Goal: Task Accomplishment & Management: Manage account settings

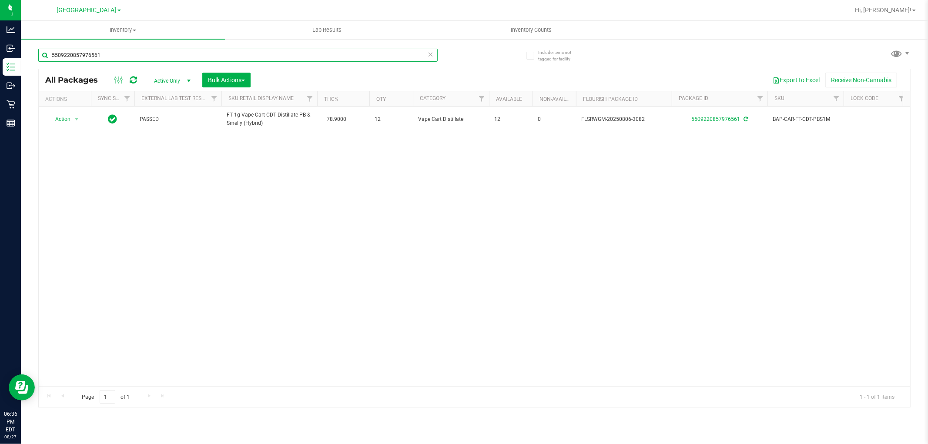
click at [198, 53] on input "5509220857976561" at bounding box center [237, 55] width 399 height 13
type input "2105902916537084"
click at [68, 119] on span "Action" at bounding box center [58, 119] width 23 height 12
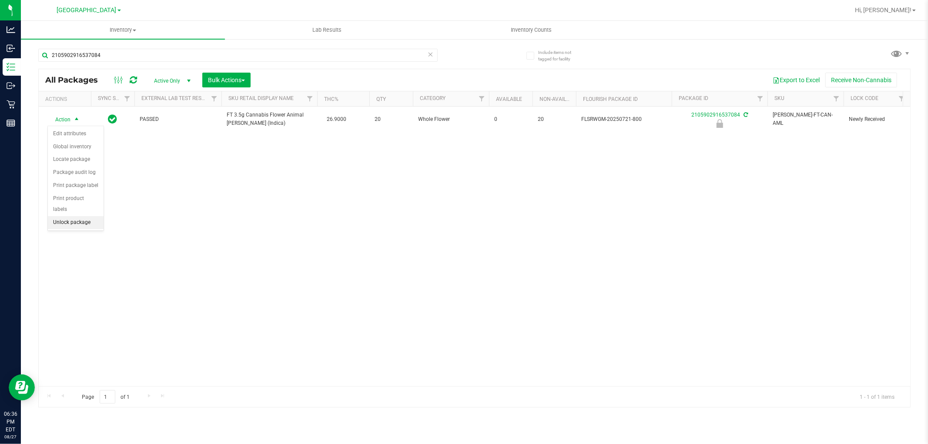
click at [87, 225] on li "Unlock package" at bounding box center [76, 222] width 56 height 13
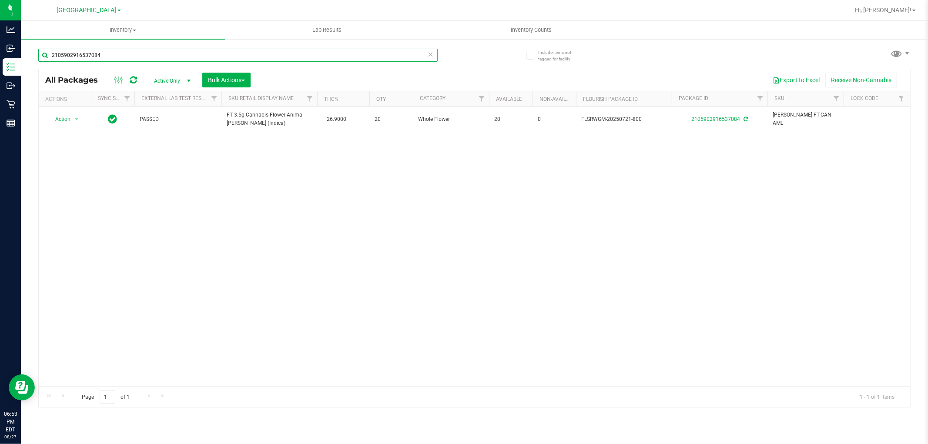
click at [139, 60] on input "2105902916537084" at bounding box center [237, 55] width 399 height 13
click at [138, 60] on input "2105902916537084" at bounding box center [237, 55] width 399 height 13
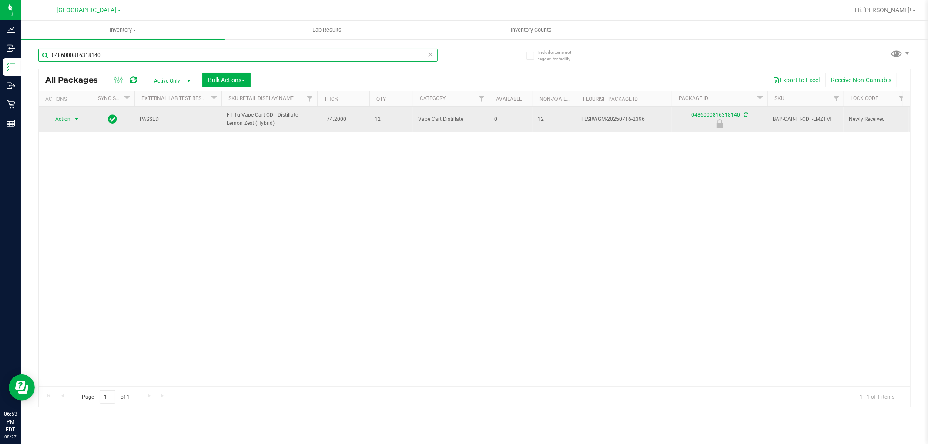
type input "0486000816318140"
click at [65, 119] on span "Action" at bounding box center [58, 119] width 23 height 12
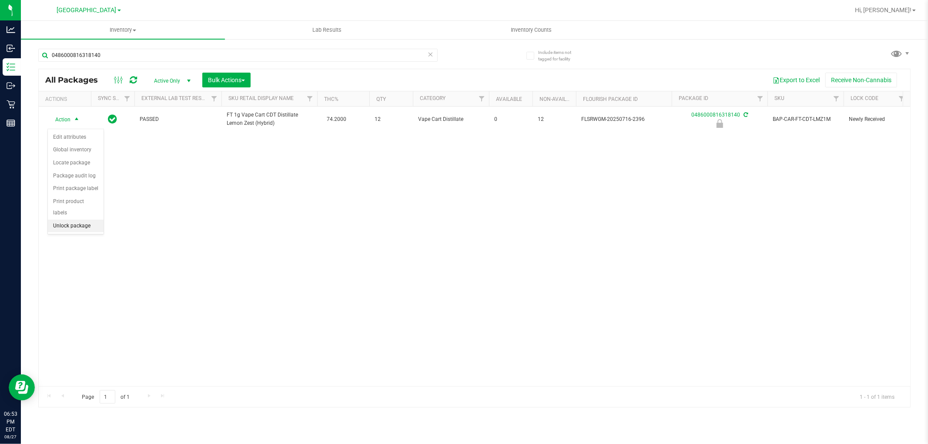
click at [73, 226] on li "Unlock package" at bounding box center [76, 226] width 56 height 13
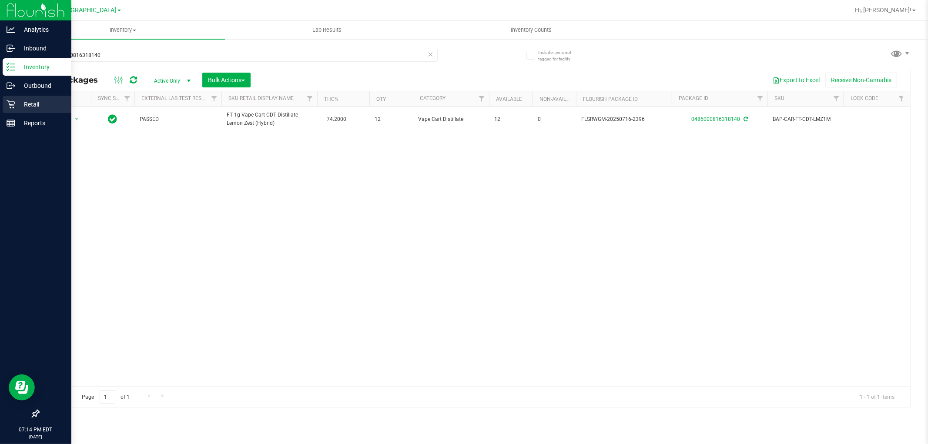
click at [43, 99] on p "Retail" at bounding box center [41, 104] width 52 height 10
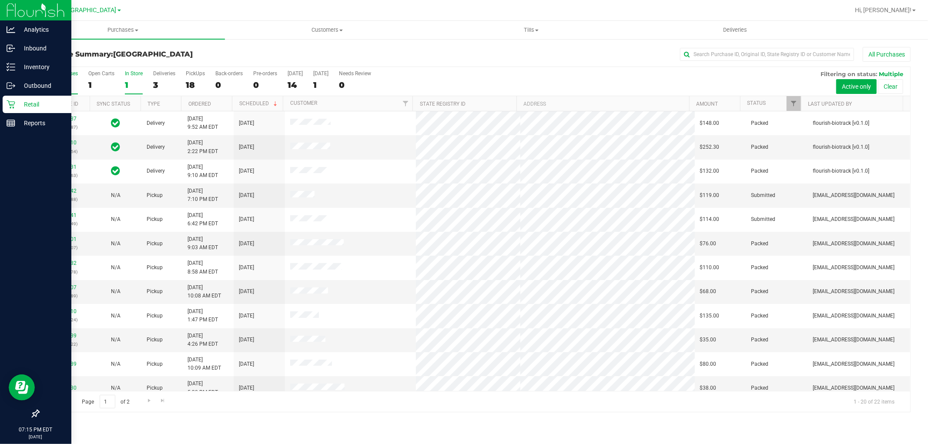
click at [134, 85] on div "1" at bounding box center [134, 85] width 18 height 10
click at [0, 0] on input "In Store 1" at bounding box center [0, 0] width 0 height 0
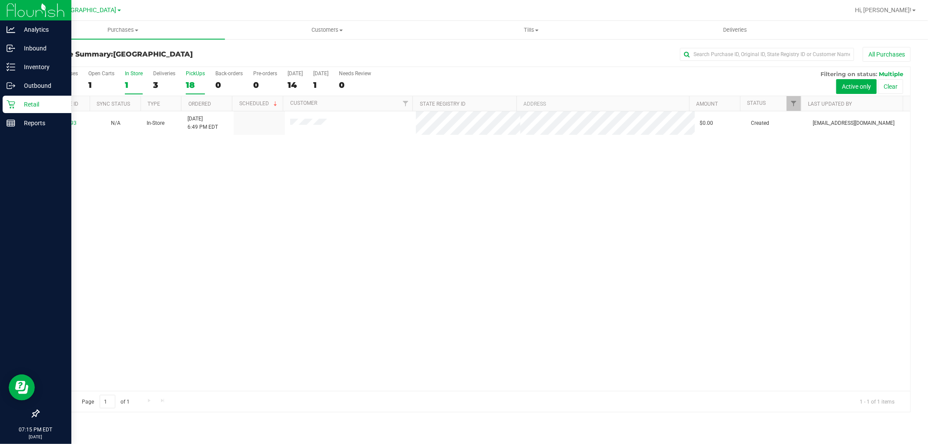
click at [193, 83] on div "18" at bounding box center [195, 85] width 19 height 10
click at [0, 0] on input "PickUps 18" at bounding box center [0, 0] width 0 height 0
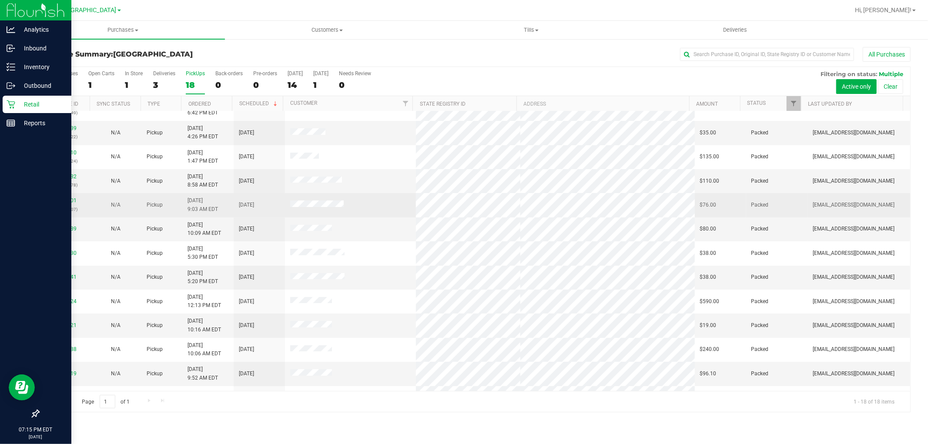
scroll to position [154, 0]
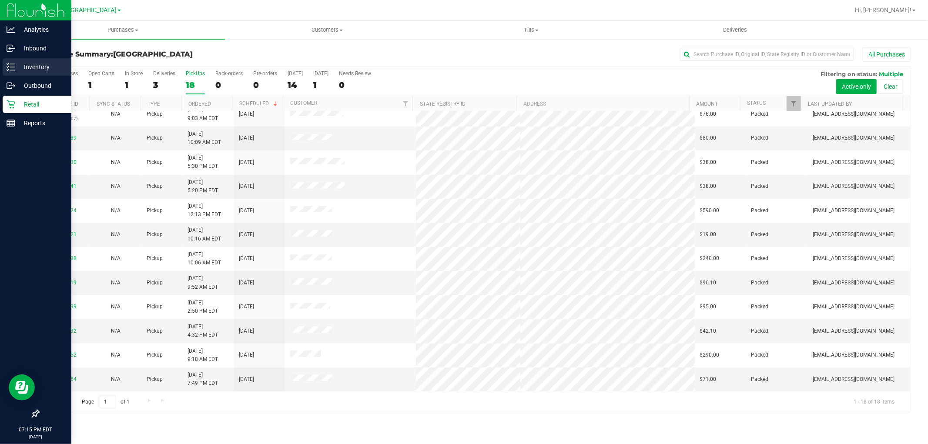
click at [17, 64] on p "Inventory" at bounding box center [41, 67] width 52 height 10
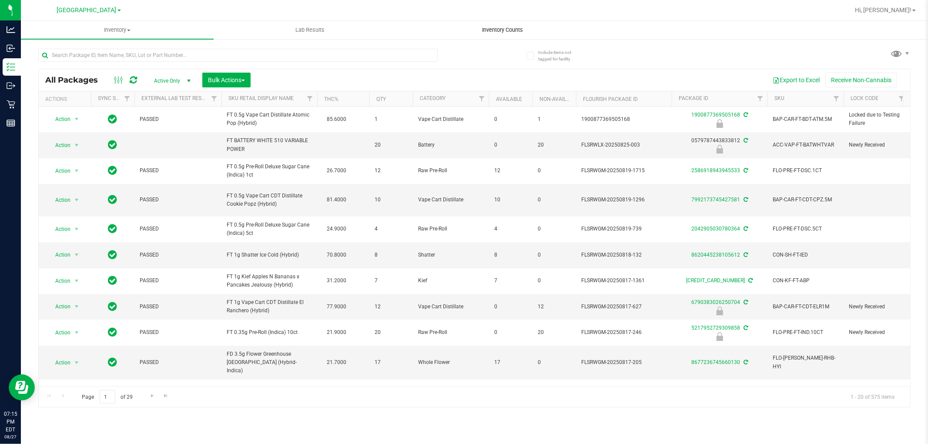
click at [499, 26] on span "Inventory Counts" at bounding box center [503, 30] width 64 height 8
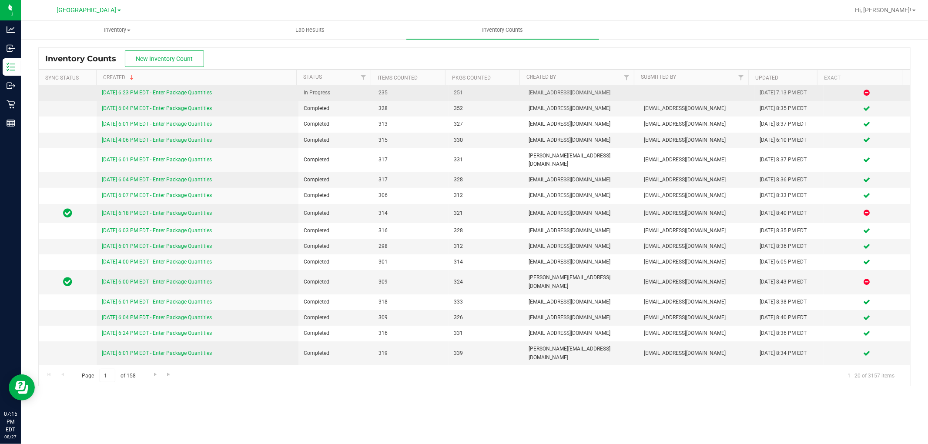
click at [159, 95] on link "8/27/25 6:23 PM EDT - Enter Package Quantities" at bounding box center [157, 93] width 110 height 6
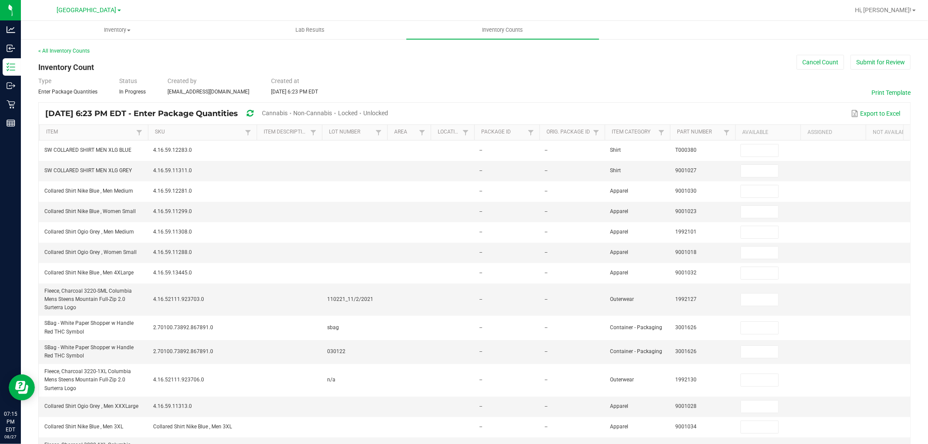
click at [388, 112] on span "Unlocked" at bounding box center [375, 113] width 25 height 7
type input "2"
type input "6"
type input "28"
type input "18"
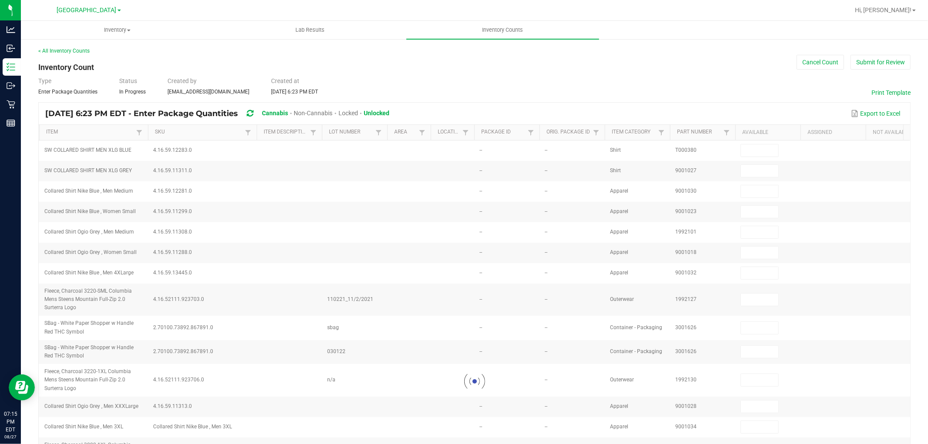
type input "3"
type input "1"
type input "8"
type input "1"
type input "5"
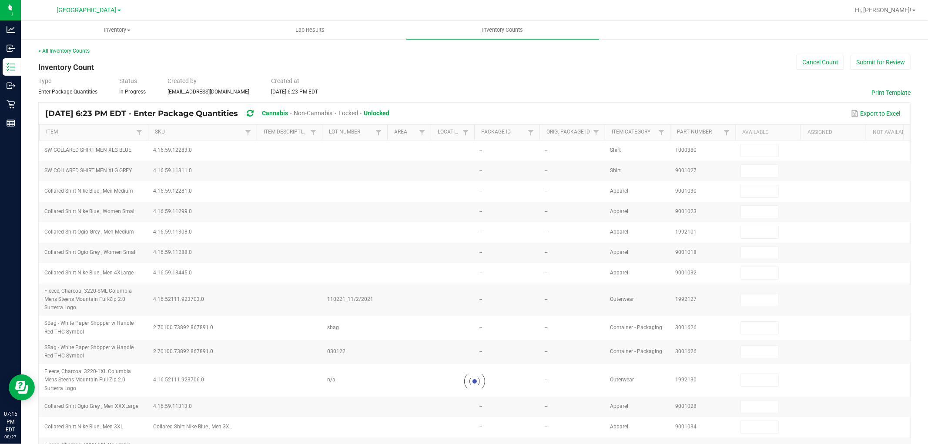
type input "1"
type input "11"
type input "2"
type input "10"
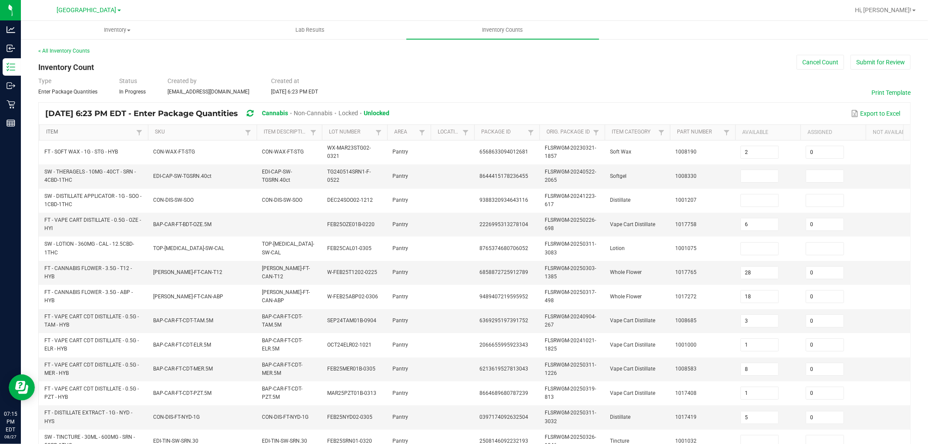
click at [111, 134] on link "Item" at bounding box center [89, 132] width 87 height 7
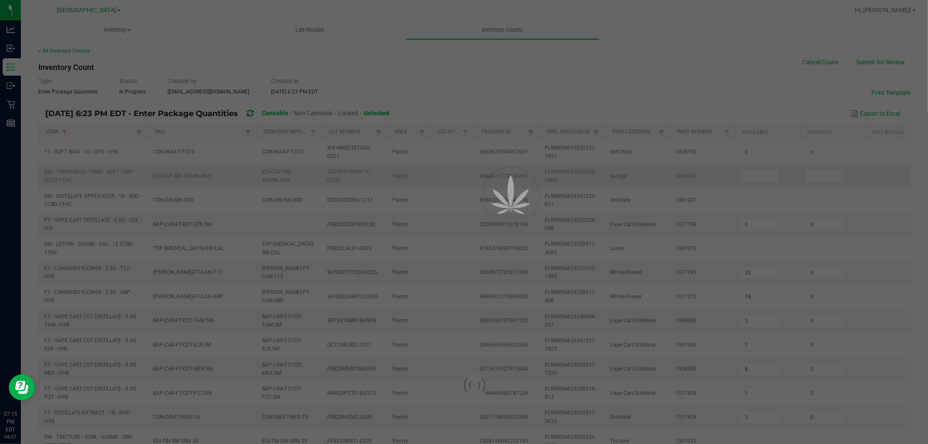
type input "5"
type input "2"
type input "4"
type input "10"
type input "13"
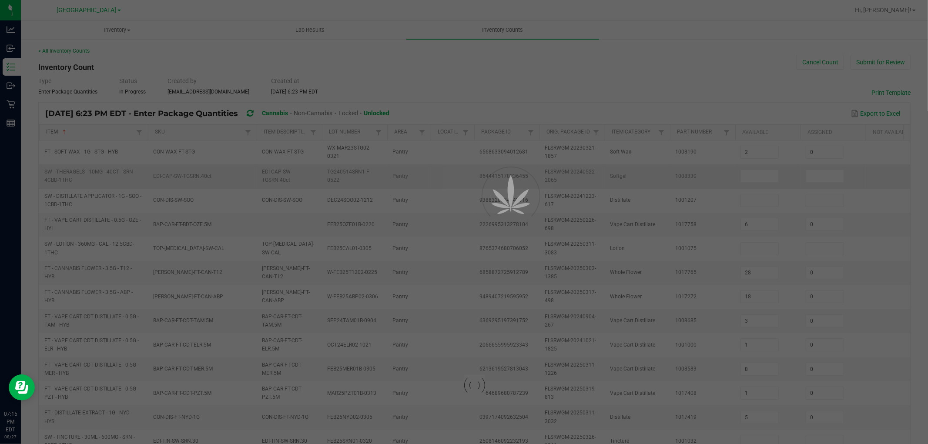
type input "0"
type input "19"
type input "0"
type input "12"
type input "11"
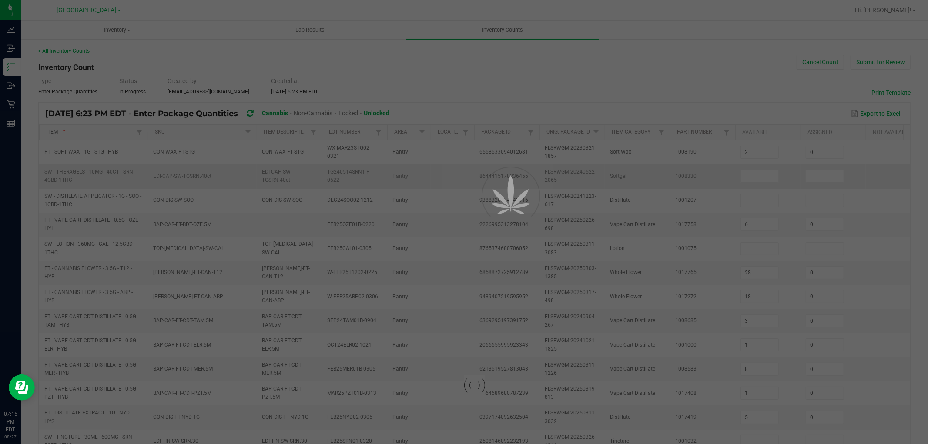
type input "19"
type input "4"
type input "18"
type input "9"
type input "12"
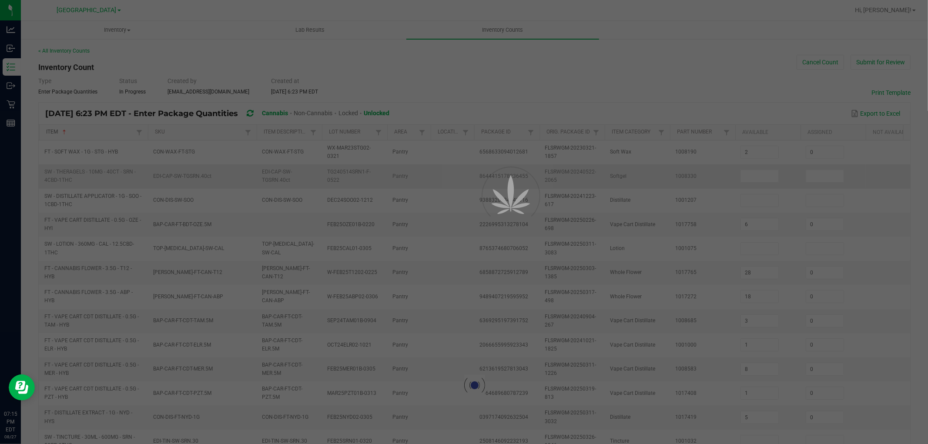
type input "10"
type input "0"
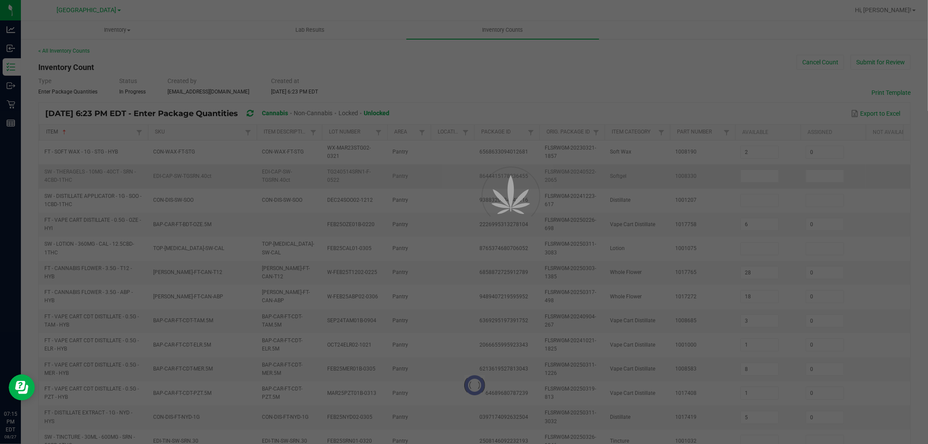
type input "0"
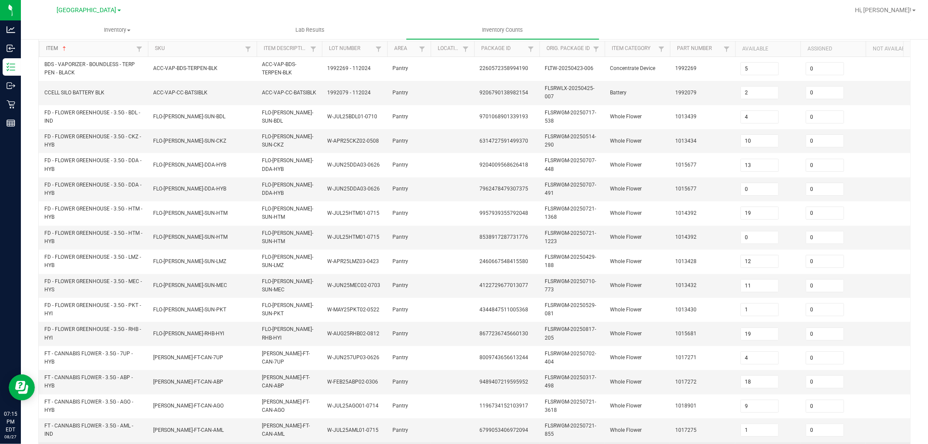
scroll to position [217, 0]
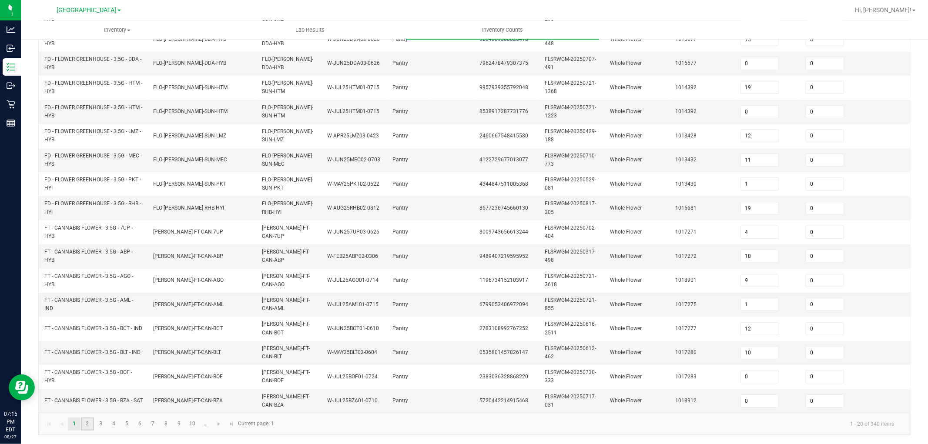
click at [83, 419] on link "2" at bounding box center [87, 423] width 13 height 13
type input "0"
type input "16"
type input "0"
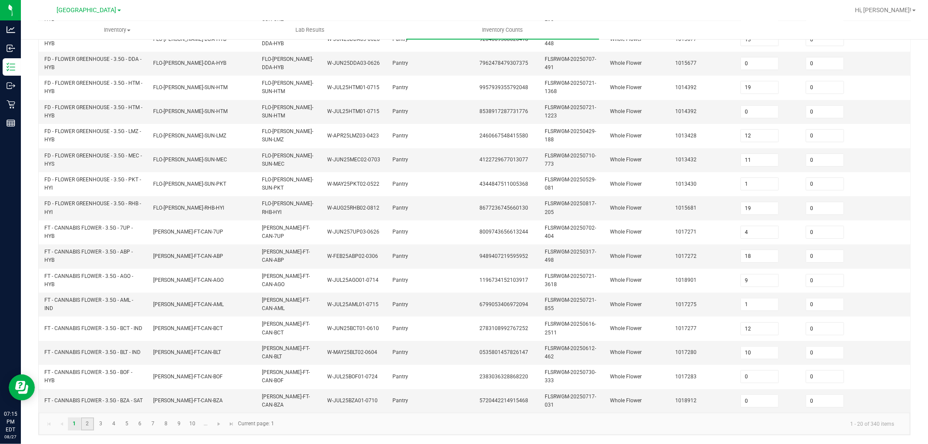
type input "17"
type input "6"
type input "0"
type input "14"
type input "13"
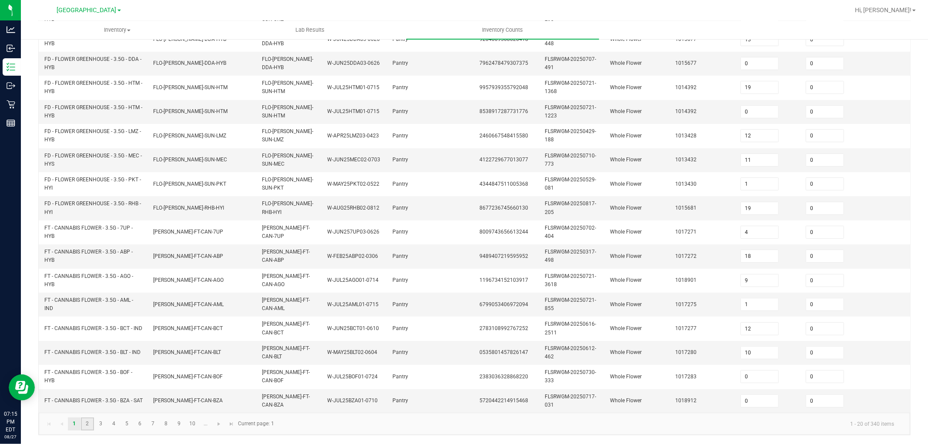
type input "19"
type input "0"
type input "1"
type input "8"
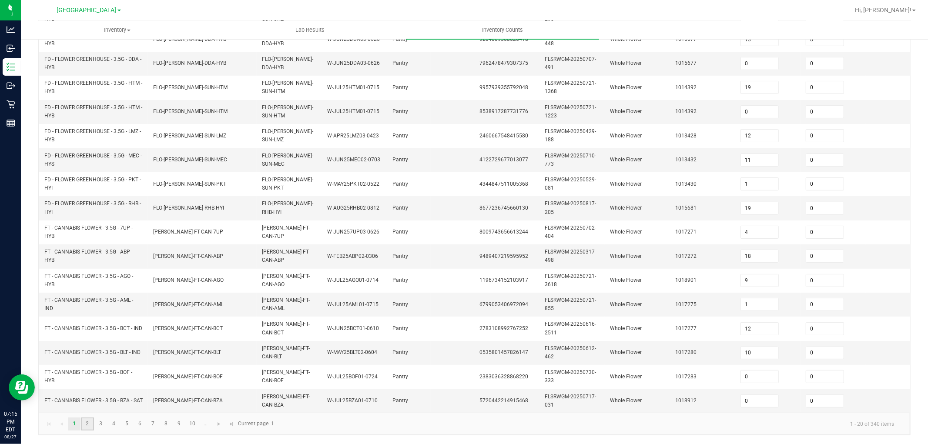
type input "0"
type input "5"
type input "2"
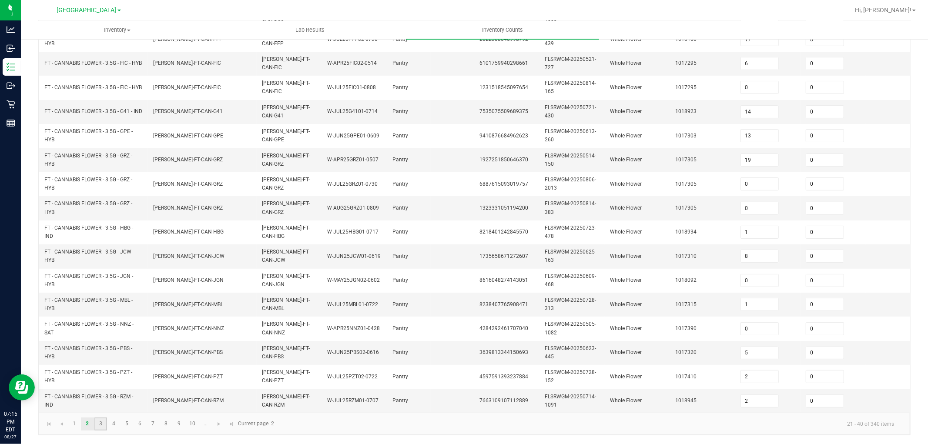
click at [102, 423] on link "3" at bounding box center [100, 423] width 13 height 13
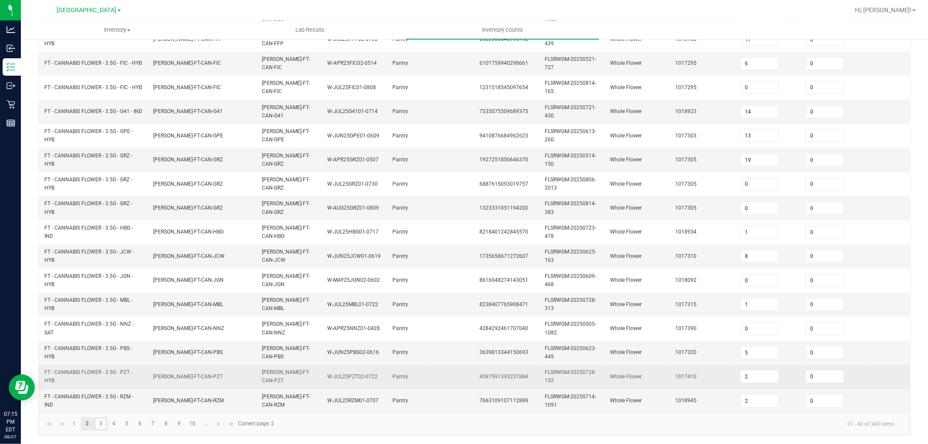
type input "9"
type input "12"
type input "28"
type input "8"
type input "18"
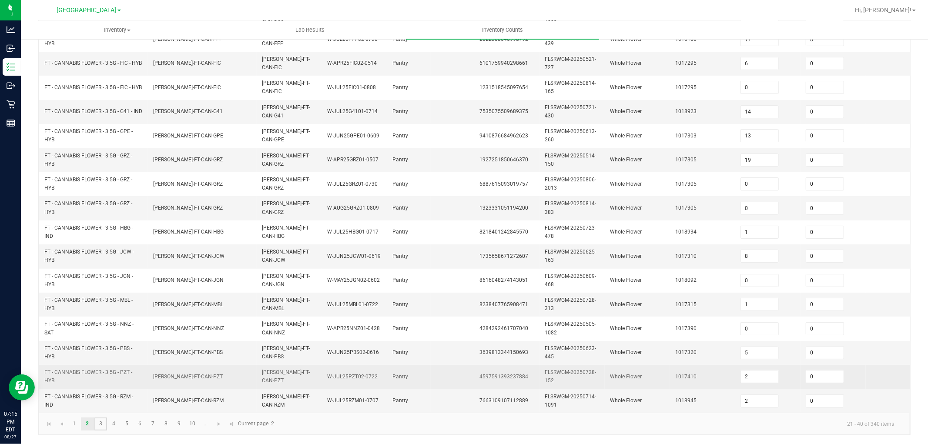
type input "0"
type input "11"
type input "5"
type input "19"
type input "13"
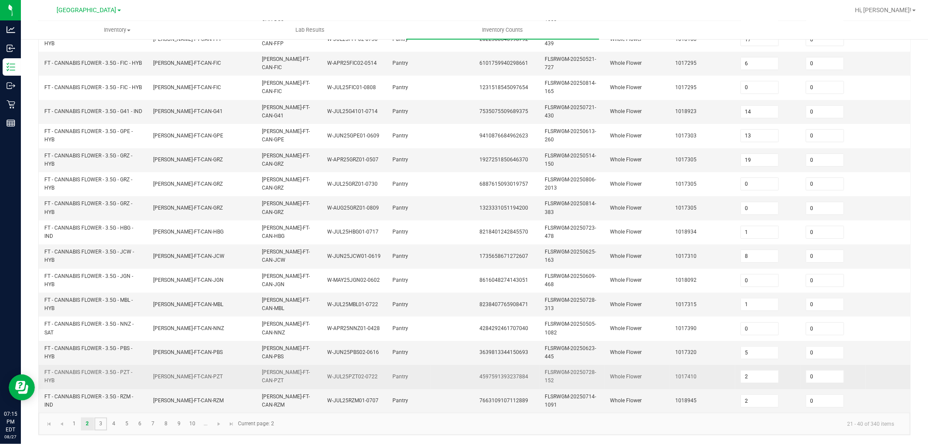
type input "15"
type input "5"
type input "4"
type input "2"
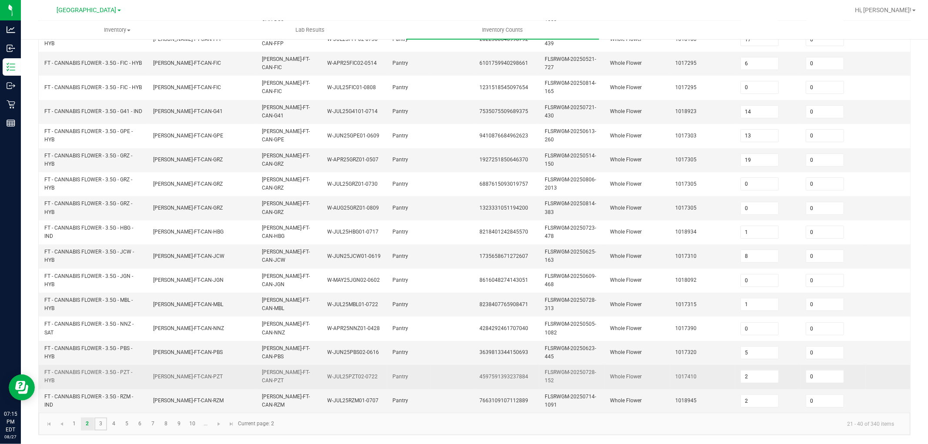
type input "7"
type input "12"
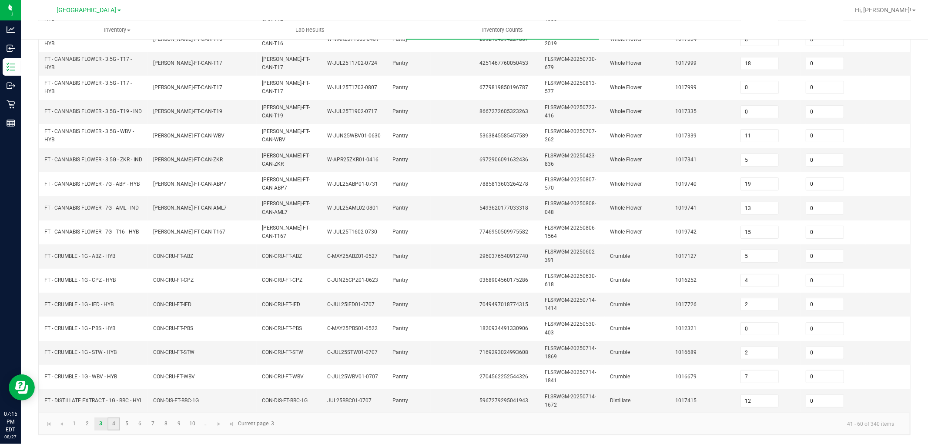
click at [111, 424] on link "4" at bounding box center [113, 423] width 13 height 13
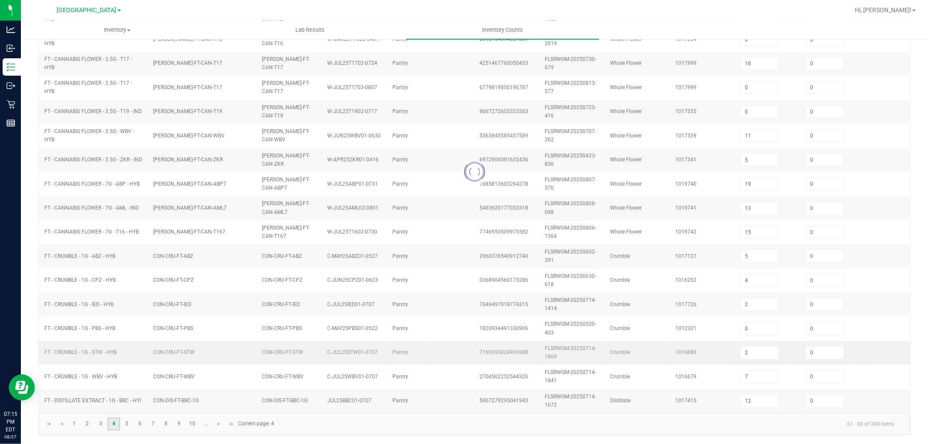
type input "12"
type input "1"
type input "5"
type input "8"
type input "3"
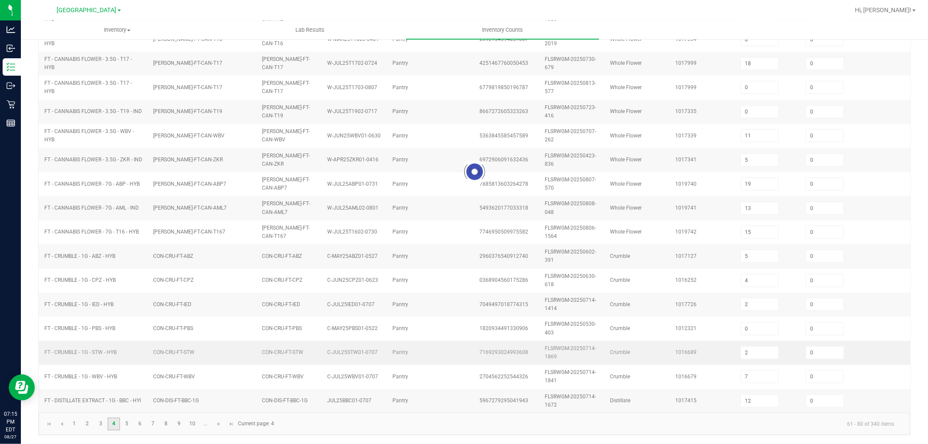
type input "3"
type input "5"
type input "8"
type input "4"
type input "3"
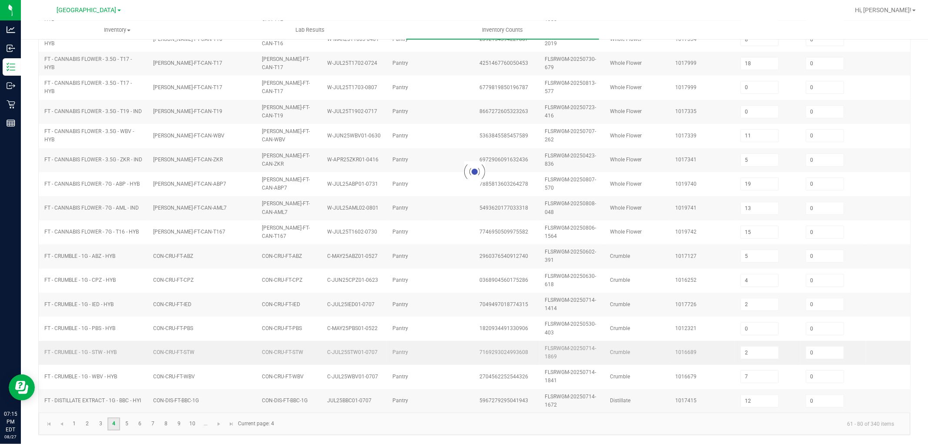
type input "12"
type input "20"
type input "0"
type input "7"
type input "2"
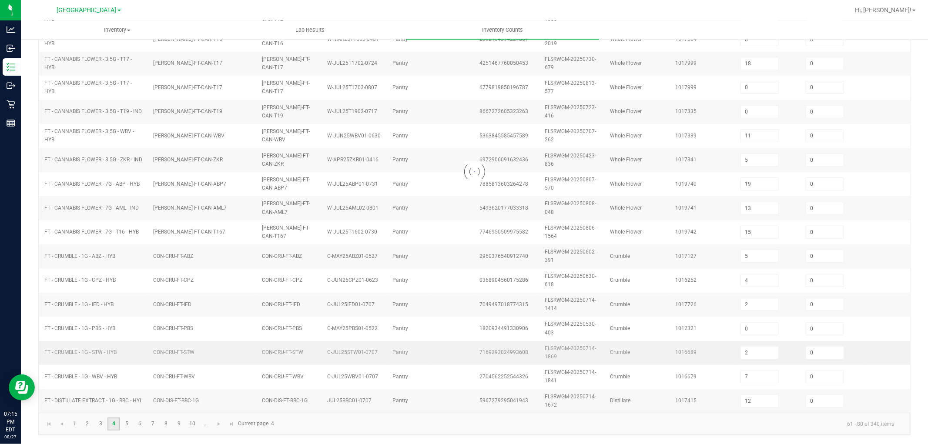
type input "0"
type input "6"
type input "4"
type input "5"
type input "6"
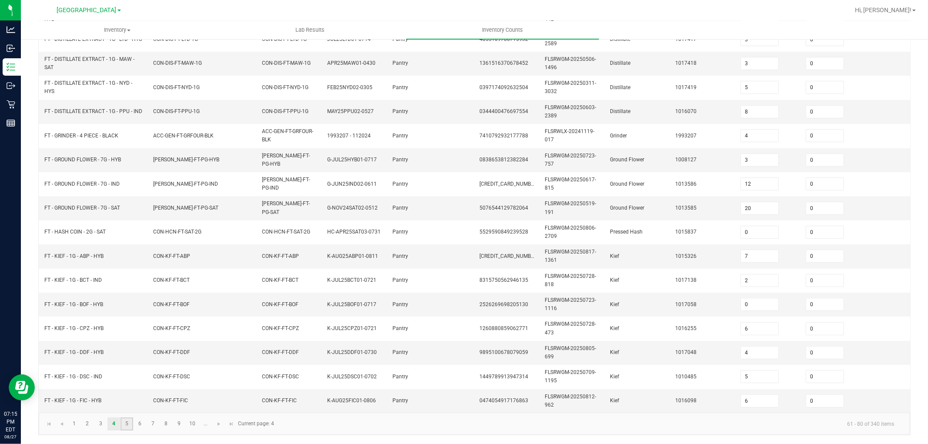
click at [123, 424] on link "5" at bounding box center [126, 423] width 13 height 13
type input "8"
type input "2"
type input "1"
type input "5"
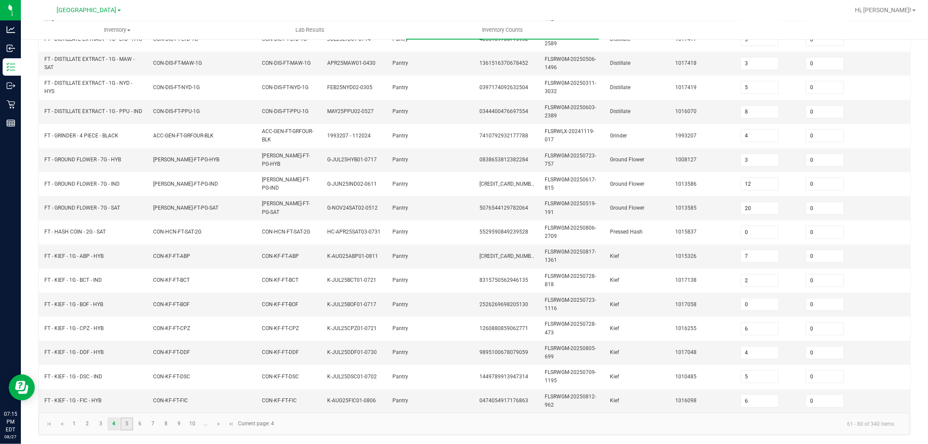
type input "6"
type input "8"
type input "16"
type input "11"
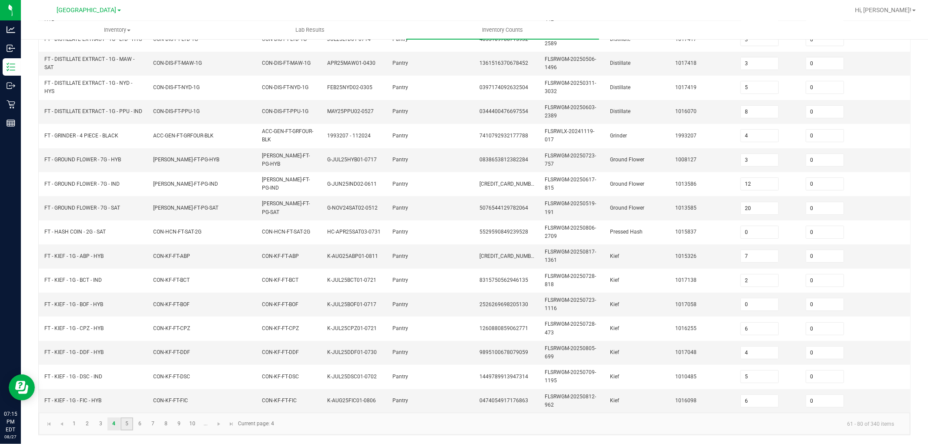
type input "16"
type input "8"
type input "22"
type input "24"
type input "15"
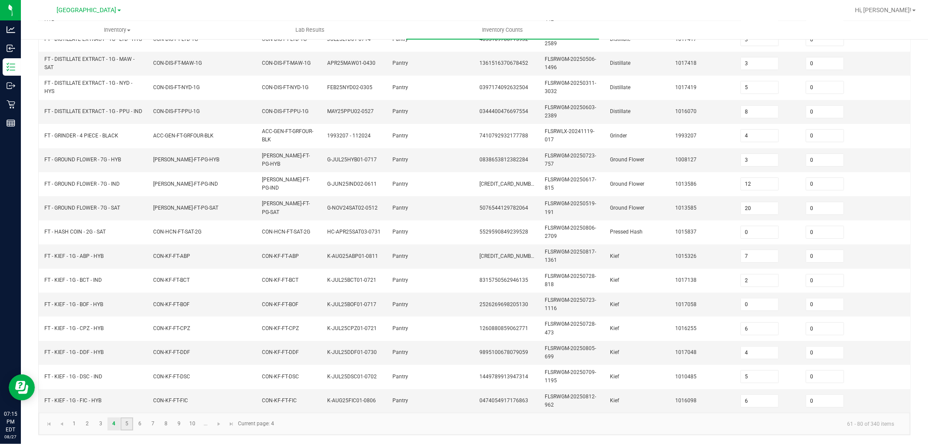
type input "1"
type input "25"
type input "8"
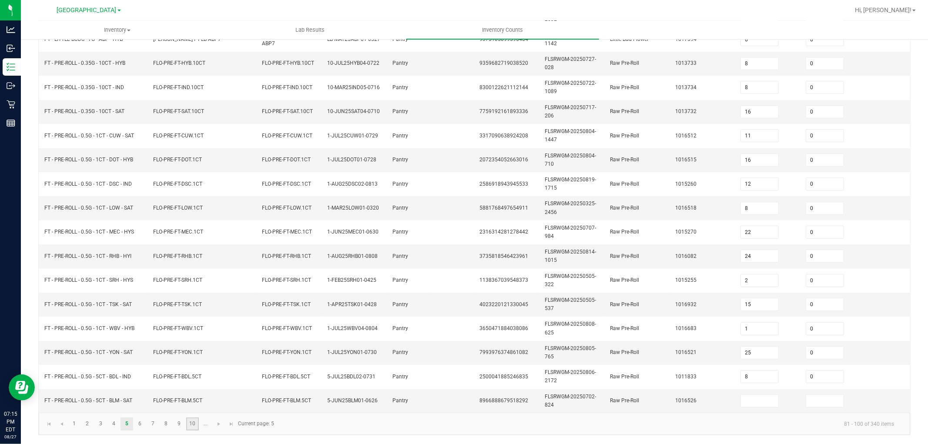
click at [192, 420] on link "10" at bounding box center [192, 423] width 13 height 13
type input "0"
type input "1"
type input "0"
type input "4"
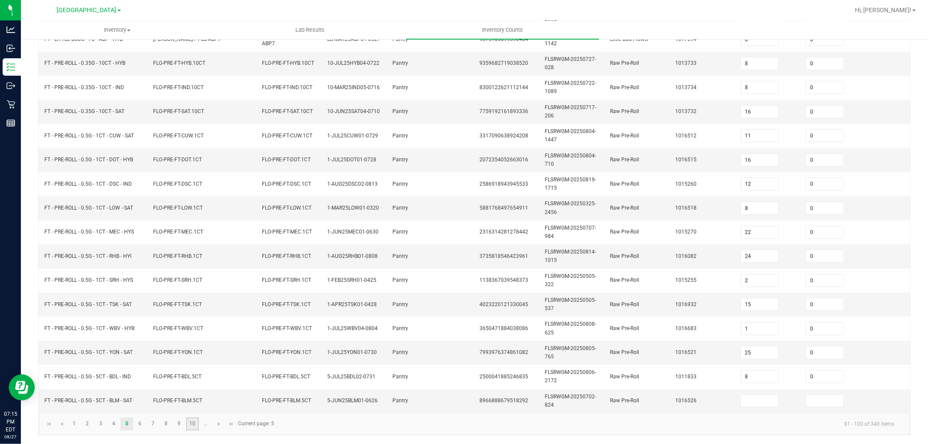
type input "0"
type input "1"
type input "10"
type input "0"
type input "11"
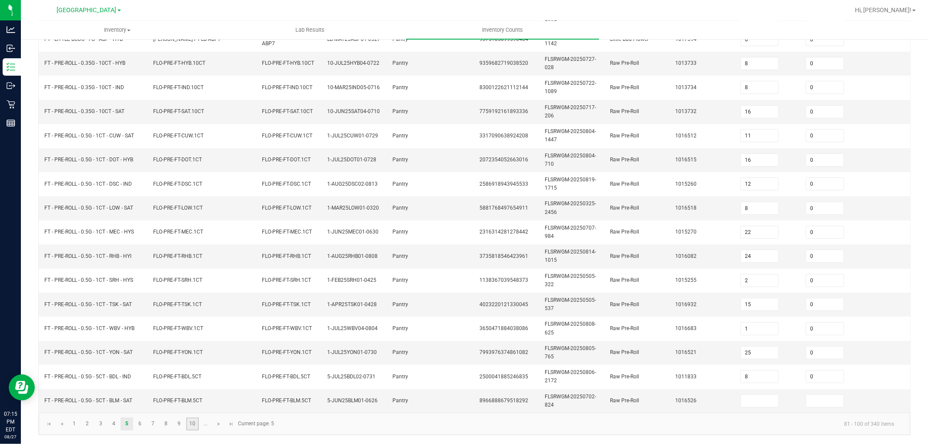
type input "4"
type input "11"
type input "8"
type input "3"
type input "5"
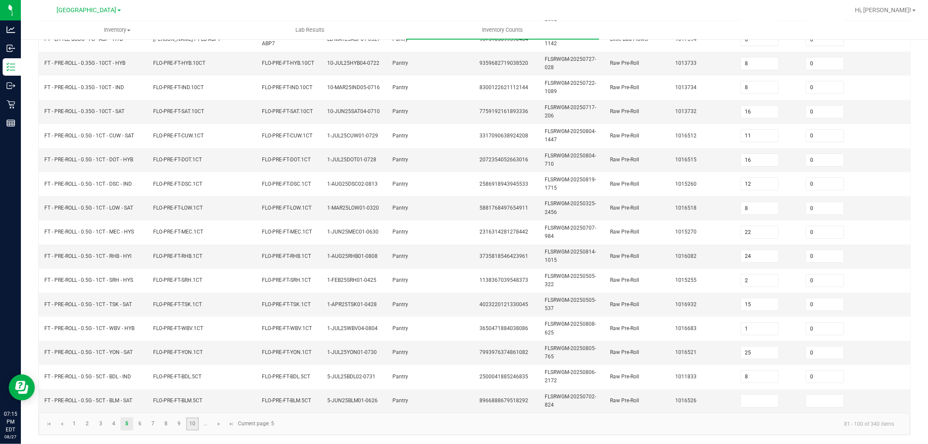
type input "3"
type input "2"
type input "1"
type input "0"
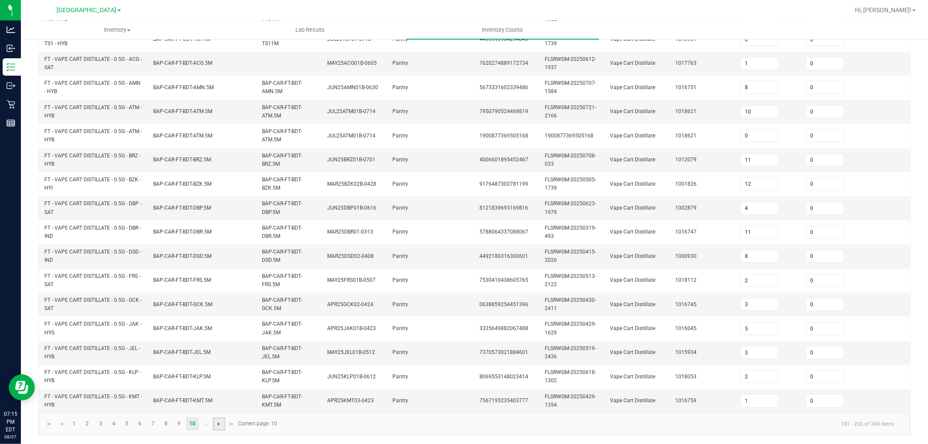
click at [216, 423] on span "Go to the next page" at bounding box center [218, 423] width 7 height 7
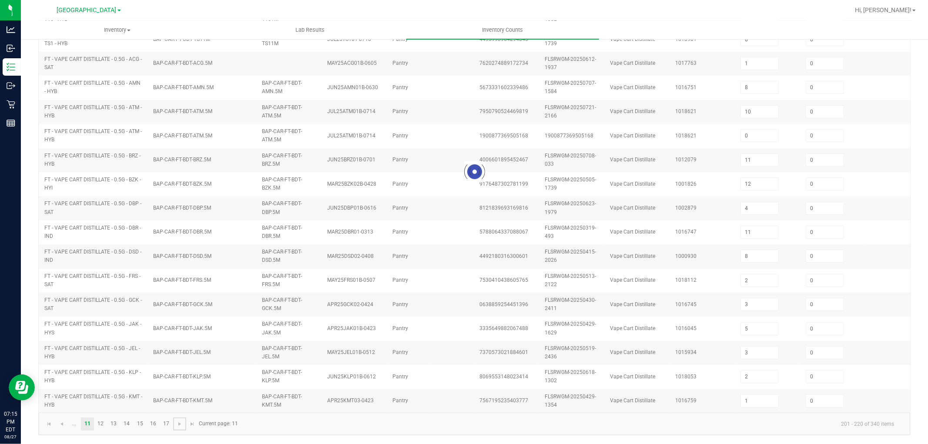
type input "1"
type input "8"
type input "6"
type input "5"
type input "6"
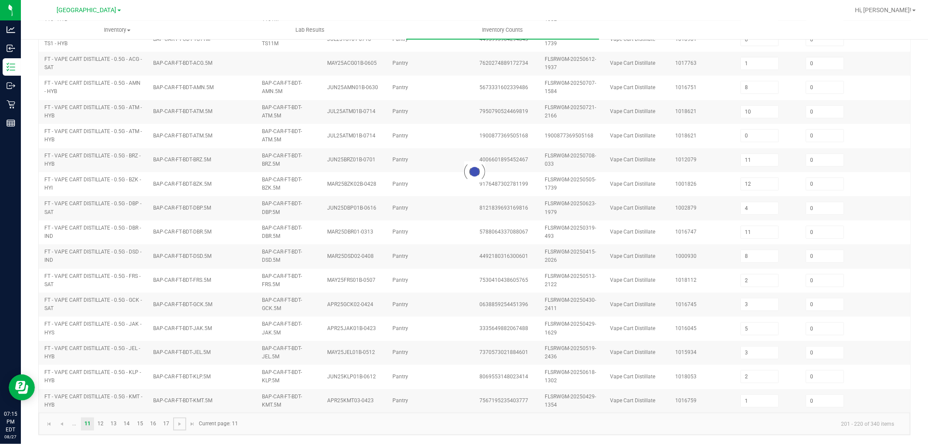
type input "4"
type input "11"
type input "4"
type input "1"
type input "12"
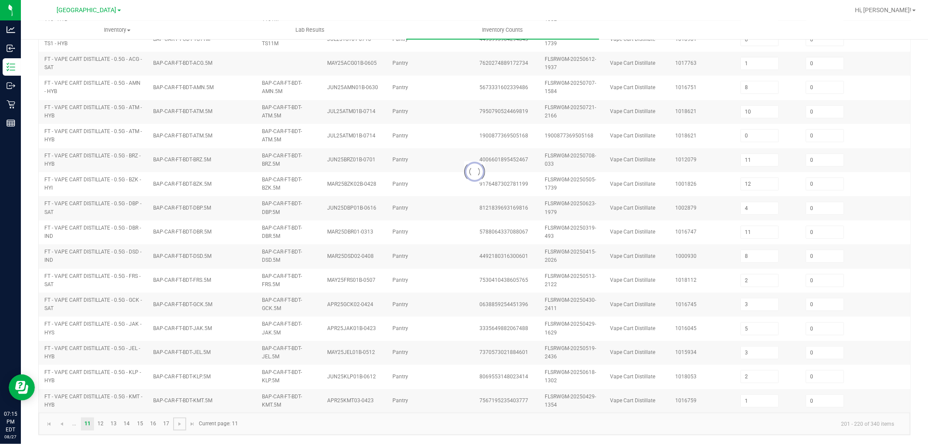
type input "11"
type input "10"
type input "5"
type input "6"
type input "3"
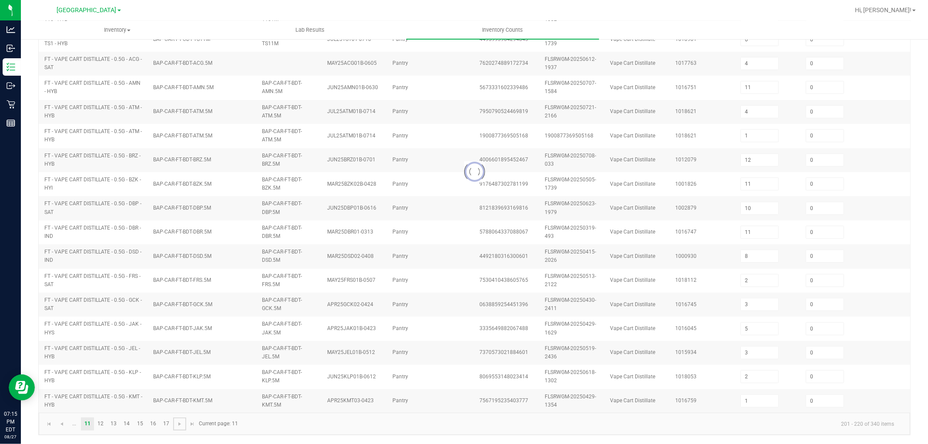
type input "10"
type input "4"
type input "8"
type input "4"
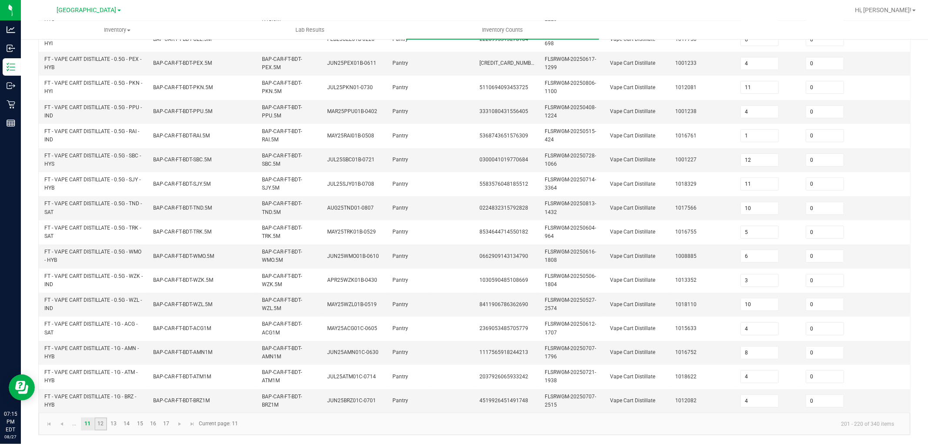
click at [102, 428] on link "12" at bounding box center [100, 423] width 13 height 13
type input "10"
type input "3"
type input "2"
type input "4"
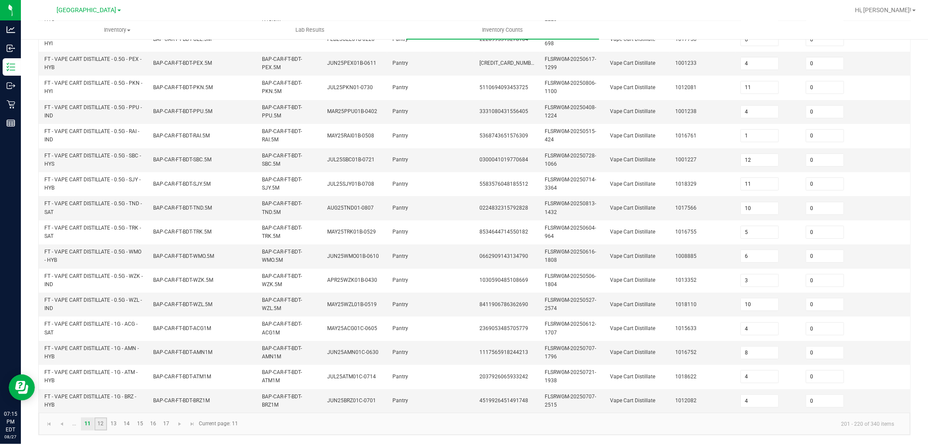
type input "3"
type input "5"
type input "4"
type input "10"
type input "4"
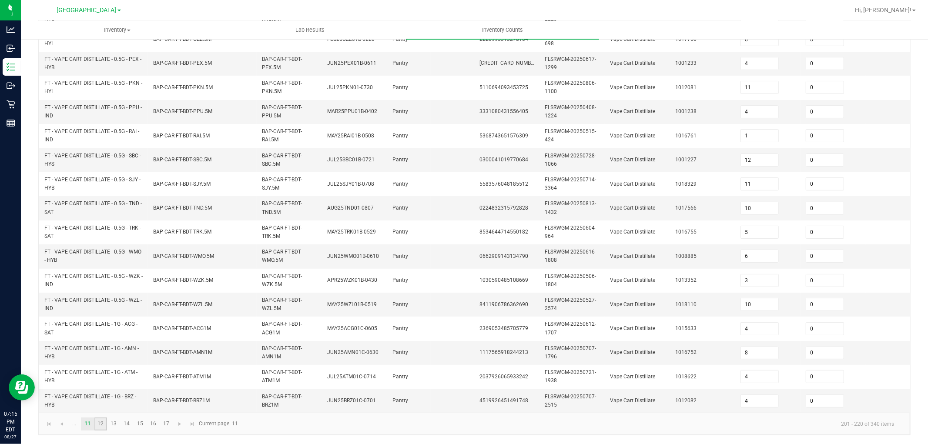
type input "1"
type input "2"
type input "11"
type input "4"
type input "10"
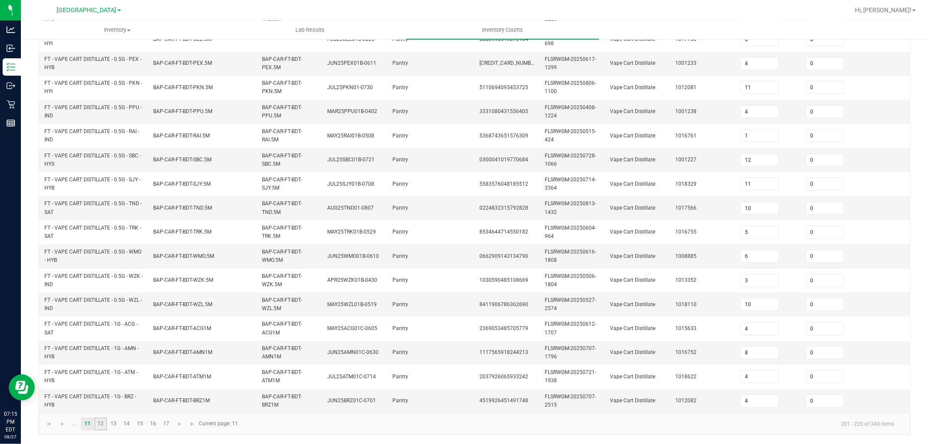
type input "1"
type input "11"
type input "1"
type input "0"
type input "11"
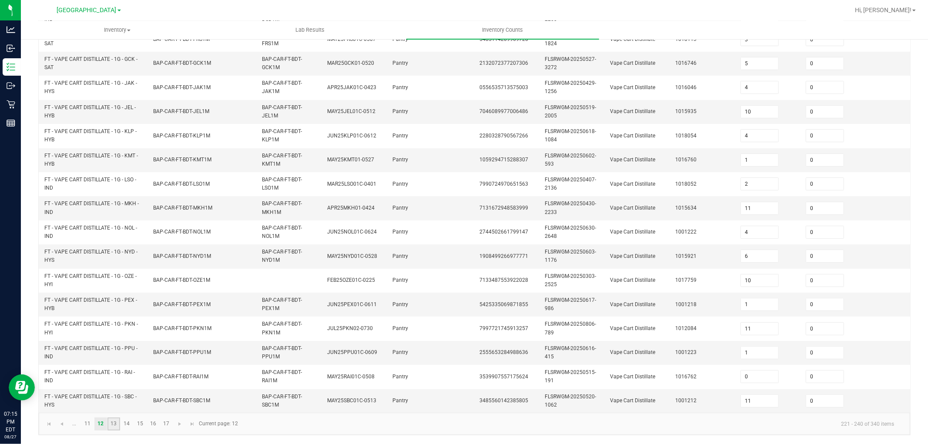
click at [112, 421] on link "13" at bounding box center [113, 423] width 13 height 13
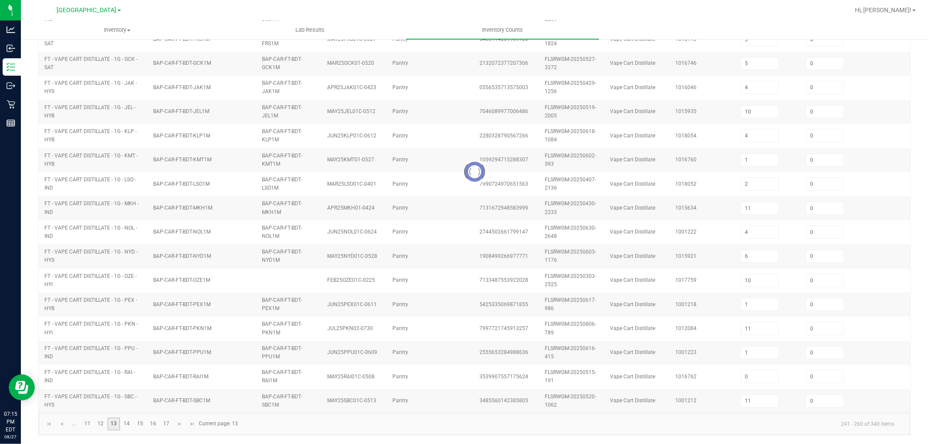
type input "1"
type input "12"
type input "6"
type input "8"
type input "6"
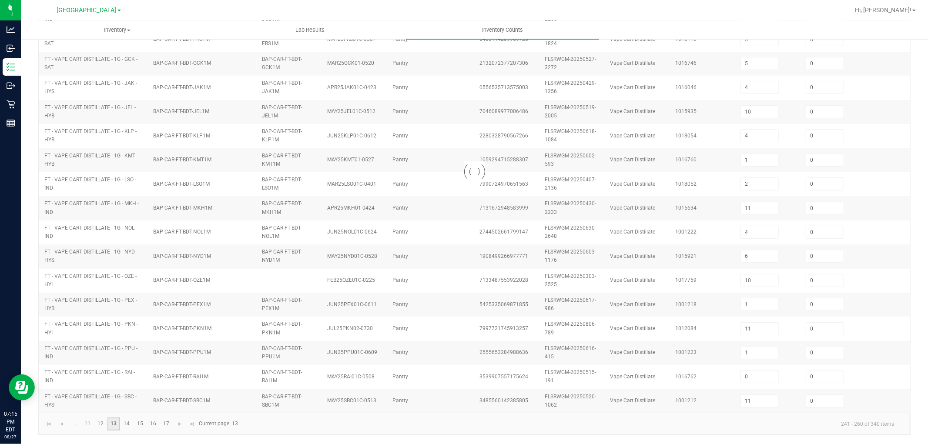
type input "2"
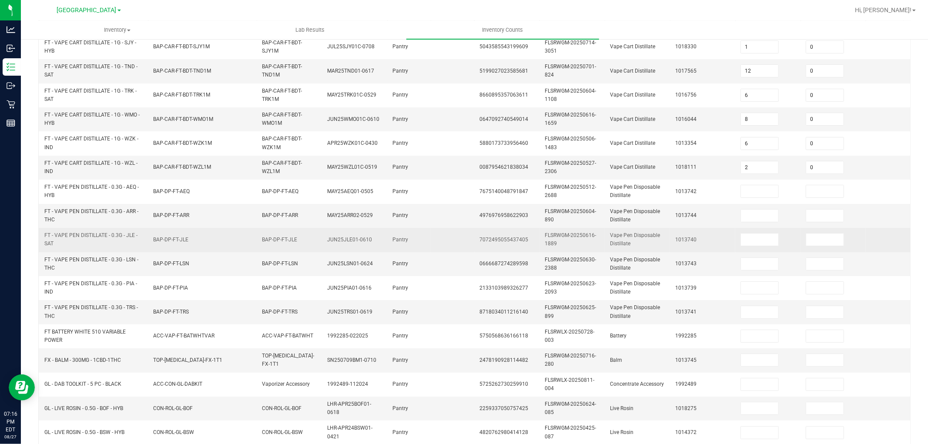
scroll to position [120, 0]
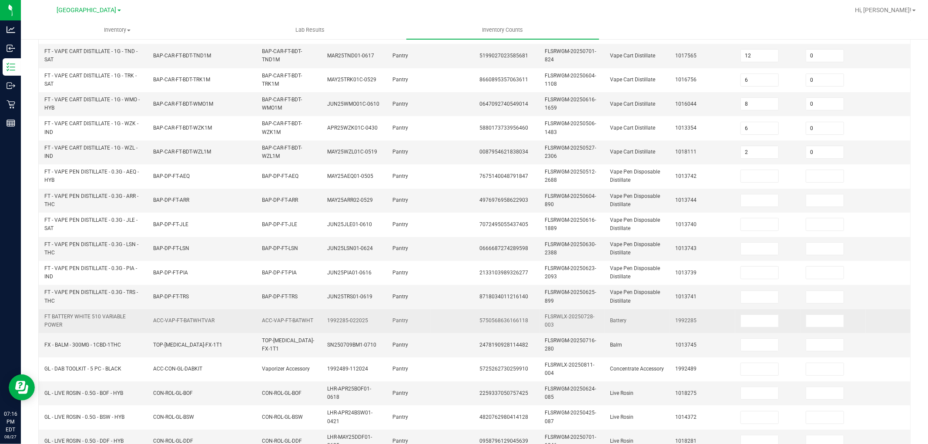
click at [83, 317] on span "FT BATTERY WHITE 510 VARIABLE POWER" at bounding box center [84, 321] width 81 height 14
copy span "FT BATTERY WHITE 510 VARIABLE POWER"
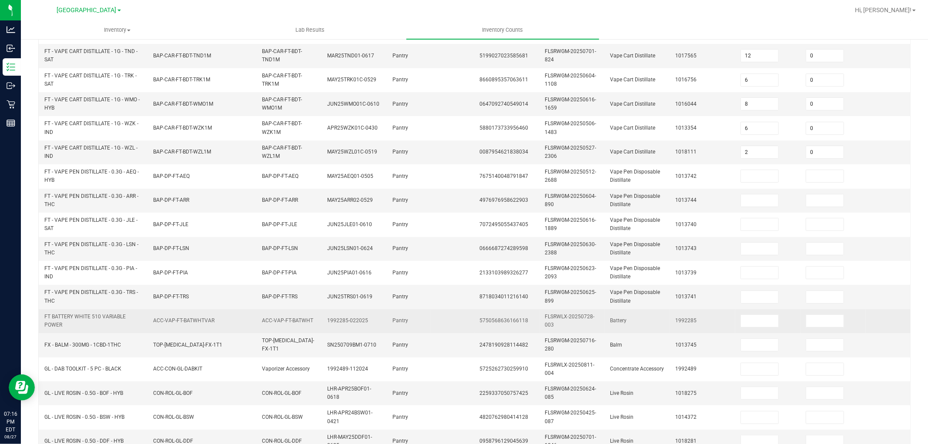
click at [751, 314] on span at bounding box center [759, 320] width 38 height 13
click at [757, 327] on input at bounding box center [759, 321] width 37 height 12
drag, startPoint x: 809, startPoint y: 318, endPoint x: 801, endPoint y: 317, distance: 8.0
click at [808, 318] on input at bounding box center [824, 321] width 37 height 12
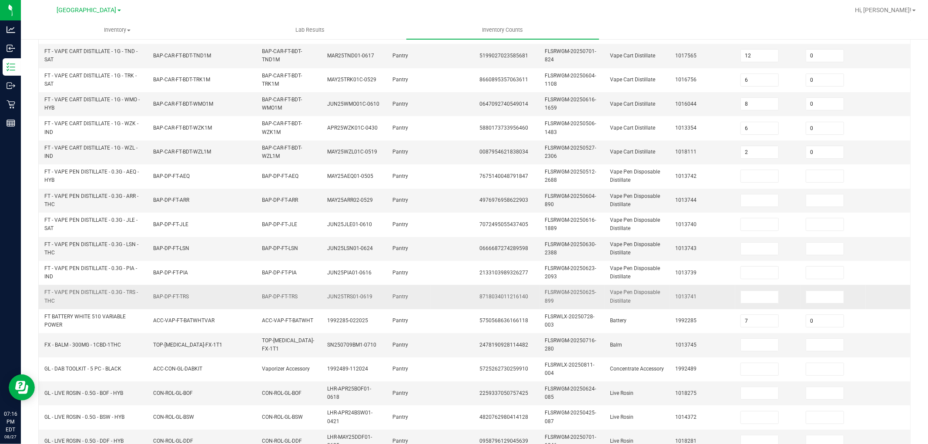
drag, startPoint x: 716, startPoint y: 294, endPoint x: 681, endPoint y: 303, distance: 36.4
click at [716, 294] on td "1013741" at bounding box center [702, 297] width 65 height 24
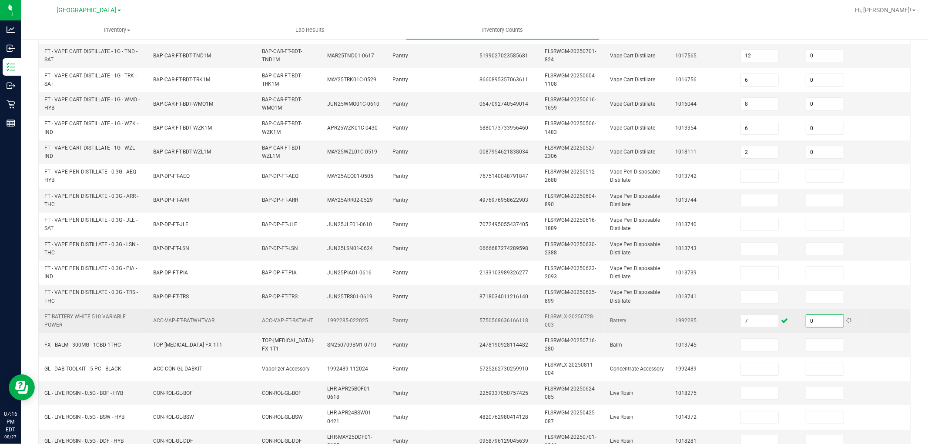
drag, startPoint x: 827, startPoint y: 323, endPoint x: 780, endPoint y: 317, distance: 47.4
click at [827, 323] on input "0" at bounding box center [824, 321] width 37 height 12
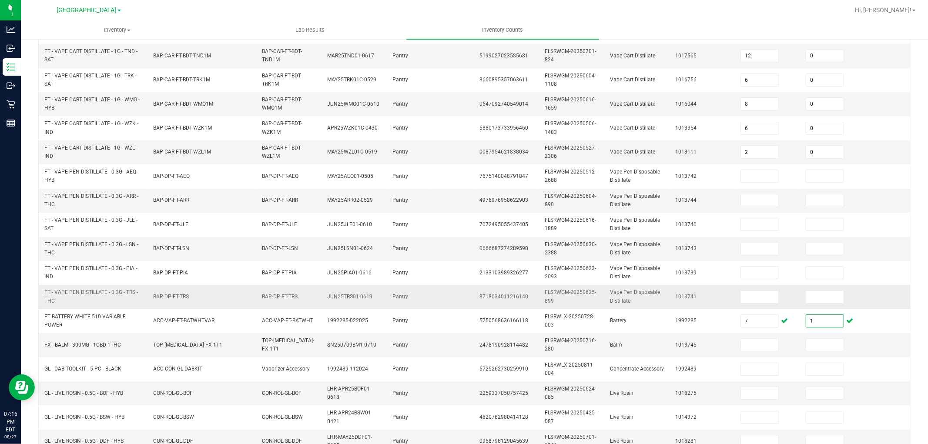
click at [675, 292] on td "1013741" at bounding box center [702, 297] width 65 height 24
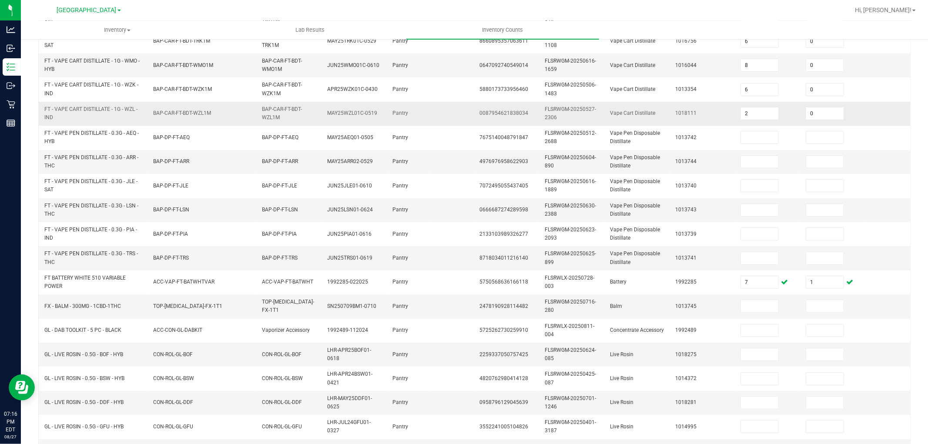
scroll to position [217, 0]
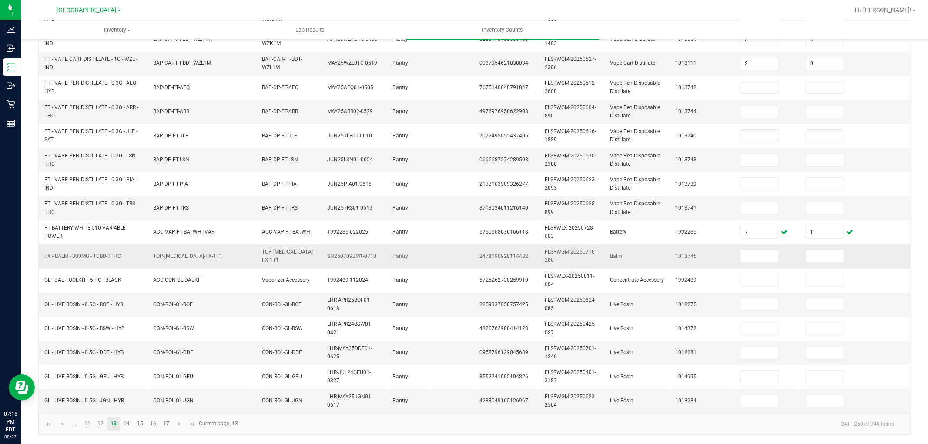
click at [95, 253] on span "FX - BALM - 300MG - 1CBD-1THC" at bounding box center [82, 256] width 77 height 6
copy span "FX - BALM - 300MG - 1CBD-1THC"
click at [744, 246] on td at bounding box center [767, 256] width 65 height 24
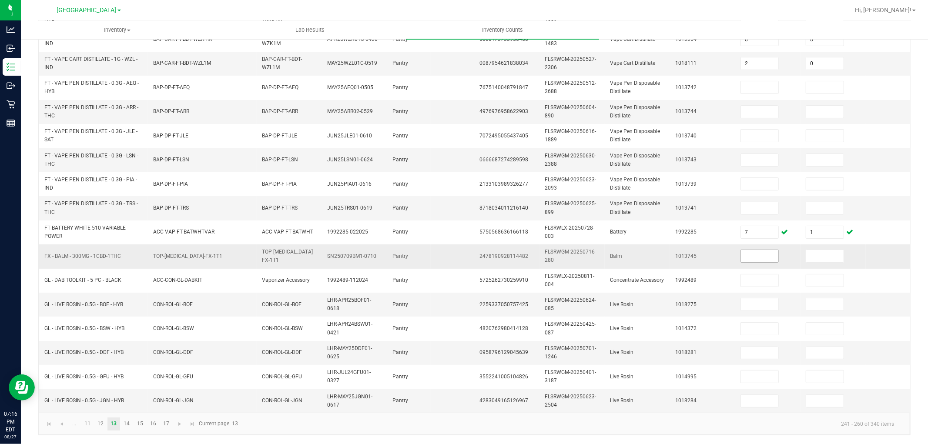
click at [748, 250] on input at bounding box center [759, 256] width 37 height 12
click at [816, 250] on input at bounding box center [824, 256] width 37 height 12
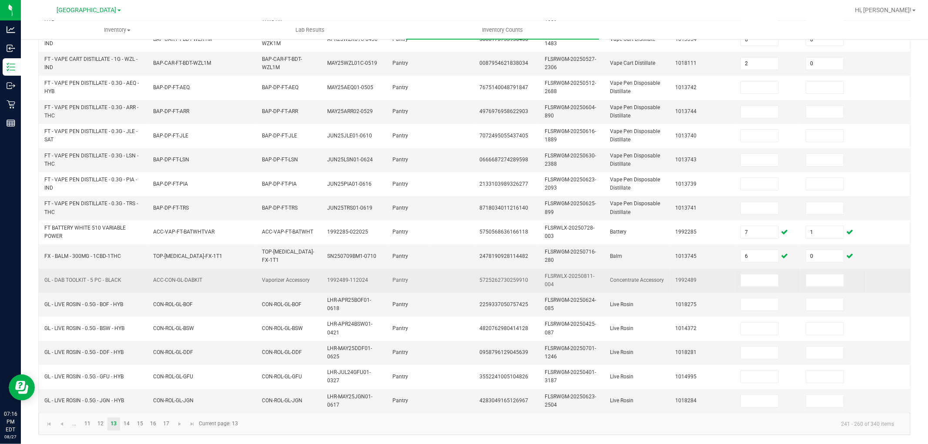
click at [81, 277] on span "GL - DAB TOOLKIT - 5 PC - BLACK" at bounding box center [82, 280] width 77 height 6
copy span "GL - DAB TOOLKIT - 5 PC - BLACK"
click at [749, 269] on td at bounding box center [767, 281] width 65 height 24
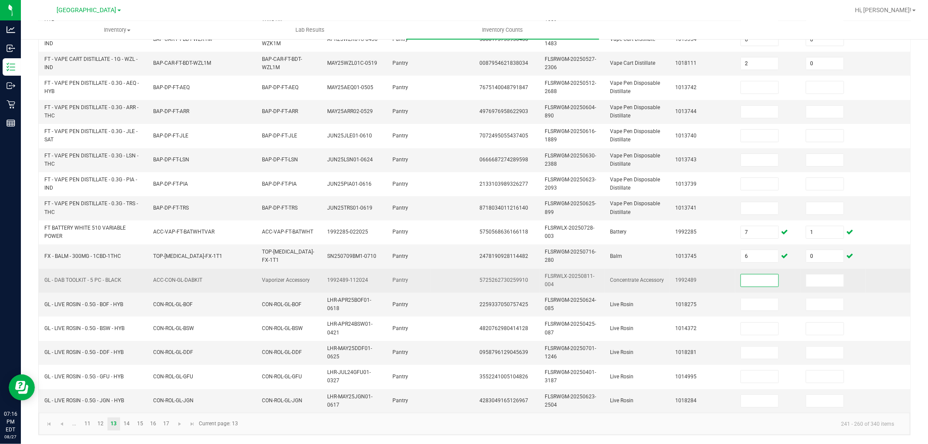
drag, startPoint x: 750, startPoint y: 266, endPoint x: 776, endPoint y: 275, distance: 27.9
click at [750, 274] on input at bounding box center [759, 280] width 37 height 12
click at [819, 274] on input at bounding box center [824, 280] width 37 height 12
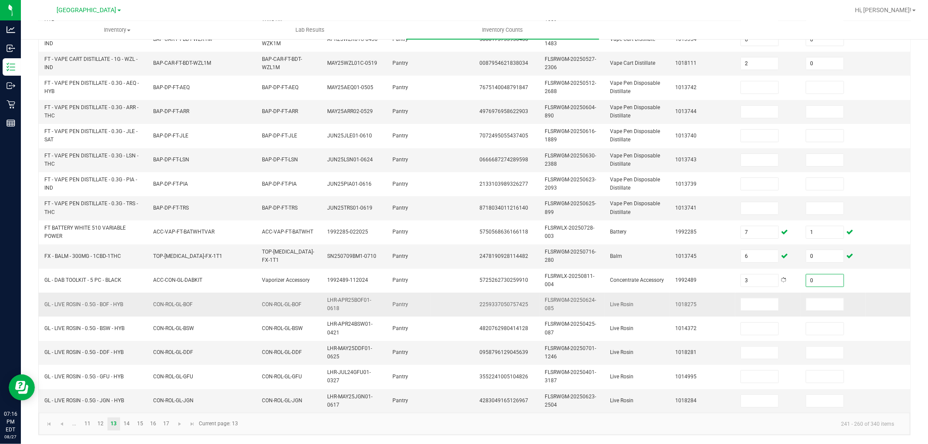
click at [662, 302] on td "Live Rosin" at bounding box center [636, 305] width 65 height 24
click at [99, 301] on span "GL - LIVE ROSIN - 0.5G - BOF - HYB" at bounding box center [83, 304] width 79 height 6
copy span "GL - LIVE ROSIN - 0.5G - BOF - HYB"
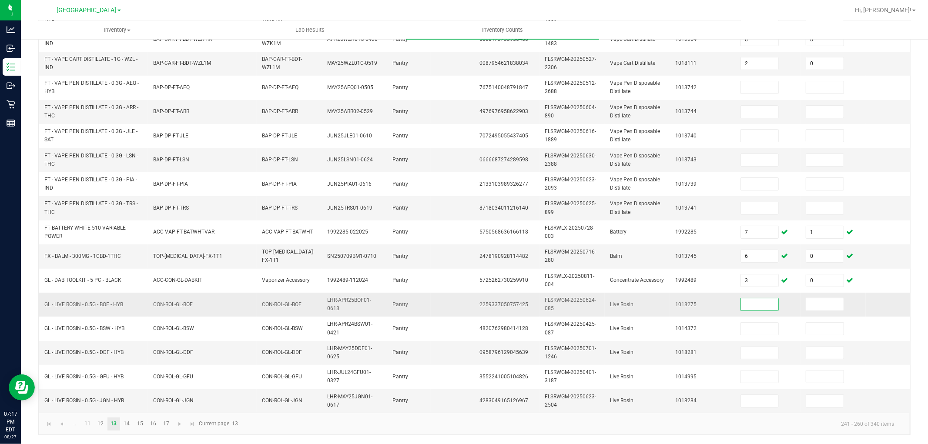
click at [771, 298] on input at bounding box center [759, 304] width 37 height 12
drag, startPoint x: 820, startPoint y: 302, endPoint x: 812, endPoint y: 302, distance: 8.3
click at [816, 302] on input at bounding box center [824, 304] width 37 height 12
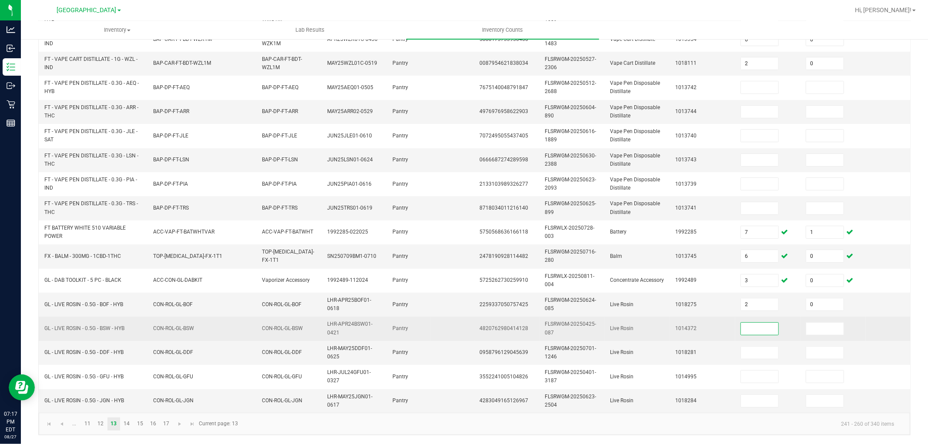
click at [767, 325] on input at bounding box center [759, 329] width 37 height 12
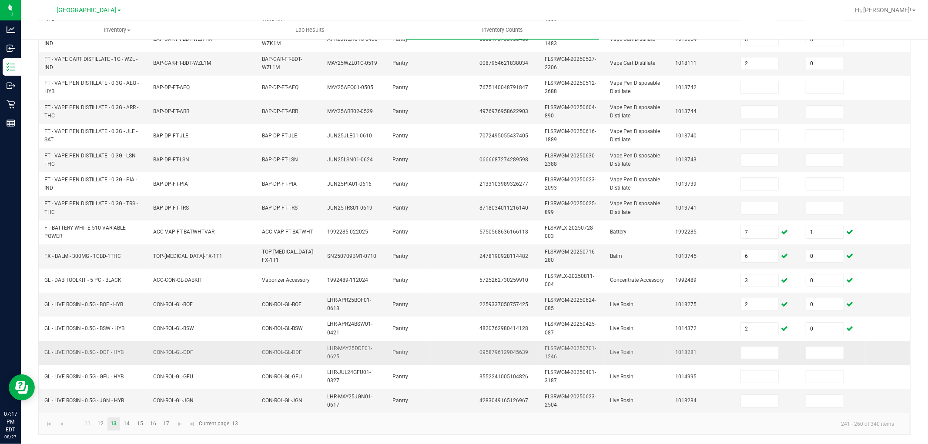
click at [67, 348] on span "GL - LIVE ROSIN - 0.5G - DDF - HYB" at bounding box center [83, 352] width 79 height 8
copy span "GL - LIVE ROSIN - 0.5G - DDF - HYB"
click at [758, 347] on input at bounding box center [759, 353] width 37 height 12
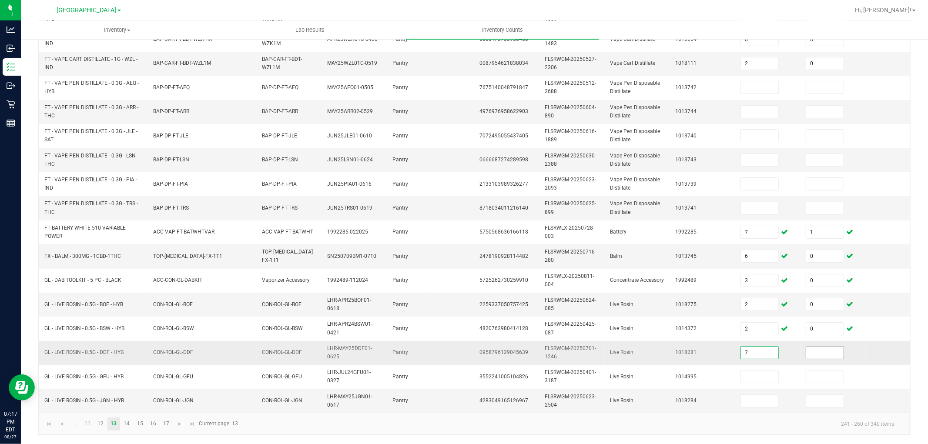
drag, startPoint x: 814, startPoint y: 346, endPoint x: 784, endPoint y: 350, distance: 30.7
click at [814, 347] on input at bounding box center [824, 353] width 37 height 12
click at [106, 397] on span "GL - LIVE ROSIN - 0.5G - JGN - HYB" at bounding box center [84, 401] width 80 height 8
click at [104, 397] on span "GL - LIVE ROSIN - 0.5G - JGN - HYB" at bounding box center [84, 400] width 80 height 6
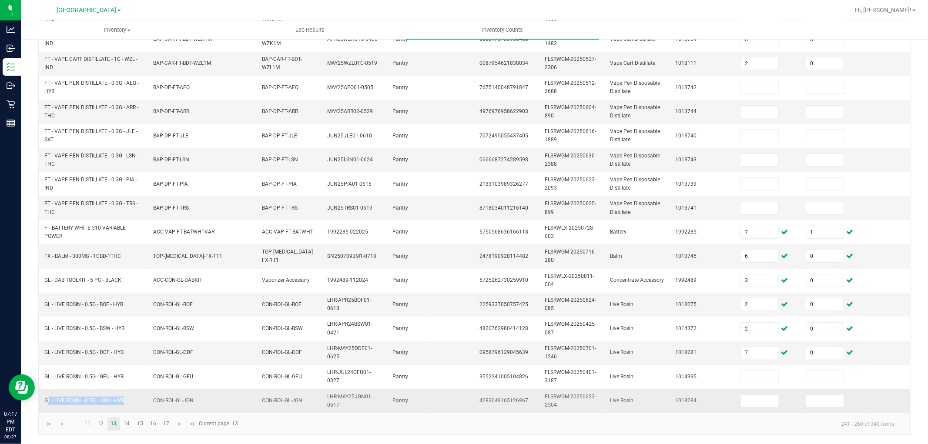
click at [104, 397] on span "GL - LIVE ROSIN - 0.5G - JGN - HYB" at bounding box center [84, 400] width 80 height 6
copy span "GL - LIVE ROSIN - 0.5G - JGN - HYB"
click at [745, 395] on input at bounding box center [759, 401] width 37 height 12
click at [823, 395] on input at bounding box center [824, 401] width 37 height 12
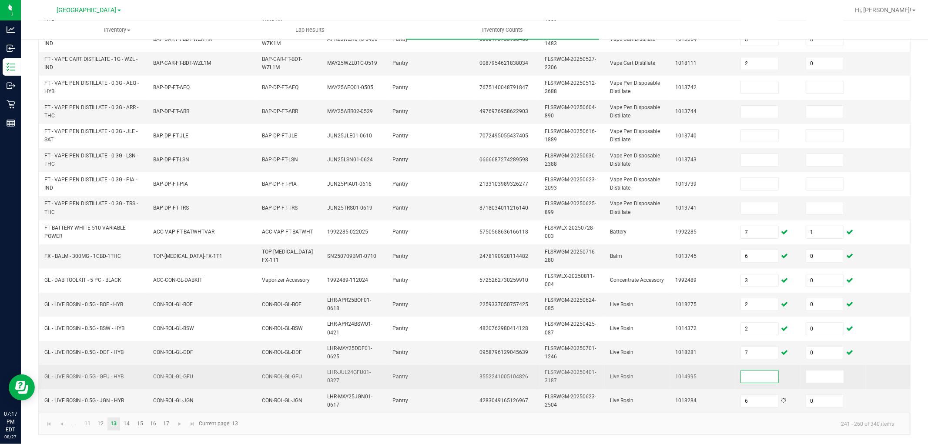
click at [759, 370] on input at bounding box center [759, 376] width 37 height 12
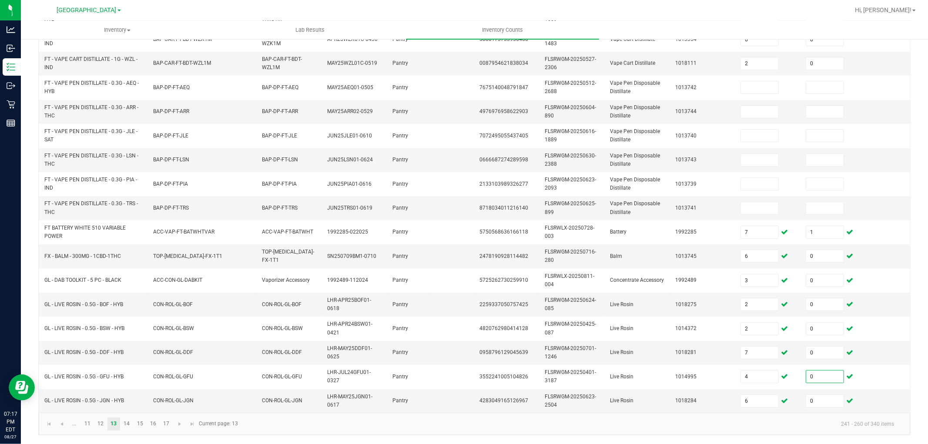
click at [527, 425] on kendo-pager-info "241 - 260 of 340 items" at bounding box center [571, 424] width 657 height 14
click at [128, 422] on link "14" at bounding box center [126, 423] width 13 height 13
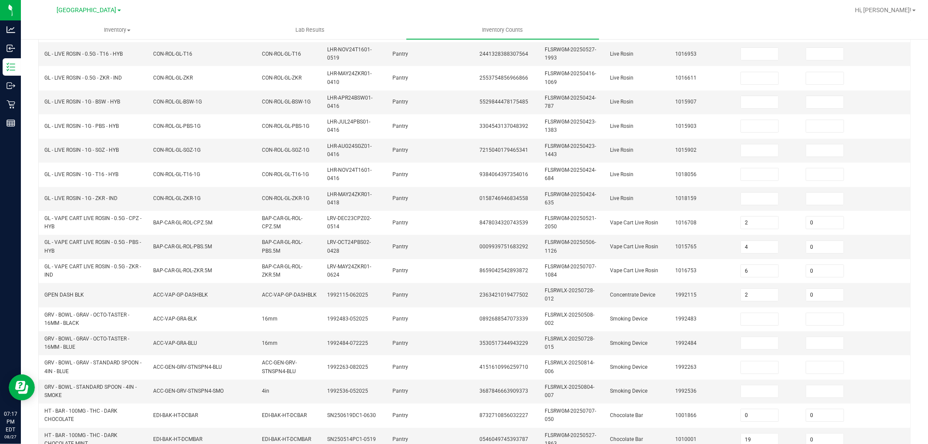
scroll to position [0, 0]
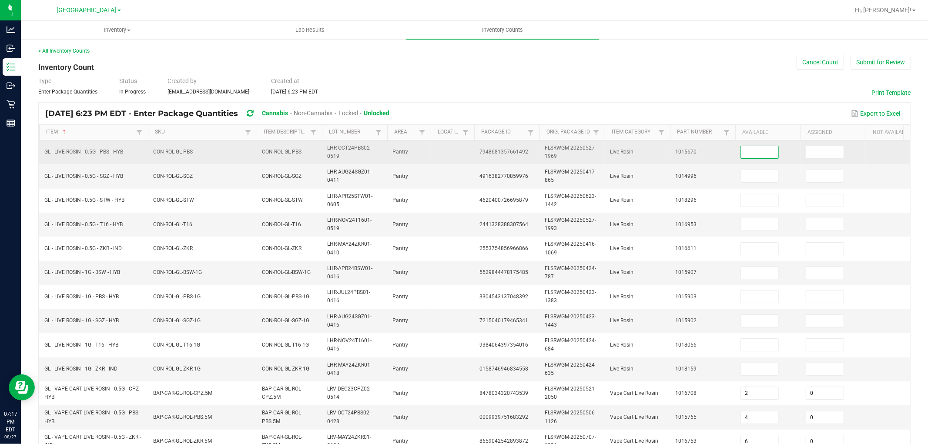
click at [752, 154] on input at bounding box center [759, 152] width 37 height 12
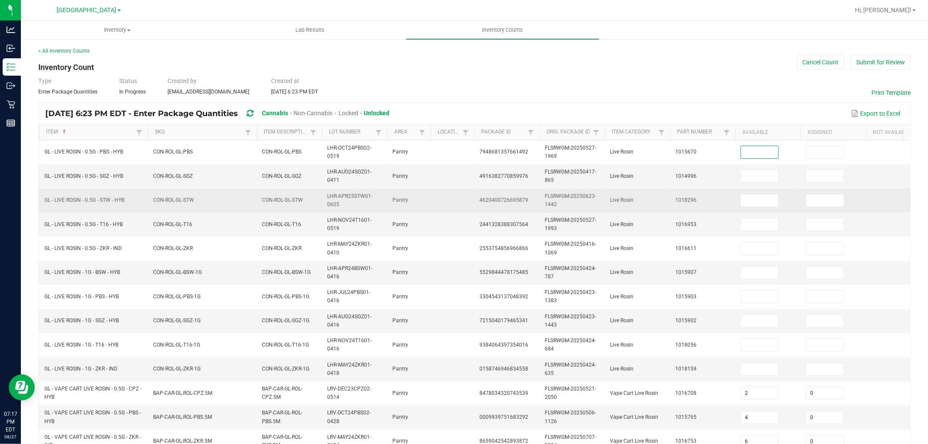
click at [83, 198] on span "GL - LIVE ROSIN - 0.5G - STW - HYB" at bounding box center [84, 200] width 80 height 6
copy span "GL - LIVE ROSIN - 0.5G - STW - HYB"
click at [751, 205] on input at bounding box center [759, 200] width 37 height 12
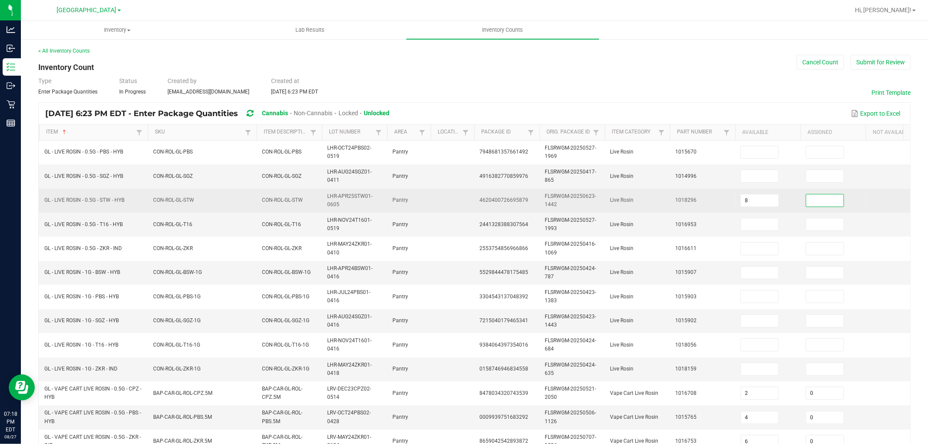
drag, startPoint x: 814, startPoint y: 199, endPoint x: 741, endPoint y: 233, distance: 80.2
click at [814, 199] on input at bounding box center [824, 200] width 37 height 12
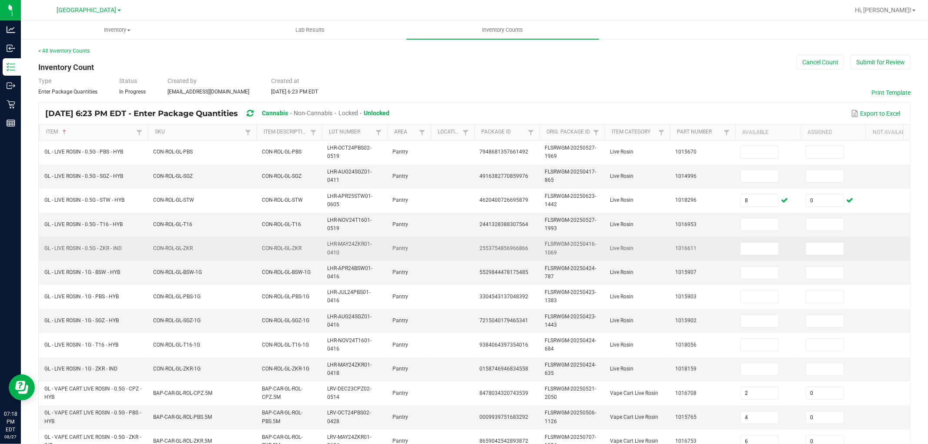
click at [97, 249] on span "GL - LIVE ROSIN - 0.5G - ZKR - IND" at bounding box center [82, 248] width 77 height 6
copy span "GL - LIVE ROSIN - 0.5G - ZKR - IND"
click at [762, 247] on input at bounding box center [759, 249] width 37 height 12
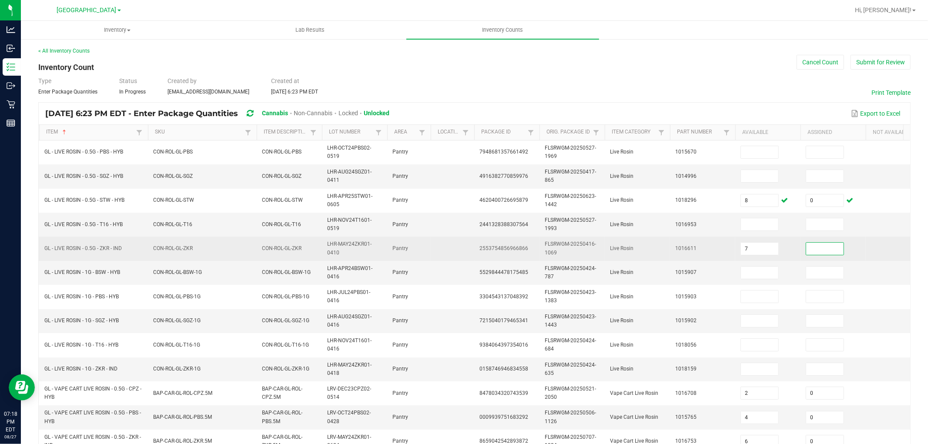
click at [812, 246] on input at bounding box center [824, 249] width 37 height 12
click at [759, 250] on input "7" at bounding box center [759, 249] width 37 height 12
click at [825, 246] on input at bounding box center [824, 249] width 37 height 12
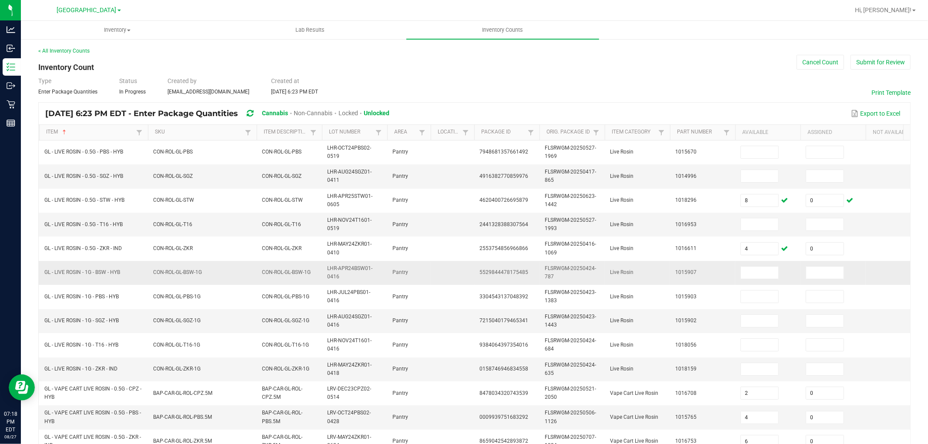
click at [692, 263] on td "1015907" at bounding box center [702, 273] width 65 height 24
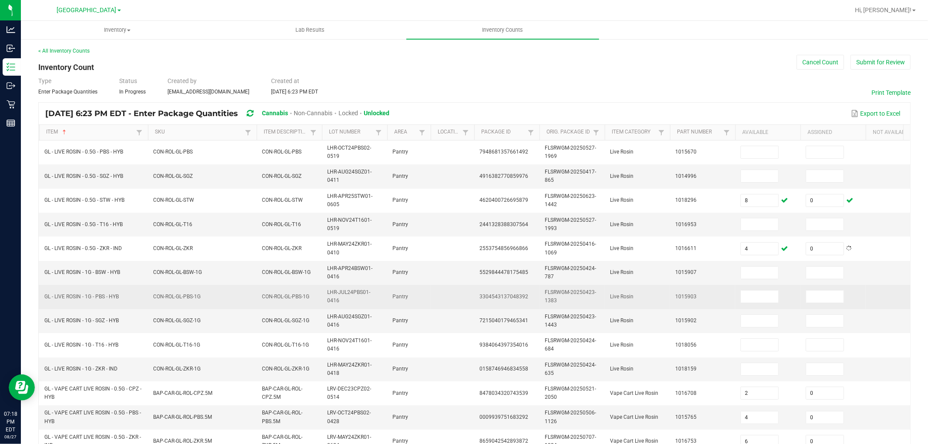
click at [123, 287] on td "GL - LIVE ROSIN - 1G - PBS - HYB" at bounding box center [93, 297] width 109 height 24
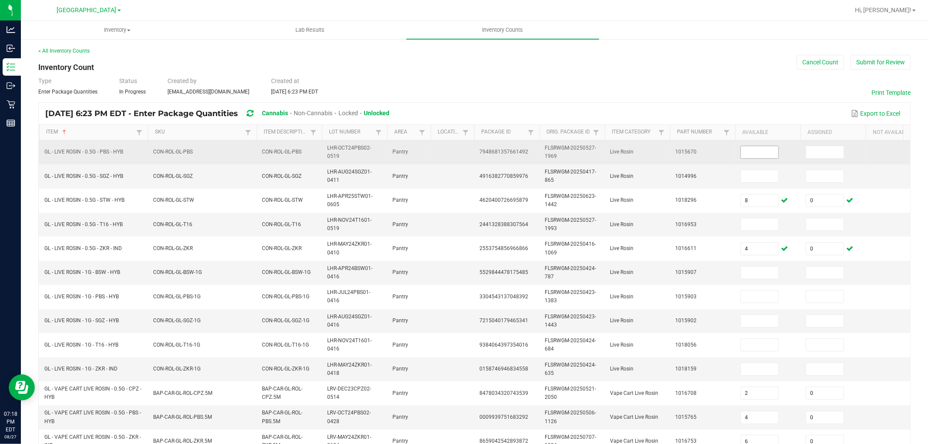
click at [773, 158] on span at bounding box center [759, 152] width 38 height 13
click at [770, 154] on input "0" at bounding box center [759, 152] width 37 height 12
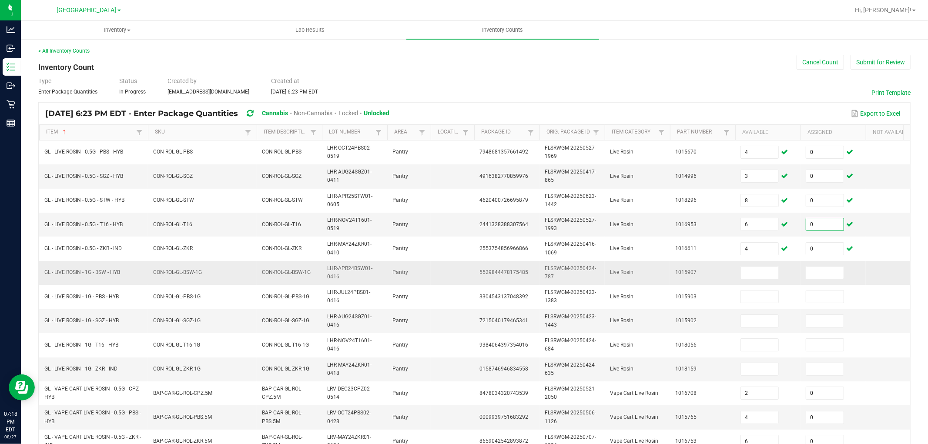
click at [722, 267] on td "1015907" at bounding box center [702, 273] width 65 height 24
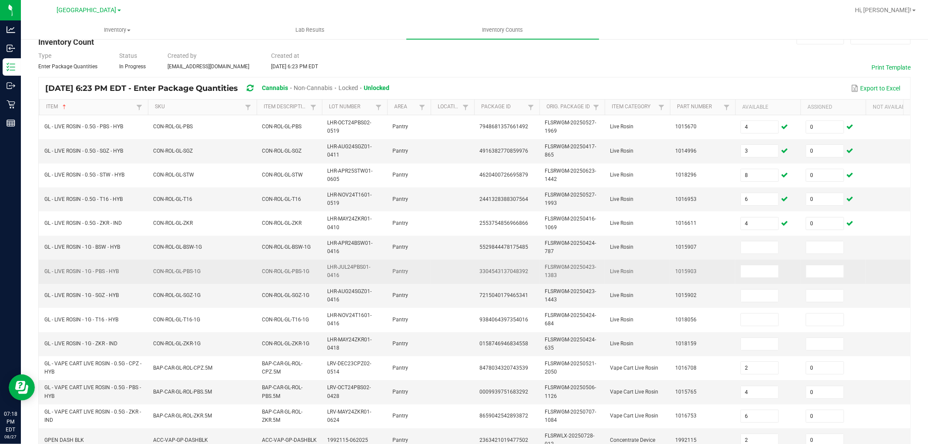
scroll to position [48, 0]
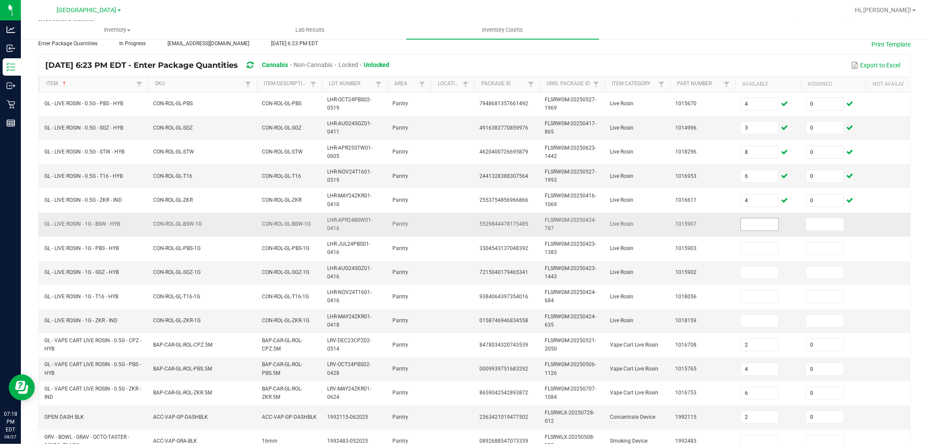
click at [762, 223] on input at bounding box center [759, 224] width 37 height 12
click at [755, 273] on input at bounding box center [759, 273] width 37 height 12
click at [581, 323] on td "FLSRWGM-20250424-635" at bounding box center [571, 321] width 65 height 24
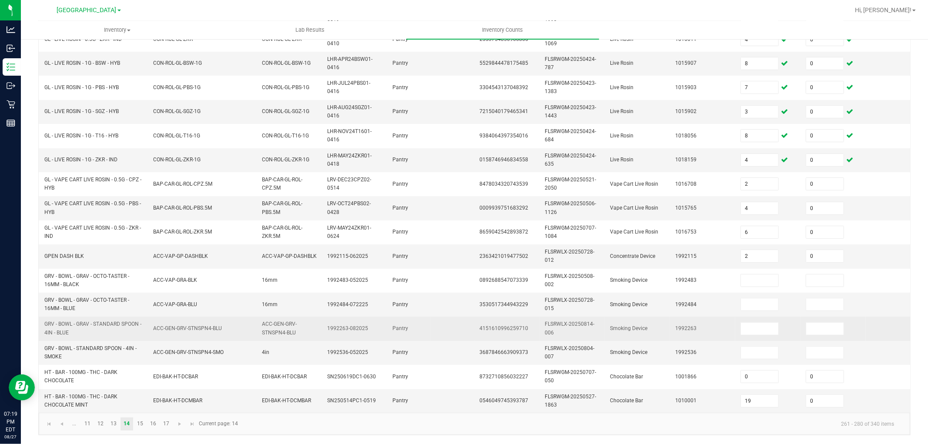
scroll to position [217, 0]
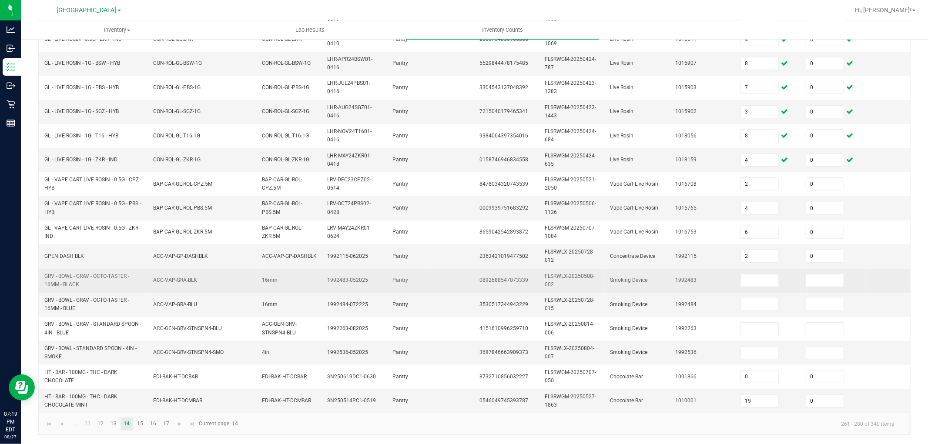
click at [90, 273] on span "GRV - BOWL - GRAV - OCTO-TASTER - 16MM - BLACK" at bounding box center [86, 280] width 85 height 14
copy span "GRV - BOWL - GRAV - OCTO-TASTER - 16MM - BLACK"
drag, startPoint x: 748, startPoint y: 274, endPoint x: 771, endPoint y: 273, distance: 23.1
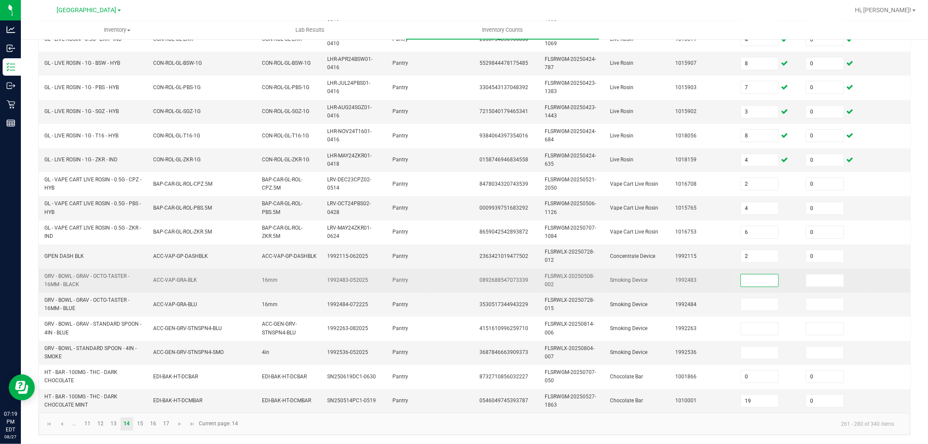
click at [749, 274] on input at bounding box center [759, 280] width 37 height 12
click at [804, 273] on td at bounding box center [832, 281] width 65 height 24
click at [824, 274] on input at bounding box center [824, 280] width 37 height 12
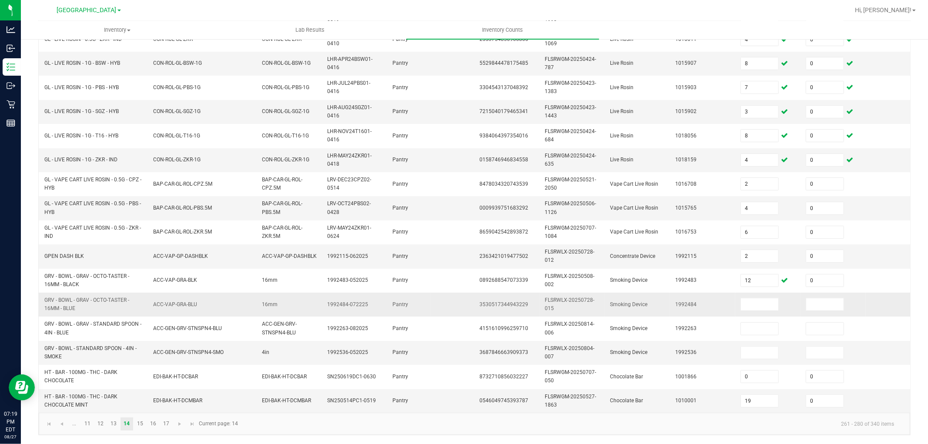
click at [84, 297] on span "GRV - BOWL - GRAV - OCTO-TASTER - 16MM - BLUE" at bounding box center [86, 304] width 85 height 14
copy span "GRV - BOWL - GRAV - OCTO-TASTER - 16MM - BLUE"
click at [746, 298] on input at bounding box center [759, 304] width 37 height 12
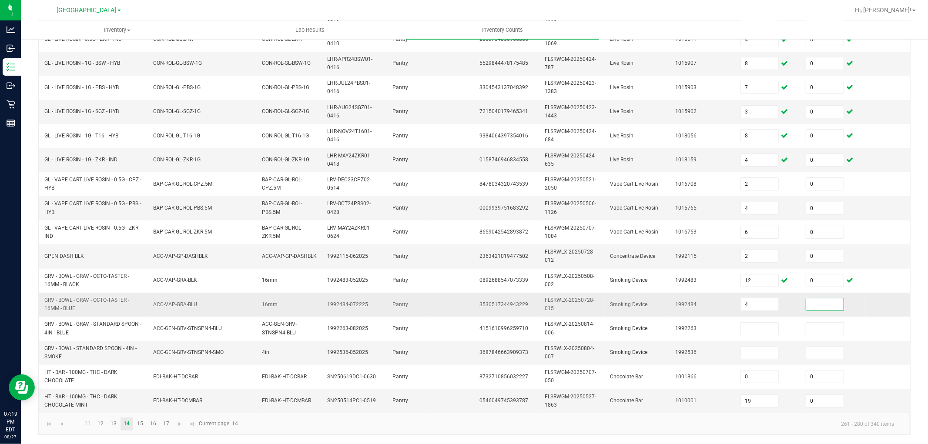
click at [831, 298] on input at bounding box center [824, 304] width 37 height 12
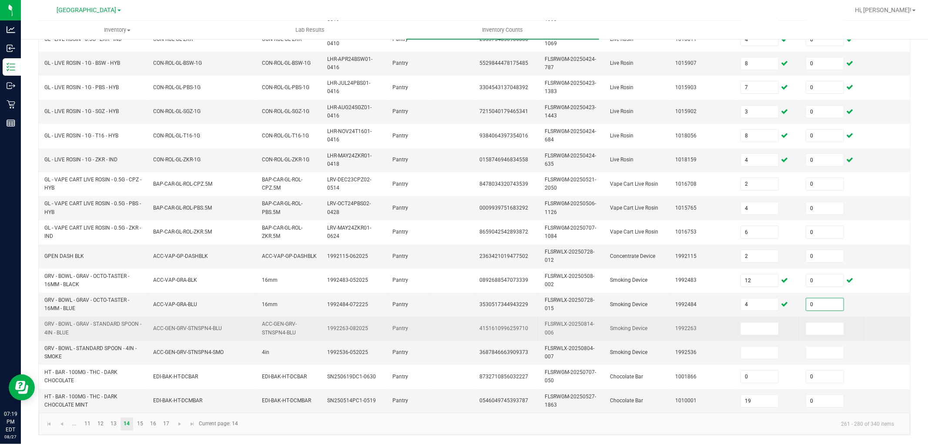
click at [94, 321] on span "GRV - BOWL - GRAV - STANDARD SPOON - 4IN - BLUE" at bounding box center [92, 328] width 97 height 14
click at [95, 321] on span "GRV - BOWL - GRAV - STANDARD SPOON - 4IN - BLUE" at bounding box center [92, 328] width 97 height 14
drag, startPoint x: 763, startPoint y: 322, endPoint x: 794, endPoint y: 320, distance: 31.4
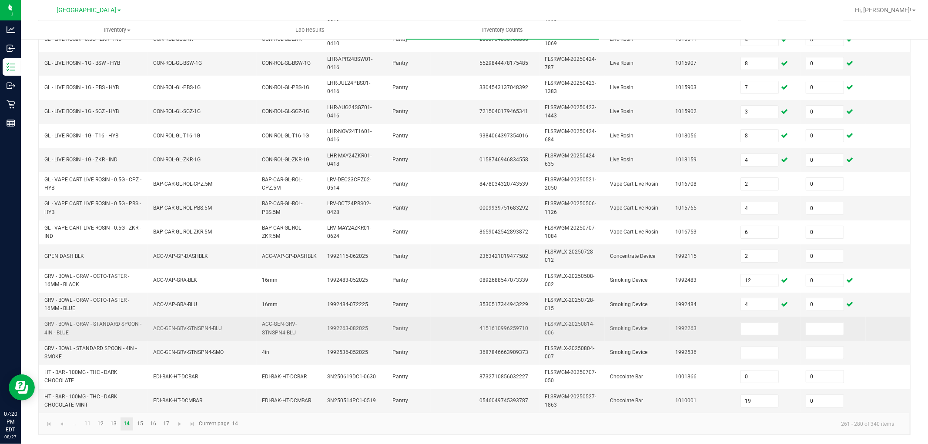
click at [763, 323] on input at bounding box center [759, 329] width 37 height 12
drag, startPoint x: 844, startPoint y: 325, endPoint x: 838, endPoint y: 325, distance: 5.7
click at [844, 325] on span at bounding box center [824, 328] width 38 height 13
drag, startPoint x: 728, startPoint y: 312, endPoint x: 748, endPoint y: 322, distance: 23.1
click at [728, 317] on td "1992263" at bounding box center [702, 329] width 65 height 24
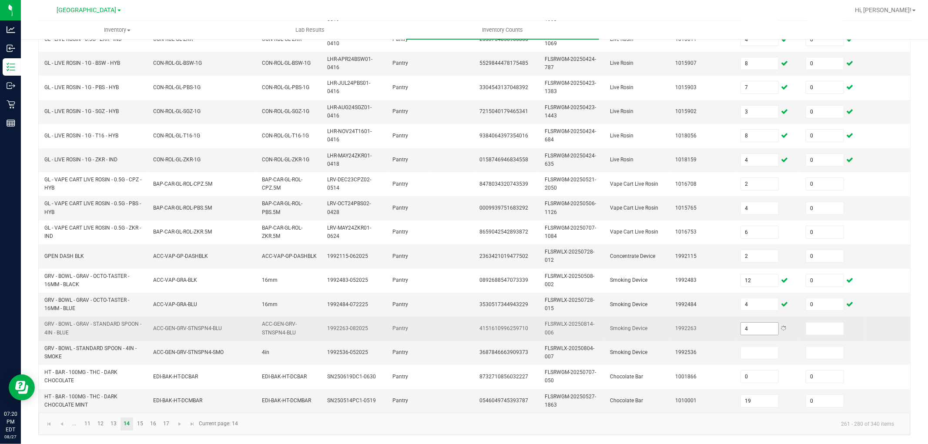
click at [760, 324] on input "4" at bounding box center [759, 329] width 37 height 12
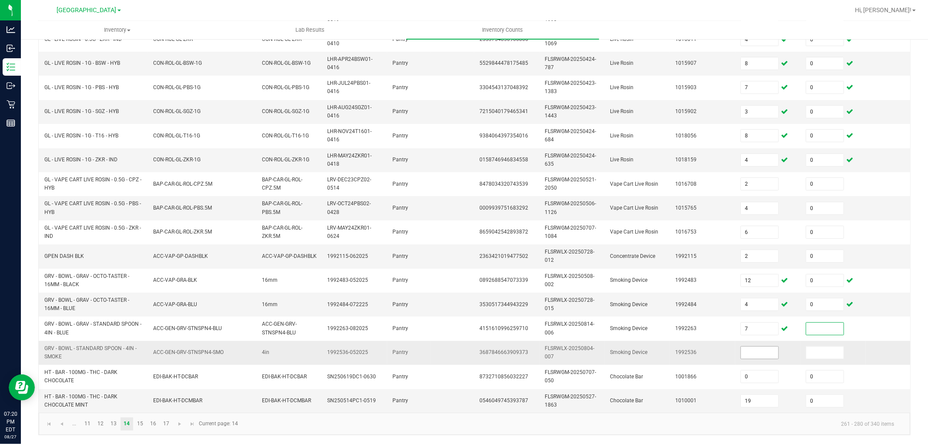
drag, startPoint x: 828, startPoint y: 322, endPoint x: 758, endPoint y: 346, distance: 74.4
click at [828, 323] on input at bounding box center [824, 329] width 37 height 12
click at [74, 345] on span "GRV - BOWL - STANDARD SPOON - 4IN - SMOKE" at bounding box center [90, 352] width 92 height 14
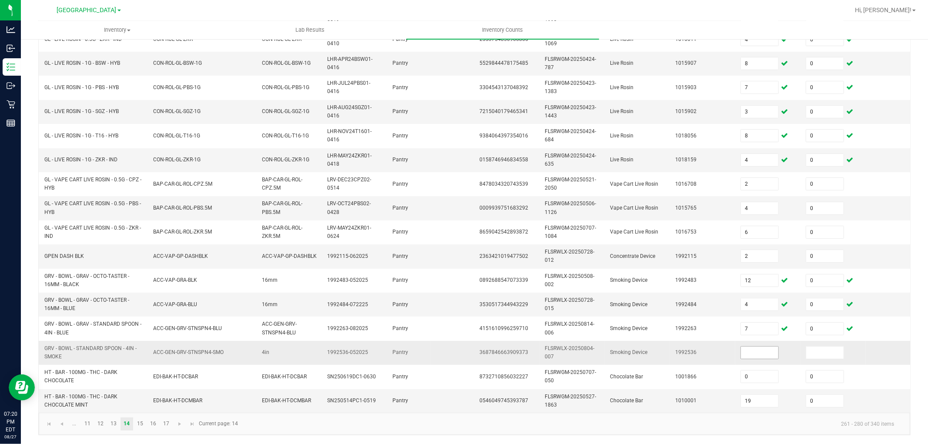
drag, startPoint x: 778, startPoint y: 342, endPoint x: 760, endPoint y: 338, distance: 18.6
click at [778, 346] on span at bounding box center [759, 352] width 38 height 13
click at [751, 341] on td at bounding box center [767, 353] width 65 height 24
drag, startPoint x: 758, startPoint y: 344, endPoint x: 793, endPoint y: 349, distance: 35.2
click at [759, 347] on input at bounding box center [759, 353] width 37 height 12
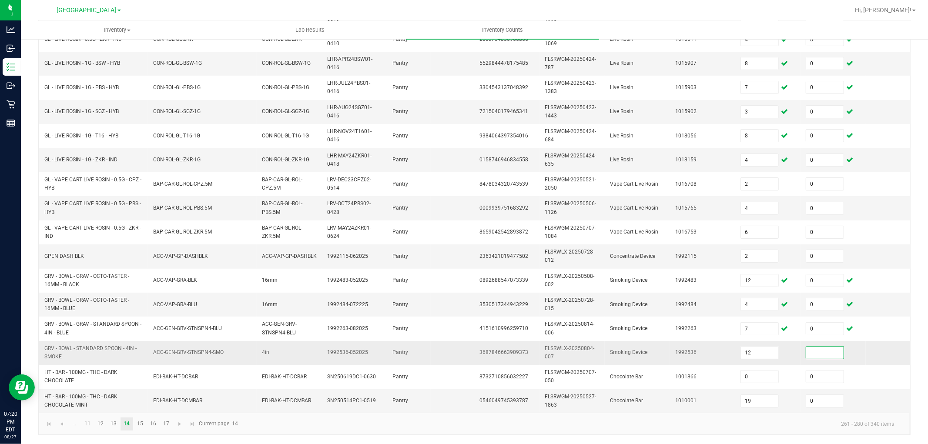
click at [806, 347] on input at bounding box center [824, 353] width 37 height 12
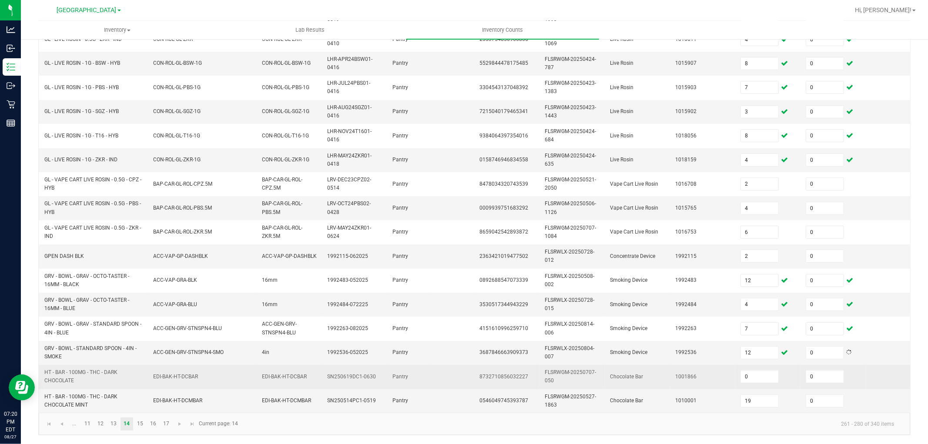
click at [88, 369] on span "HT - BAR - 100MG - THC - DARK CHOCOLATE" at bounding box center [80, 376] width 73 height 14
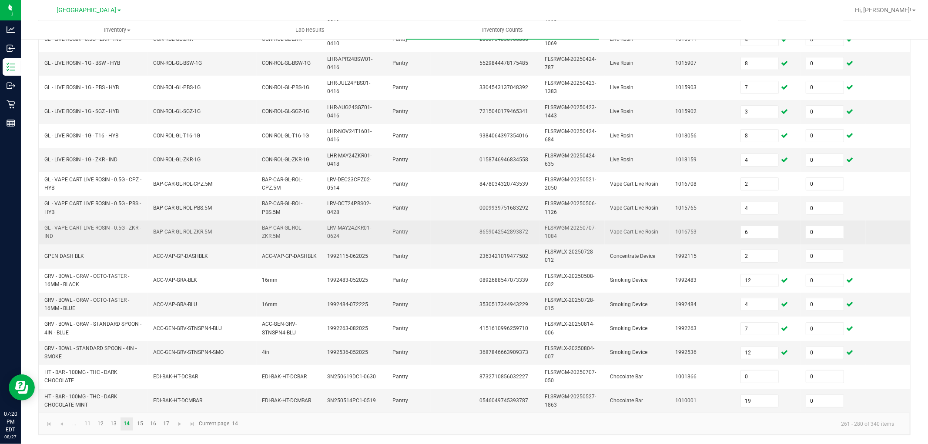
drag, startPoint x: 88, startPoint y: 363, endPoint x: 120, endPoint y: 231, distance: 135.6
click at [120, 231] on span "GL - VAPE CART LIVE ROSIN - 0.5G - ZKR - IND" at bounding box center [93, 232] width 98 height 17
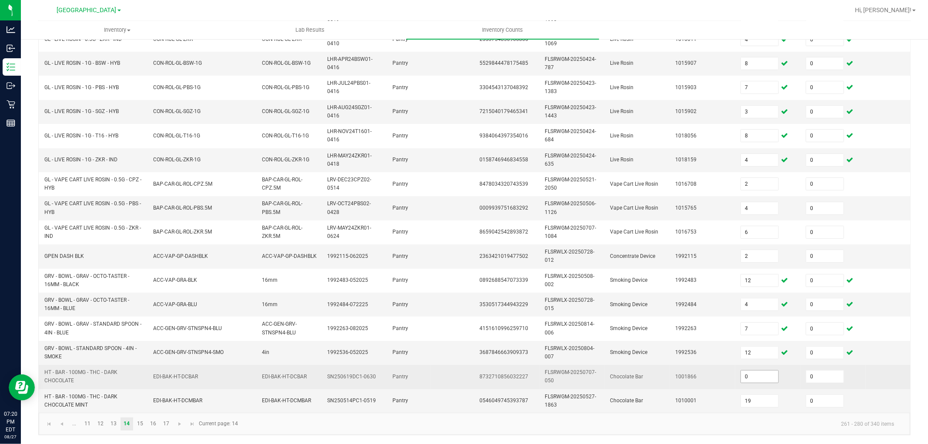
click at [768, 373] on input "0" at bounding box center [759, 376] width 37 height 12
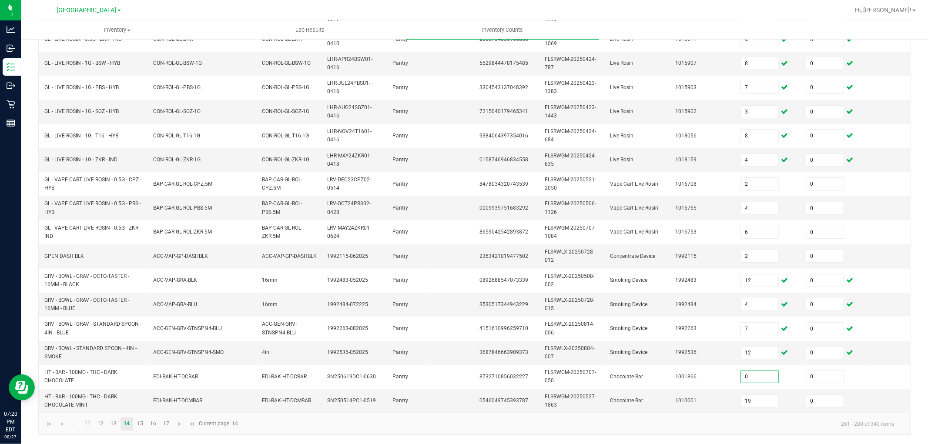
click at [268, 431] on kendo-pager "... 11 12 13 14 15 16 17 261 - 280 of 340 items Current page: 14" at bounding box center [474, 424] width 871 height 22
click at [127, 424] on link "14" at bounding box center [126, 423] width 13 height 13
click at [138, 422] on link "15" at bounding box center [139, 423] width 13 height 13
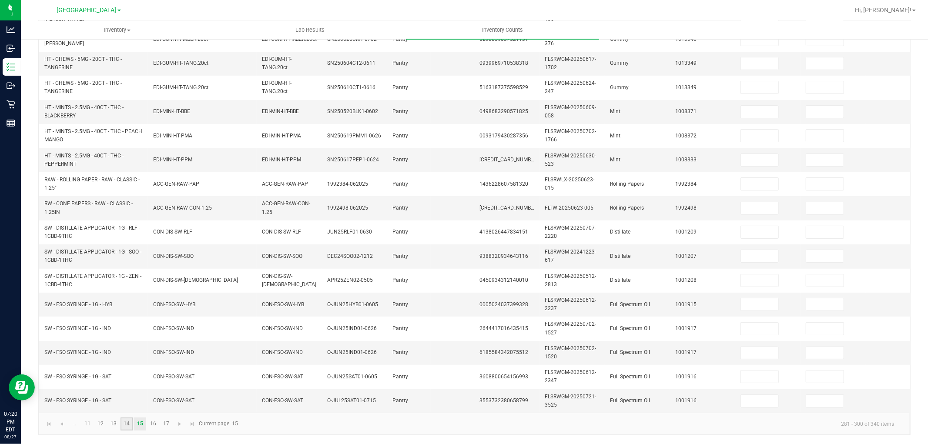
click at [130, 423] on link "14" at bounding box center [126, 423] width 13 height 13
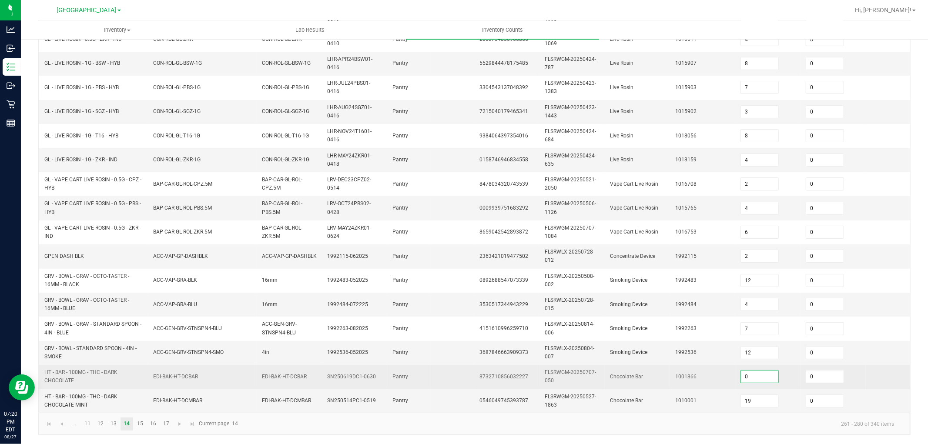
click at [755, 370] on input "0" at bounding box center [759, 376] width 37 height 12
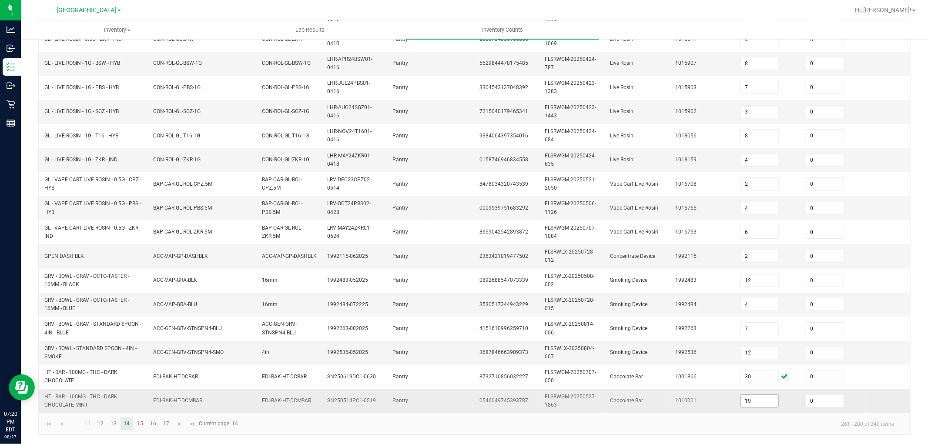
drag, startPoint x: 754, startPoint y: 386, endPoint x: 753, endPoint y: 392, distance: 6.3
click at [754, 394] on span "19" at bounding box center [759, 400] width 38 height 13
click at [753, 395] on input "19" at bounding box center [759, 401] width 37 height 12
click at [76, 394] on span "HT - BAR - 100MG - THC - DARK CHOCOLATE MINT" at bounding box center [80, 401] width 73 height 14
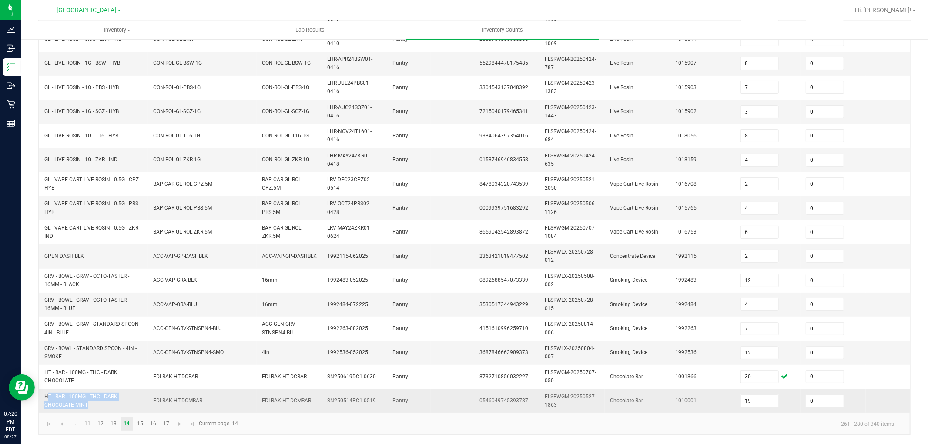
click at [76, 394] on span "HT - BAR - 100MG - THC - DARK CHOCOLATE MINT" at bounding box center [80, 401] width 73 height 14
click at [760, 395] on input "19" at bounding box center [759, 401] width 37 height 12
click at [705, 424] on kendo-pager-info "261 - 280 of 340 items" at bounding box center [571, 424] width 657 height 14
click at [143, 428] on link "15" at bounding box center [139, 423] width 13 height 13
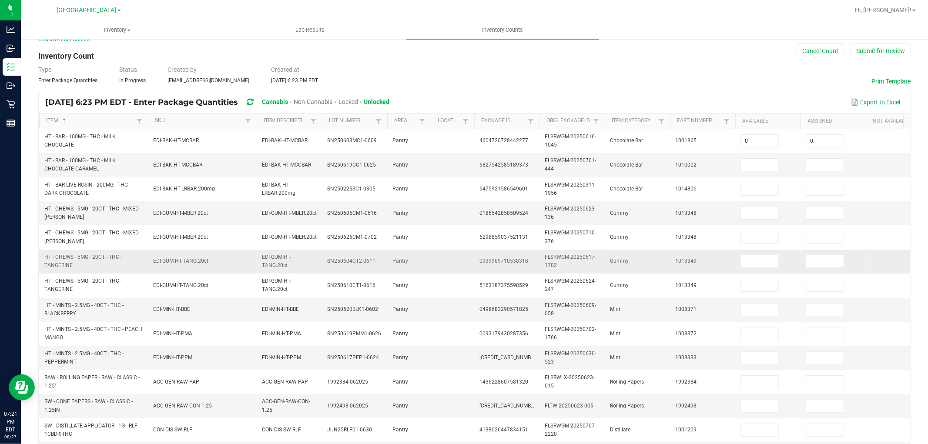
scroll to position [0, 0]
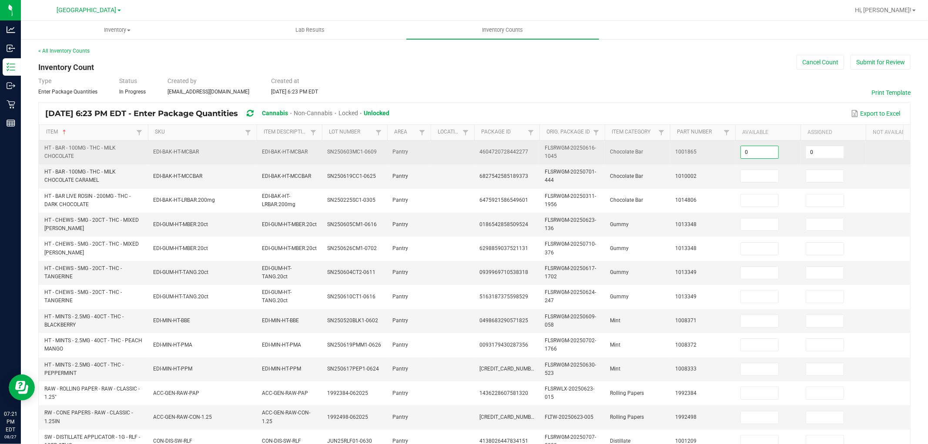
click at [751, 148] on input "0" at bounding box center [759, 152] width 37 height 12
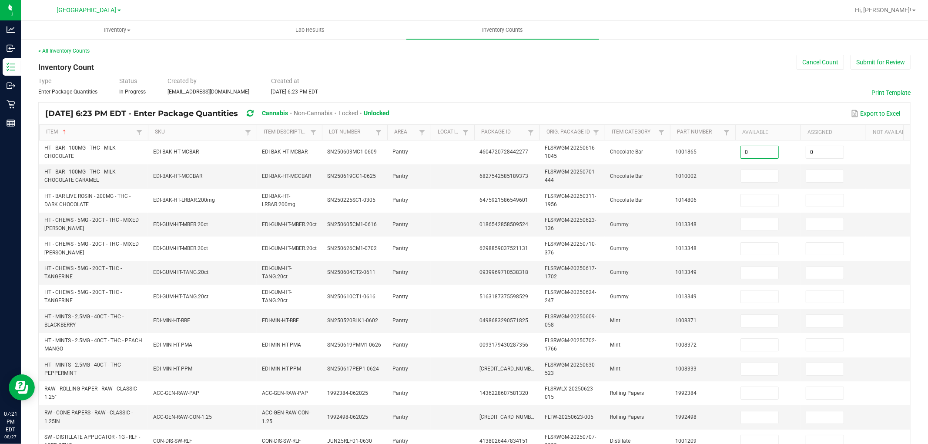
scroll to position [217, 0]
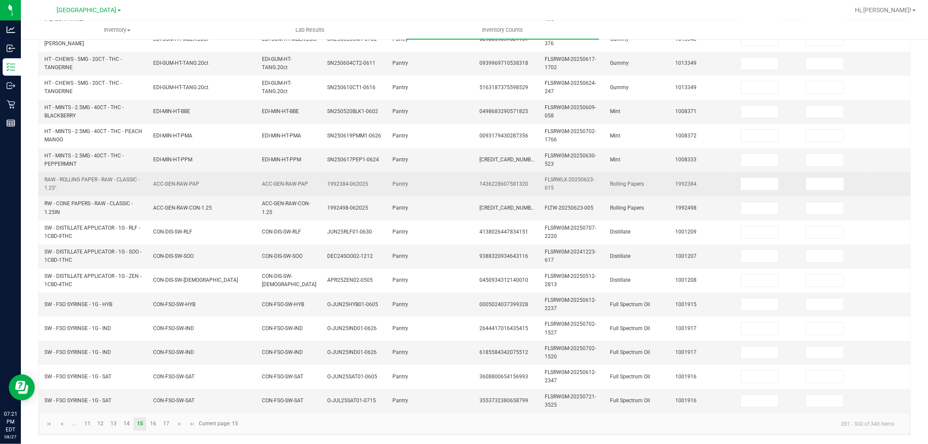
click at [88, 177] on span "RAW - ROLLING PAPER - RAW - CLASSIC - 1.25"" at bounding box center [91, 184] width 95 height 14
click at [755, 178] on input at bounding box center [759, 184] width 37 height 12
drag, startPoint x: 831, startPoint y: 177, endPoint x: 824, endPoint y: 186, distance: 11.1
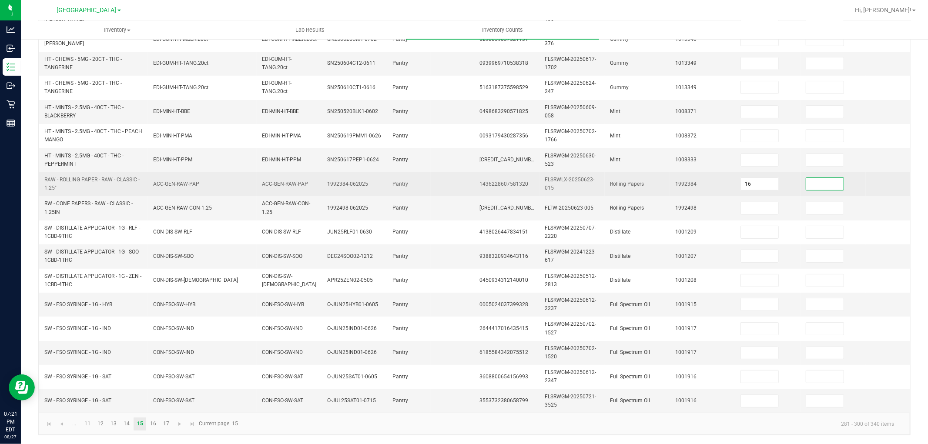
click at [831, 178] on input at bounding box center [824, 184] width 37 height 12
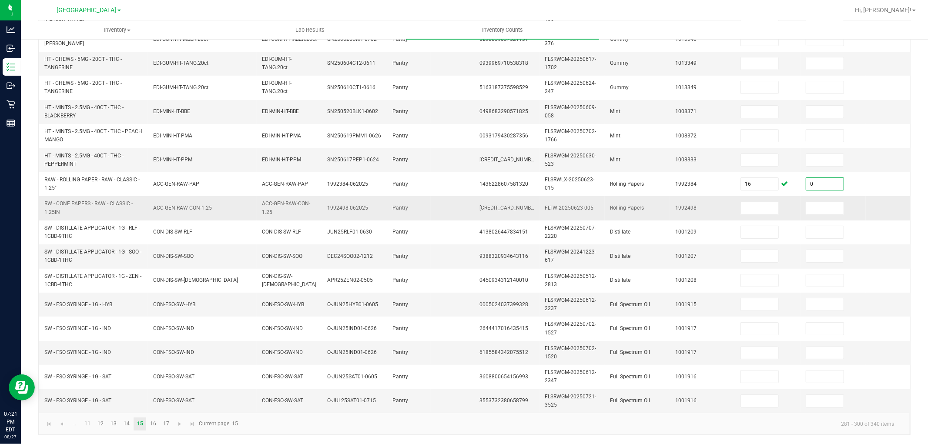
click at [102, 200] on span "RW - CONE PAPERS - RAW - CLASSIC - 1.25IN" at bounding box center [88, 207] width 88 height 14
click at [101, 200] on span "RW - CONE PAPERS - RAW - CLASSIC - 1.25IN" at bounding box center [88, 207] width 88 height 14
click at [764, 202] on input at bounding box center [759, 208] width 37 height 12
click at [821, 202] on input at bounding box center [824, 208] width 37 height 12
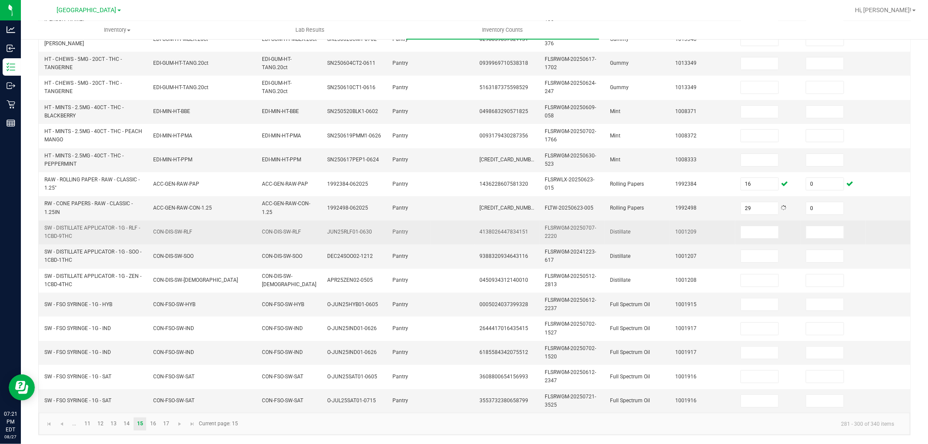
click at [712, 228] on td "1001209" at bounding box center [702, 232] width 65 height 24
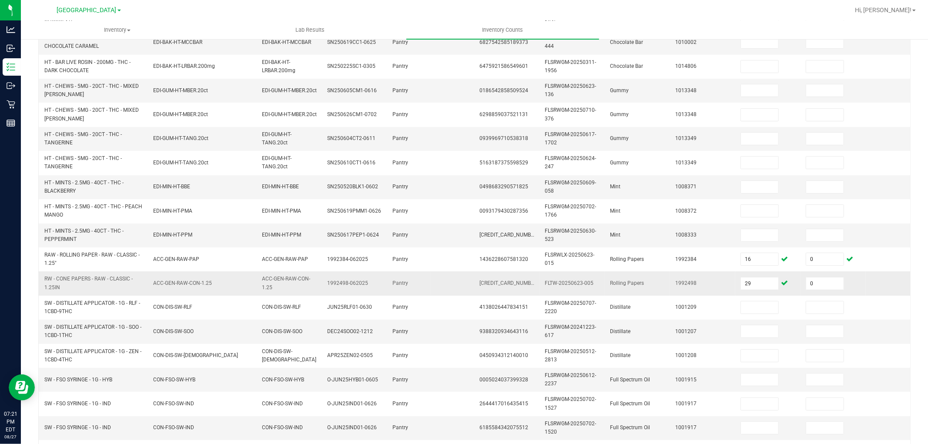
scroll to position [0, 0]
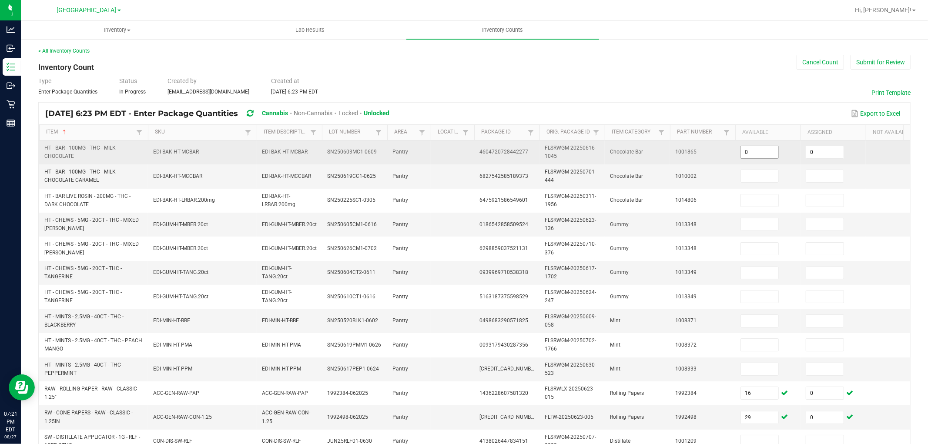
click at [763, 150] on input "0" at bounding box center [759, 152] width 37 height 12
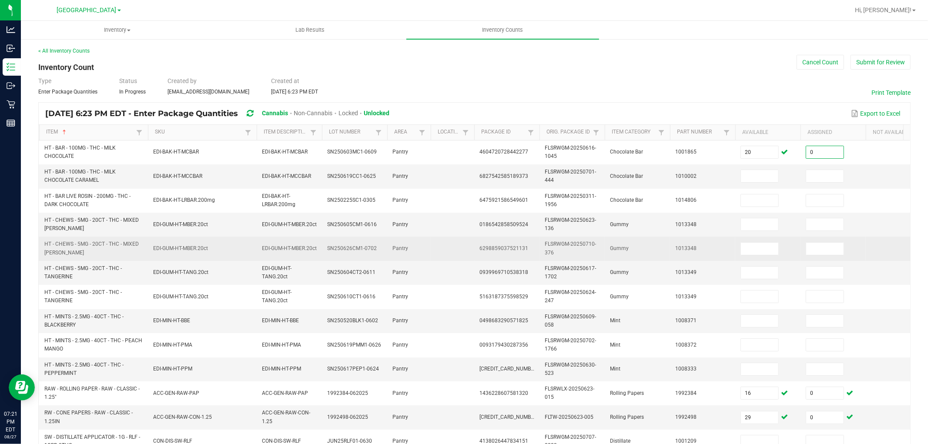
click at [609, 252] on td "Gummy" at bounding box center [636, 249] width 65 height 24
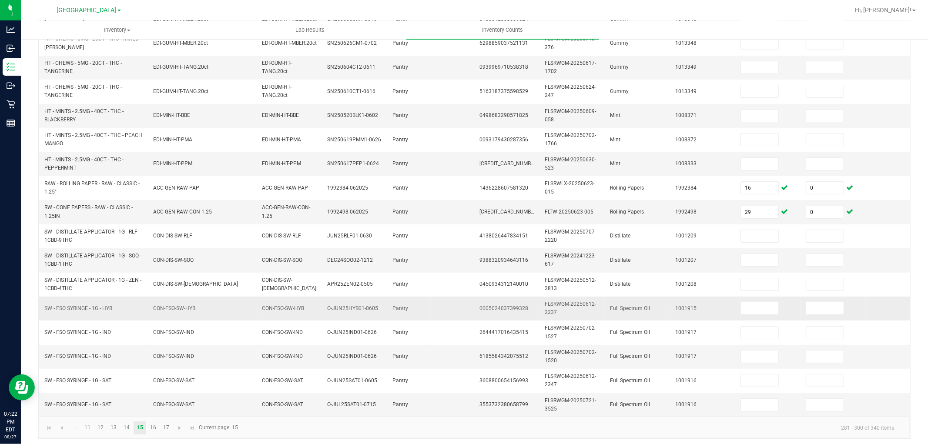
scroll to position [217, 0]
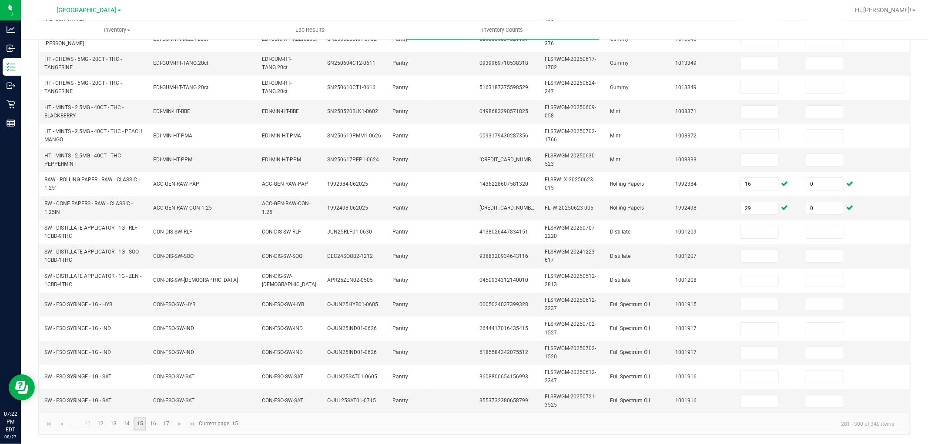
click at [144, 420] on link "15" at bounding box center [139, 423] width 13 height 13
click at [193, 428] on link at bounding box center [192, 423] width 13 height 13
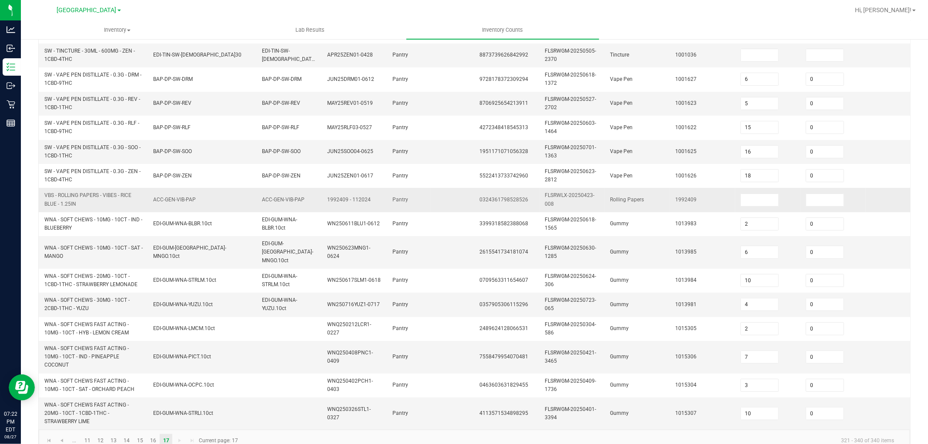
click at [93, 197] on span "VBS - ROLLING PAPERS - VIBES - RICE BLUE - 1.25IN" at bounding box center [87, 199] width 87 height 14
click at [766, 198] on input at bounding box center [759, 200] width 37 height 12
click at [814, 203] on input at bounding box center [824, 200] width 37 height 12
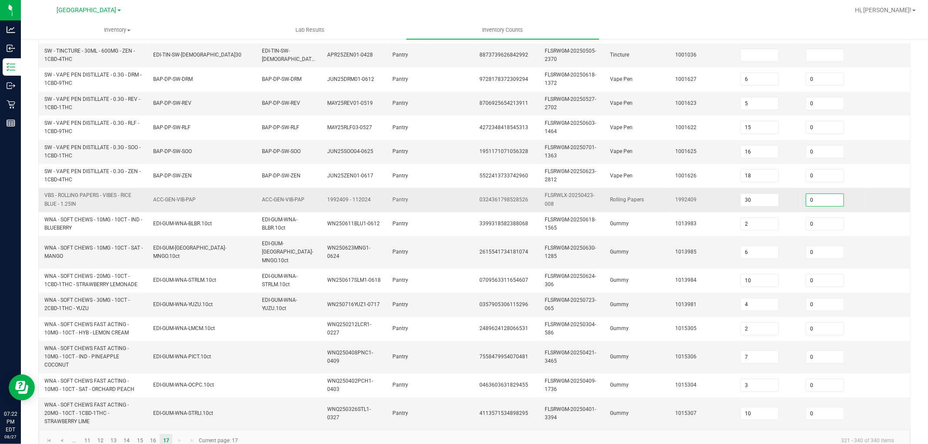
click at [510, 208] on td "0324361798528526" at bounding box center [506, 200] width 65 height 24
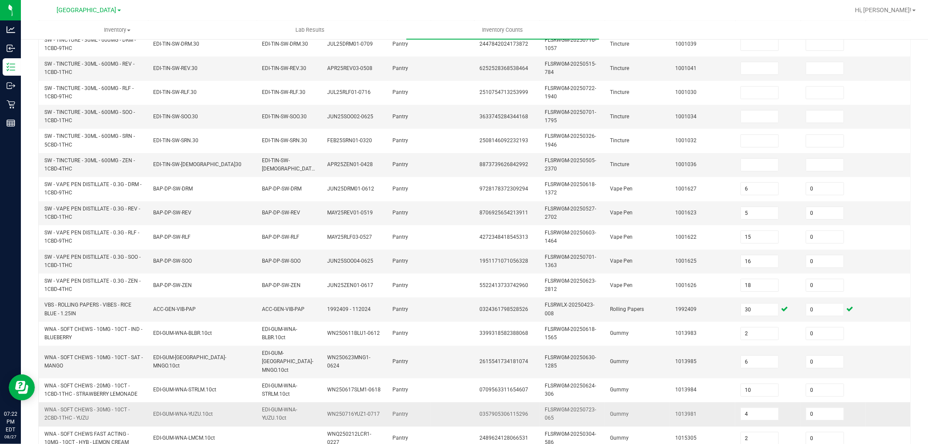
scroll to position [234, 0]
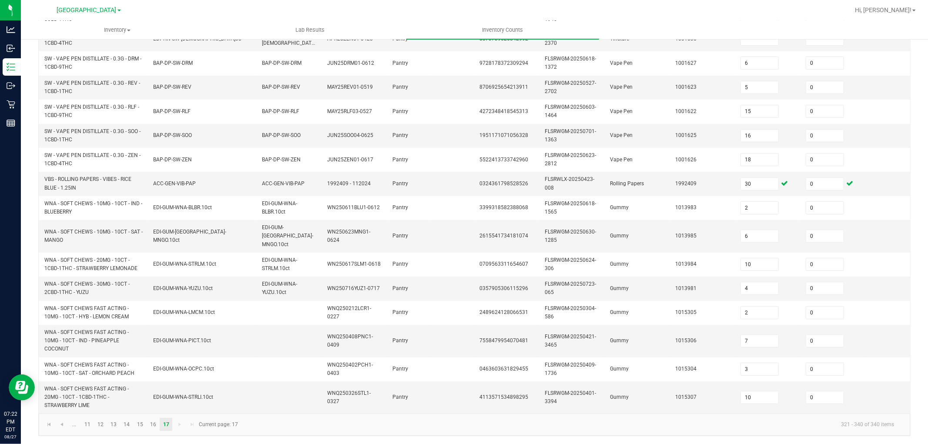
click at [42, 422] on kendo-pager "... 11 12 13 14 15 16 17 321 - 340 of 340 items Current page: 17" at bounding box center [474, 425] width 871 height 22
click at [46, 427] on span "Go to the first page" at bounding box center [49, 424] width 7 height 7
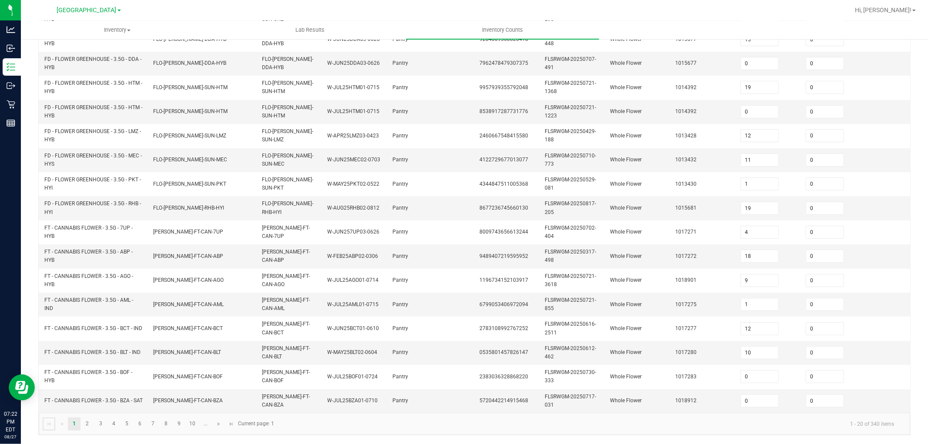
scroll to position [217, 0]
click at [181, 424] on link "9" at bounding box center [179, 423] width 13 height 13
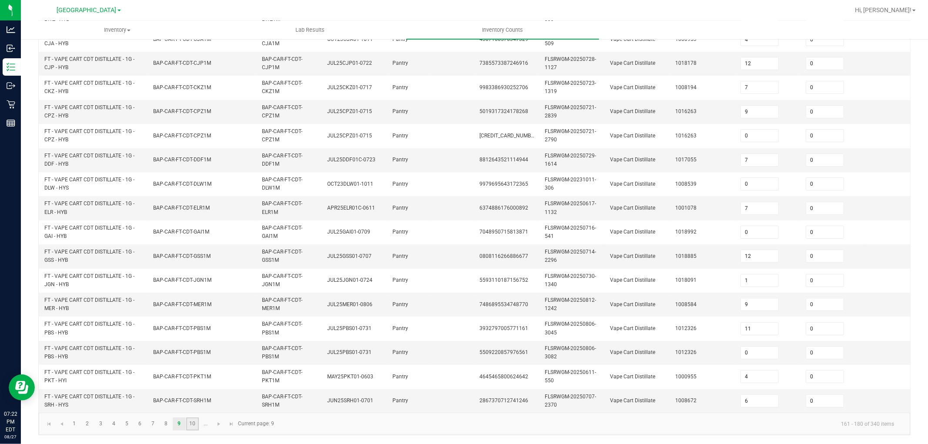
click at [190, 425] on link "10" at bounding box center [192, 423] width 13 height 13
click at [216, 423] on span "Go to the next page" at bounding box center [218, 423] width 7 height 7
click at [108, 431] on kendo-pager "... 11 12 13 14 15 16 17 201 - 220 of 340 items Current page: 11" at bounding box center [474, 424] width 871 height 22
click at [105, 427] on link "12" at bounding box center [100, 423] width 13 height 13
click at [113, 427] on link "13" at bounding box center [113, 423] width 13 height 13
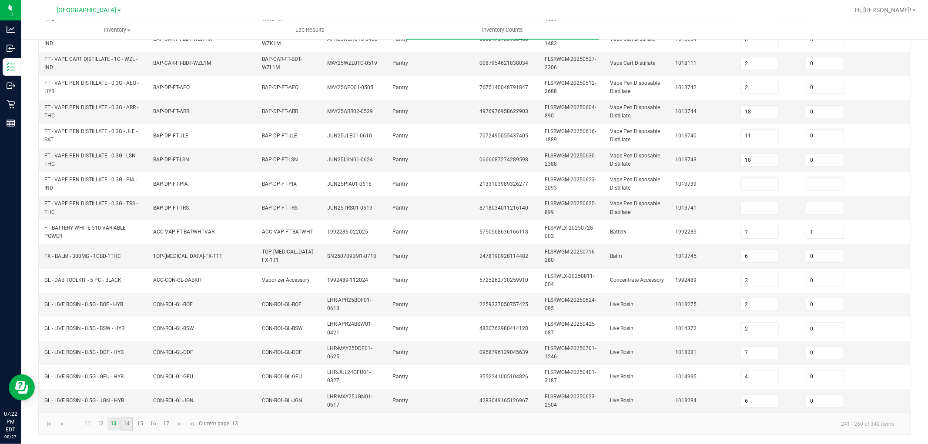
click at [123, 427] on link "14" at bounding box center [126, 423] width 13 height 13
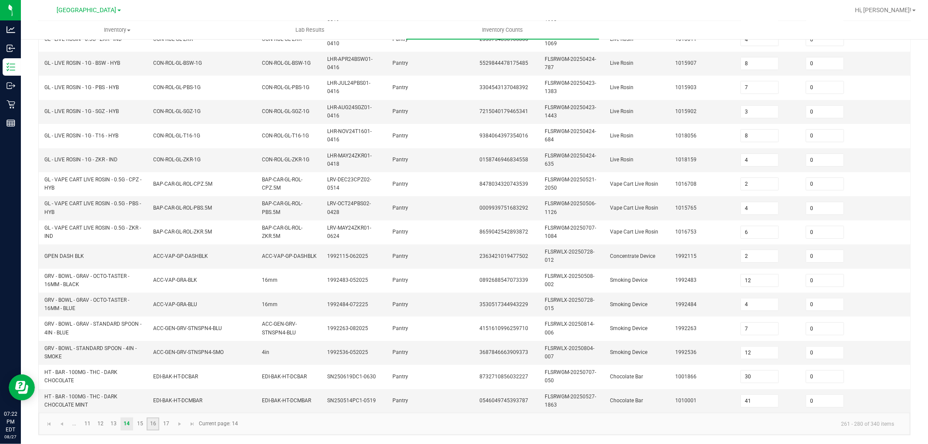
click at [150, 428] on link "16" at bounding box center [153, 423] width 13 height 13
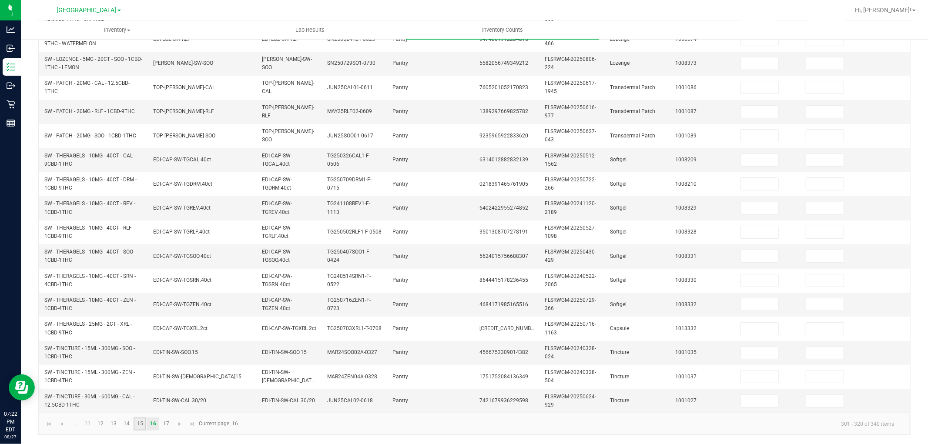
click at [137, 428] on link "15" at bounding box center [139, 423] width 13 height 13
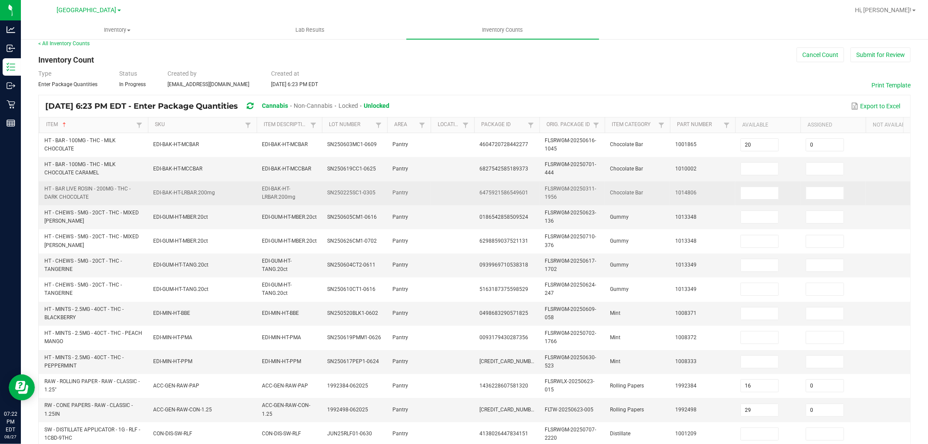
scroll to position [0, 0]
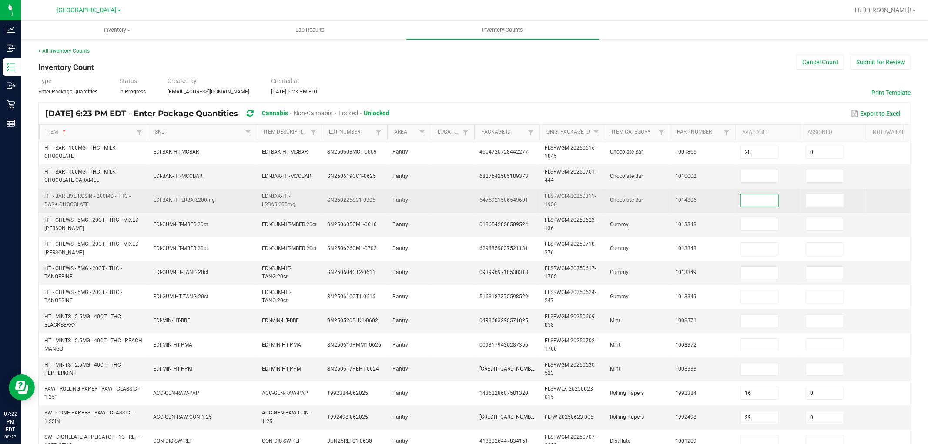
click at [760, 201] on input at bounding box center [759, 200] width 37 height 12
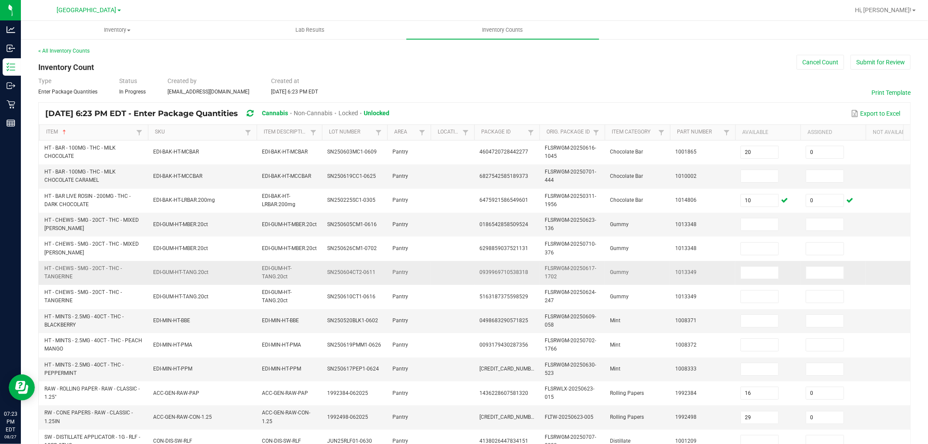
click at [649, 274] on td "Gummy" at bounding box center [636, 273] width 65 height 24
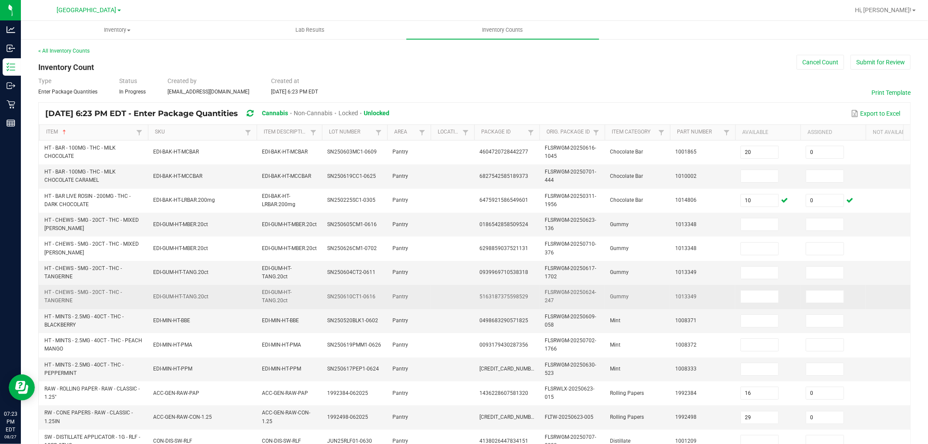
click at [174, 295] on span "EDI-GUM-HT-TANG.20ct" at bounding box center [180, 297] width 55 height 6
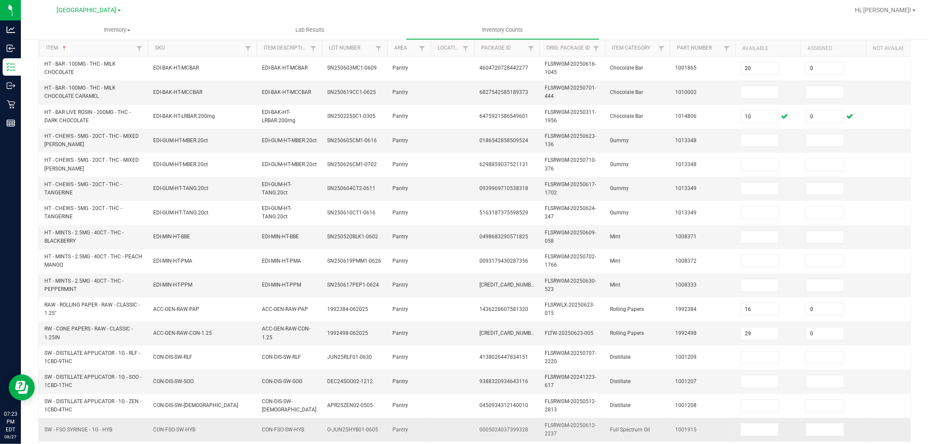
scroll to position [217, 0]
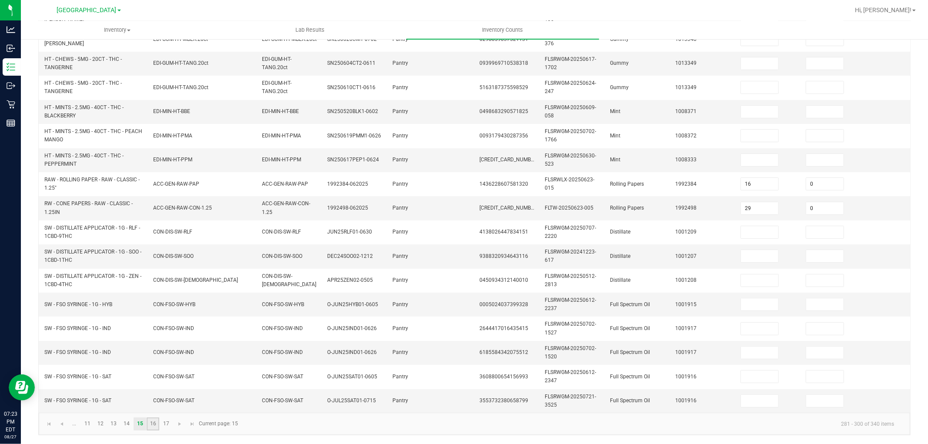
click at [150, 422] on link "16" at bounding box center [153, 423] width 13 height 13
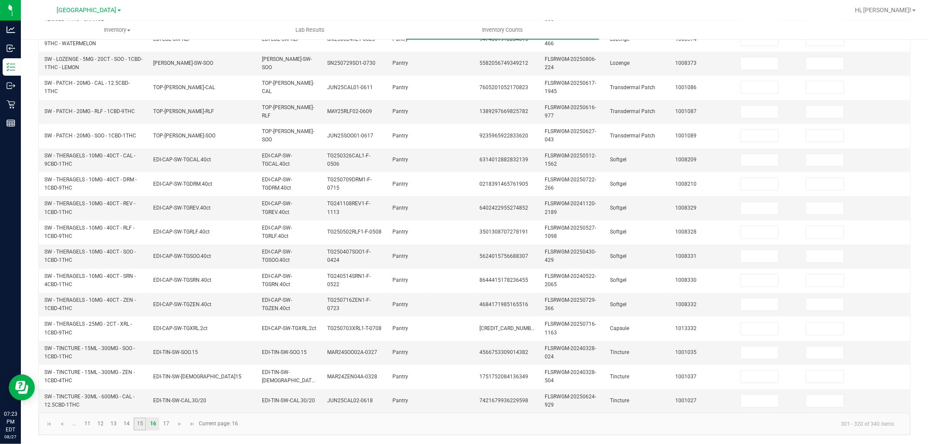
click at [142, 425] on link "15" at bounding box center [139, 423] width 13 height 13
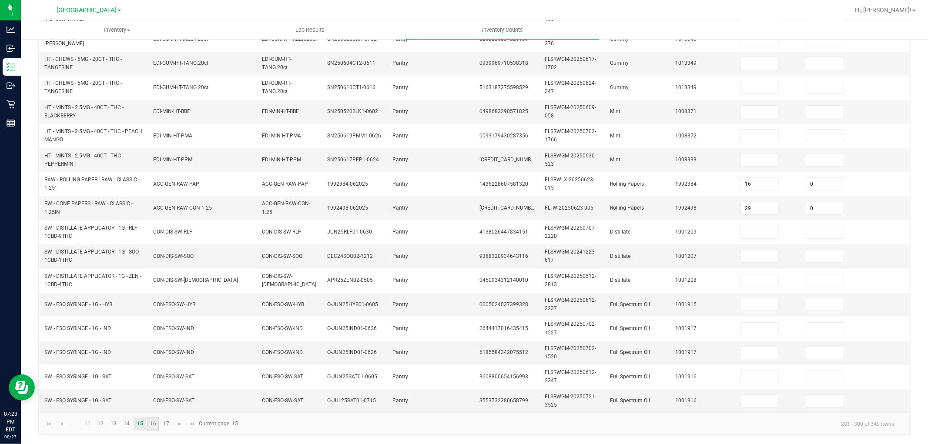
click at [154, 424] on link "16" at bounding box center [153, 423] width 13 height 13
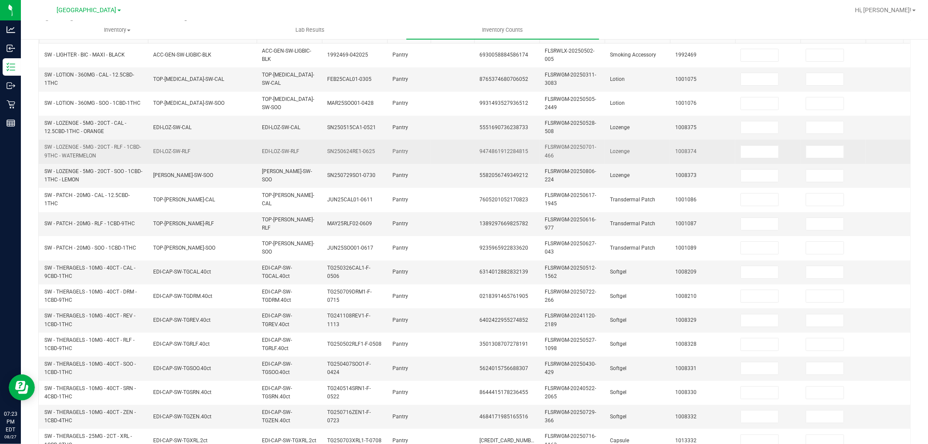
scroll to position [0, 0]
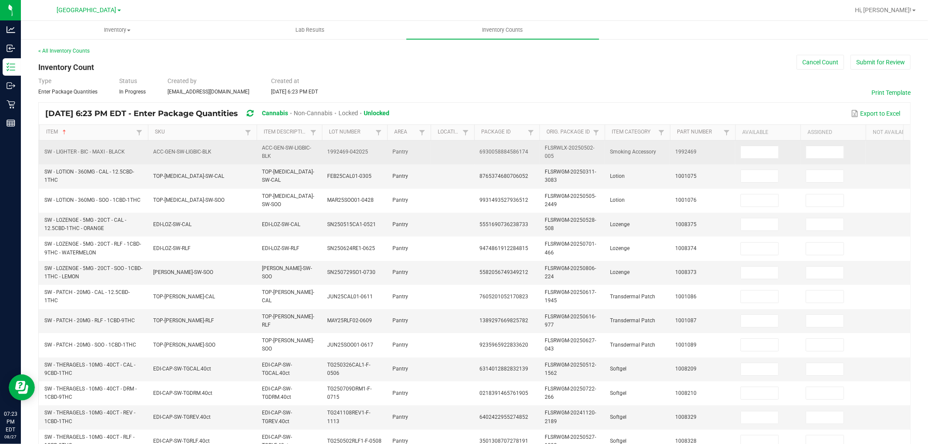
click at [86, 152] on span "SW - LIGHTER - BIC - MAXI - BLACK" at bounding box center [84, 152] width 80 height 6
click at [85, 151] on span "SW - LIGHTER - BIC - MAXI - BLACK" at bounding box center [84, 152] width 80 height 6
click at [84, 151] on span "SW - LIGHTER - BIC - MAXI - BLACK" at bounding box center [84, 152] width 80 height 6
click at [84, 152] on span "SW - LIGHTER - BIC - MAXI - BLACK" at bounding box center [84, 152] width 80 height 6
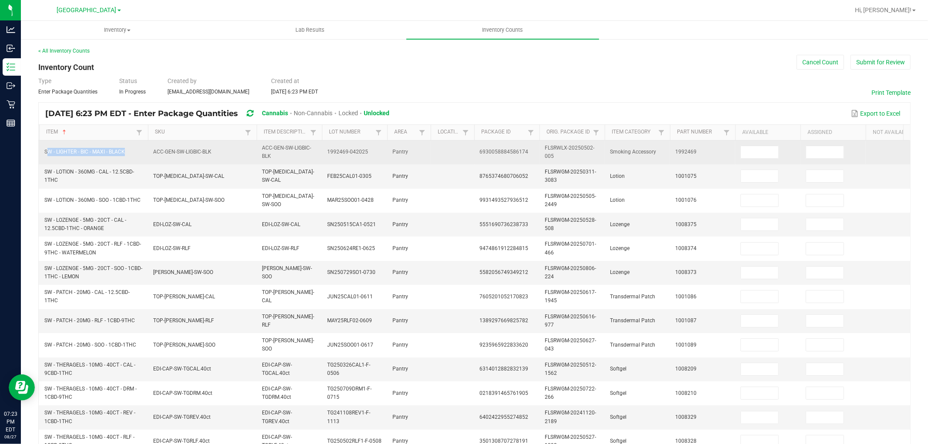
click at [84, 152] on span "SW - LIGHTER - BIC - MAXI - BLACK" at bounding box center [84, 152] width 80 height 6
click at [759, 149] on input at bounding box center [759, 152] width 37 height 12
click at [811, 151] on input "0" at bounding box center [824, 152] width 37 height 12
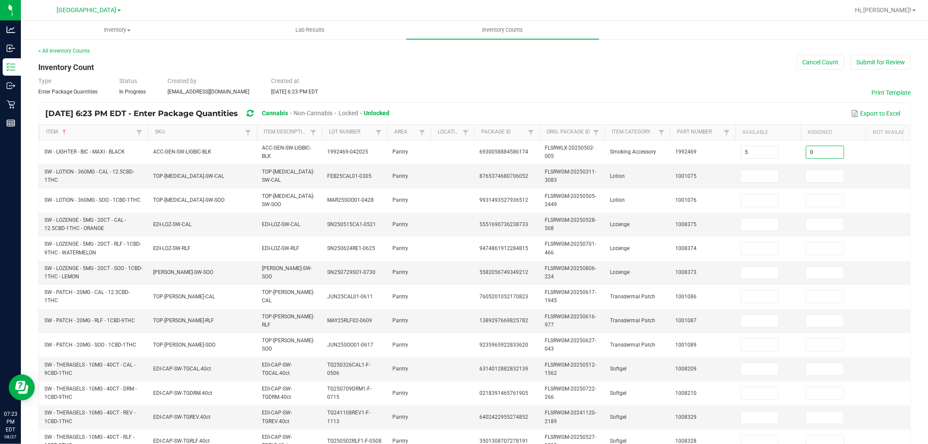
click at [753, 107] on div "Export to Excel" at bounding box center [649, 113] width 507 height 15
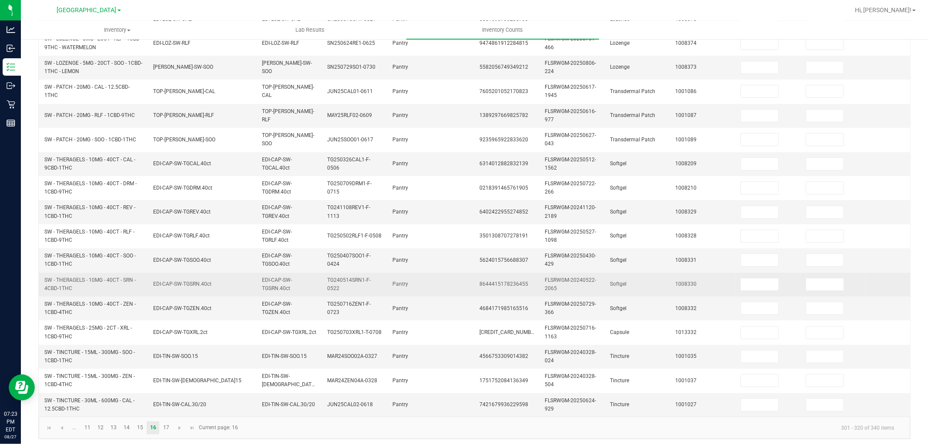
scroll to position [217, 0]
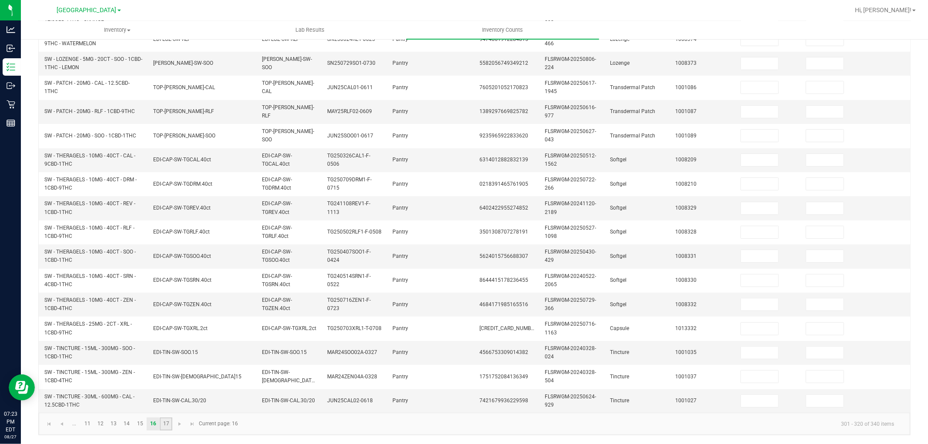
click at [161, 427] on link "17" at bounding box center [166, 423] width 13 height 13
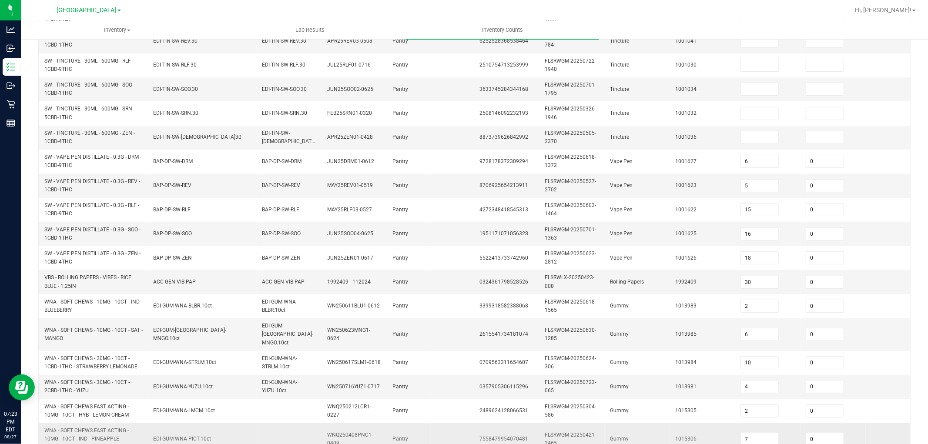
scroll to position [0, 0]
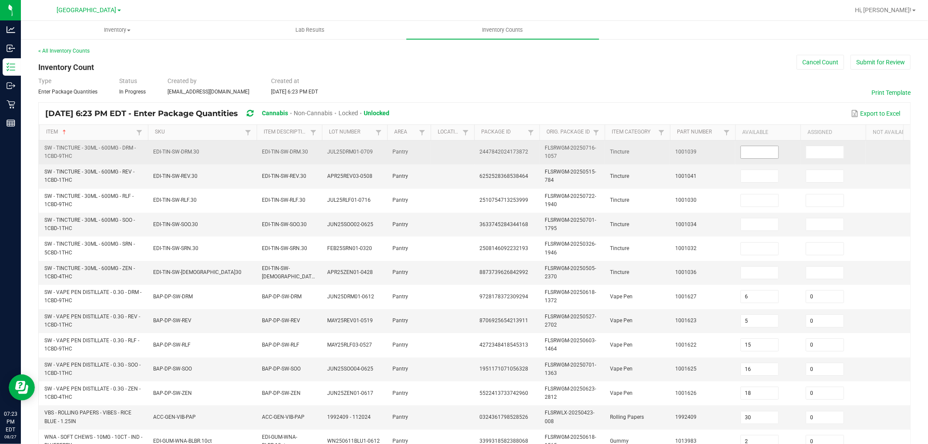
click at [762, 151] on input at bounding box center [759, 152] width 37 height 12
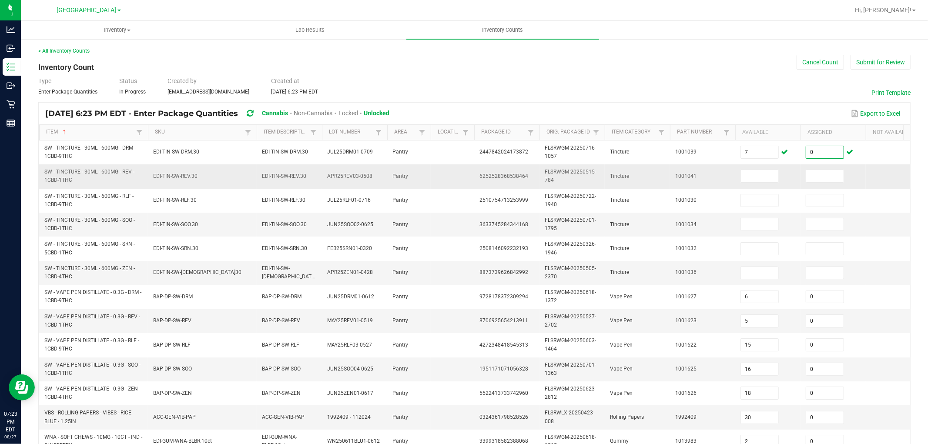
click at [771, 184] on td at bounding box center [767, 176] width 65 height 24
click at [766, 176] on input at bounding box center [759, 176] width 37 height 12
click at [764, 226] on input at bounding box center [759, 224] width 37 height 12
click at [745, 276] on input at bounding box center [759, 273] width 37 height 12
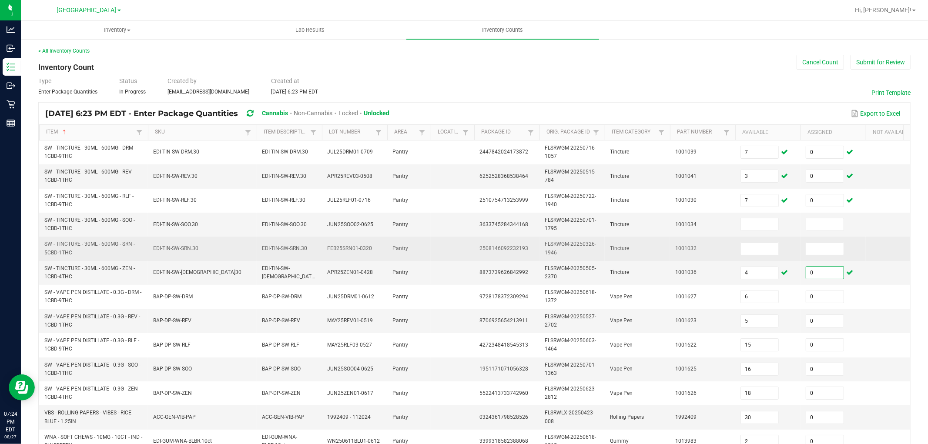
click at [618, 249] on span "Tincture" at bounding box center [619, 248] width 19 height 6
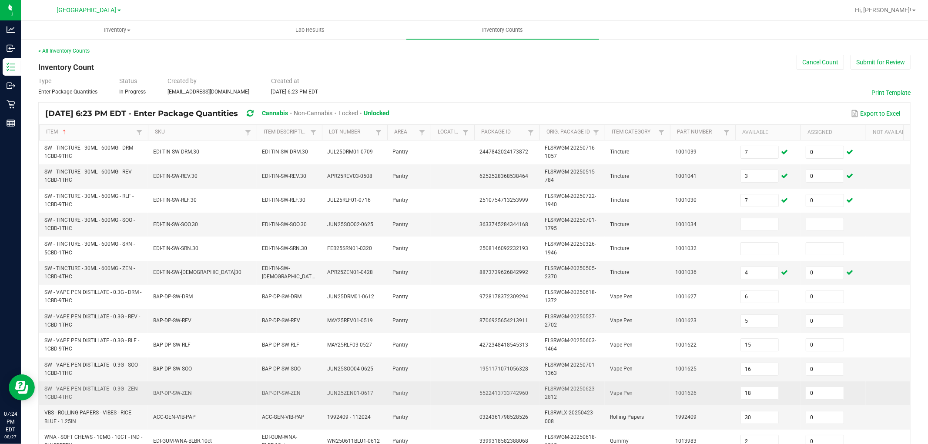
scroll to position [234, 0]
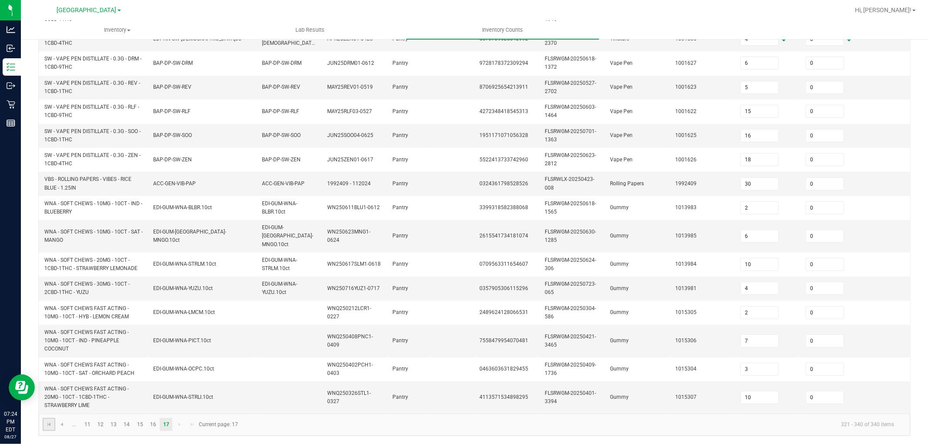
click at [48, 428] on link at bounding box center [49, 424] width 13 height 13
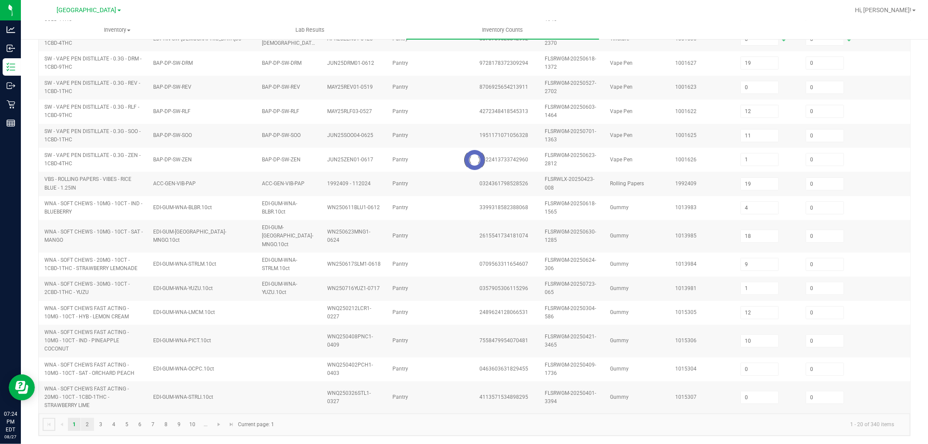
scroll to position [217, 0]
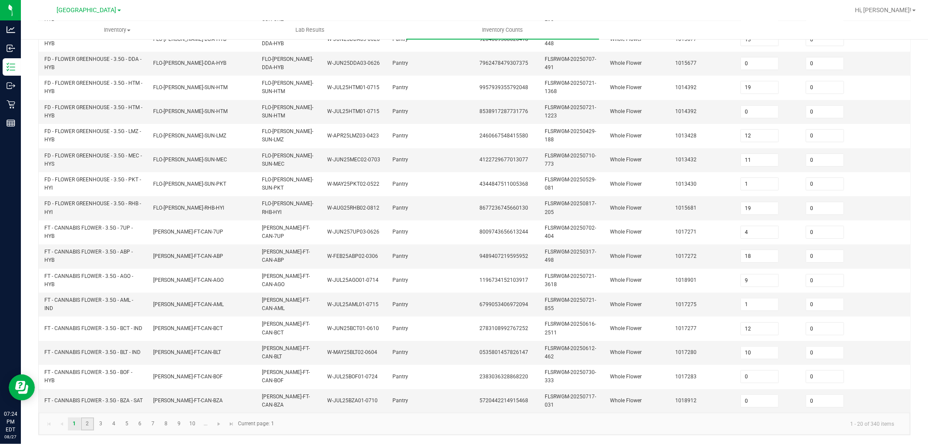
click at [86, 425] on link "2" at bounding box center [87, 423] width 13 height 13
click at [98, 427] on link "3" at bounding box center [100, 423] width 13 height 13
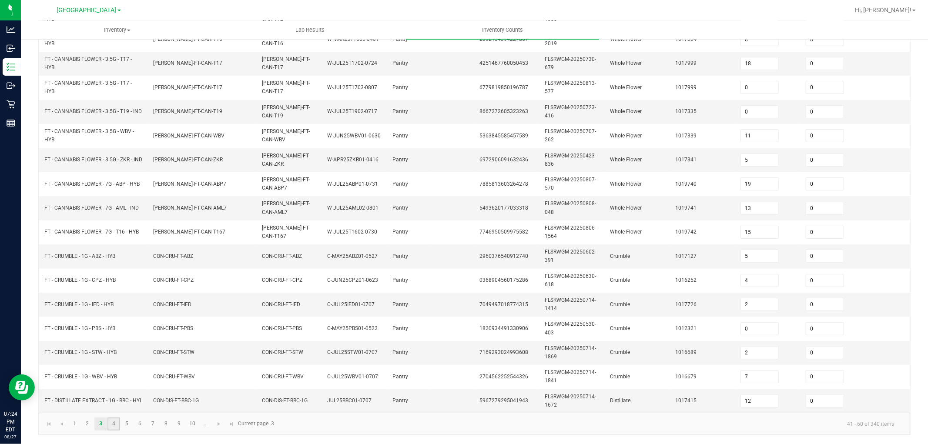
click at [110, 421] on link "4" at bounding box center [113, 423] width 13 height 13
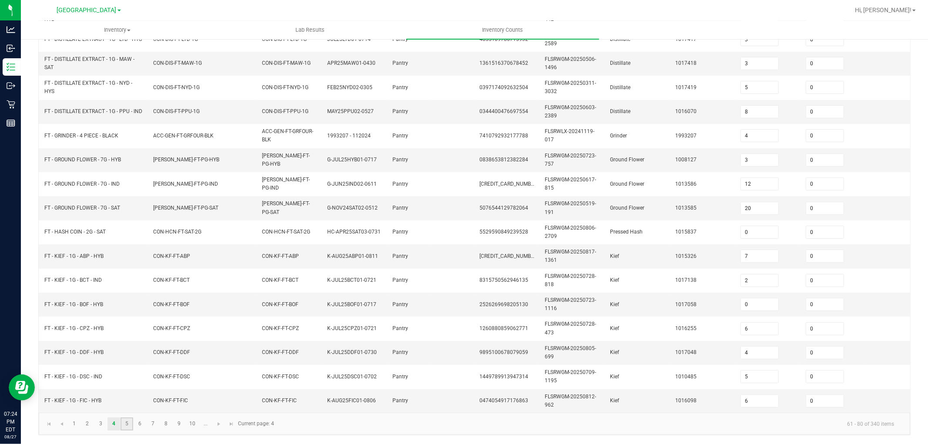
click at [130, 426] on link "5" at bounding box center [126, 423] width 13 height 13
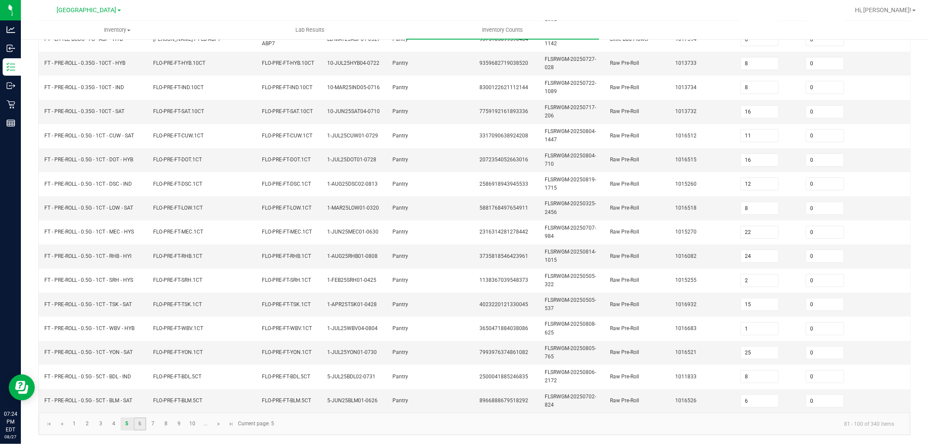
click at [142, 427] on link "6" at bounding box center [139, 423] width 13 height 13
click at [155, 420] on link "7" at bounding box center [153, 423] width 13 height 13
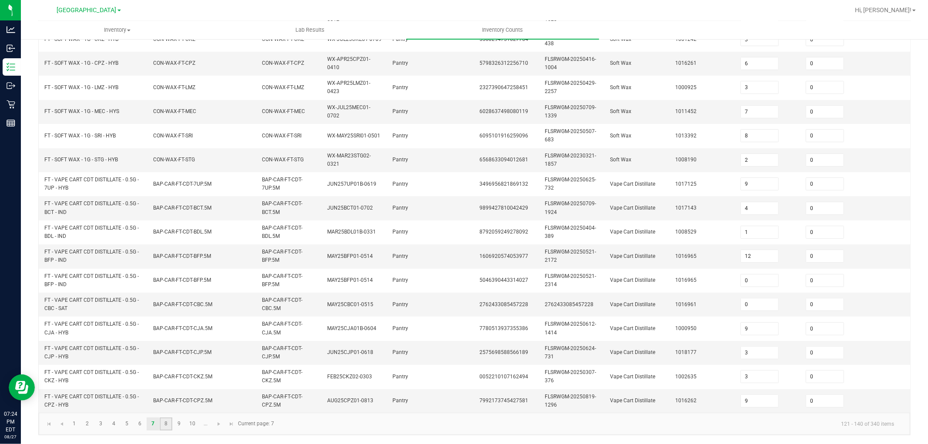
click at [160, 427] on link "8" at bounding box center [166, 423] width 13 height 13
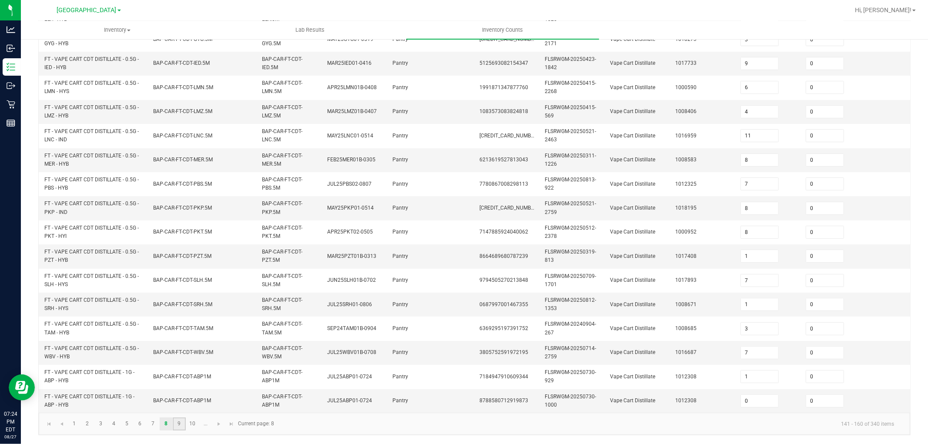
click at [176, 420] on link "9" at bounding box center [179, 423] width 13 height 13
click at [192, 423] on link "10" at bounding box center [192, 423] width 13 height 13
click at [214, 423] on link at bounding box center [219, 423] width 13 height 13
click at [97, 422] on link "12" at bounding box center [100, 423] width 13 height 13
click at [119, 425] on link "13" at bounding box center [113, 423] width 13 height 13
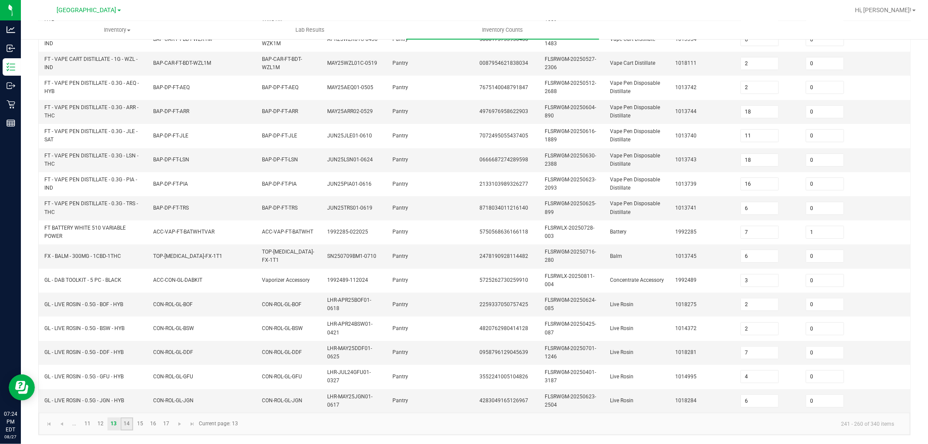
click at [123, 422] on link "14" at bounding box center [126, 423] width 13 height 13
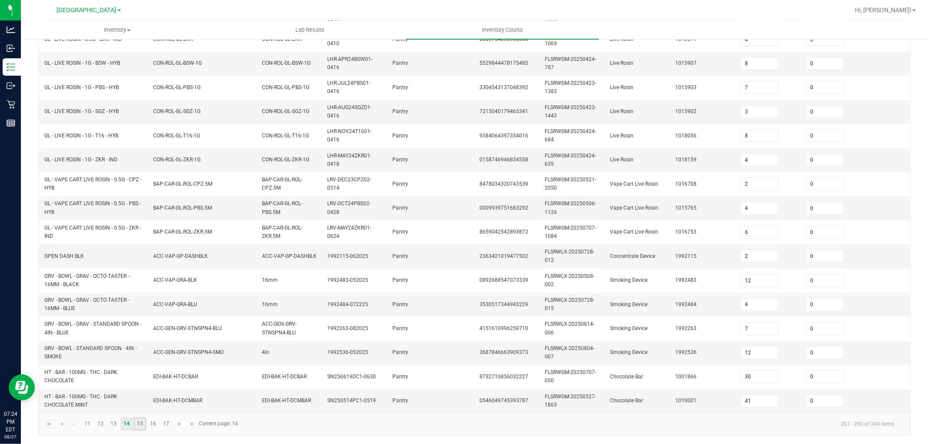
click at [140, 425] on link "15" at bounding box center [139, 423] width 13 height 13
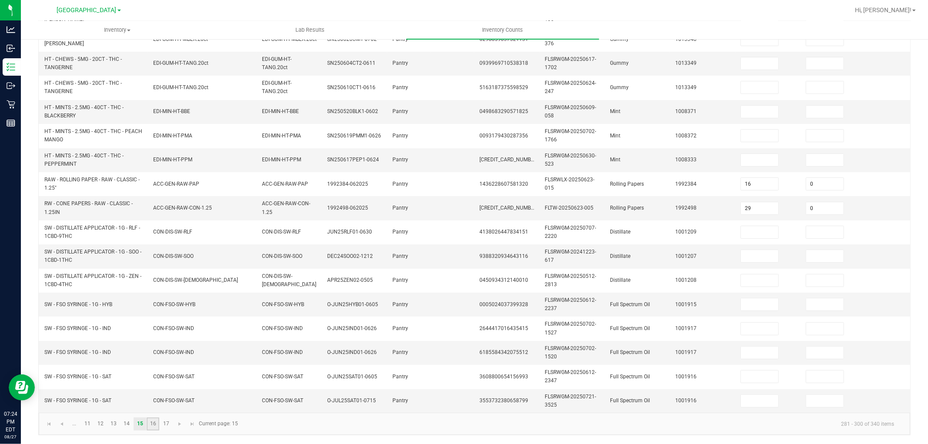
click at [154, 426] on link "16" at bounding box center [153, 423] width 13 height 13
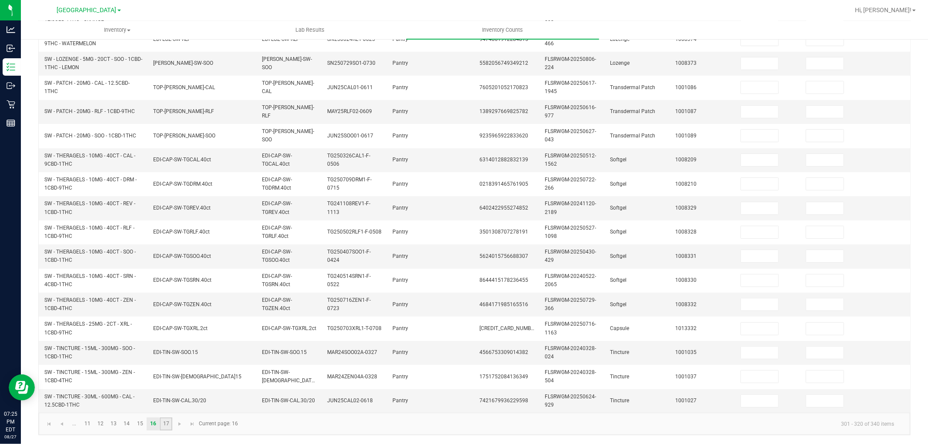
click at [168, 425] on link "17" at bounding box center [166, 423] width 13 height 13
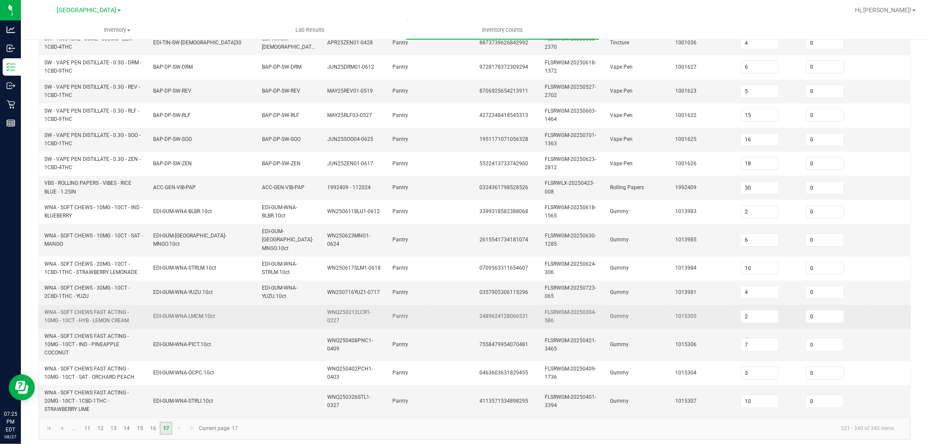
scroll to position [234, 0]
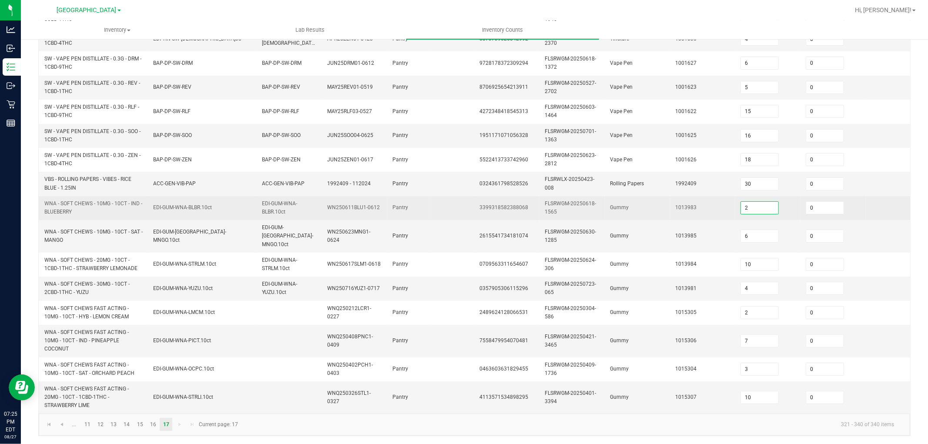
drag, startPoint x: 757, startPoint y: 206, endPoint x: 752, endPoint y: 211, distance: 6.8
click at [757, 207] on input "2" at bounding box center [759, 208] width 37 height 12
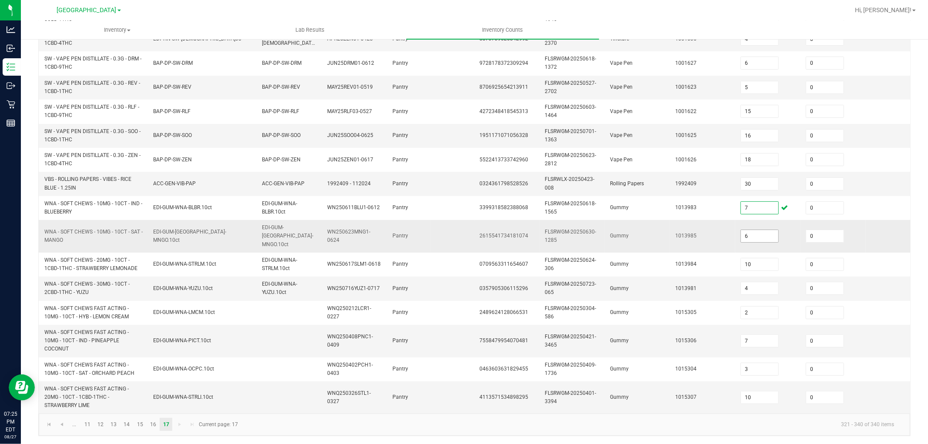
click at [757, 230] on input "6" at bounding box center [759, 236] width 37 height 12
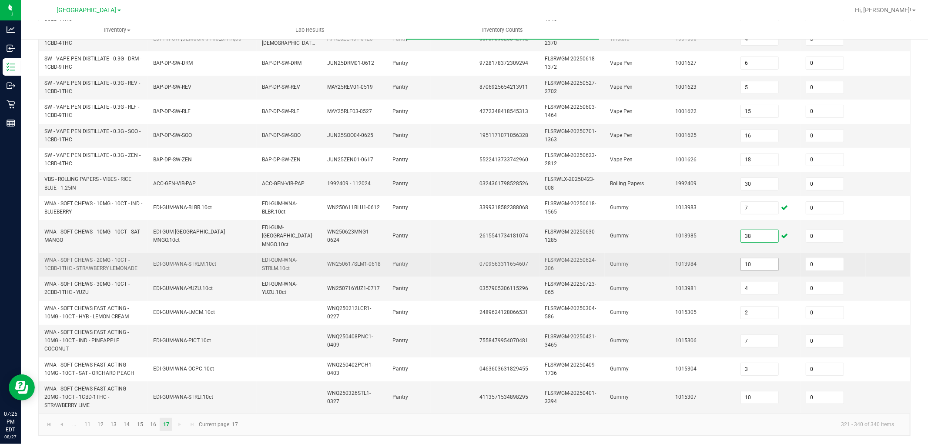
click at [766, 260] on input "10" at bounding box center [759, 264] width 37 height 12
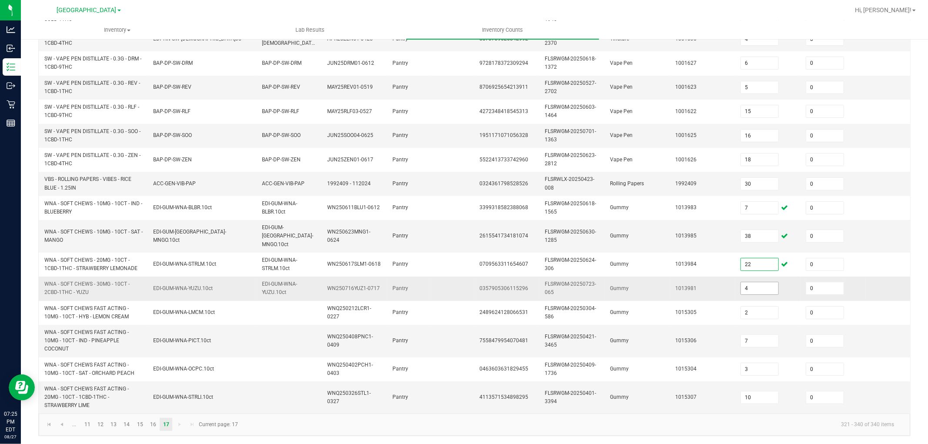
click at [757, 282] on input "4" at bounding box center [759, 288] width 37 height 12
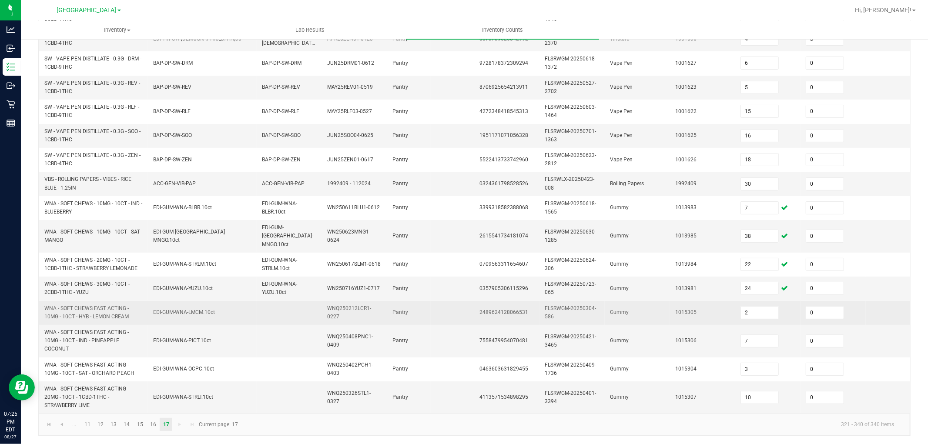
click at [756, 311] on td "2" at bounding box center [767, 313] width 65 height 24
click at [758, 307] on input "2" at bounding box center [759, 313] width 37 height 12
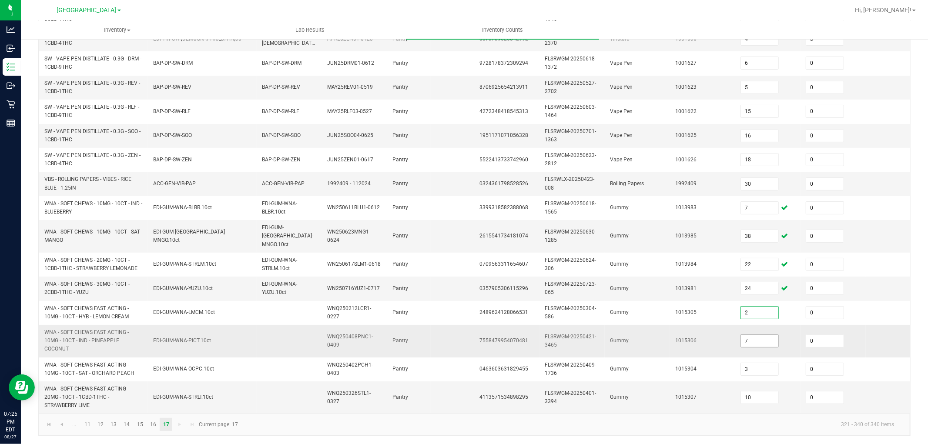
click at [745, 335] on input "7" at bounding box center [759, 341] width 37 height 12
click at [761, 393] on input "10" at bounding box center [759, 397] width 37 height 12
click at [709, 440] on div "< All Inventory Counts Inventory Count Cancel Count Submit for Review Type Ente…" at bounding box center [474, 125] width 907 height 640
click at [129, 428] on link "14" at bounding box center [126, 424] width 13 height 13
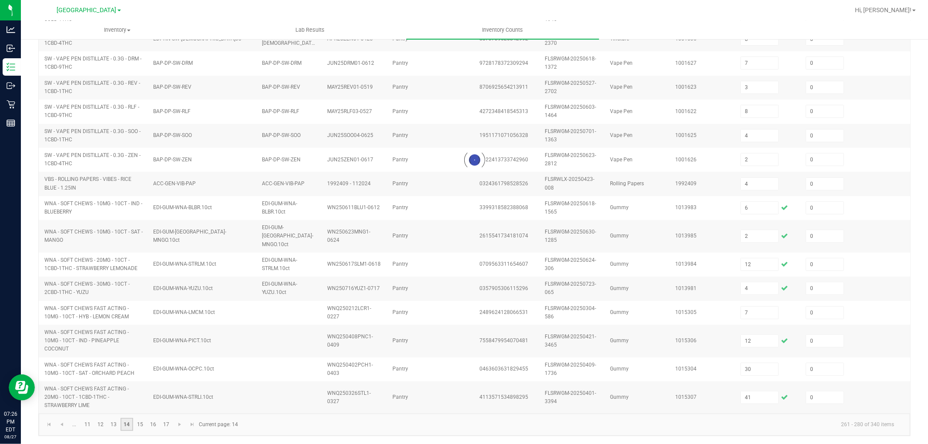
scroll to position [217, 0]
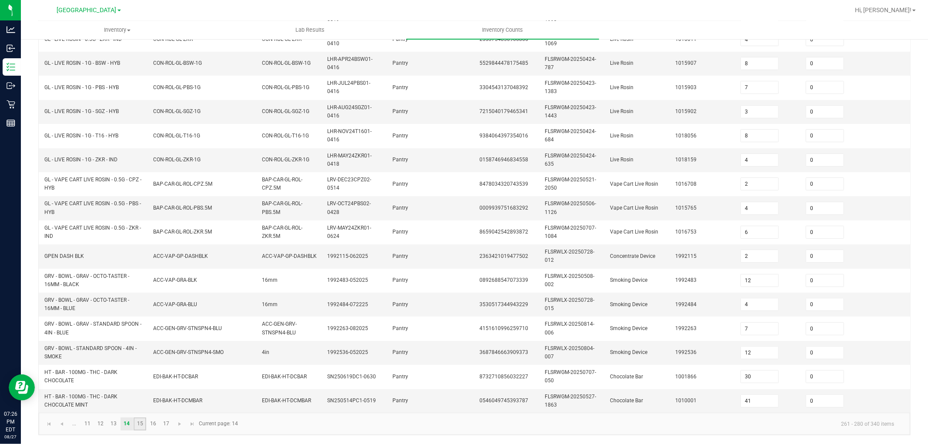
click at [142, 427] on link "15" at bounding box center [139, 423] width 13 height 13
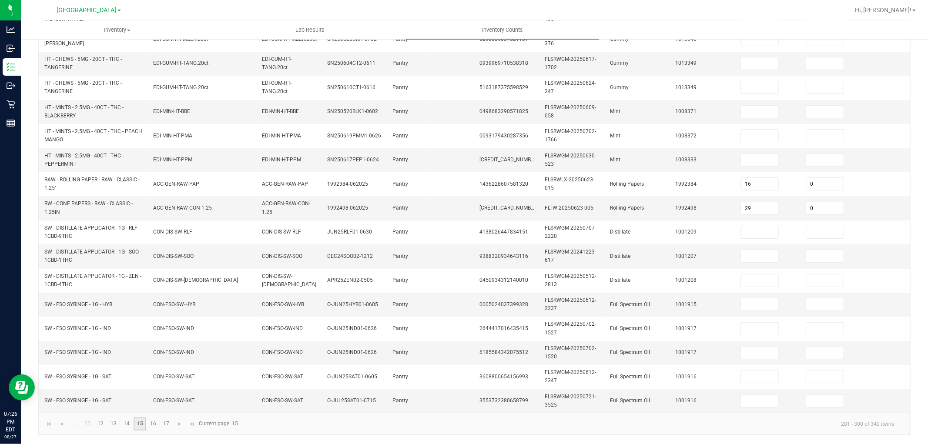
click at [142, 427] on link "15" at bounding box center [139, 423] width 13 height 13
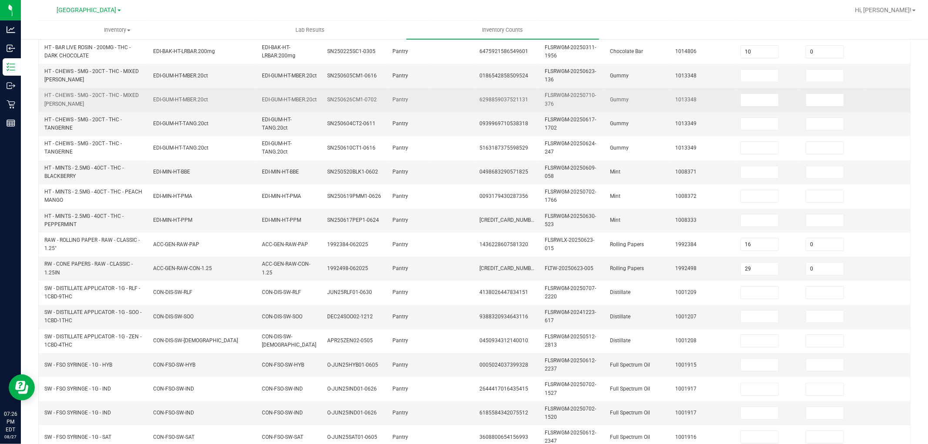
scroll to position [24, 0]
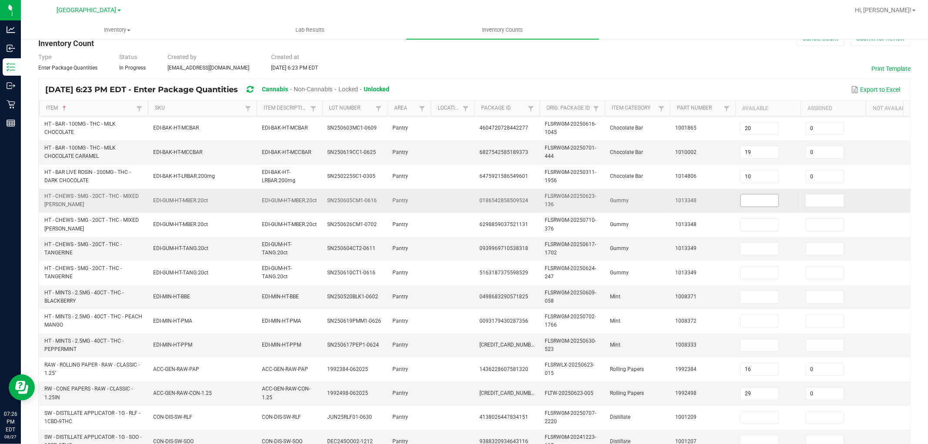
click at [765, 194] on span at bounding box center [759, 200] width 38 height 13
click at [764, 198] on input at bounding box center [759, 200] width 37 height 12
click at [758, 206] on input at bounding box center [759, 200] width 37 height 12
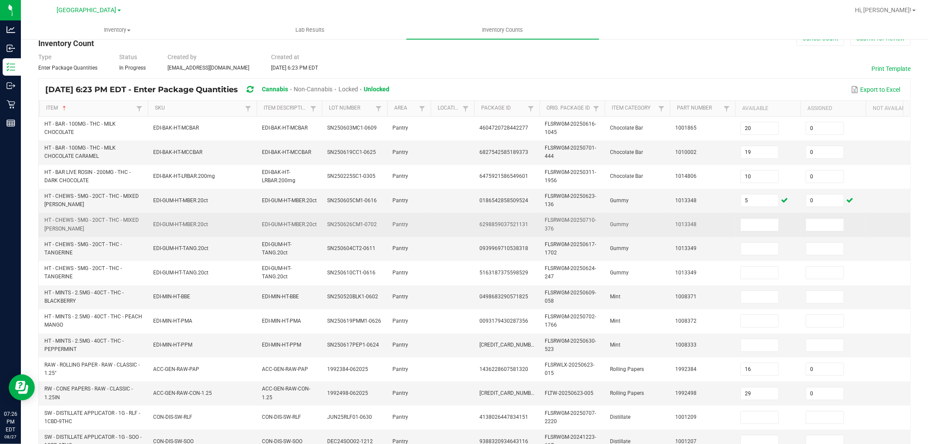
click at [610, 231] on td "Gummy" at bounding box center [636, 225] width 65 height 24
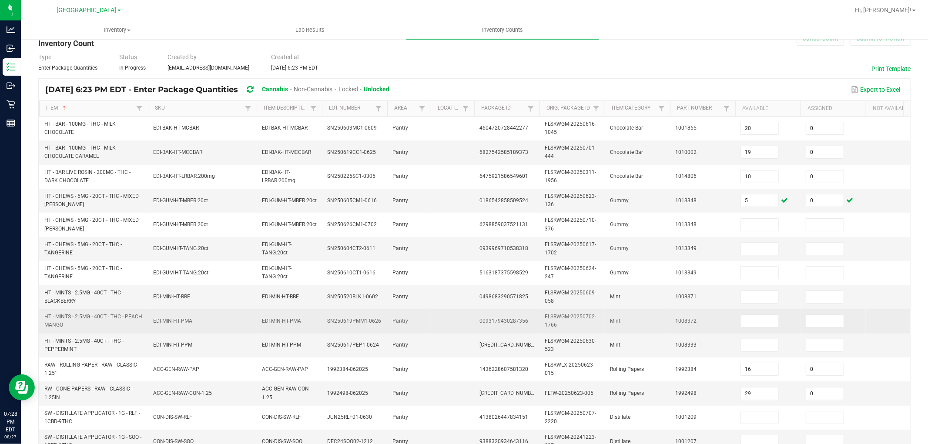
click at [258, 309] on td "EDI-MIN-HT-PMA" at bounding box center [289, 321] width 65 height 24
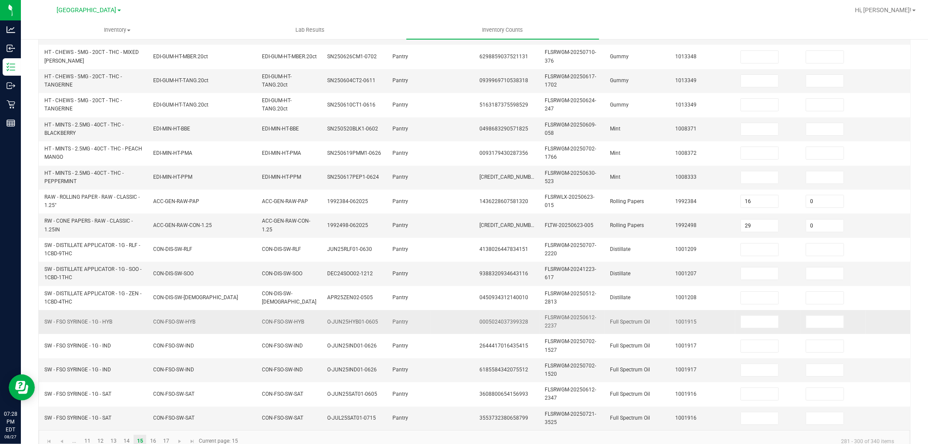
scroll to position [217, 0]
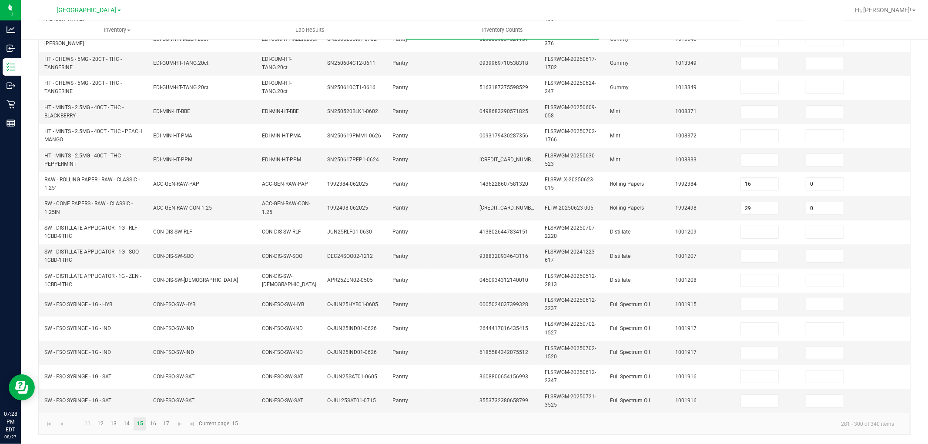
click at [149, 431] on kendo-pager "... 11 12 13 14 15 16 17 281 - 300 of 340 items Current page: 15" at bounding box center [474, 424] width 871 height 22
click at [151, 424] on link "16" at bounding box center [153, 423] width 13 height 13
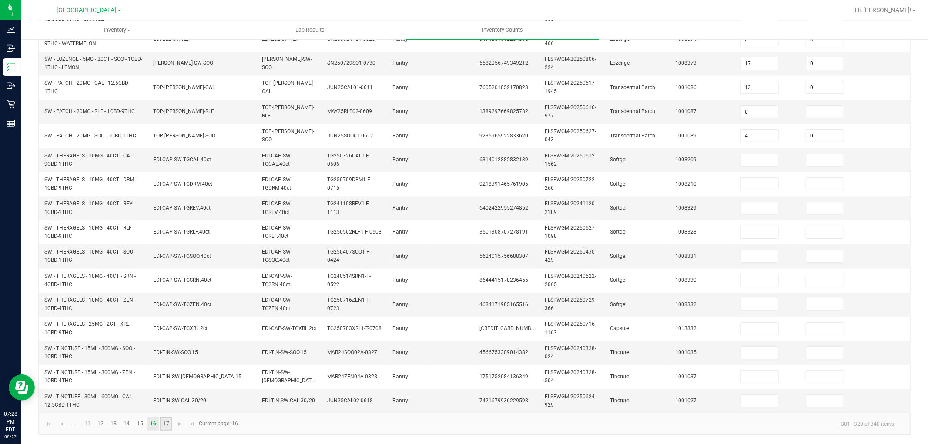
click at [172, 425] on link "17" at bounding box center [166, 423] width 13 height 13
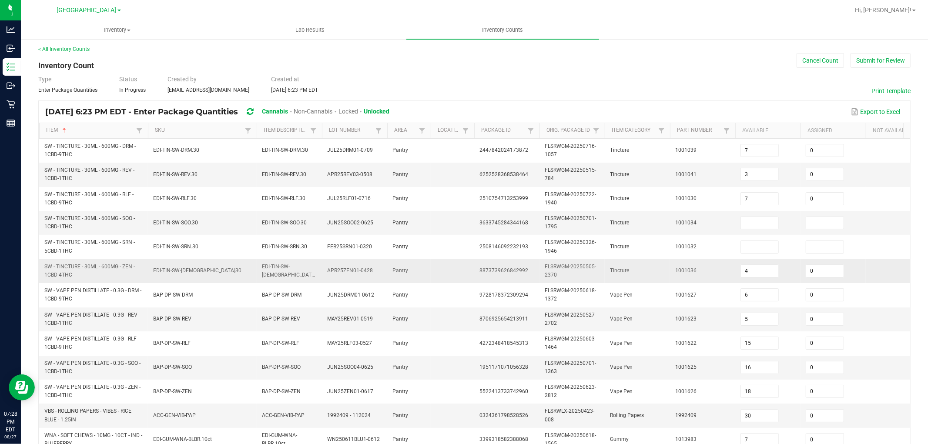
scroll to position [0, 0]
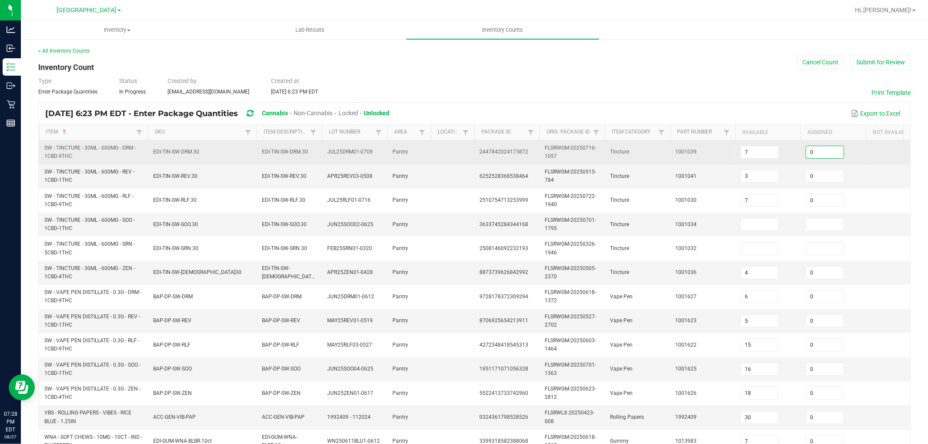
click at [811, 153] on input "0" at bounding box center [824, 152] width 37 height 12
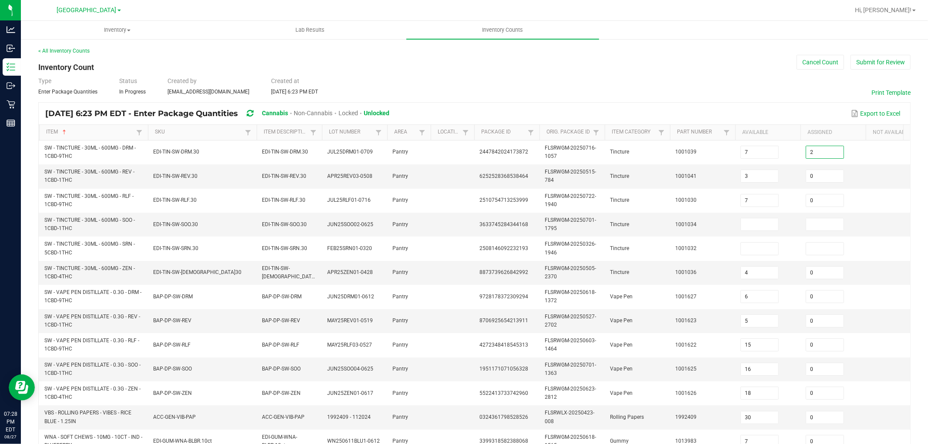
drag, startPoint x: 737, startPoint y: 101, endPoint x: 674, endPoint y: 90, distance: 63.5
click at [735, 103] on div "< All Inventory Counts Inventory Count Cancel Count Submit for Review Type Ente…" at bounding box center [474, 358] width 872 height 623
click at [158, 275] on span "EDI-TIN-SW-ZEN.30" at bounding box center [197, 272] width 88 height 6
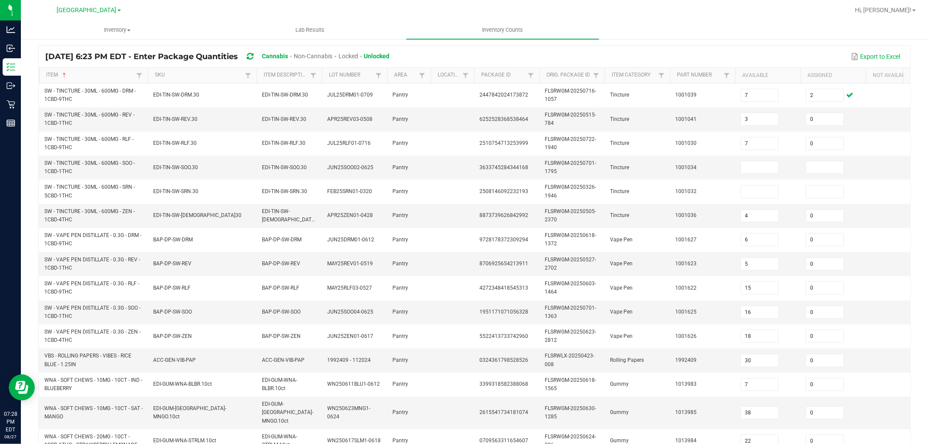
scroll to position [234, 0]
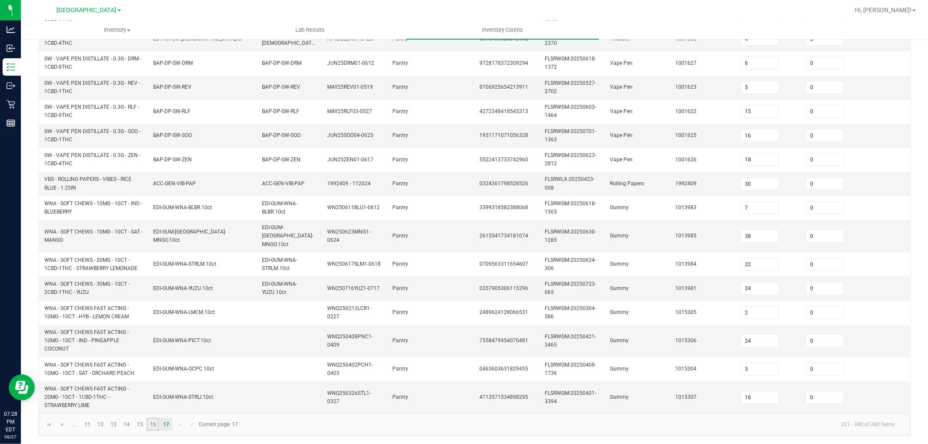
click at [152, 425] on link "16" at bounding box center [153, 424] width 13 height 13
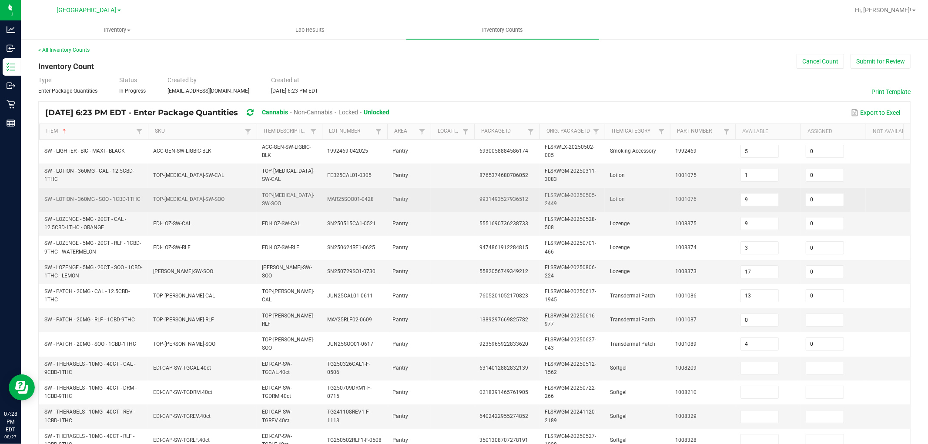
scroll to position [0, 0]
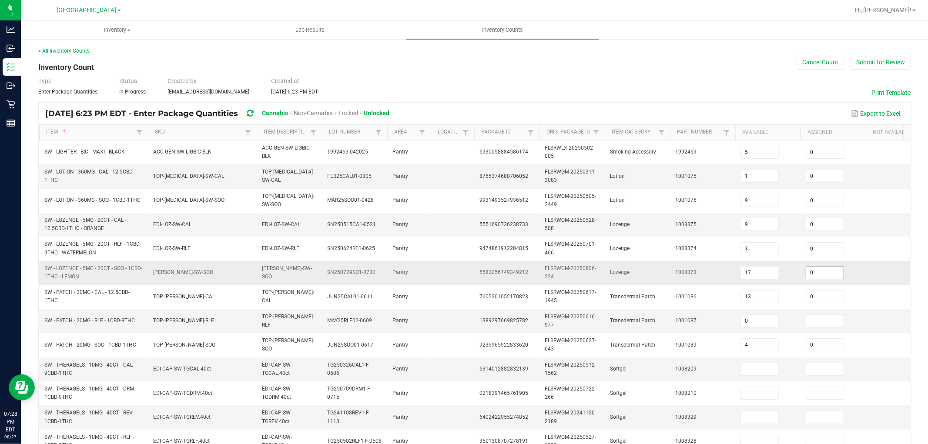
click at [818, 274] on input "0" at bounding box center [824, 273] width 37 height 12
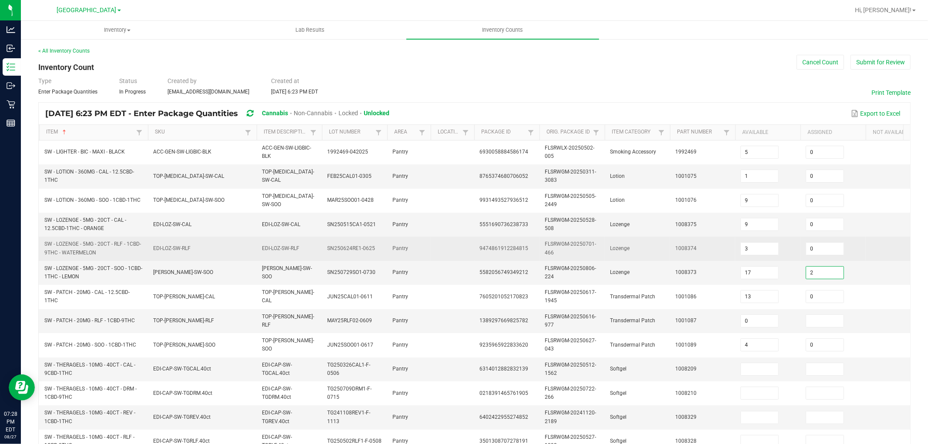
drag, startPoint x: 693, startPoint y: 256, endPoint x: 655, endPoint y: 237, distance: 41.6
click at [693, 256] on td "1008374" at bounding box center [702, 249] width 65 height 24
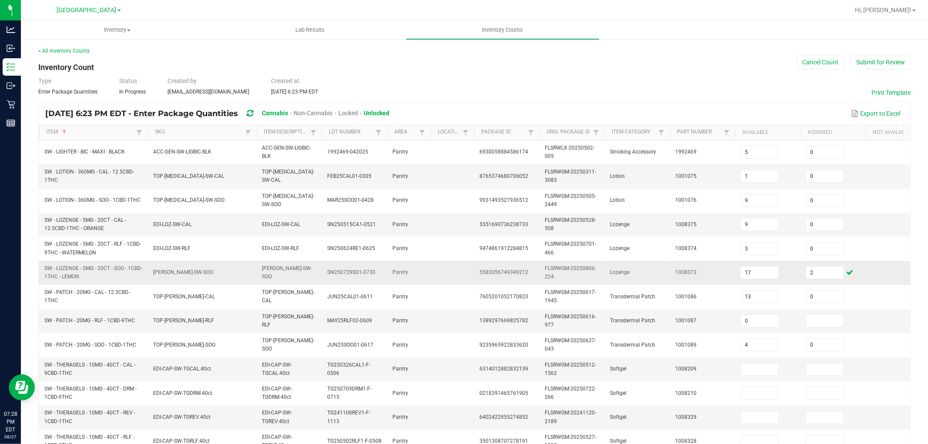
click at [197, 264] on td "EDI-LOZ-SW-SOO" at bounding box center [202, 273] width 109 height 24
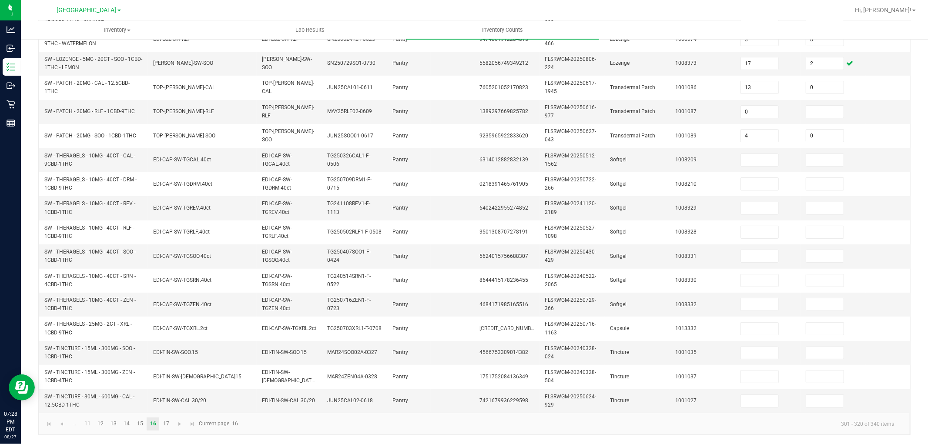
scroll to position [217, 0]
click at [122, 420] on link "14" at bounding box center [126, 423] width 13 height 13
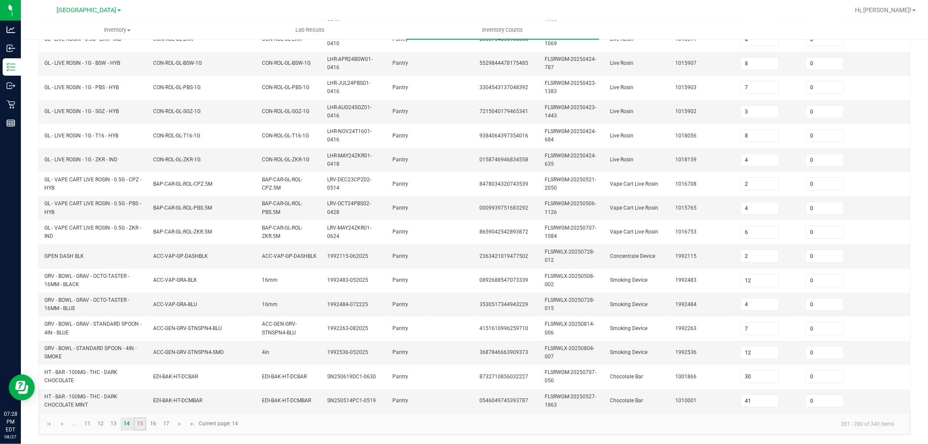
click at [143, 425] on link "15" at bounding box center [139, 423] width 13 height 13
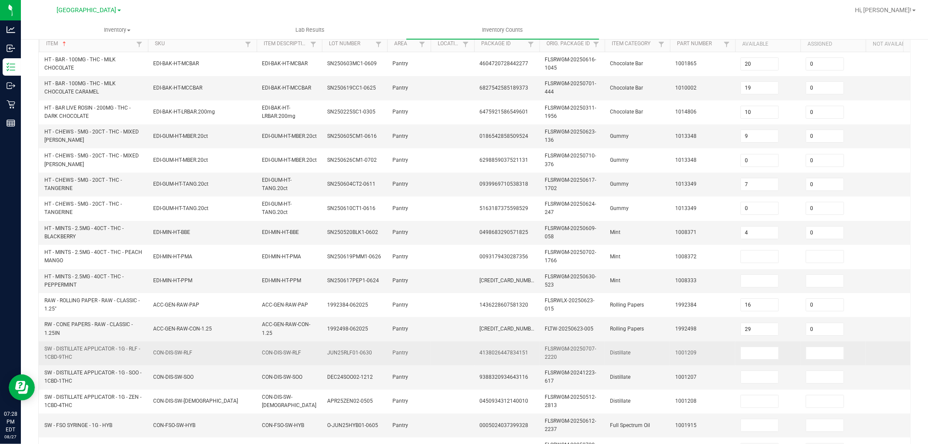
scroll to position [72, 0]
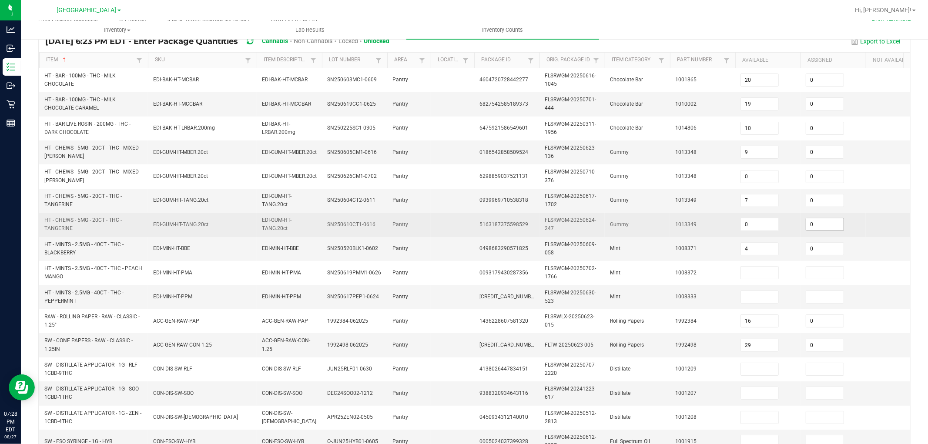
click at [833, 227] on input "0" at bounding box center [824, 224] width 37 height 12
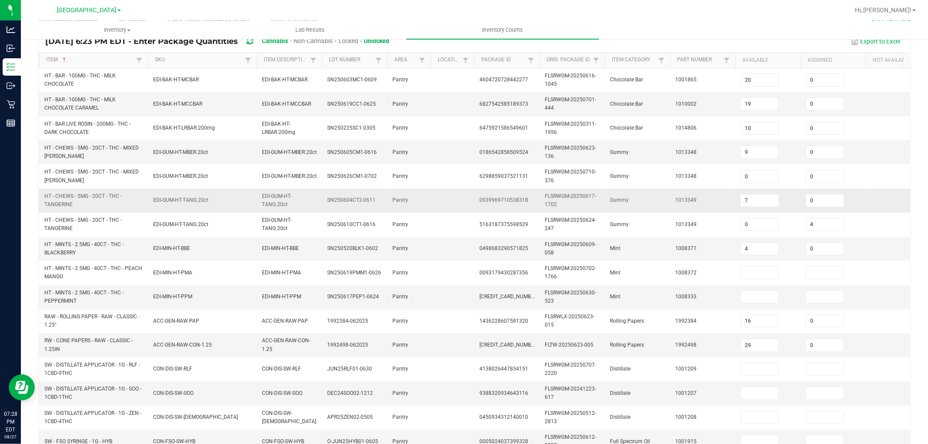
click at [674, 209] on td "1013349" at bounding box center [702, 201] width 65 height 24
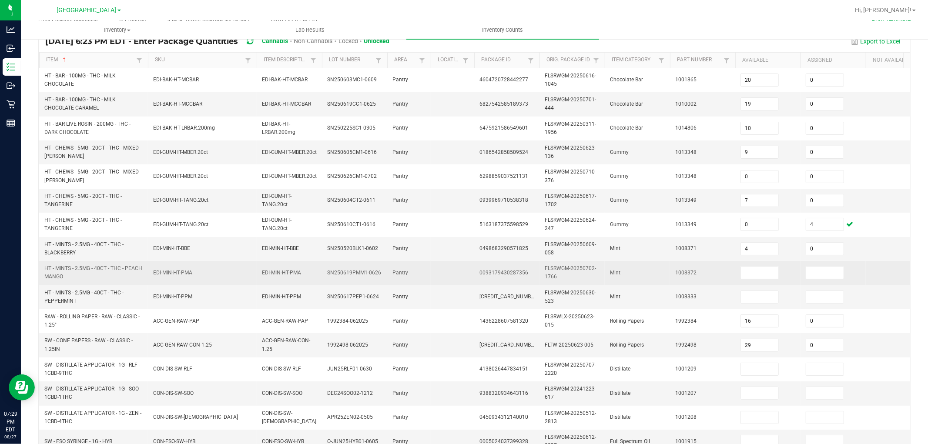
click at [123, 283] on td "HT - MINTS - 2.5MG - 40CT - THC - PEACH MANGO" at bounding box center [93, 273] width 109 height 24
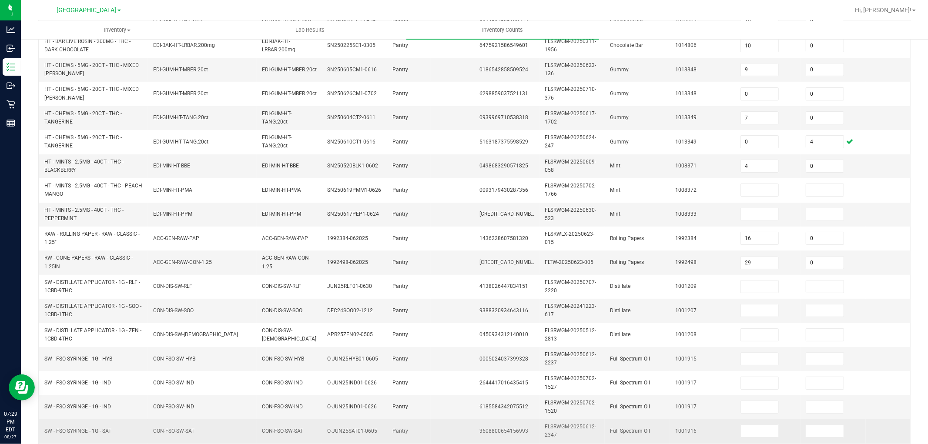
scroll to position [217, 0]
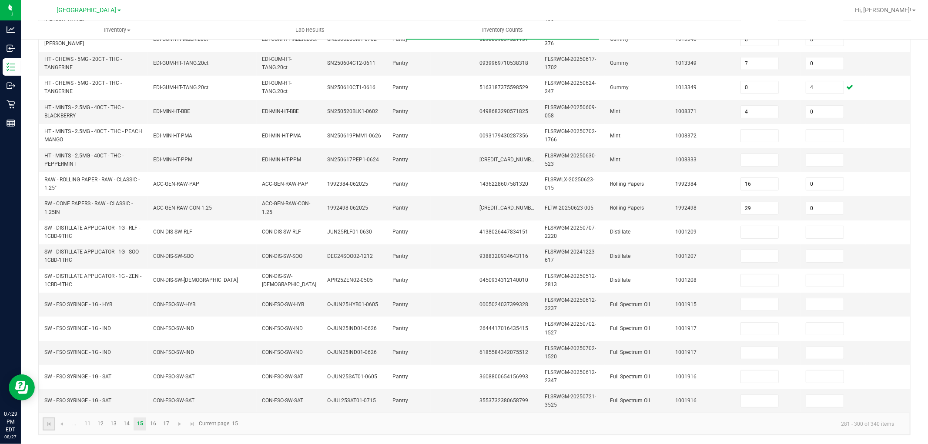
click at [45, 424] on link at bounding box center [49, 423] width 13 height 13
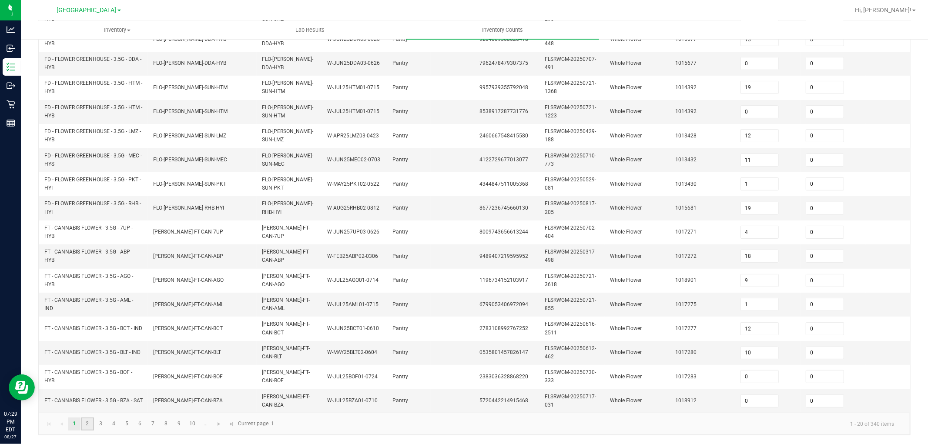
click at [88, 424] on link "2" at bounding box center [87, 423] width 13 height 13
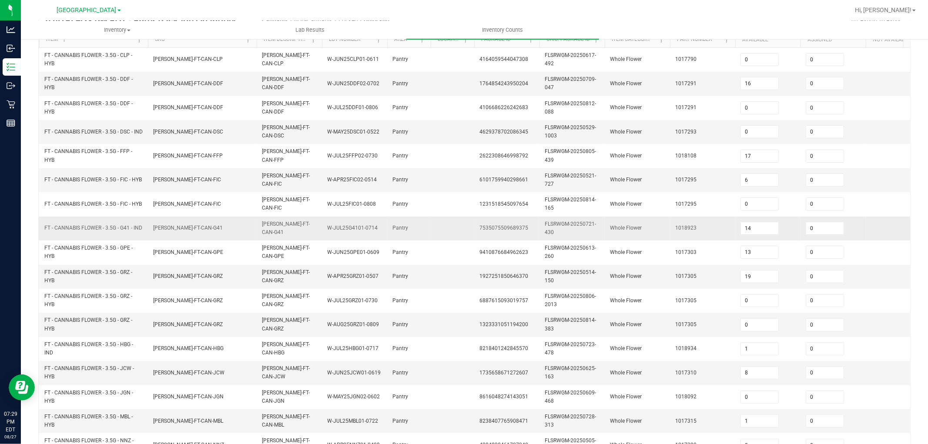
scroll to position [97, 0]
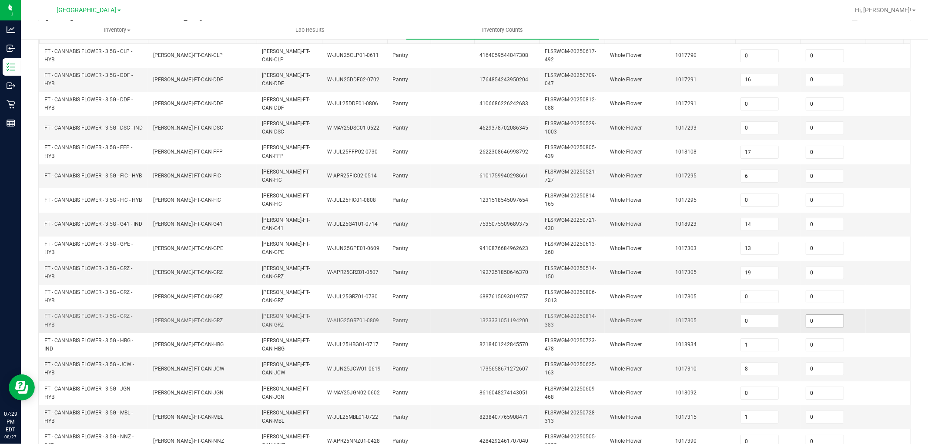
click at [823, 318] on input "0" at bounding box center [824, 321] width 37 height 12
click at [659, 282] on td "Whole Flower" at bounding box center [636, 273] width 65 height 24
drag, startPoint x: 829, startPoint y: 319, endPoint x: 813, endPoint y: 317, distance: 15.8
click at [829, 320] on input "4" at bounding box center [824, 321] width 37 height 12
click at [639, 264] on td "Whole Flower" at bounding box center [636, 273] width 65 height 24
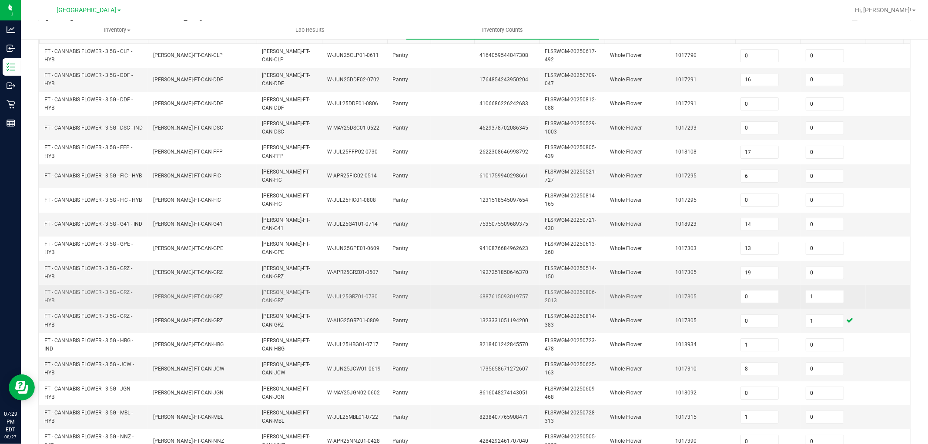
click at [667, 290] on td "Whole Flower" at bounding box center [636, 297] width 65 height 24
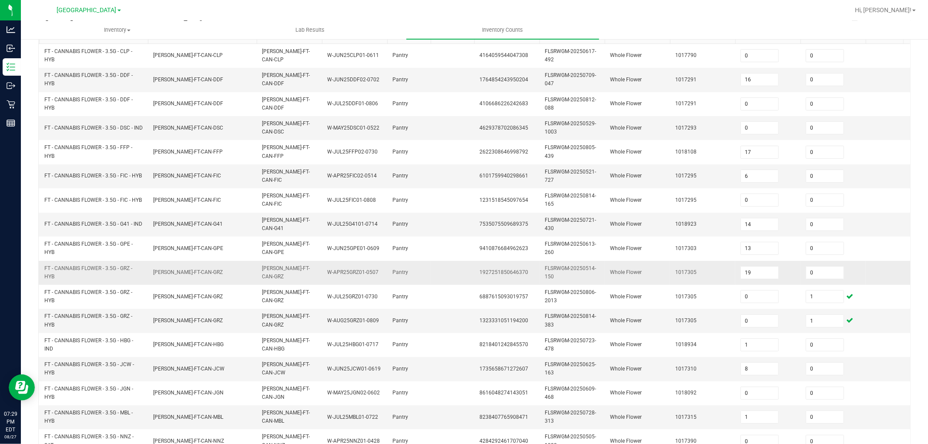
click at [192, 271] on span "FLO-BUD-FT-CAN-GRZ" at bounding box center [188, 272] width 70 height 6
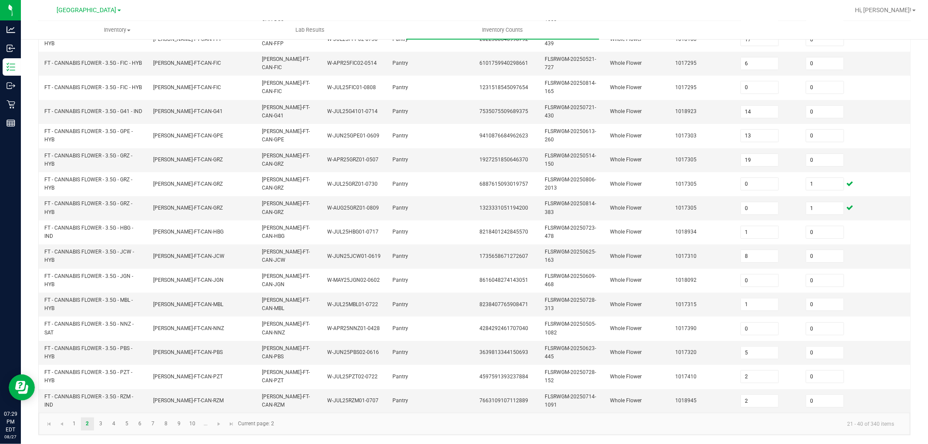
scroll to position [217, 0]
click at [150, 422] on link "7" at bounding box center [153, 423] width 13 height 13
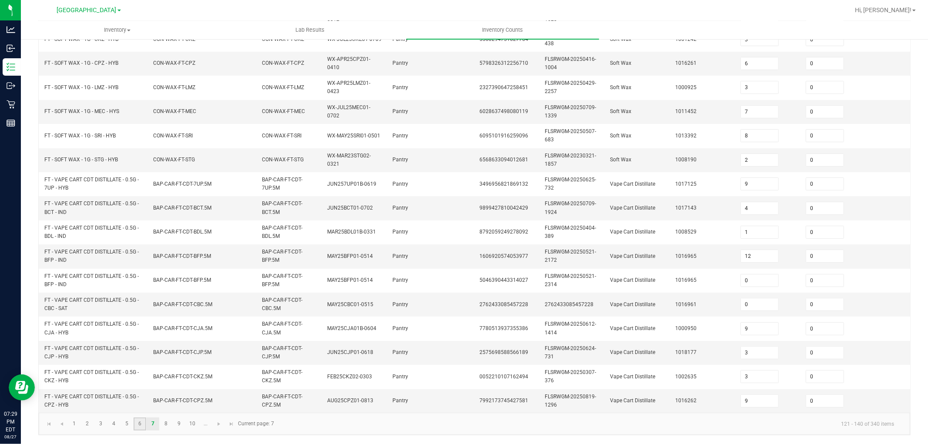
click at [141, 424] on link "6" at bounding box center [139, 423] width 13 height 13
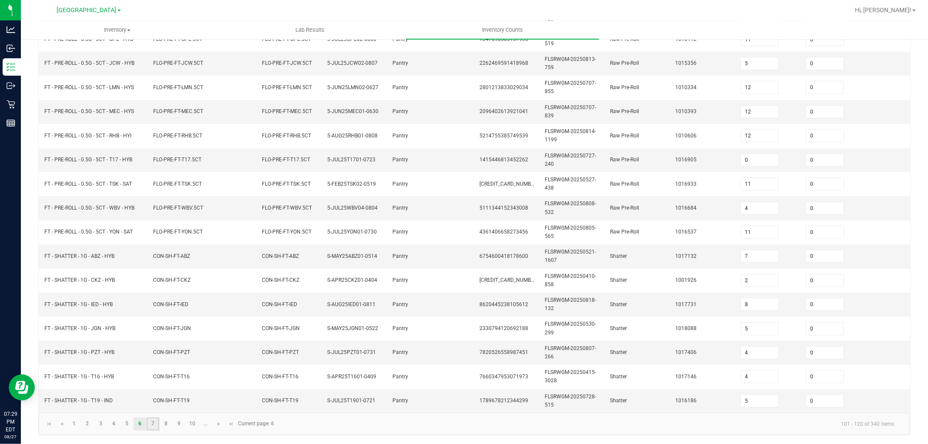
click at [155, 426] on link "7" at bounding box center [153, 423] width 13 height 13
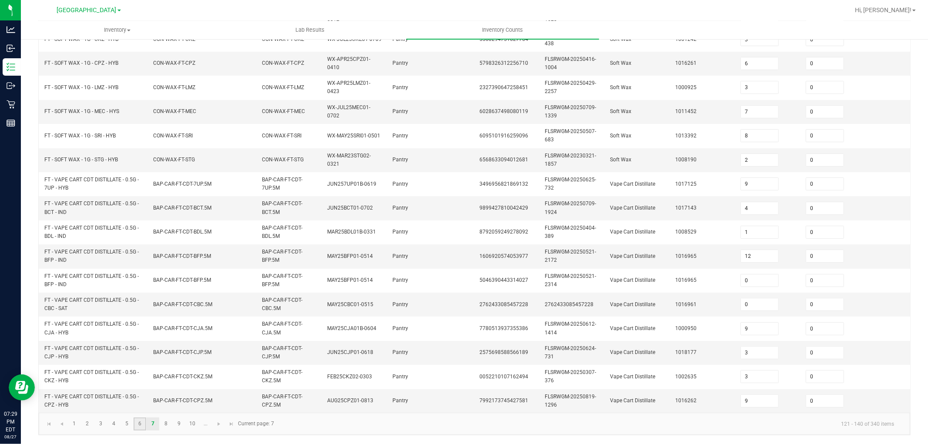
click at [138, 423] on link "6" at bounding box center [139, 423] width 13 height 13
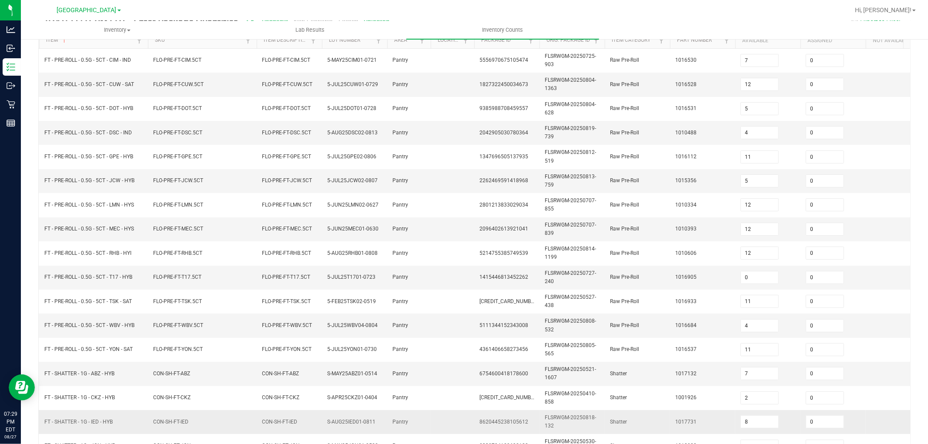
scroll to position [72, 0]
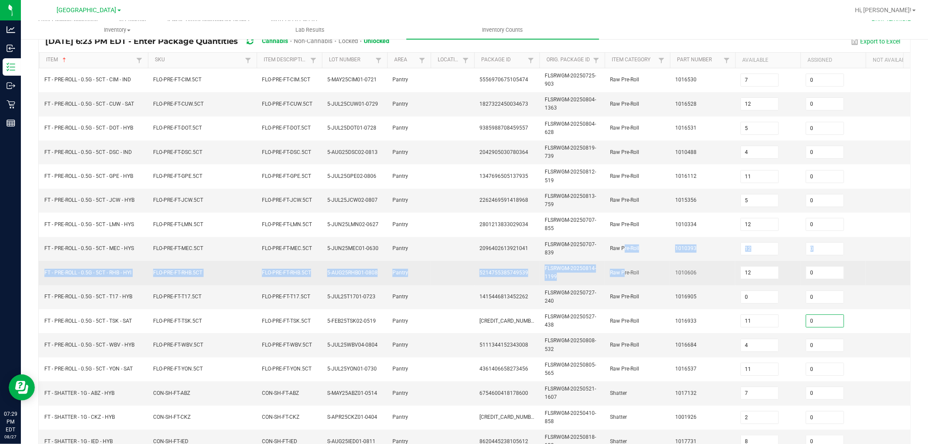
click at [621, 261] on tbody "FT - PRE-ROLL - 0.5G - 5CT - CIM - IND FLO-PRE-FT-CIM.5CT FLO-PRE-FT-CIM.5CT 5-…" at bounding box center [485, 308] width 892 height 481
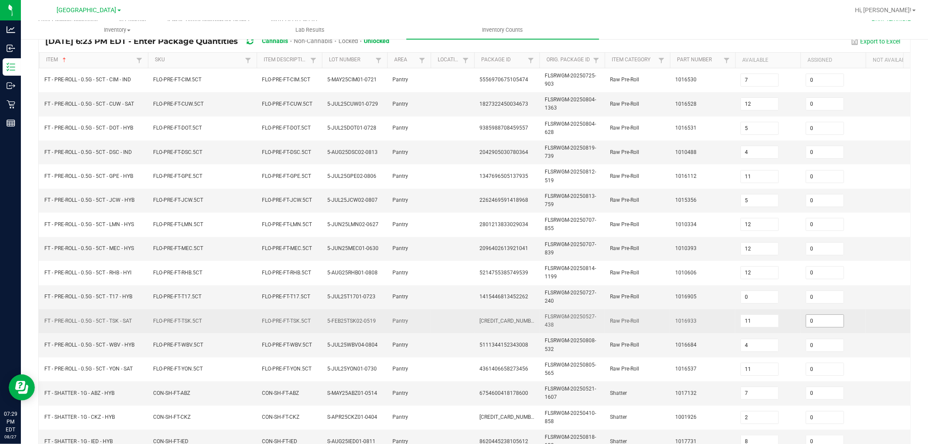
click at [828, 320] on input "0" at bounding box center [824, 321] width 37 height 12
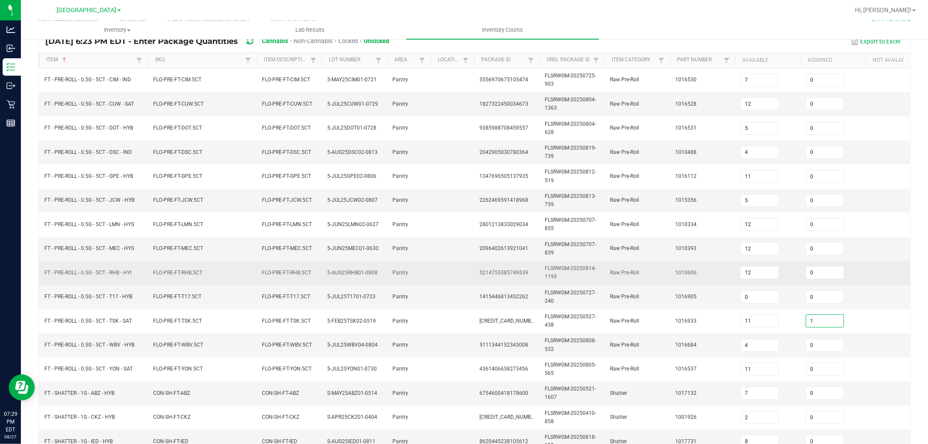
click at [617, 270] on span "Raw Pre-Roll" at bounding box center [624, 273] width 29 height 6
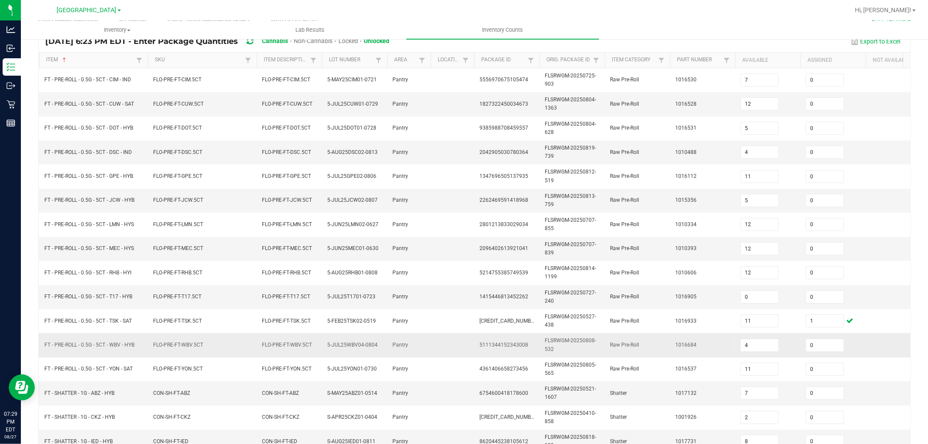
click at [222, 337] on td "FLO-PRE-FT-WBV.5CT" at bounding box center [202, 345] width 109 height 24
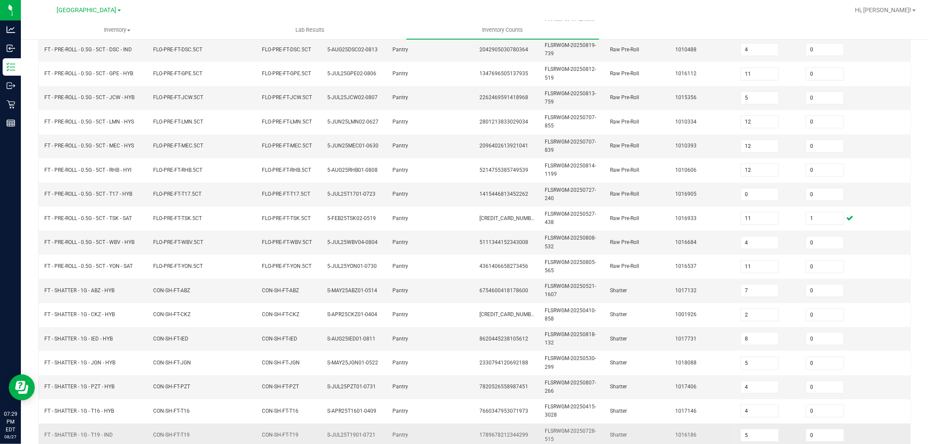
scroll to position [217, 0]
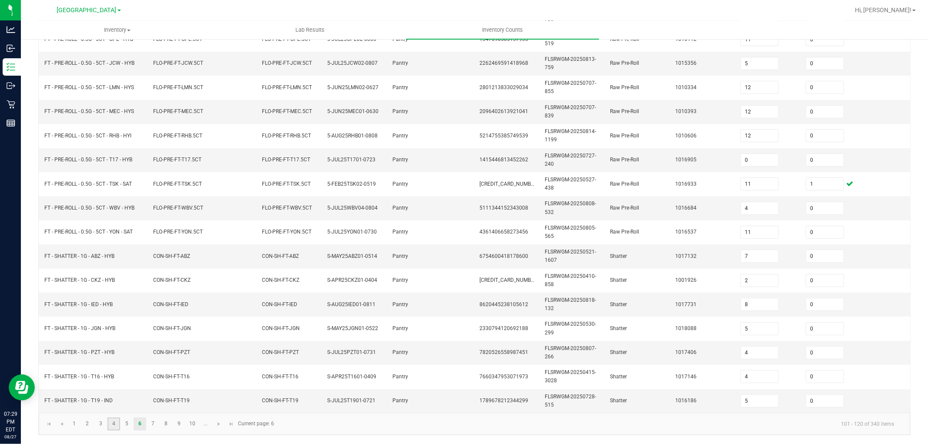
click at [112, 418] on link "4" at bounding box center [113, 423] width 13 height 13
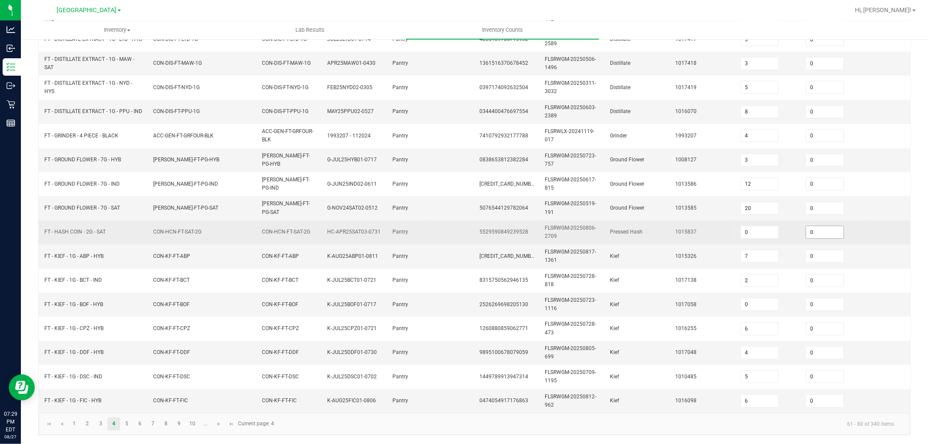
click at [815, 226] on input "0" at bounding box center [824, 232] width 37 height 12
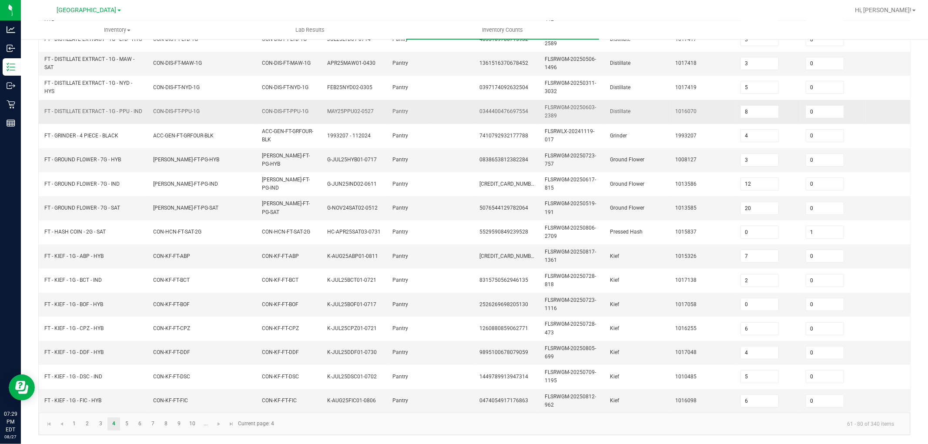
drag, startPoint x: 681, startPoint y: 187, endPoint x: 477, endPoint y: 106, distance: 219.4
click at [681, 187] on td "1013586" at bounding box center [702, 184] width 65 height 24
click at [155, 259] on td "CON-KF-FT-ABP" at bounding box center [202, 256] width 109 height 24
click at [77, 423] on link "1" at bounding box center [74, 423] width 13 height 13
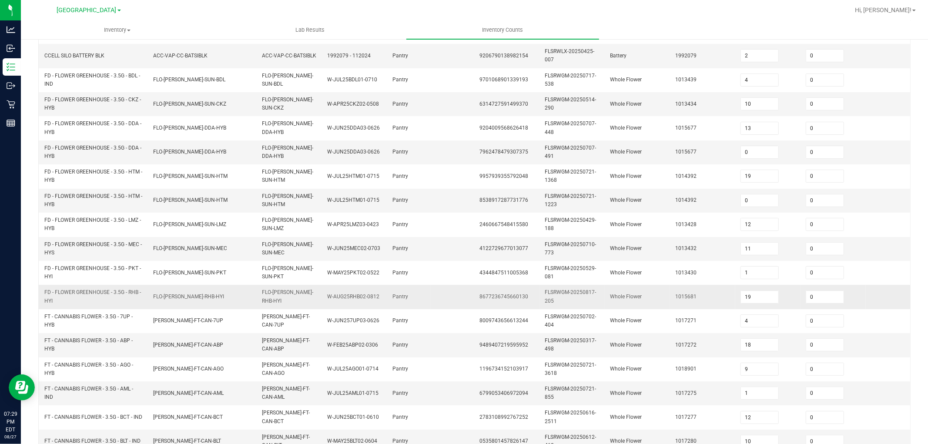
scroll to position [72, 0]
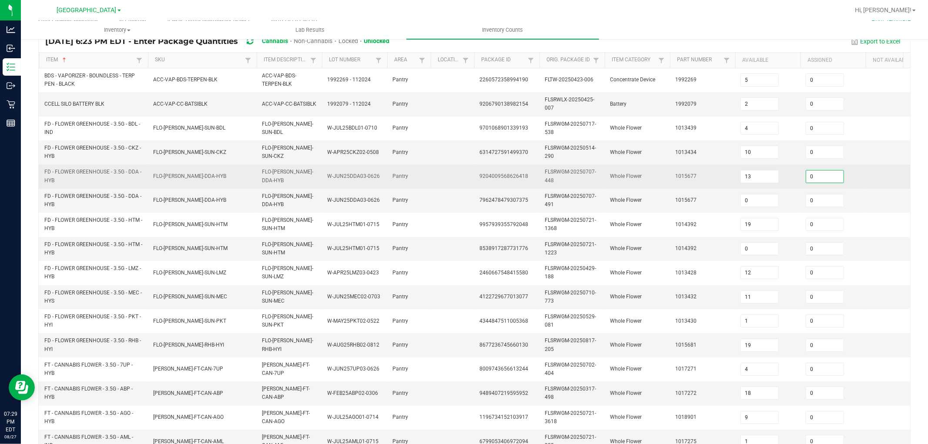
click at [831, 179] on input "0" at bounding box center [824, 176] width 37 height 12
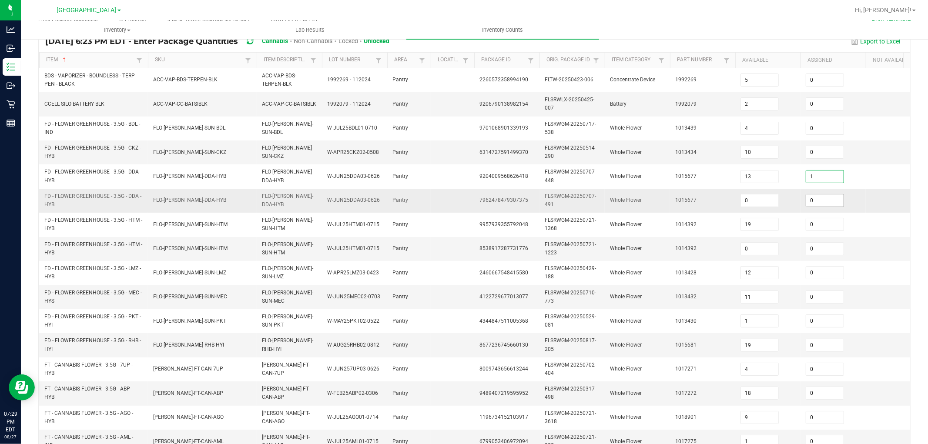
click at [821, 199] on input "0" at bounding box center [824, 200] width 37 height 12
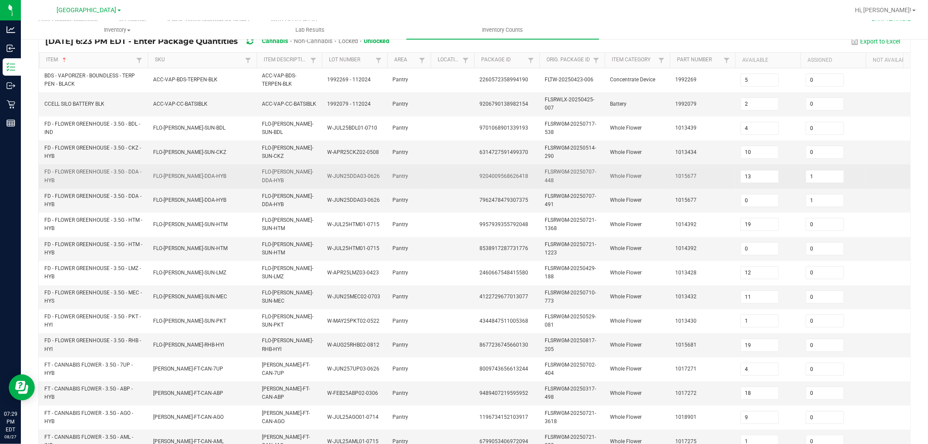
click at [671, 177] on td "1015677" at bounding box center [702, 176] width 65 height 24
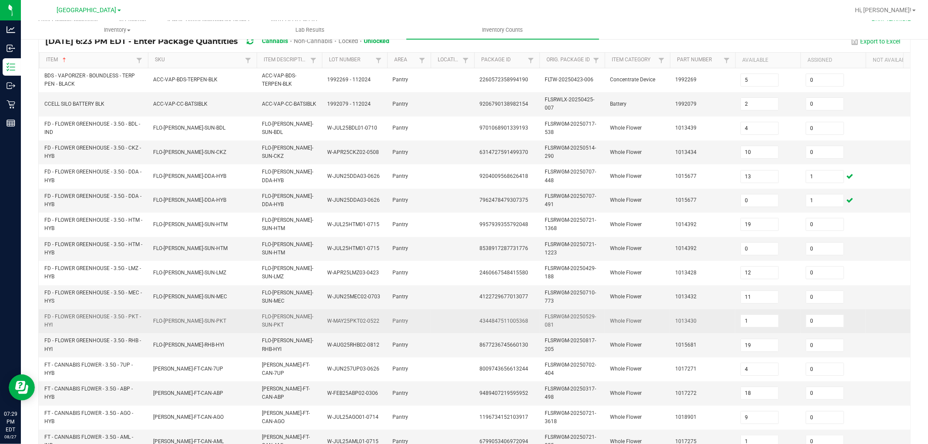
drag, startPoint x: 218, startPoint y: 315, endPoint x: 218, endPoint y: 310, distance: 4.4
click at [218, 310] on td "FLO-BUD-FD-SUN-PKT" at bounding box center [202, 321] width 109 height 24
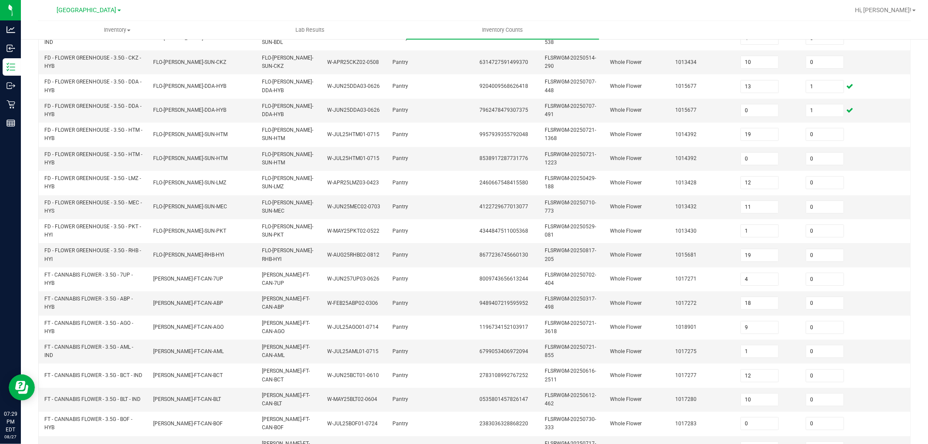
scroll to position [217, 0]
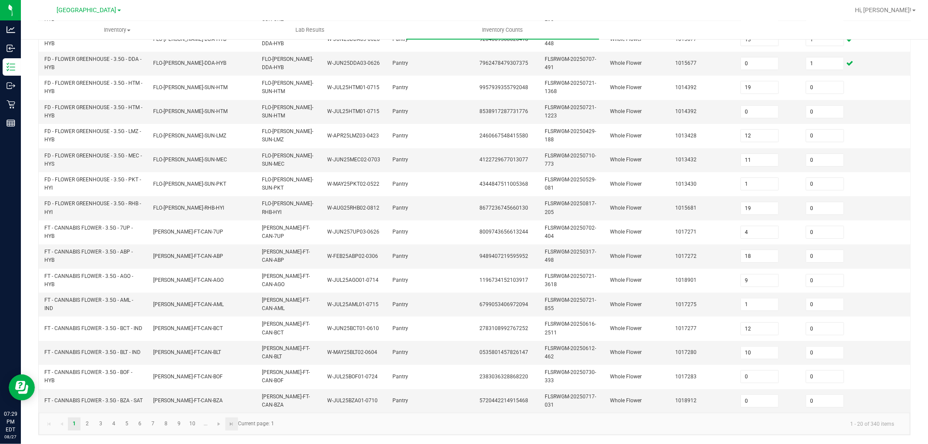
click at [237, 423] on kendo-pager "1 2 3 4 5 6 7 8 9 10 ... 1 - 20 of 340 items Current page: 1" at bounding box center [474, 424] width 871 height 22
click at [234, 423] on span "Go to the last page" at bounding box center [231, 423] width 7 height 7
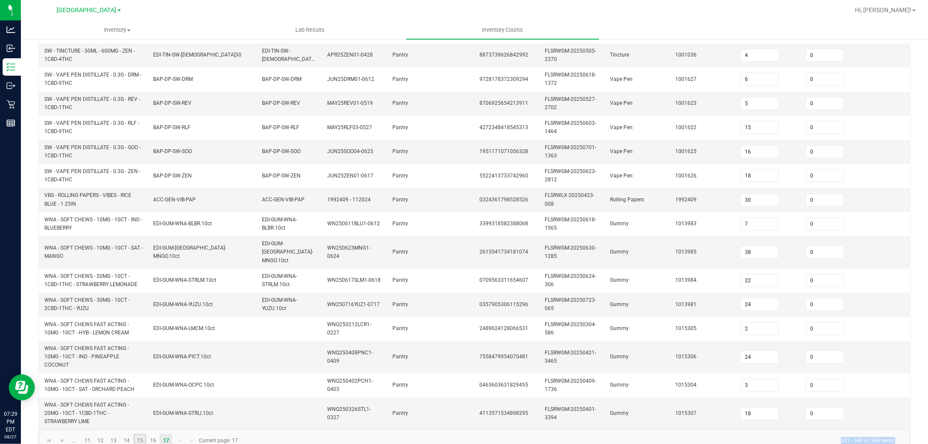
click at [138, 440] on link "15" at bounding box center [139, 440] width 13 height 13
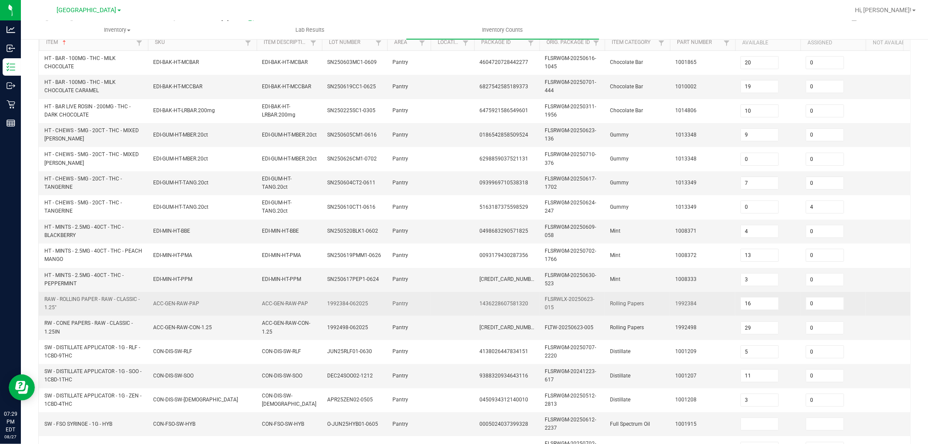
scroll to position [72, 0]
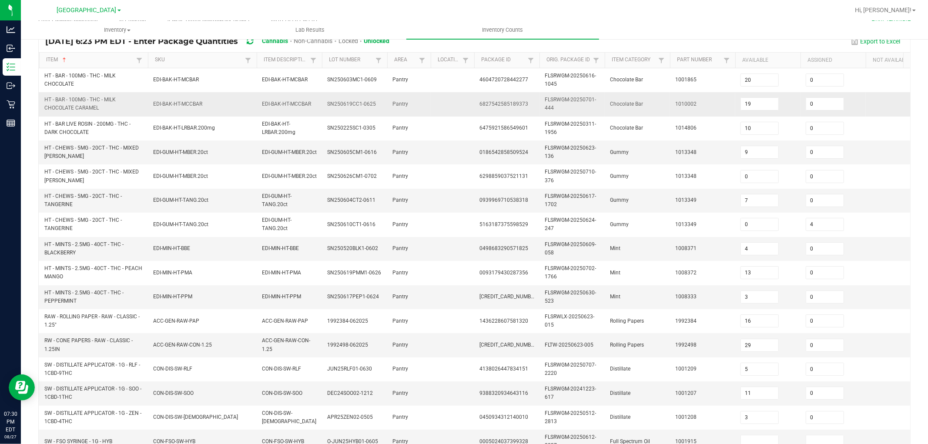
drag, startPoint x: 831, startPoint y: 83, endPoint x: 816, endPoint y: 92, distance: 17.5
click at [831, 83] on input "0" at bounding box center [824, 80] width 37 height 12
drag, startPoint x: 605, startPoint y: 159, endPoint x: 566, endPoint y: 137, distance: 45.4
click at [605, 159] on td "Gummy" at bounding box center [636, 152] width 65 height 24
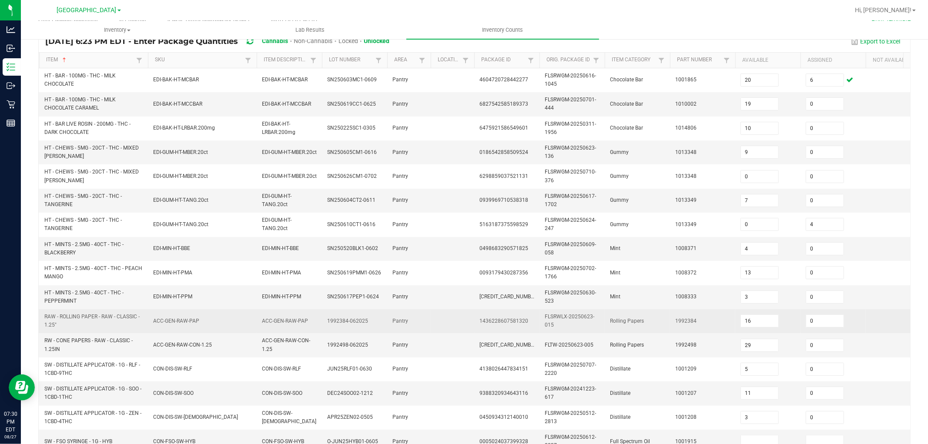
click at [251, 322] on td "ACC-GEN-RAW-PAP" at bounding box center [202, 321] width 109 height 24
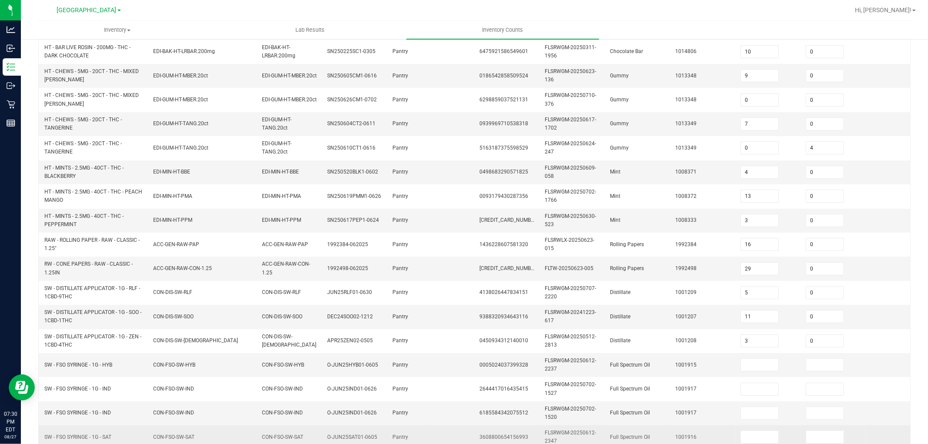
scroll to position [217, 0]
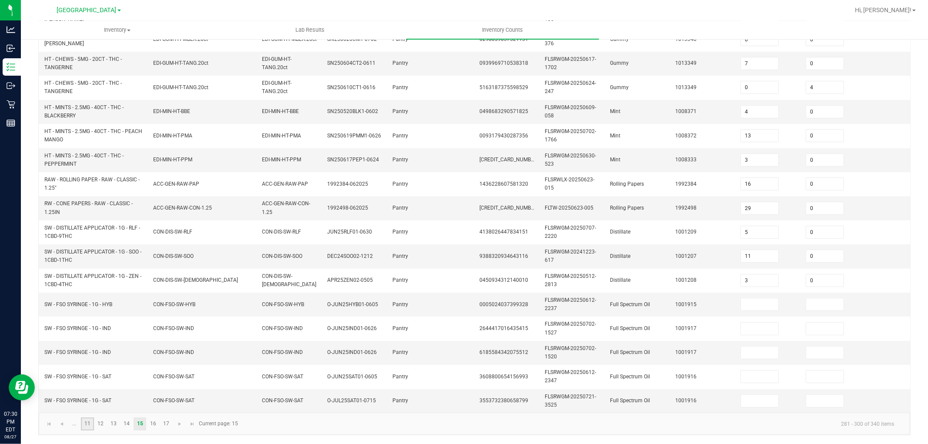
click at [84, 420] on link "11" at bounding box center [87, 423] width 13 height 13
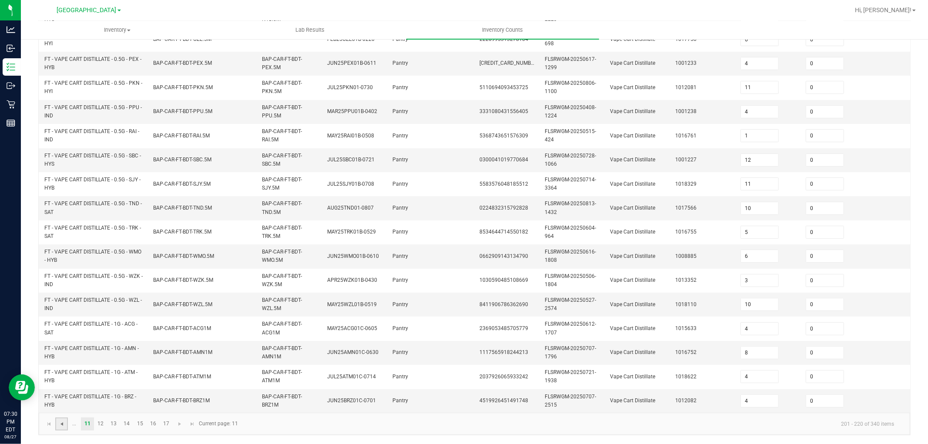
click at [62, 420] on span "Go to the previous page" at bounding box center [61, 423] width 7 height 7
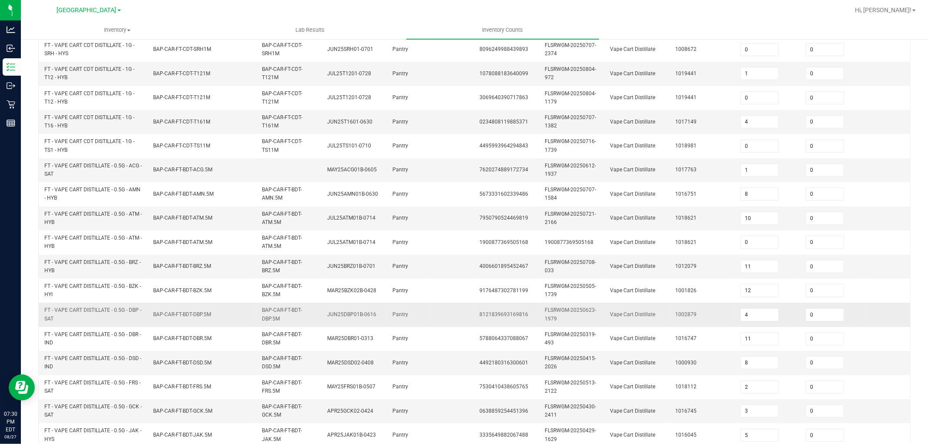
scroll to position [72, 0]
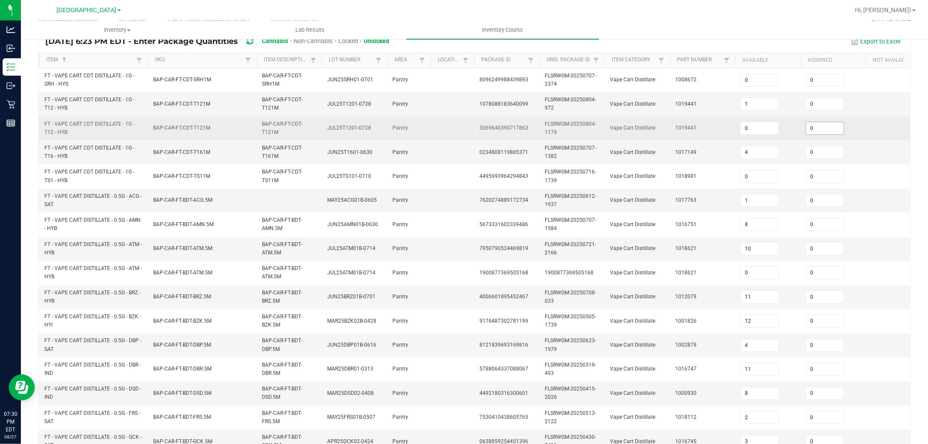
drag, startPoint x: 823, startPoint y: 130, endPoint x: 813, endPoint y: 132, distance: 10.3
click at [822, 131] on input "0" at bounding box center [824, 128] width 37 height 12
drag, startPoint x: 678, startPoint y: 138, endPoint x: 658, endPoint y: 134, distance: 20.9
click at [678, 138] on td "1019441" at bounding box center [702, 129] width 65 height 24
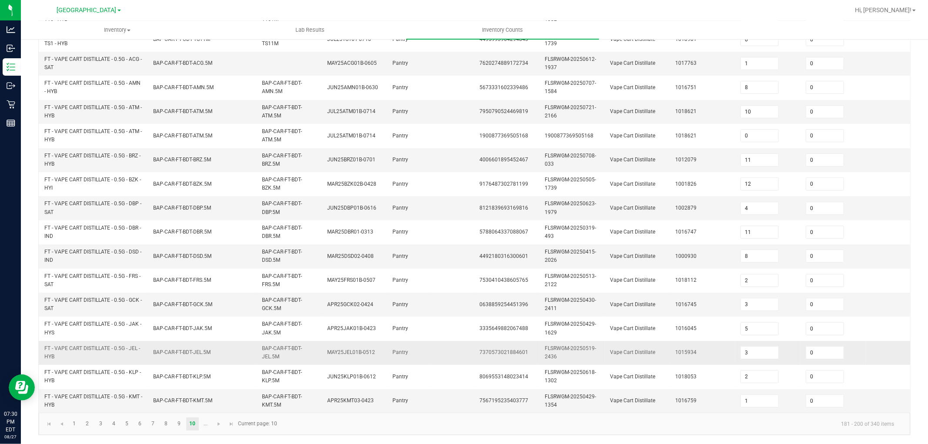
scroll to position [217, 0]
click at [179, 427] on link "9" at bounding box center [179, 423] width 13 height 13
click at [821, 395] on input "0" at bounding box center [824, 401] width 37 height 12
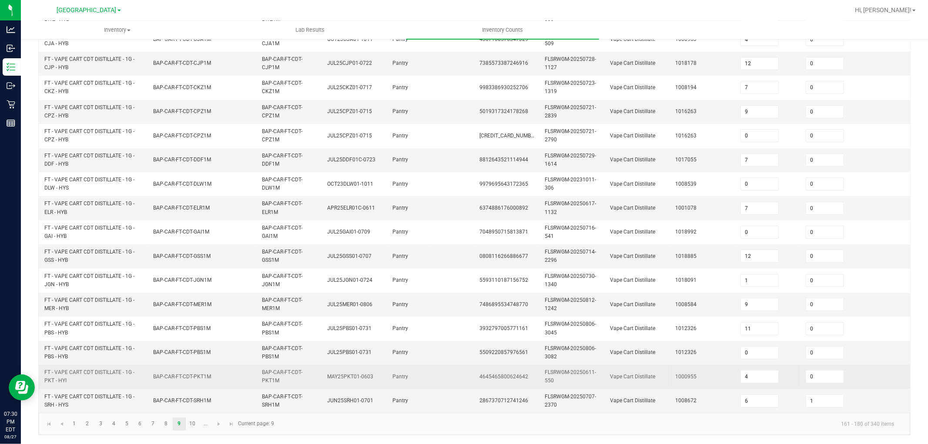
click at [701, 374] on td "1000955" at bounding box center [702, 377] width 65 height 24
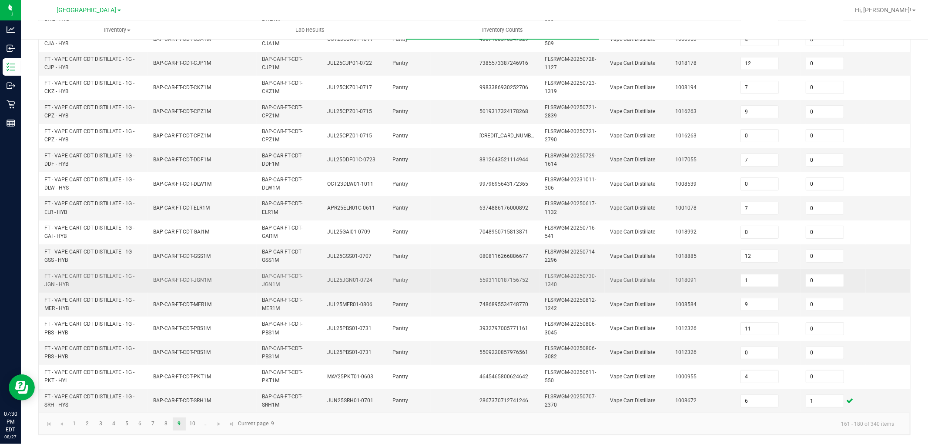
click at [154, 277] on td "BAP-CAR-FT-CDT-JGN1M" at bounding box center [202, 281] width 109 height 24
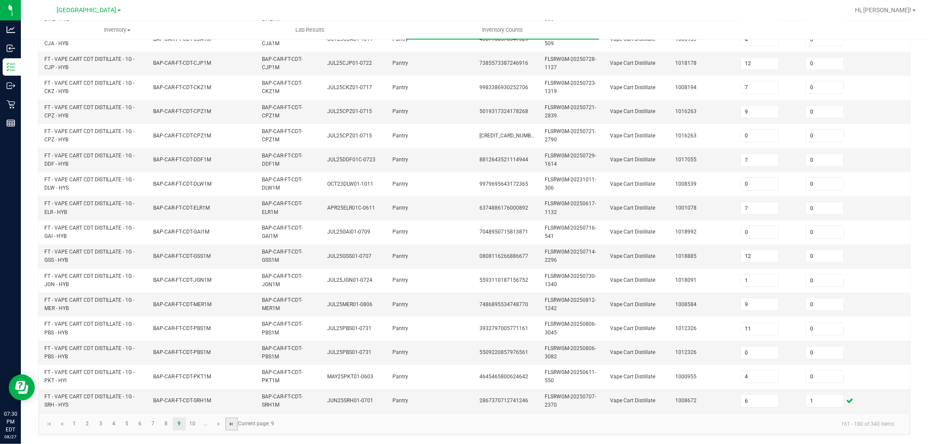
click at [229, 424] on span "Go to the last page" at bounding box center [231, 423] width 7 height 7
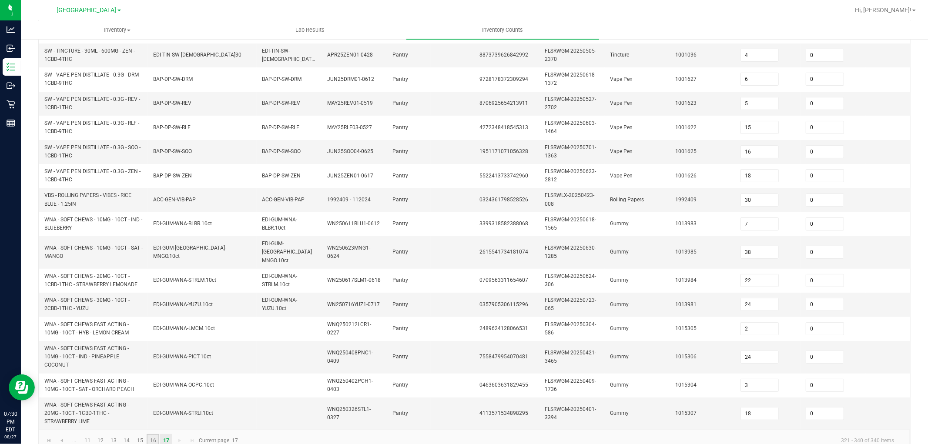
click at [149, 439] on link "16" at bounding box center [153, 440] width 13 height 13
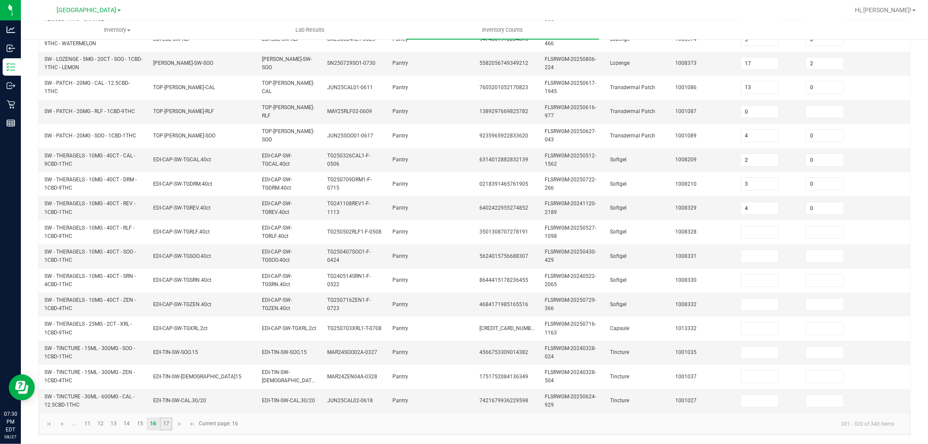
click at [169, 424] on link "17" at bounding box center [166, 423] width 13 height 13
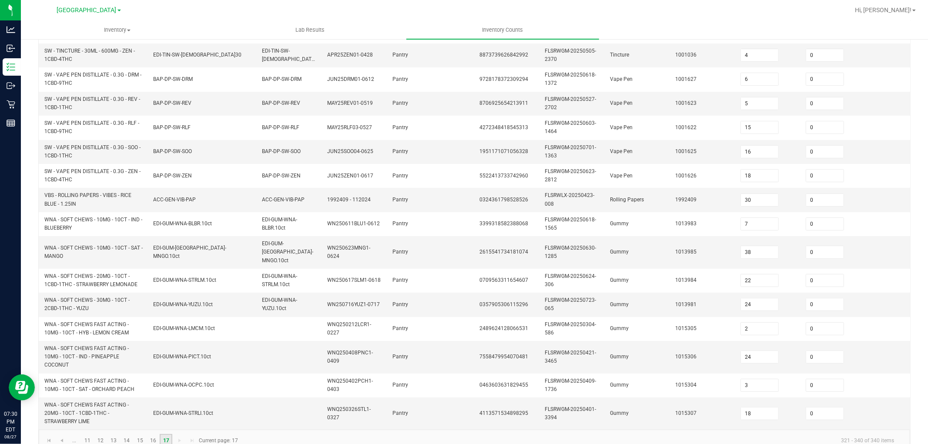
scroll to position [0, 0]
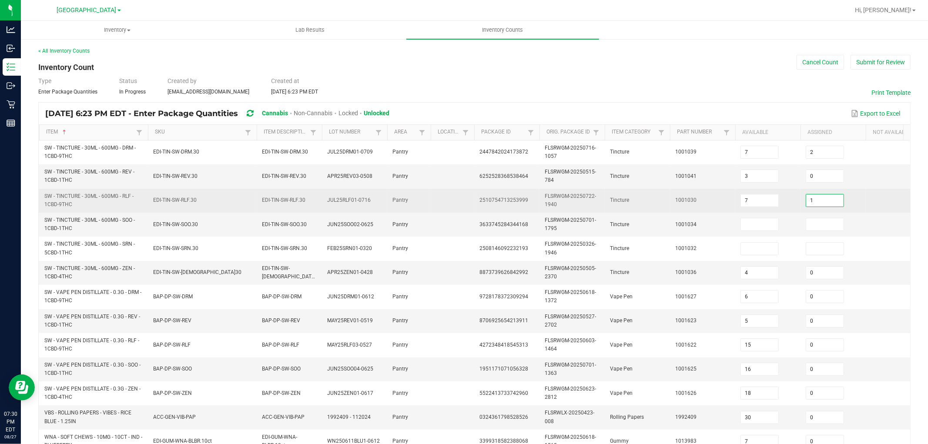
drag, startPoint x: 640, startPoint y: 207, endPoint x: 635, endPoint y: 207, distance: 4.8
click at [637, 207] on td "Tincture" at bounding box center [636, 201] width 65 height 24
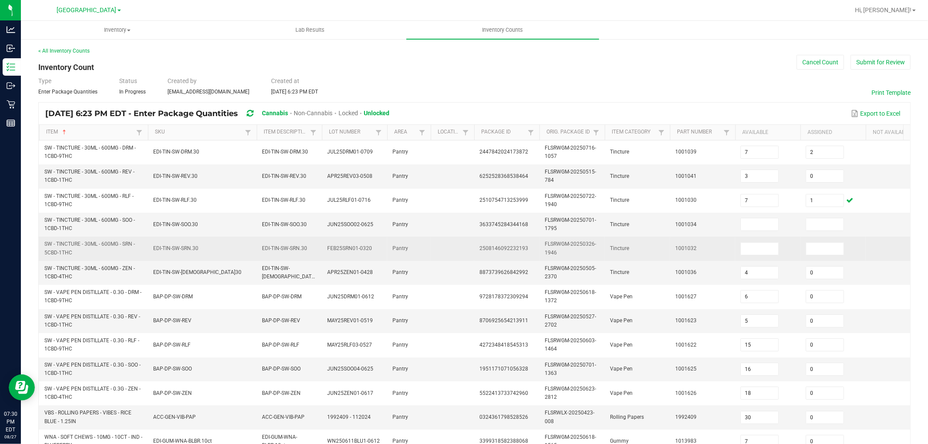
click at [229, 242] on td "EDI-TIN-SW-SRN.30" at bounding box center [202, 249] width 109 height 24
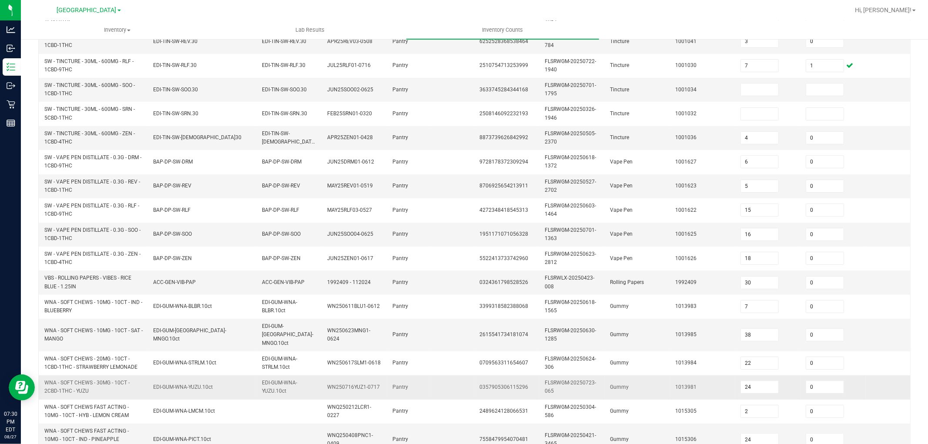
scroll to position [234, 0]
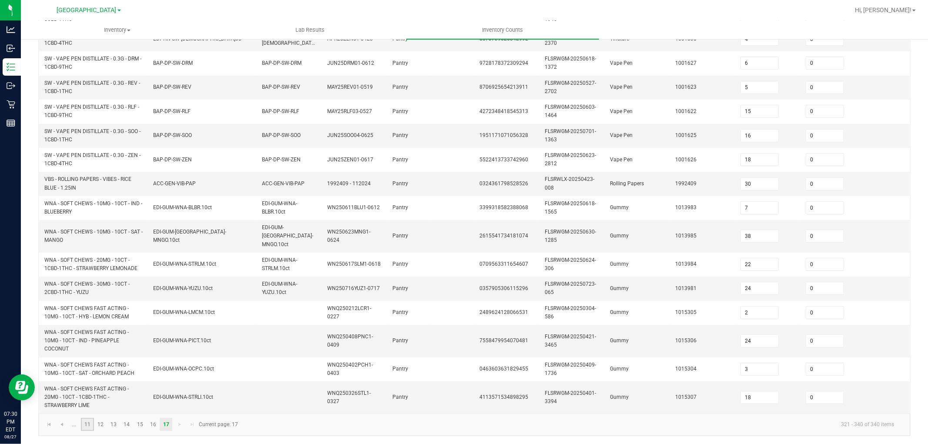
click at [89, 427] on link "11" at bounding box center [87, 424] width 13 height 13
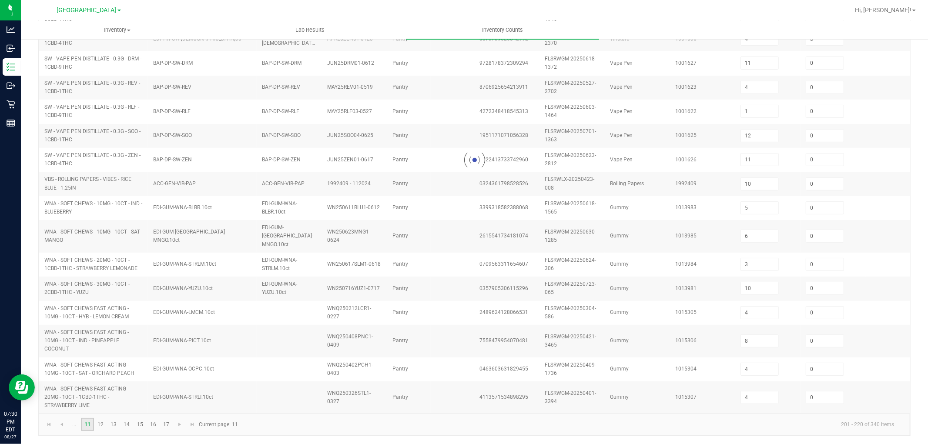
scroll to position [217, 0]
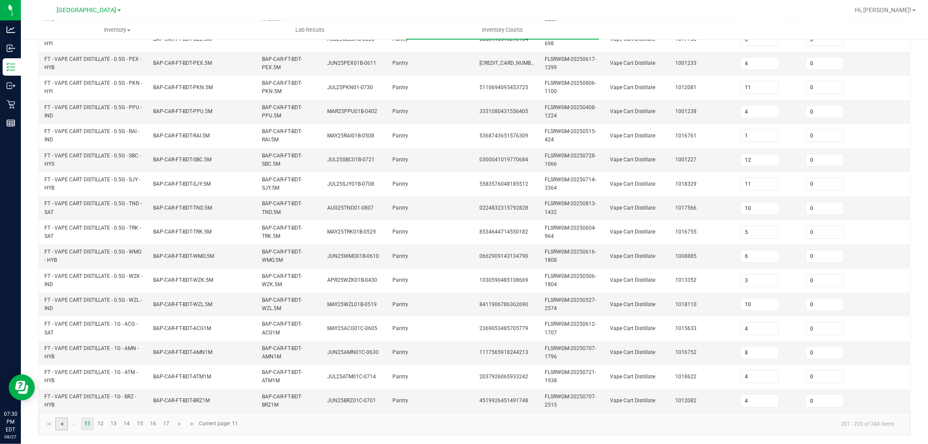
click at [61, 427] on span "Go to the previous page" at bounding box center [61, 423] width 7 height 7
click at [182, 422] on link "9" at bounding box center [179, 423] width 13 height 13
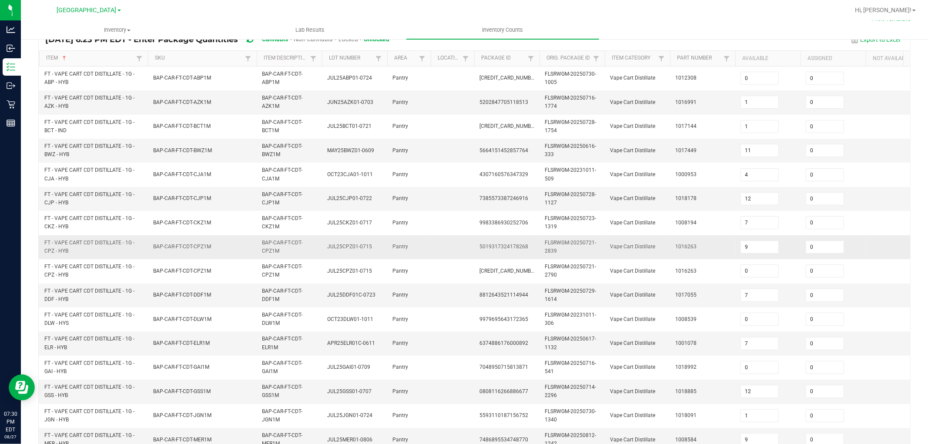
scroll to position [72, 0]
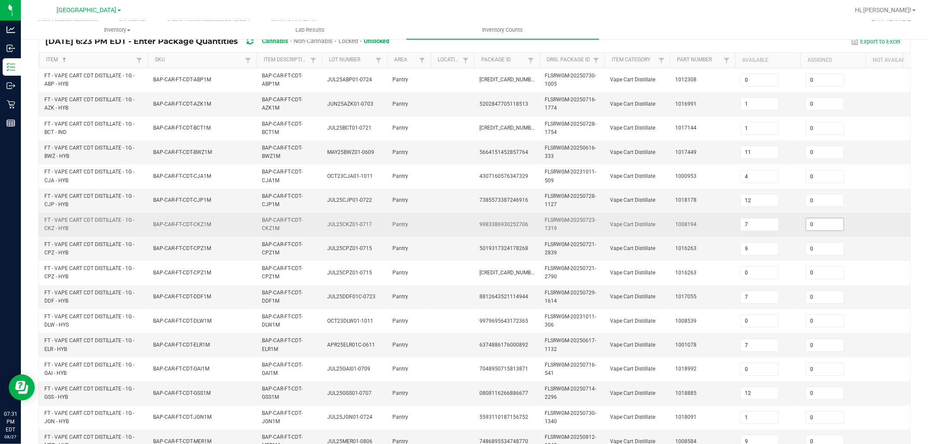
click at [828, 223] on input "0" at bounding box center [824, 224] width 37 height 12
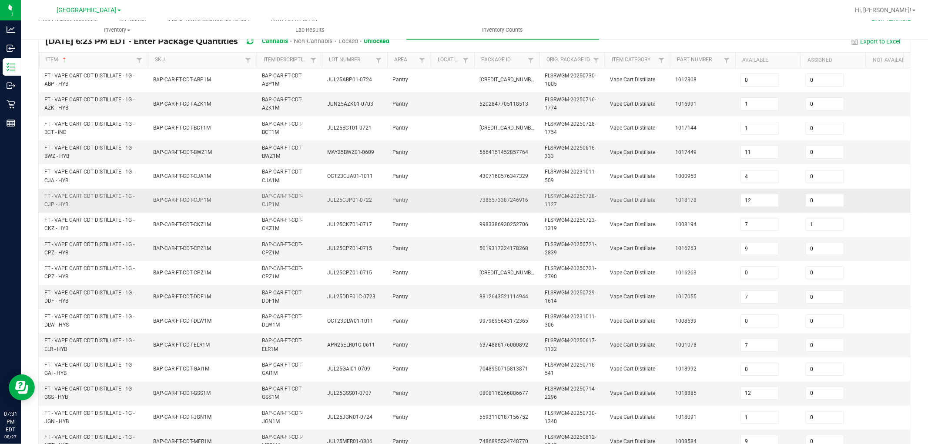
click at [690, 207] on td "1018178" at bounding box center [702, 201] width 65 height 24
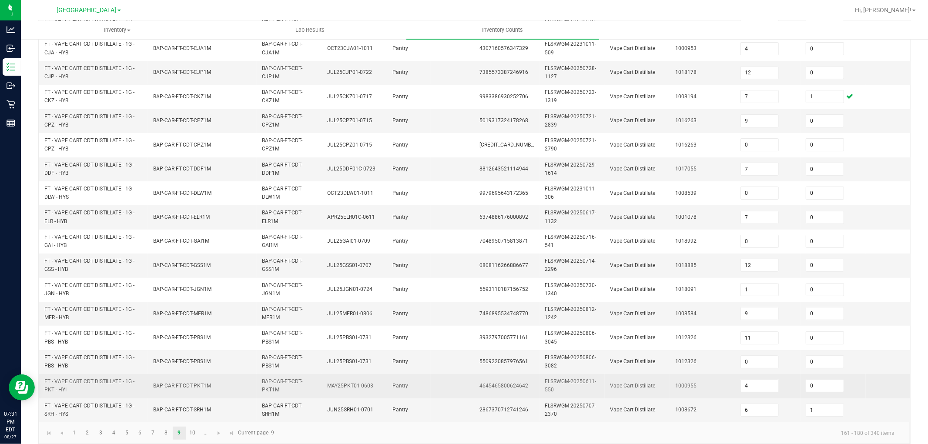
scroll to position [217, 0]
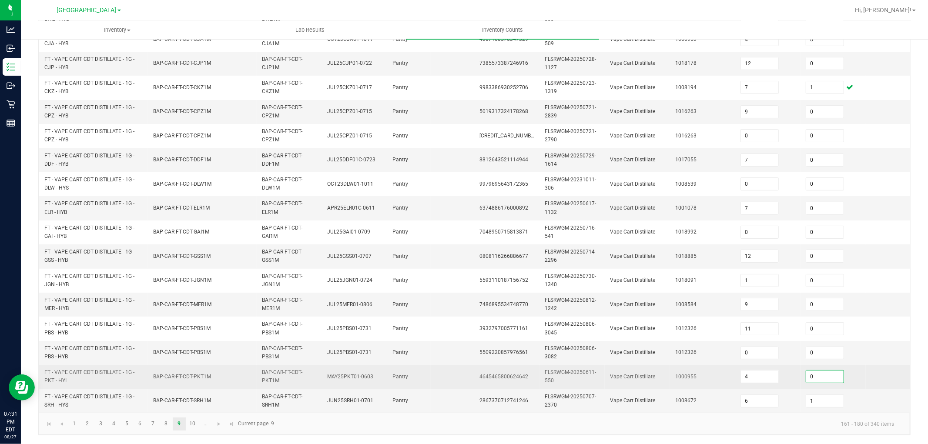
click at [818, 372] on input "0" at bounding box center [824, 376] width 37 height 12
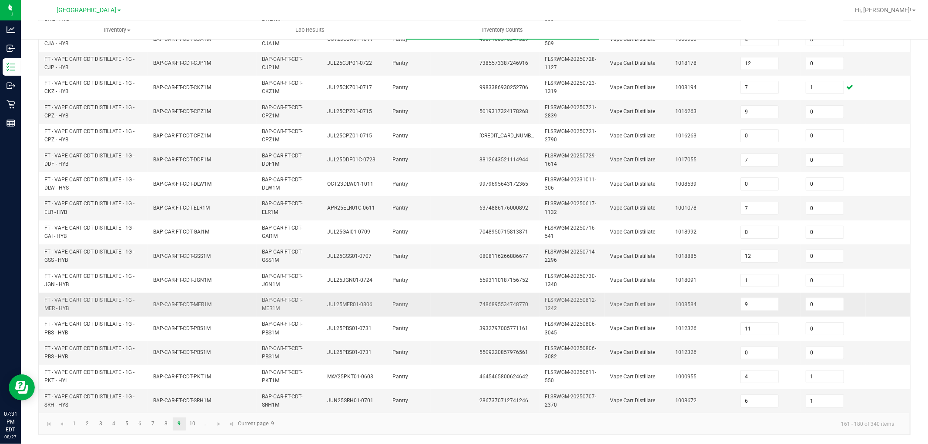
click at [656, 304] on td "Vape Cart Distillate" at bounding box center [636, 305] width 65 height 24
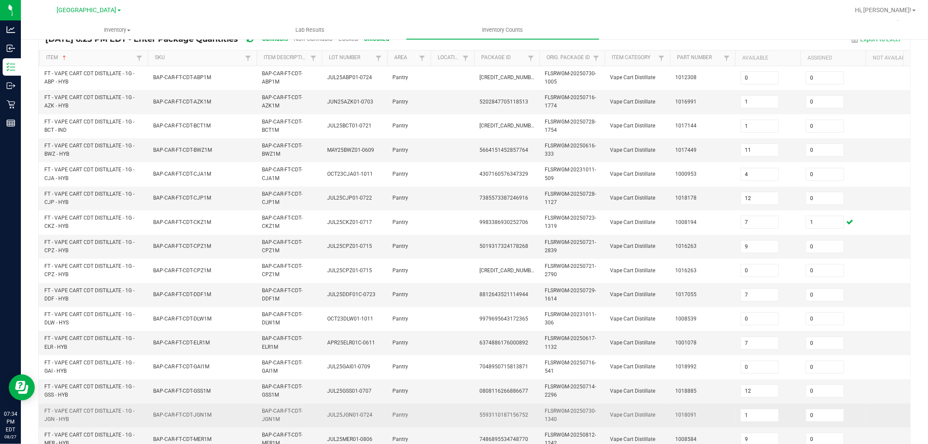
scroll to position [72, 0]
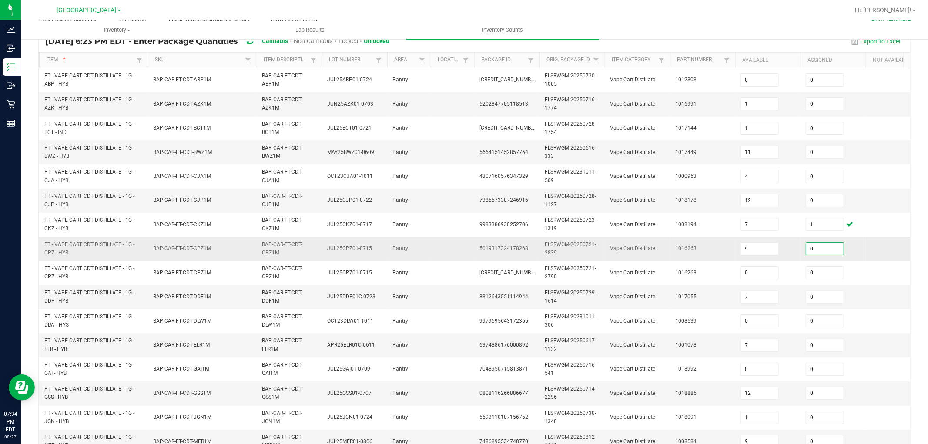
click at [819, 250] on input "0" at bounding box center [824, 249] width 37 height 12
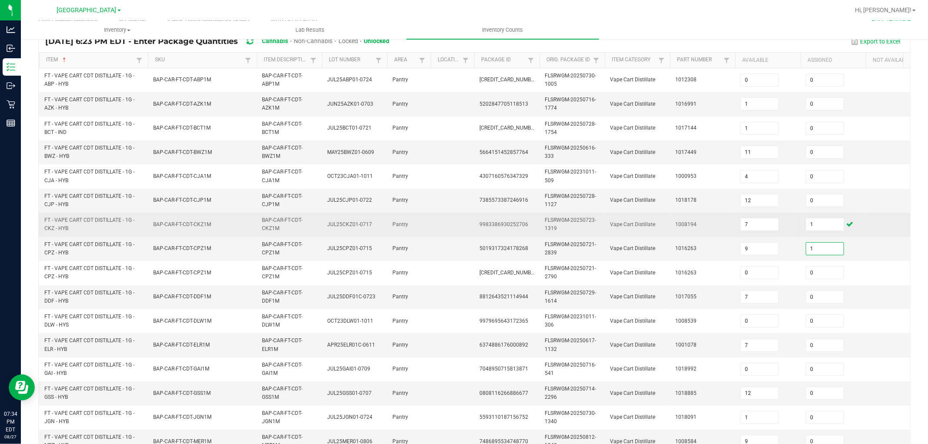
click at [689, 233] on td "1008194" at bounding box center [702, 225] width 65 height 24
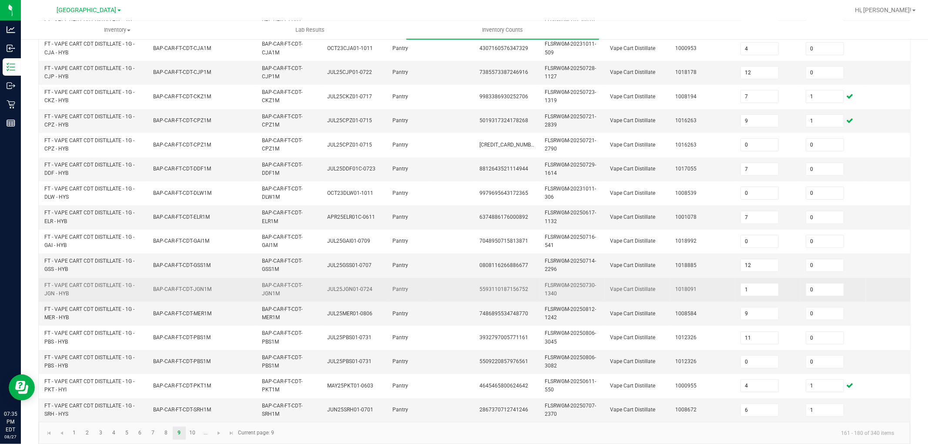
scroll to position [217, 0]
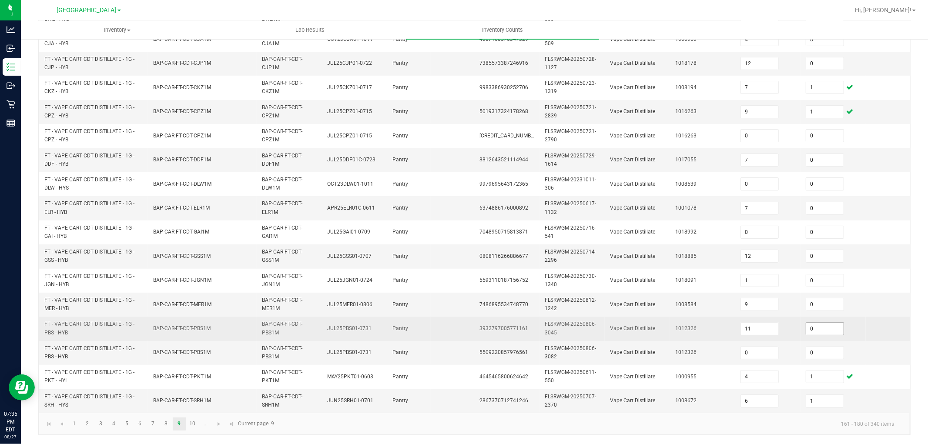
drag, startPoint x: 821, startPoint y: 317, endPoint x: 744, endPoint y: 308, distance: 77.1
click at [821, 323] on input "0" at bounding box center [824, 329] width 37 height 12
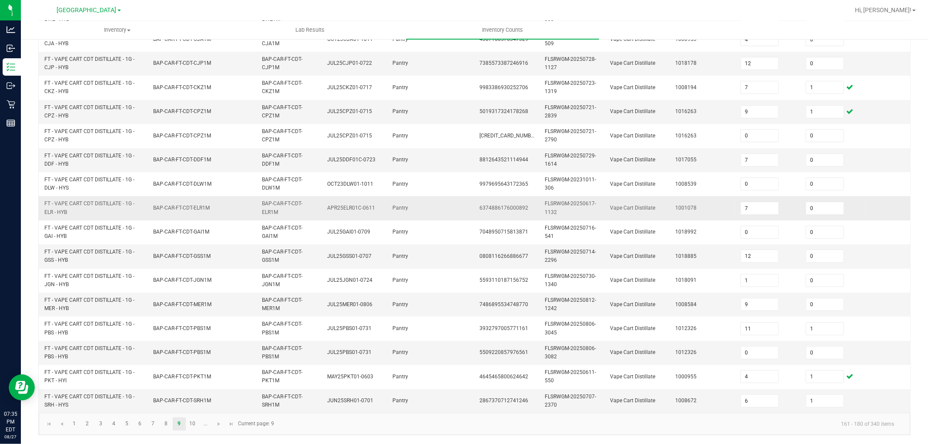
drag, startPoint x: 715, startPoint y: 300, endPoint x: 503, endPoint y: 200, distance: 234.6
click at [710, 298] on td "1008584" at bounding box center [702, 305] width 65 height 24
click at [194, 427] on link "10" at bounding box center [192, 423] width 13 height 13
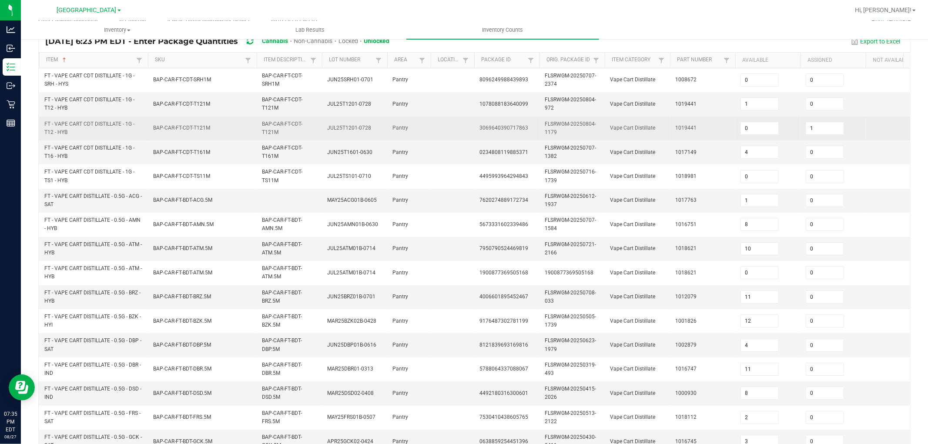
scroll to position [24, 0]
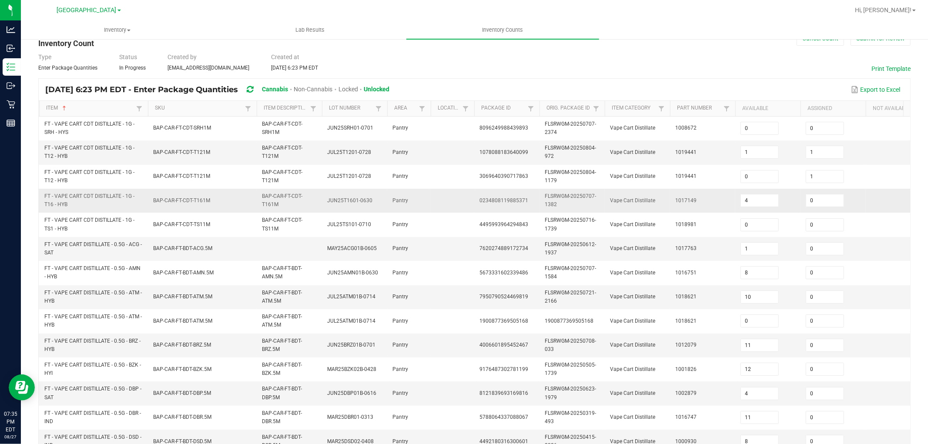
click at [681, 194] on td "1017149" at bounding box center [702, 201] width 65 height 24
click at [448, 202] on td at bounding box center [452, 201] width 43 height 24
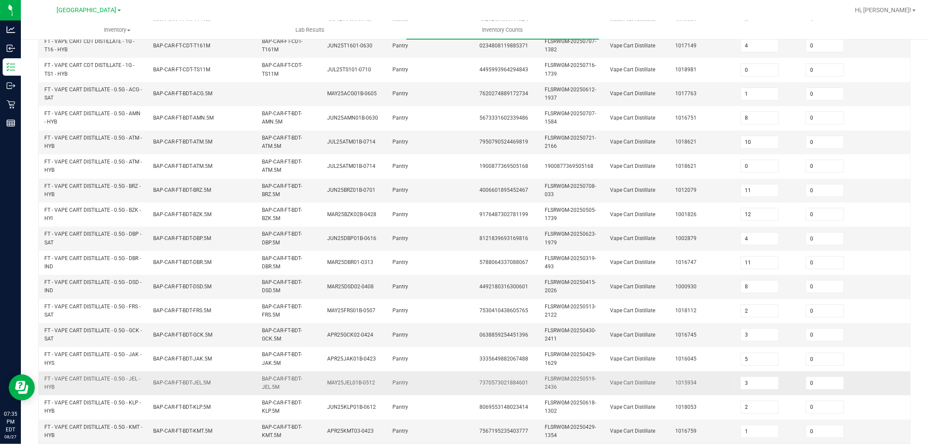
scroll to position [217, 0]
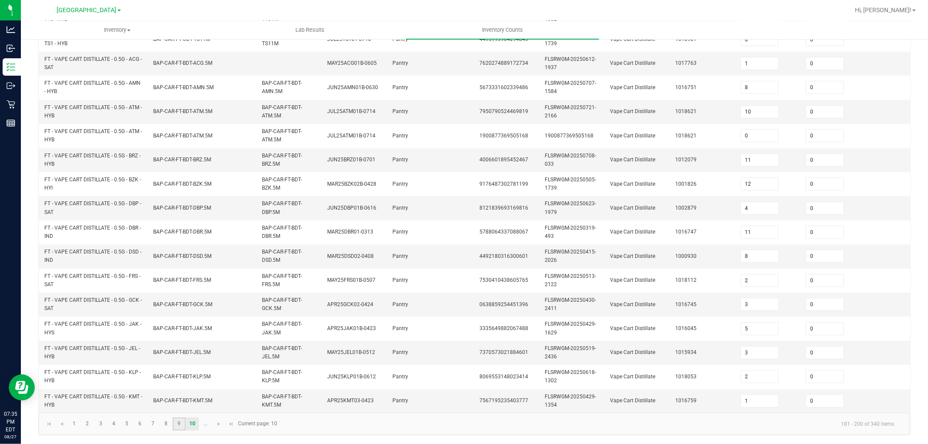
click at [180, 427] on link "9" at bounding box center [179, 423] width 13 height 13
click at [824, 395] on input "1" at bounding box center [824, 401] width 37 height 12
click at [653, 341] on td "Vape Cart Distillate" at bounding box center [636, 353] width 65 height 24
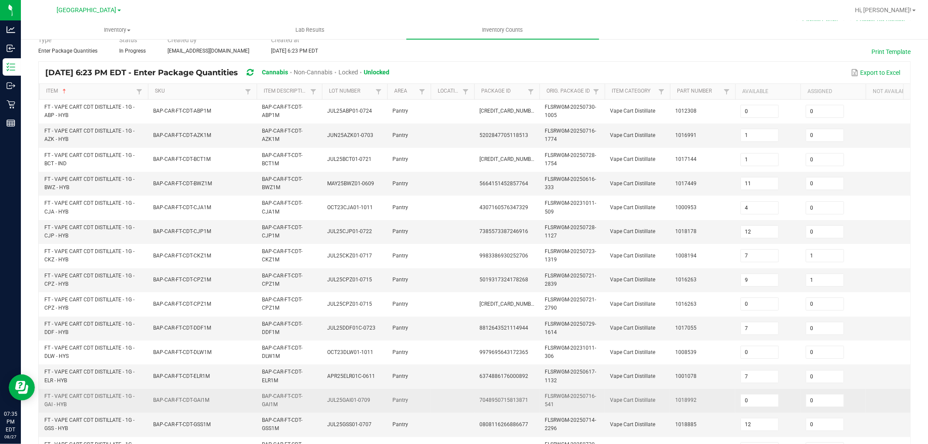
scroll to position [24, 0]
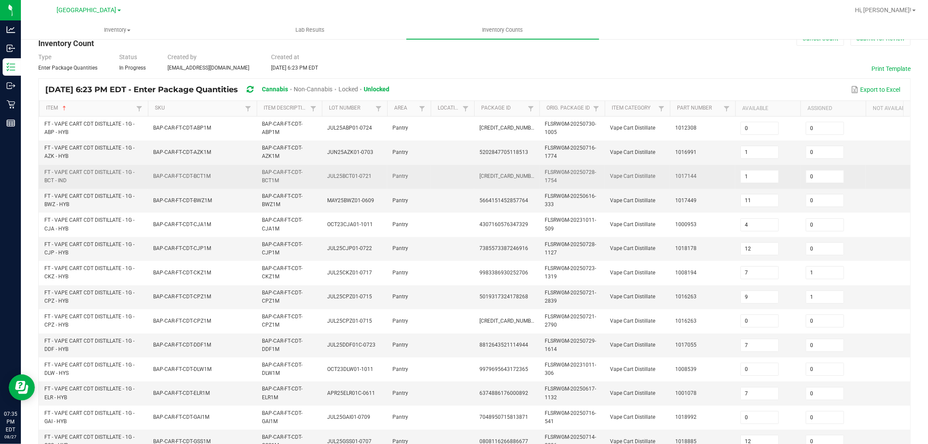
drag, startPoint x: 819, startPoint y: 180, endPoint x: 783, endPoint y: 184, distance: 36.4
click at [814, 180] on input "0" at bounding box center [824, 176] width 37 height 12
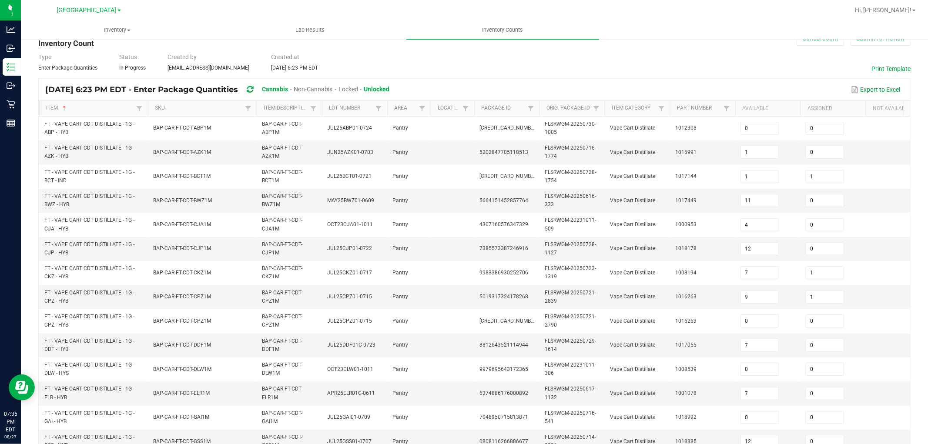
drag, startPoint x: 667, startPoint y: 189, endPoint x: 391, endPoint y: 43, distance: 311.2
click at [666, 189] on td "Vape Cart Distillate" at bounding box center [636, 201] width 65 height 24
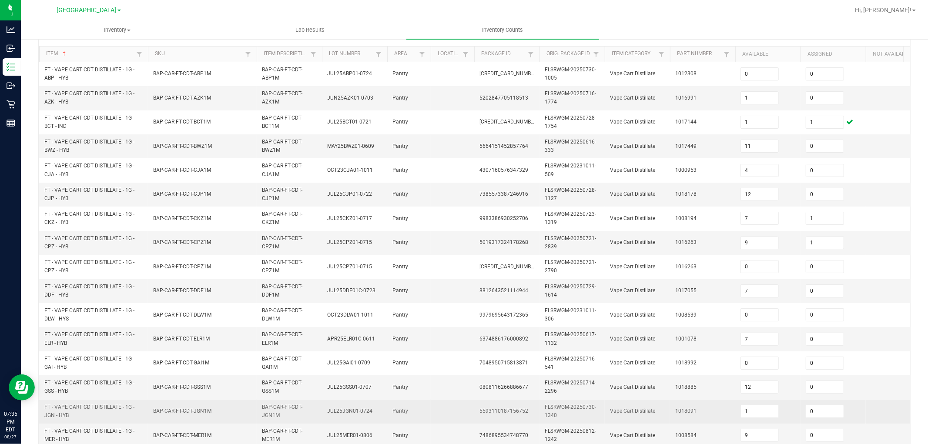
scroll to position [217, 0]
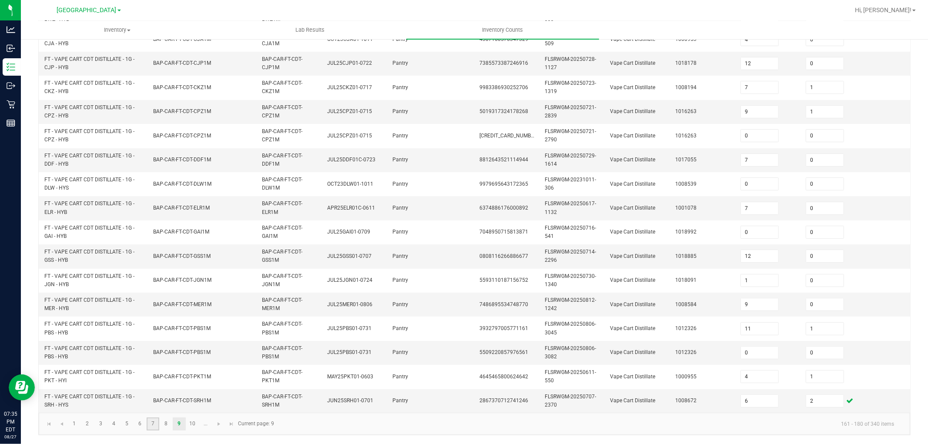
click at [158, 425] on link "7" at bounding box center [153, 423] width 13 height 13
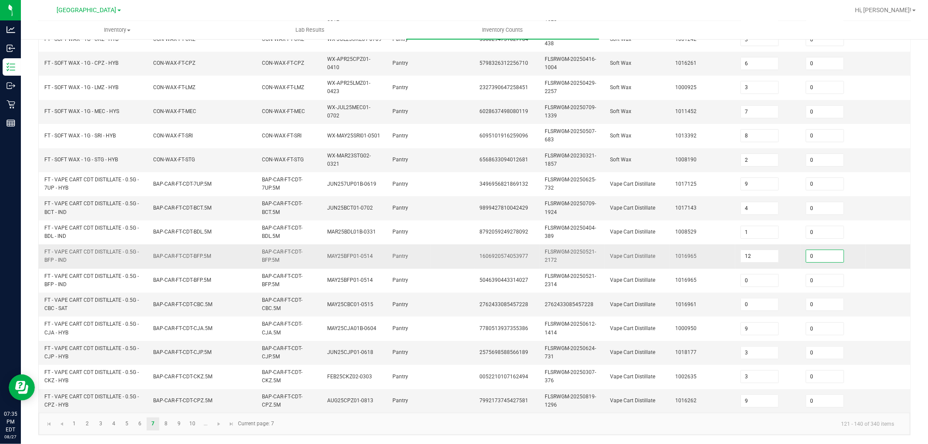
click at [832, 250] on input "0" at bounding box center [824, 256] width 37 height 12
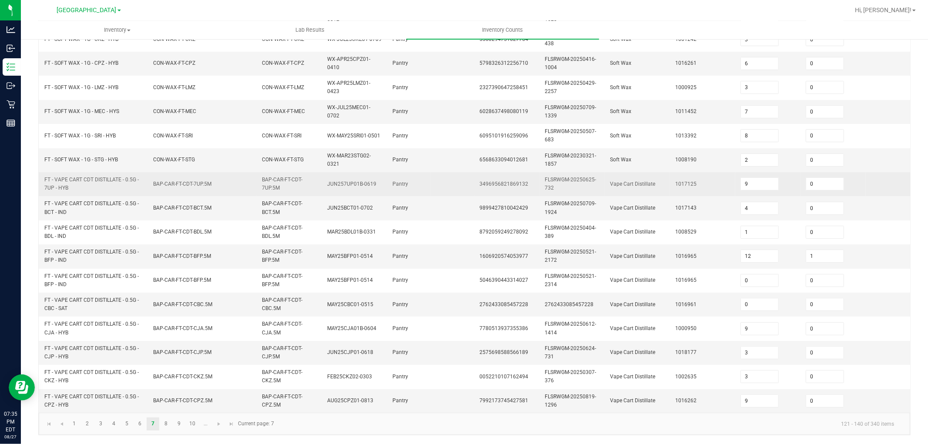
click at [540, 180] on td "FLSRWGM-20250625-732" at bounding box center [571, 184] width 65 height 24
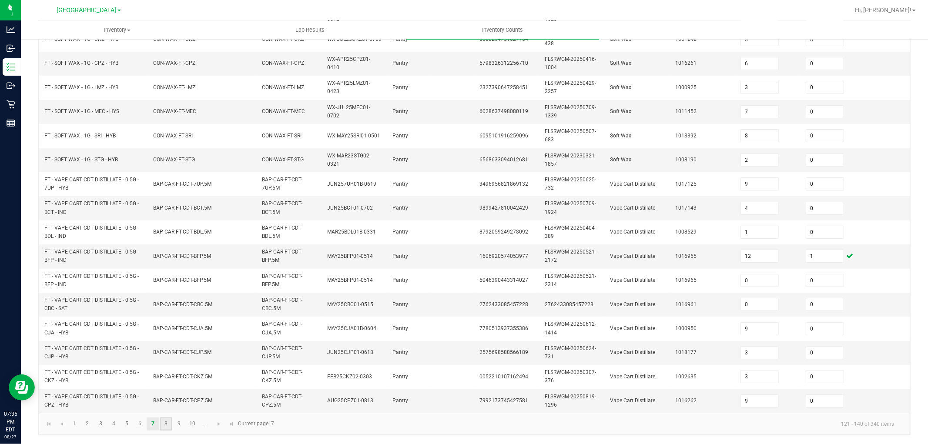
click at [161, 424] on link "8" at bounding box center [166, 423] width 13 height 13
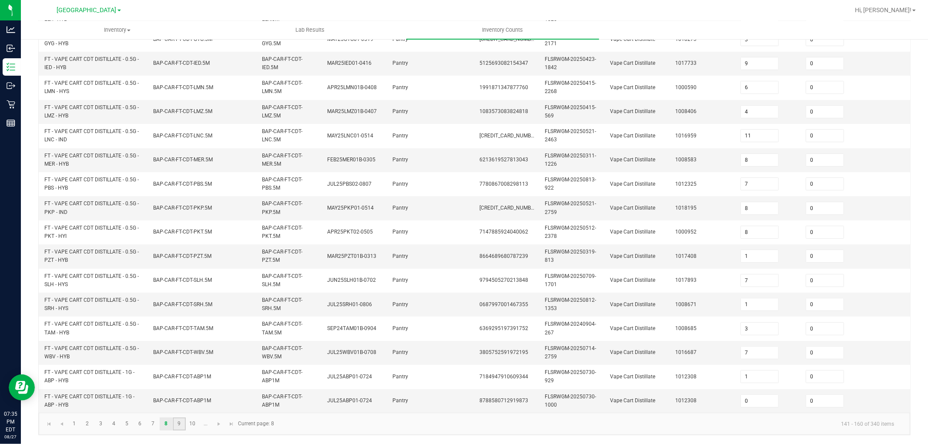
click at [179, 425] on link "9" at bounding box center [179, 423] width 13 height 13
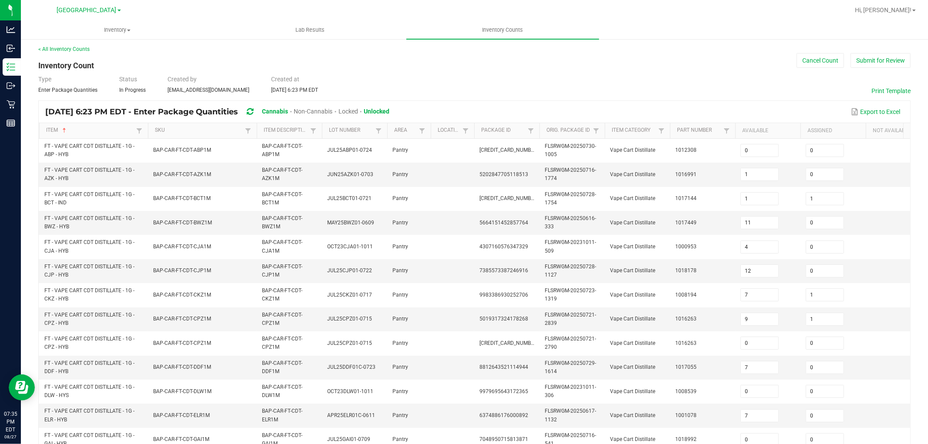
scroll to position [0, 0]
click at [812, 168] on td "0" at bounding box center [832, 176] width 65 height 24
click at [814, 169] on td "0" at bounding box center [832, 176] width 65 height 24
drag, startPoint x: 818, startPoint y: 174, endPoint x: 631, endPoint y: 185, distance: 186.9
click at [816, 176] on input "0" at bounding box center [824, 176] width 37 height 12
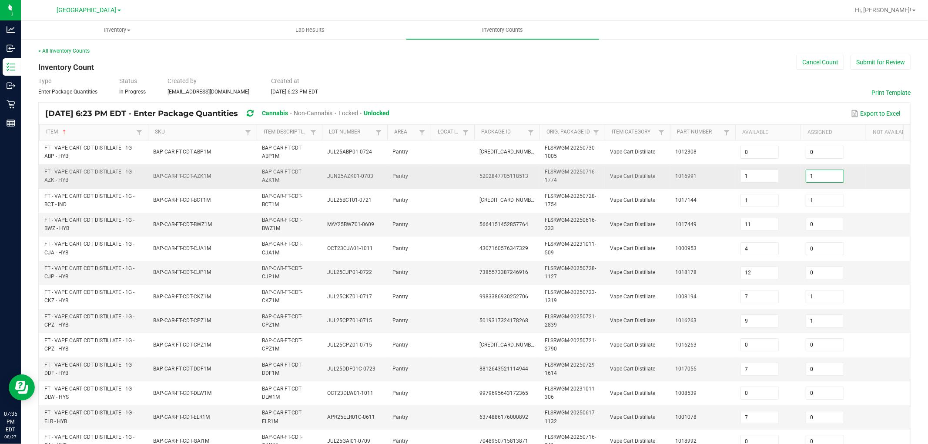
click at [629, 187] on td "Vape Cart Distillate" at bounding box center [636, 176] width 65 height 24
click at [185, 267] on td "BAP-CAR-FT-CDT-CJP1M" at bounding box center [202, 273] width 109 height 24
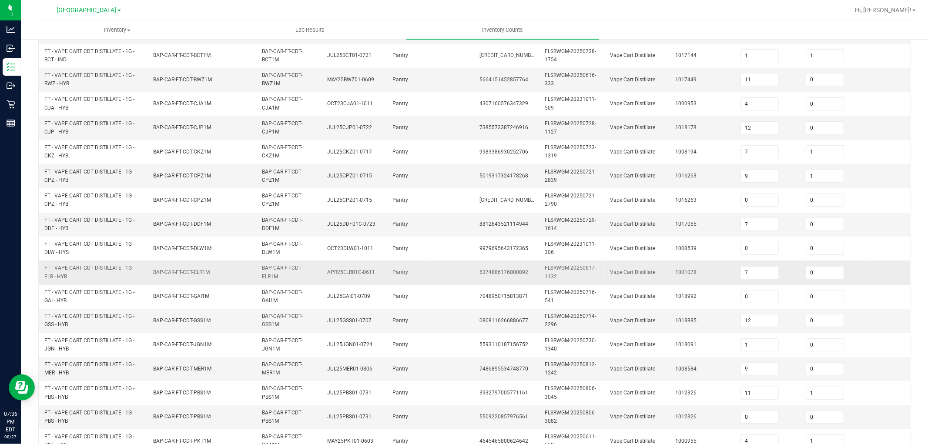
scroll to position [193, 0]
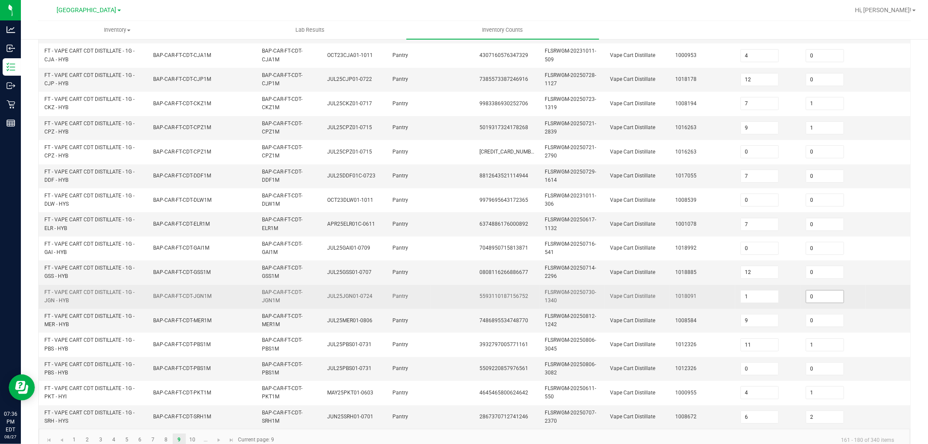
click at [813, 293] on input "0" at bounding box center [824, 296] width 37 height 12
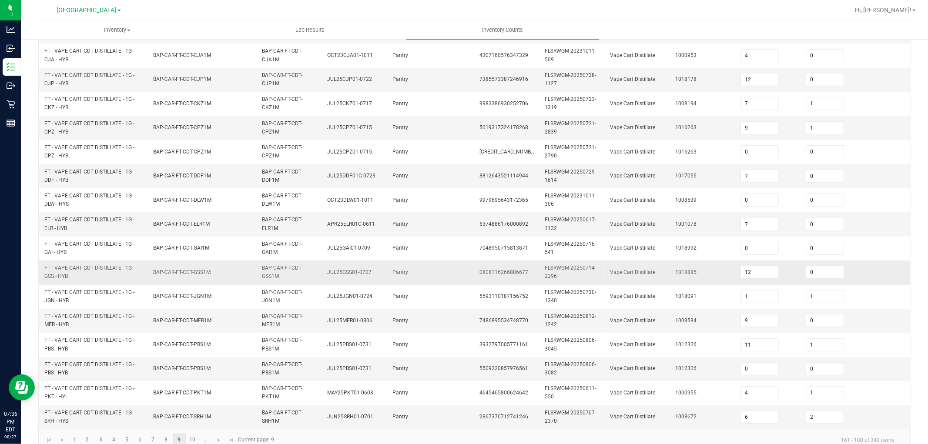
drag, startPoint x: 639, startPoint y: 269, endPoint x: 308, endPoint y: 15, distance: 417.5
click at [638, 268] on td "Vape Cart Distillate" at bounding box center [636, 272] width 65 height 24
click at [197, 172] on span "BAP-CAR-FT-CDT-DDF1M" at bounding box center [182, 176] width 58 height 8
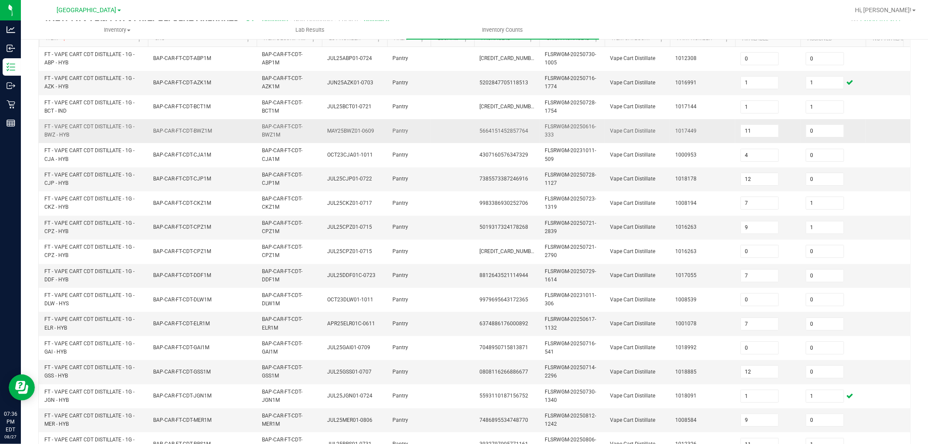
scroll to position [0, 0]
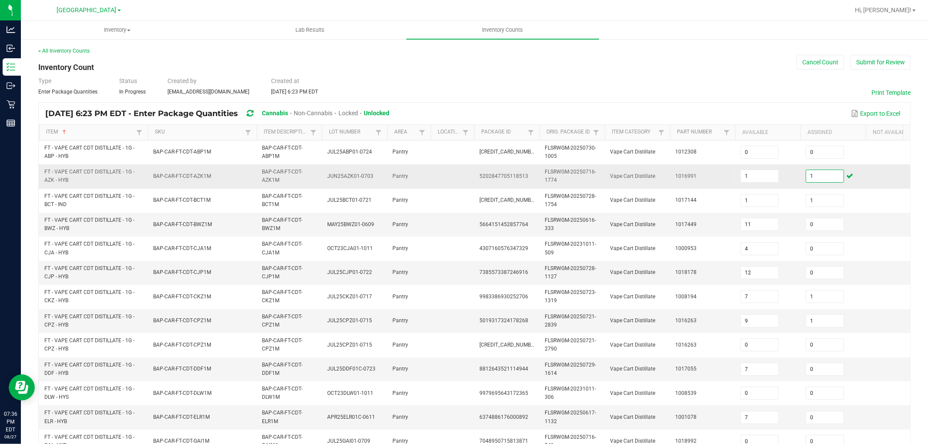
click at [818, 177] on input "1" at bounding box center [824, 176] width 37 height 12
click at [651, 183] on td "Vape Cart Distillate" at bounding box center [636, 176] width 65 height 24
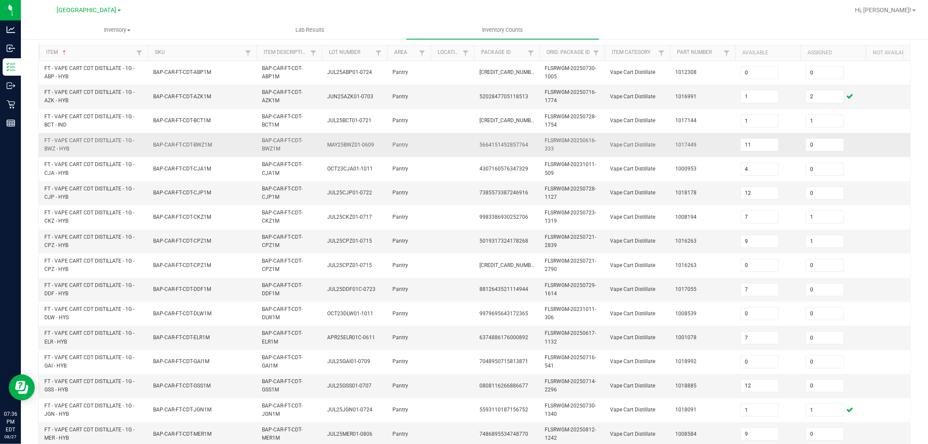
scroll to position [97, 0]
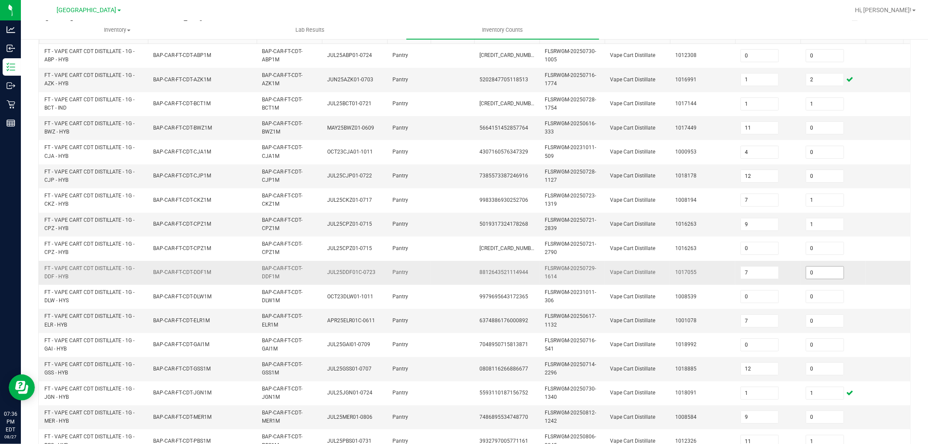
drag, startPoint x: 831, startPoint y: 272, endPoint x: 814, endPoint y: 276, distance: 17.7
click at [829, 273] on input "0" at bounding box center [824, 273] width 37 height 12
click at [646, 264] on td "Vape Cart Distillate" at bounding box center [636, 273] width 65 height 24
click at [261, 226] on td "BAP-CAR-FT-CDT-CPZ1M" at bounding box center [289, 225] width 65 height 24
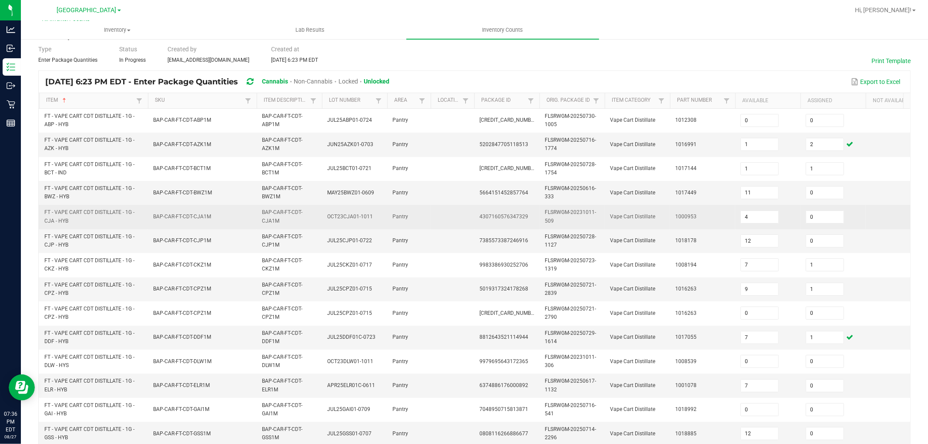
scroll to position [0, 0]
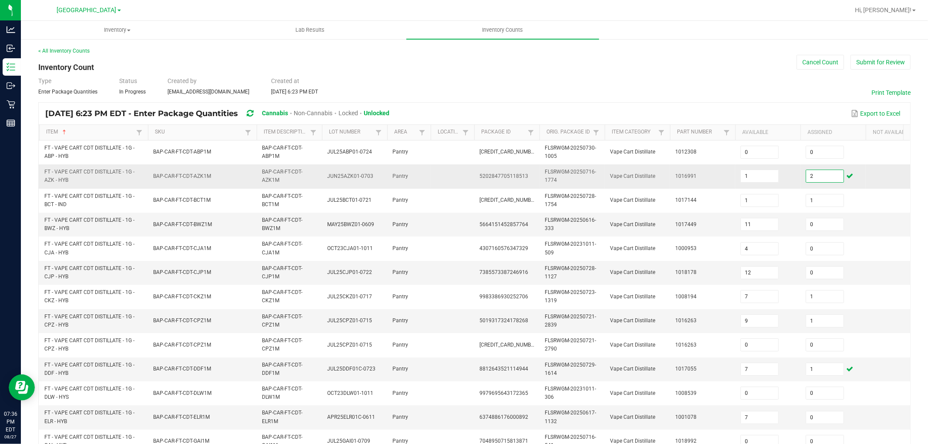
click at [820, 176] on input "2" at bounding box center [824, 176] width 37 height 12
click at [594, 77] on div "Type Enter Package Quantities Status In Progress Created by asams@liveparallel.…" at bounding box center [474, 86] width 872 height 19
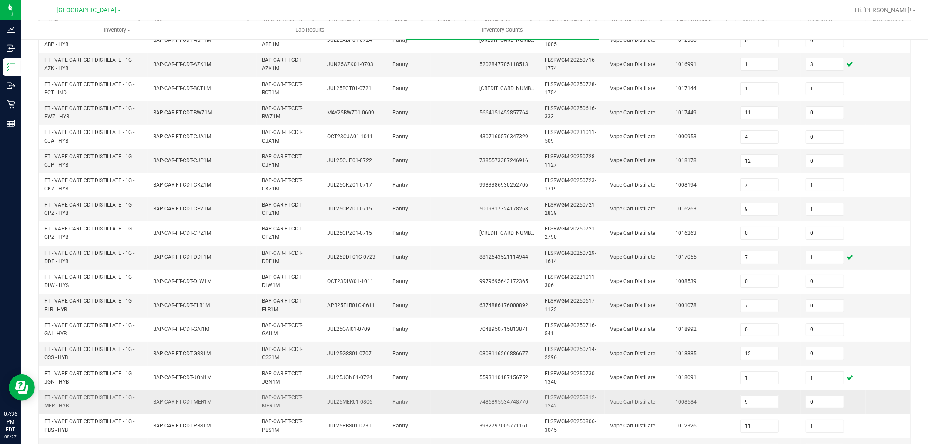
scroll to position [217, 0]
click at [190, 424] on link "10" at bounding box center [192, 423] width 13 height 13
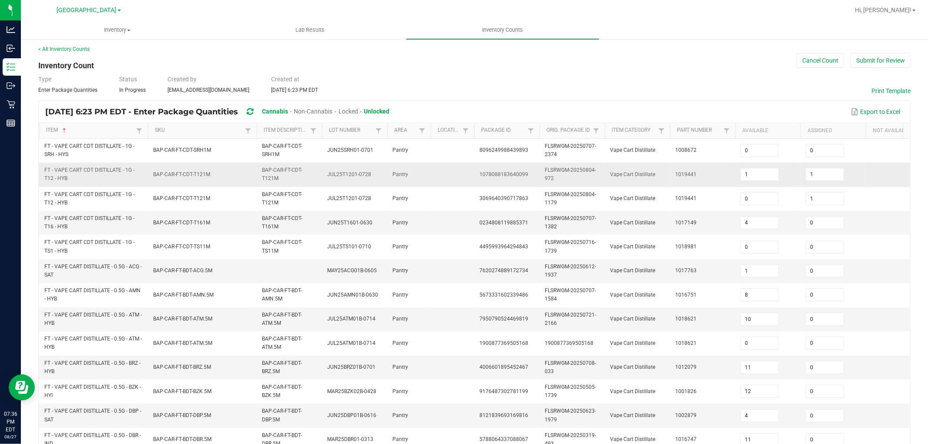
scroll to position [0, 0]
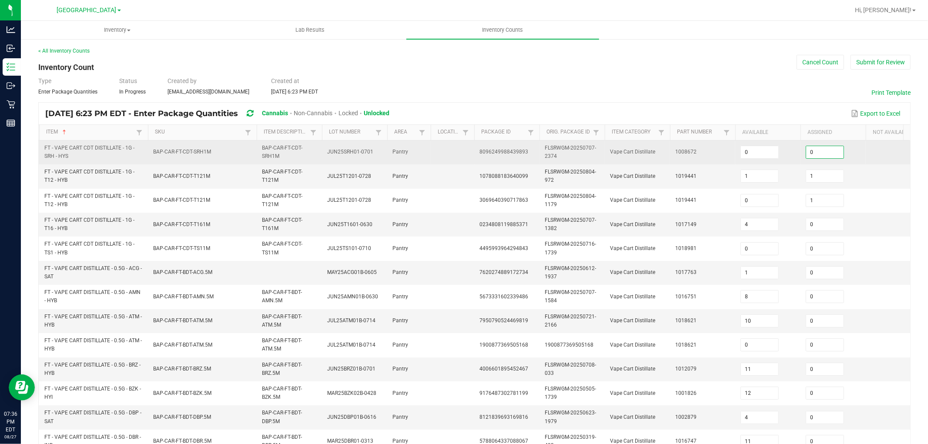
click at [824, 154] on input "0" at bounding box center [824, 152] width 37 height 12
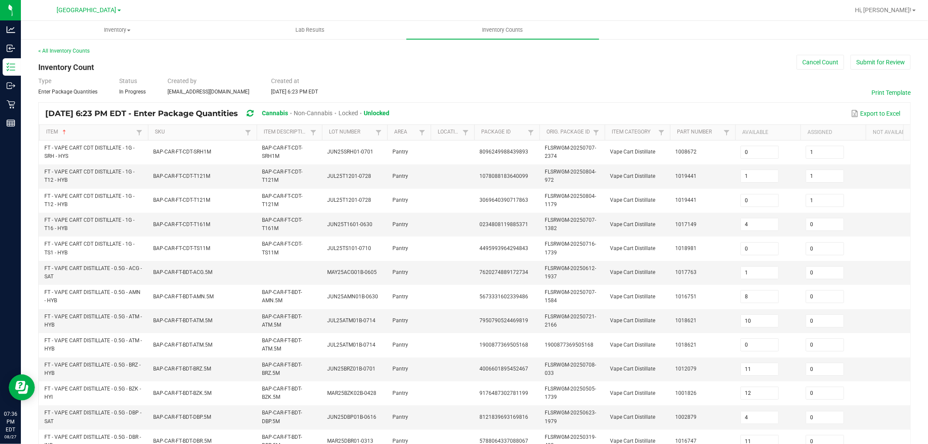
click at [554, 84] on div "Type Enter Package Quantities Status In Progress Created by asams@liveparallel.…" at bounding box center [474, 86] width 872 height 19
click at [190, 284] on td "BAP-CAR-FT-BDT-ACG.5M" at bounding box center [202, 273] width 109 height 24
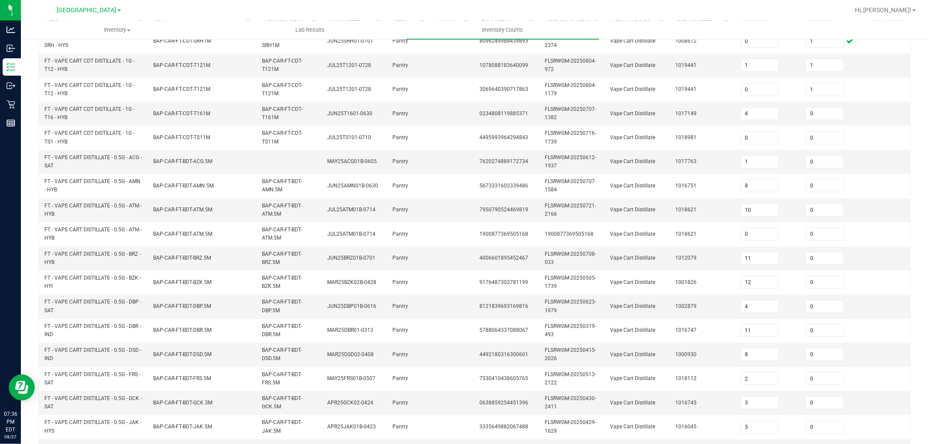
scroll to position [217, 0]
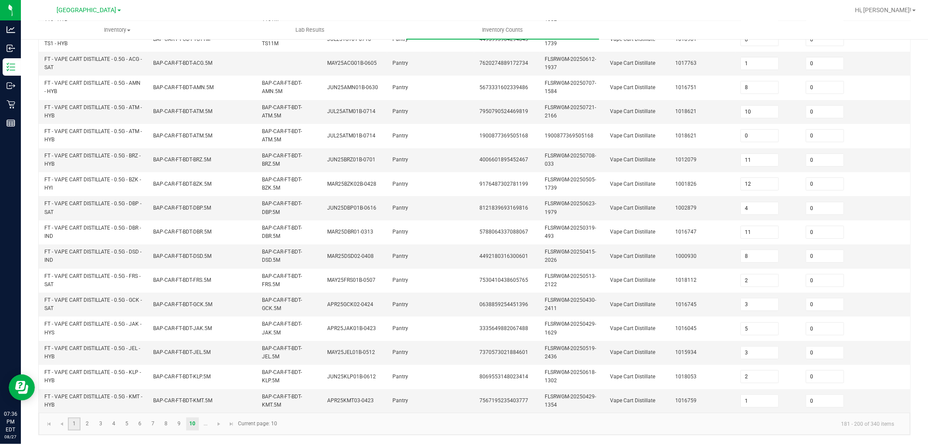
click at [74, 420] on link "1" at bounding box center [74, 423] width 13 height 13
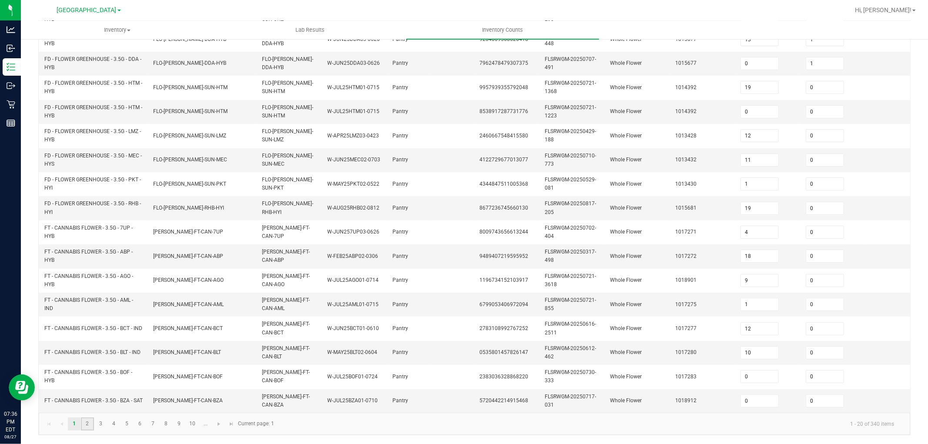
click at [83, 427] on link "2" at bounding box center [87, 423] width 13 height 13
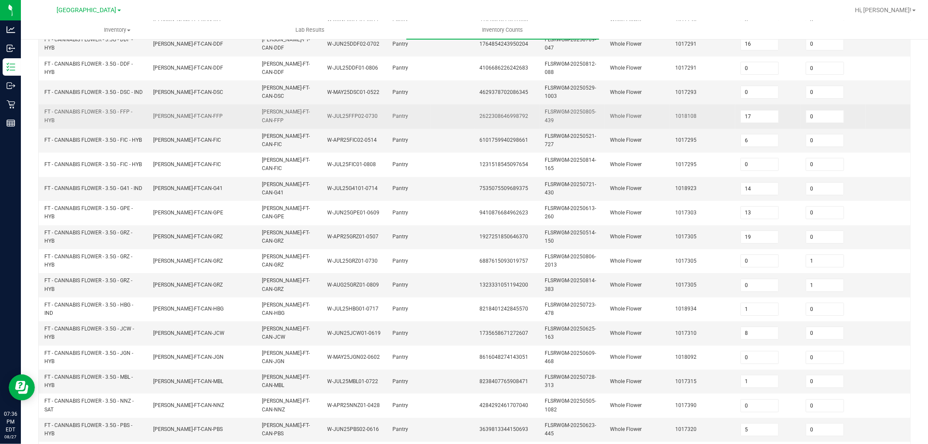
scroll to position [0, 0]
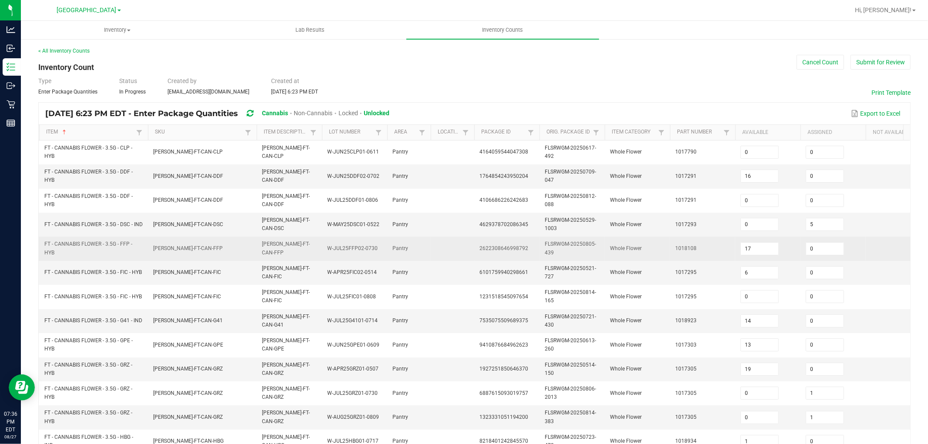
click at [708, 244] on td "1018108" at bounding box center [702, 249] width 65 height 24
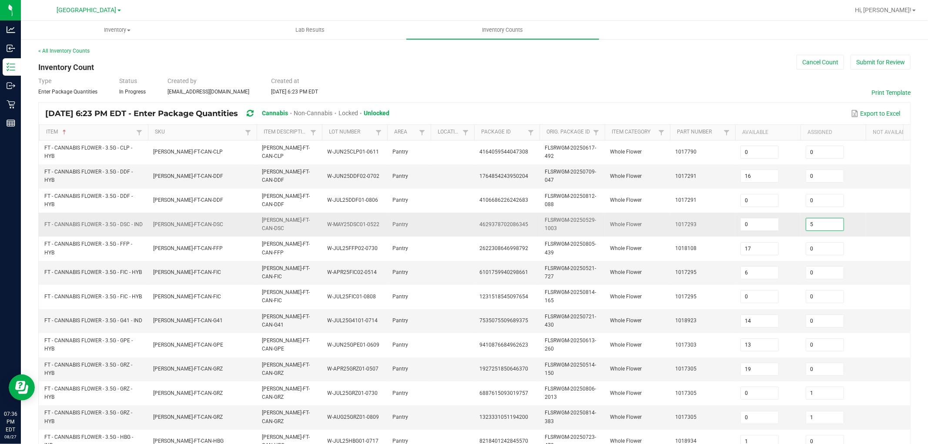
drag, startPoint x: 815, startPoint y: 227, endPoint x: 715, endPoint y: 236, distance: 100.9
click at [812, 227] on input "5" at bounding box center [824, 224] width 37 height 12
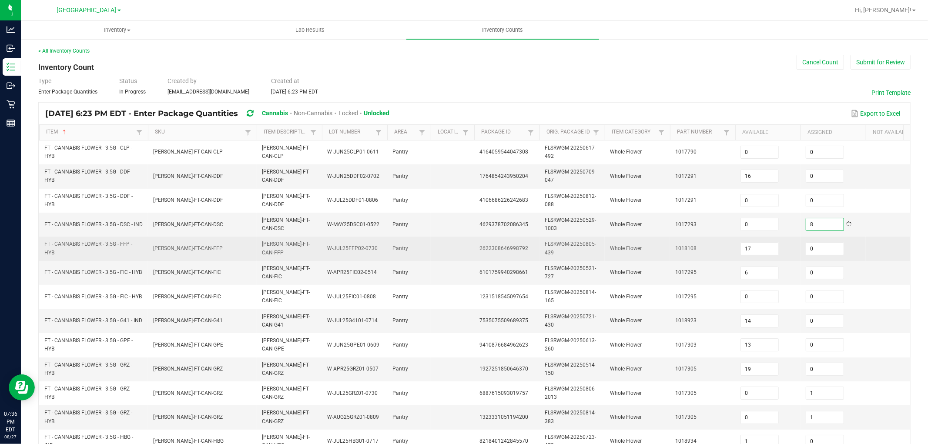
click at [630, 250] on span "Whole Flower" at bounding box center [626, 248] width 32 height 6
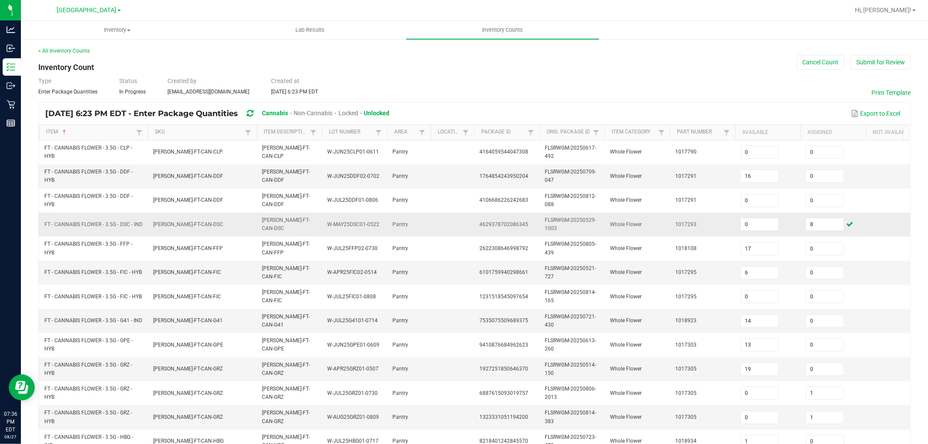
click at [180, 229] on td "FLO-BUD-FT-CAN-DSC" at bounding box center [202, 225] width 109 height 24
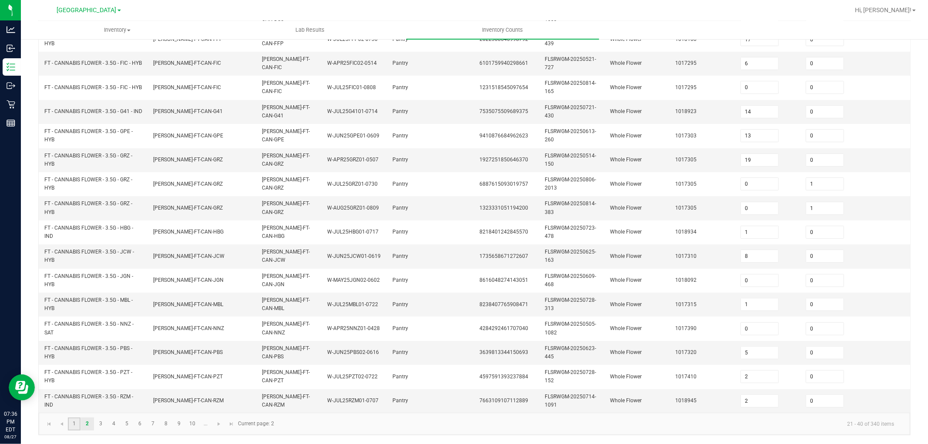
click at [74, 423] on link "1" at bounding box center [74, 423] width 13 height 13
click at [828, 397] on input "0" at bounding box center [824, 401] width 37 height 12
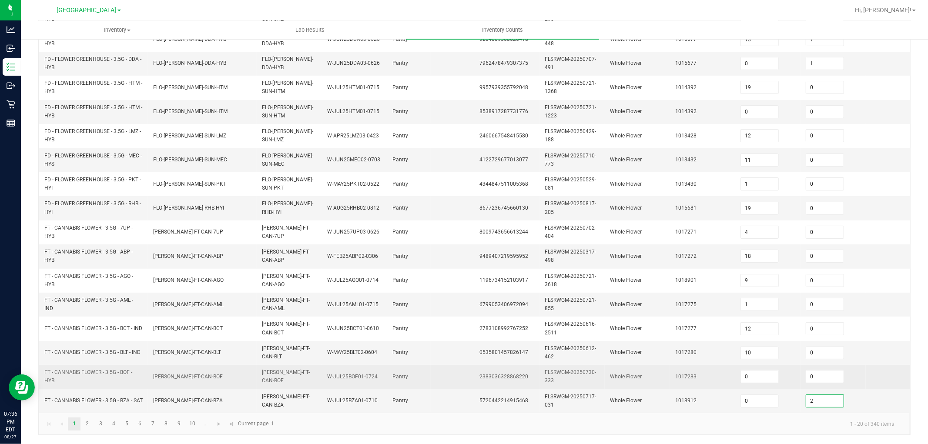
click at [695, 372] on td "1017283" at bounding box center [702, 377] width 65 height 24
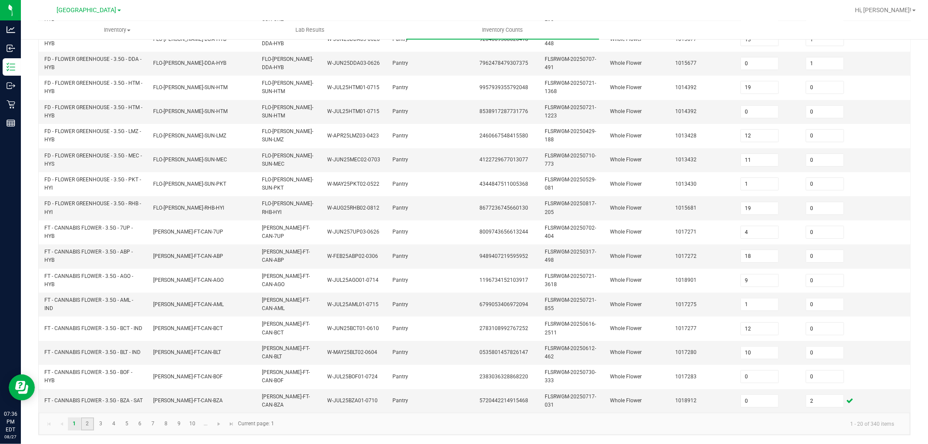
click at [86, 422] on link "2" at bounding box center [87, 423] width 13 height 13
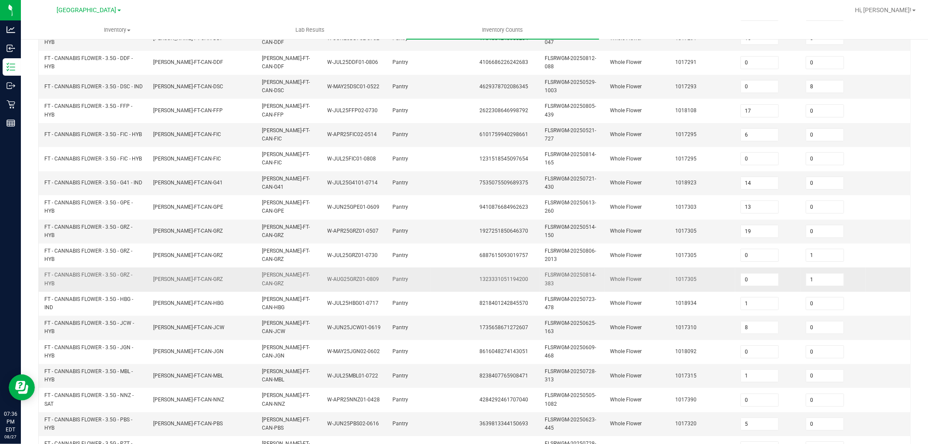
scroll to position [145, 0]
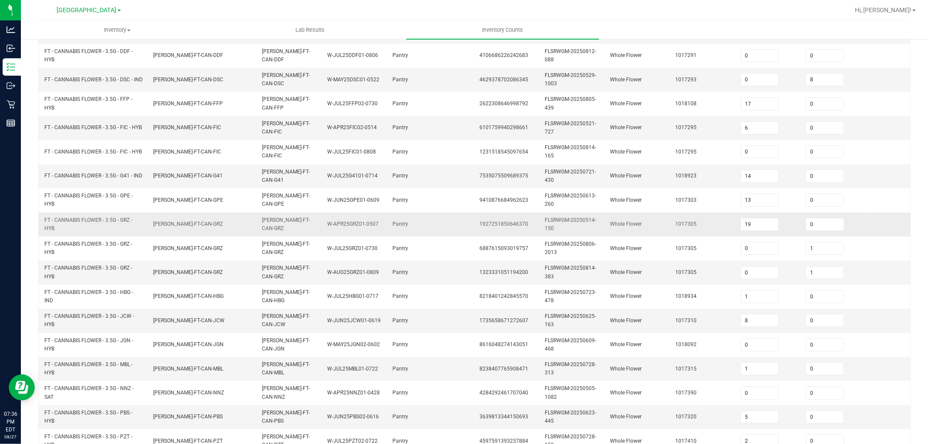
click at [657, 227] on td "Whole Flower" at bounding box center [636, 225] width 65 height 24
click at [824, 227] on input "0" at bounding box center [824, 224] width 37 height 12
click at [701, 216] on td "1017305" at bounding box center [702, 225] width 65 height 24
click at [170, 277] on span "FLO-BUD-FT-CAN-GRZ" at bounding box center [188, 272] width 70 height 8
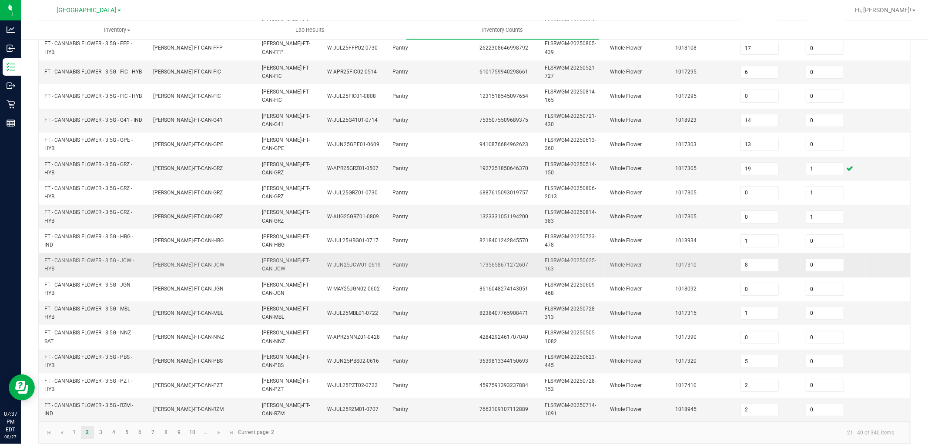
scroll to position [217, 0]
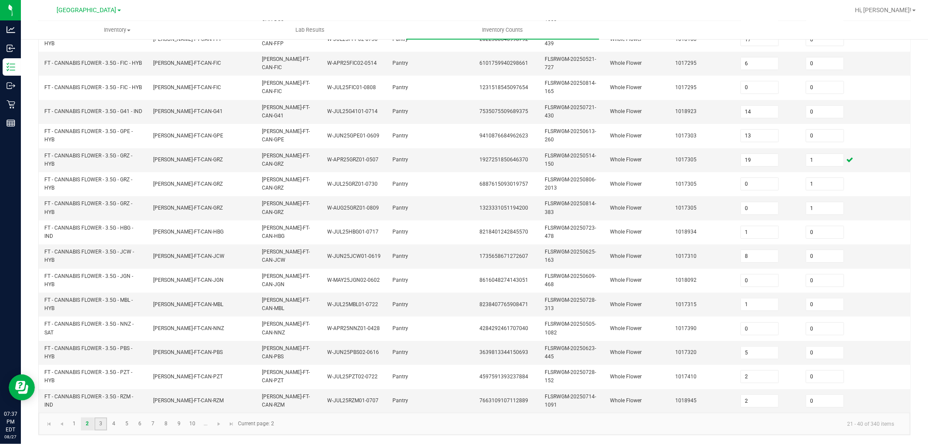
click at [100, 424] on link "3" at bounding box center [100, 423] width 13 height 13
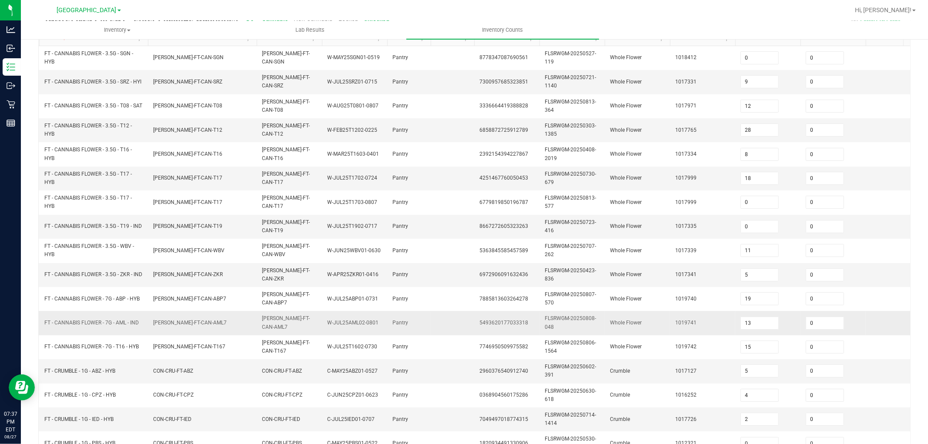
scroll to position [72, 0]
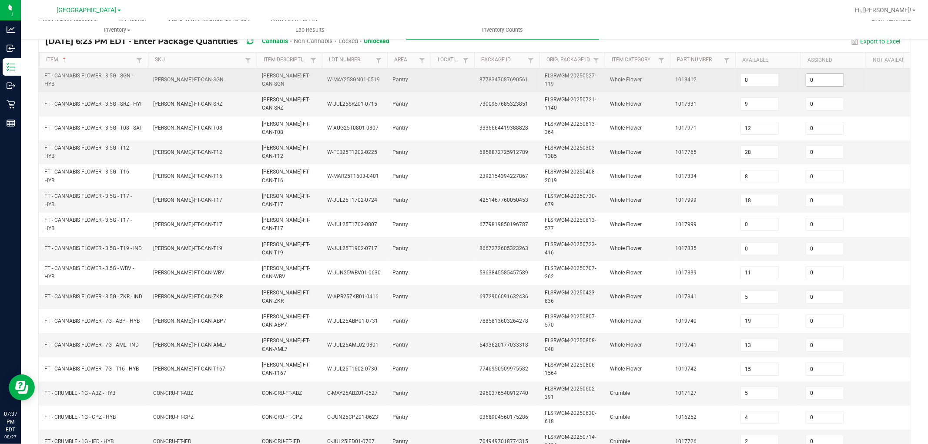
click at [844, 80] on span "0" at bounding box center [825, 80] width 40 height 6
drag, startPoint x: 836, startPoint y: 77, endPoint x: 719, endPoint y: 120, distance: 124.8
click at [836, 77] on input "0" at bounding box center [824, 80] width 37 height 12
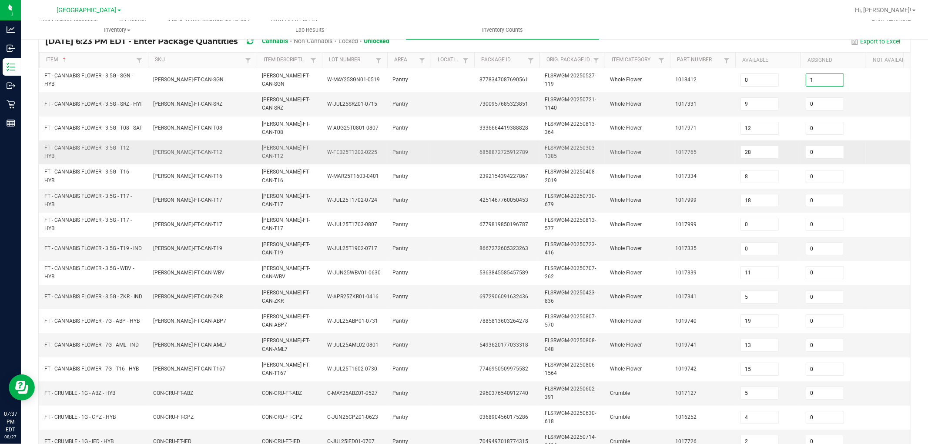
click at [542, 141] on td "FLSRWGM-20250303-1385" at bounding box center [571, 152] width 65 height 24
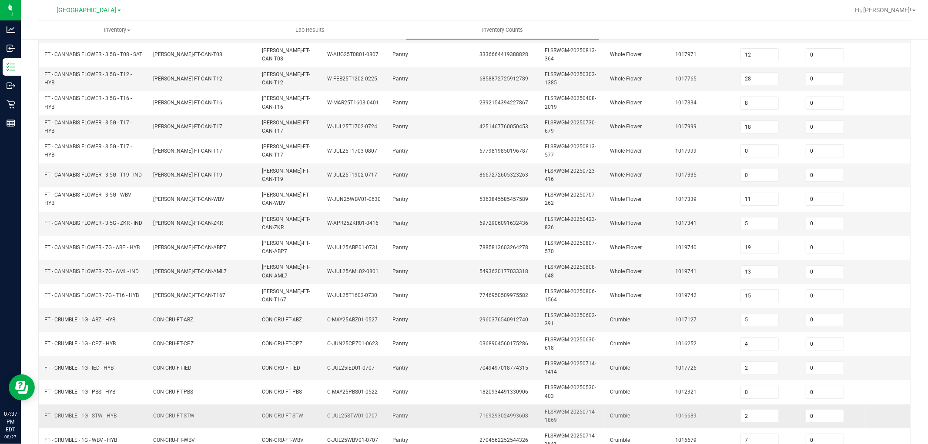
scroll to position [217, 0]
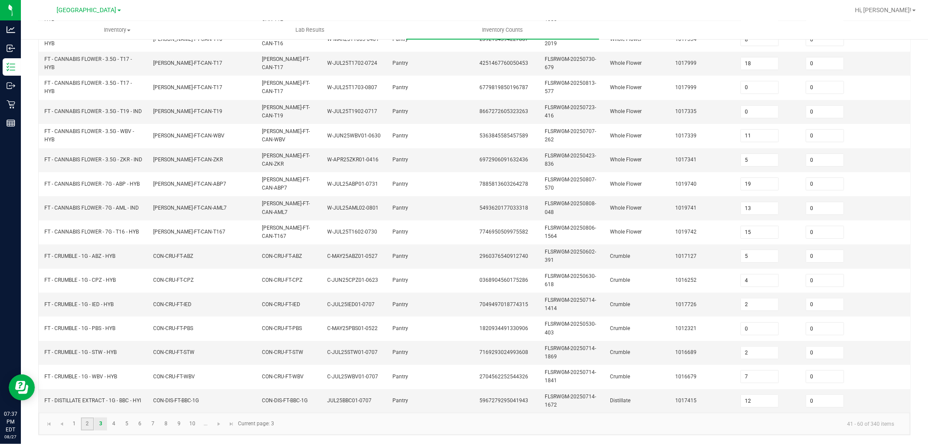
click at [90, 426] on link "2" at bounding box center [87, 423] width 13 height 13
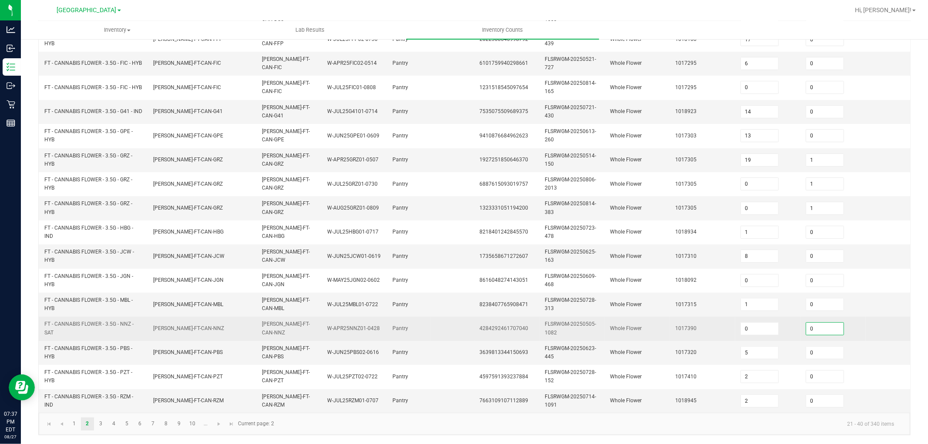
click at [806, 323] on input "0" at bounding box center [824, 329] width 37 height 12
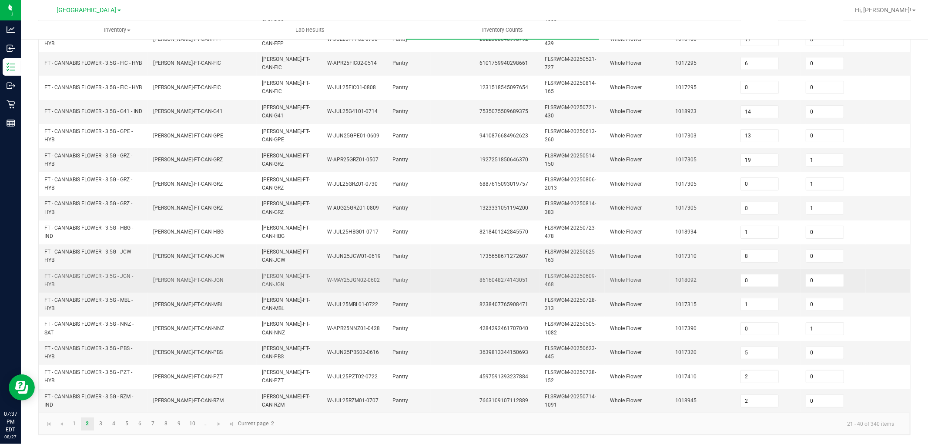
click at [668, 277] on td "Whole Flower" at bounding box center [636, 281] width 65 height 24
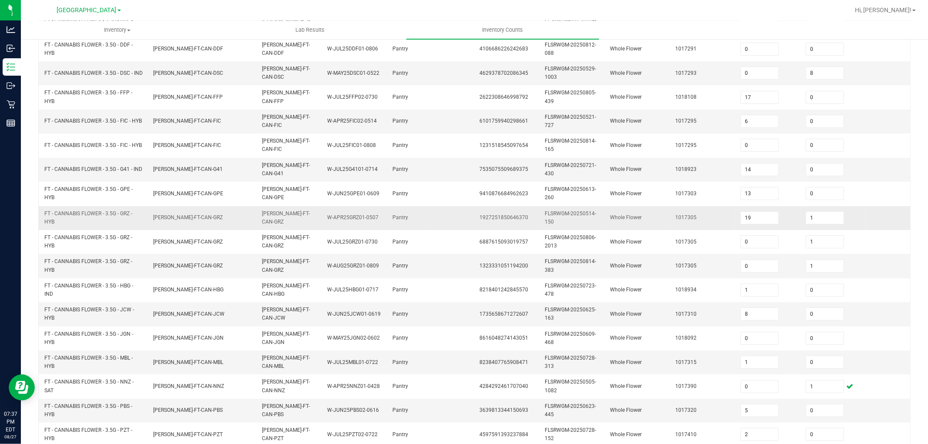
scroll to position [169, 0]
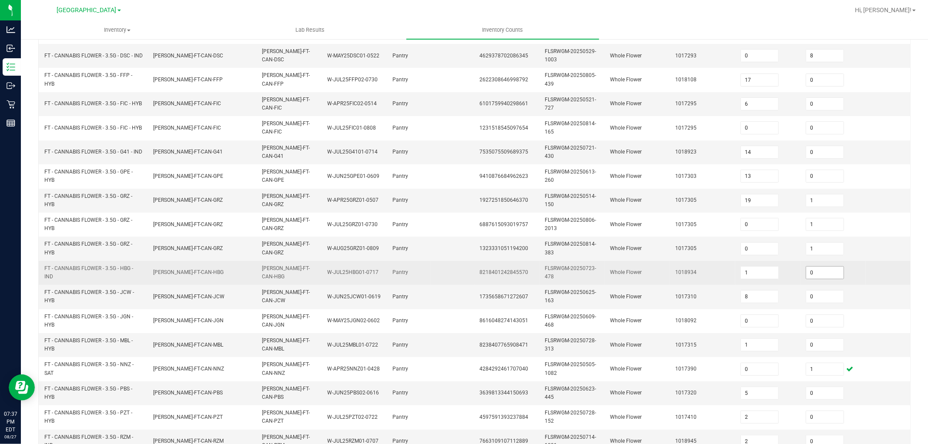
drag, startPoint x: 827, startPoint y: 272, endPoint x: 639, endPoint y: 236, distance: 190.9
click at [825, 272] on input "0" at bounding box center [824, 273] width 37 height 12
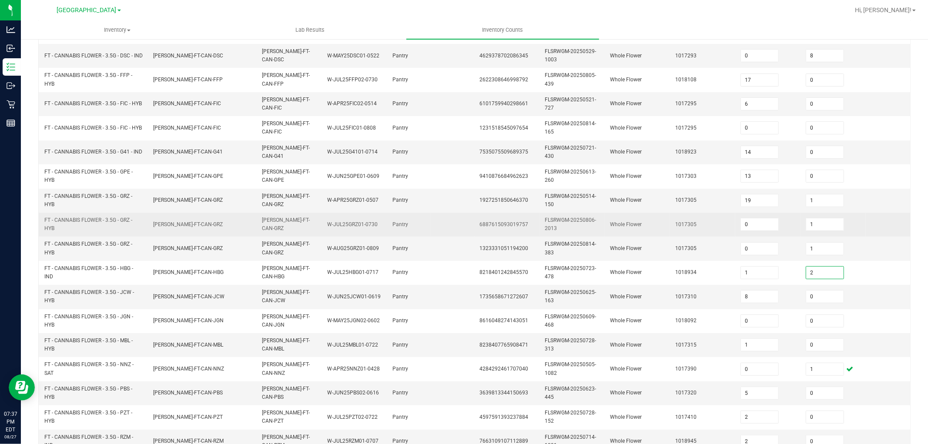
click at [632, 233] on td "Whole Flower" at bounding box center [636, 225] width 65 height 24
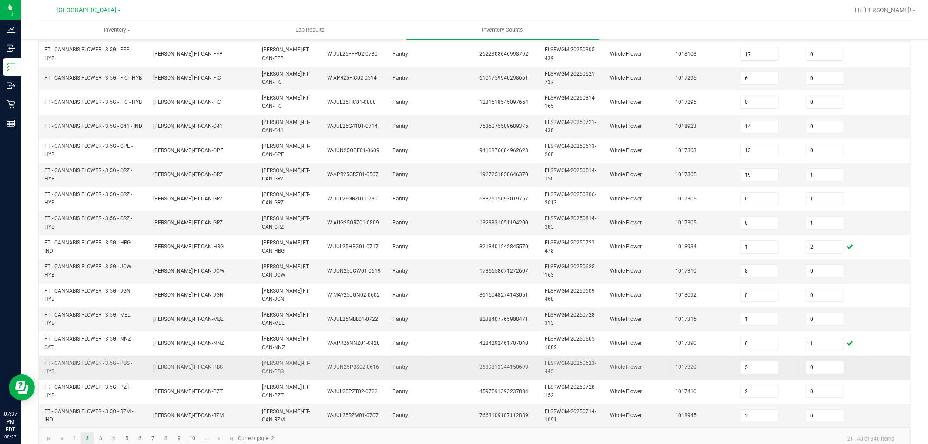
scroll to position [217, 0]
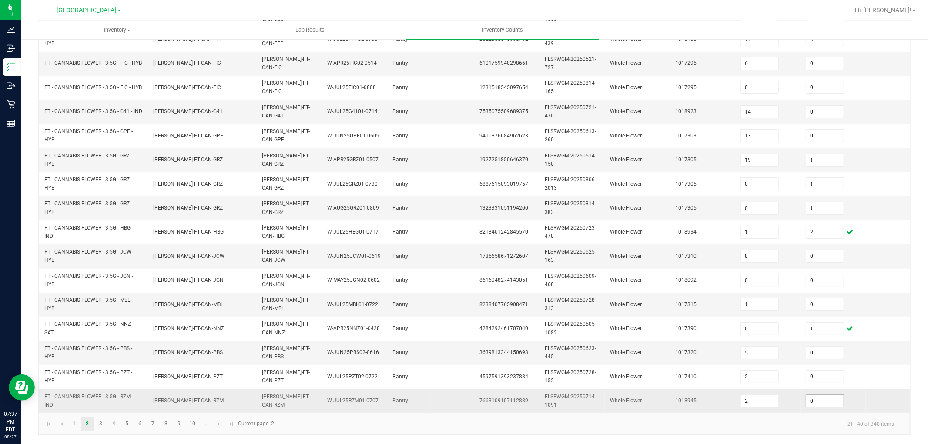
click at [824, 396] on input "0" at bounding box center [824, 401] width 37 height 12
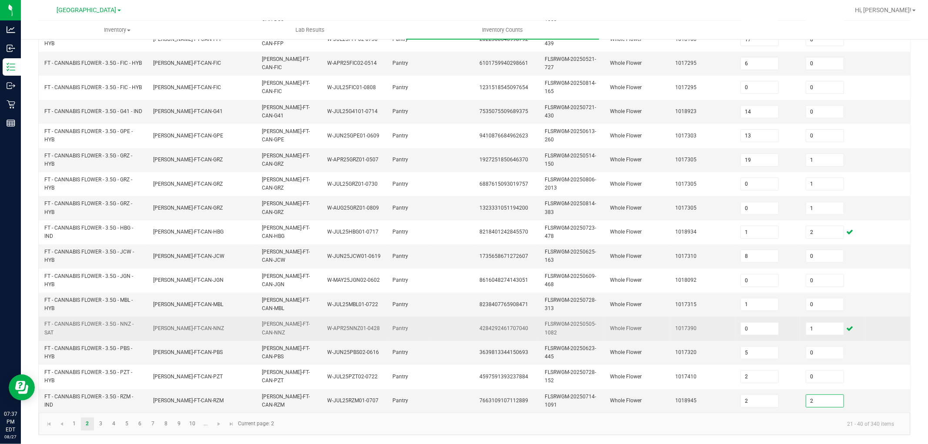
click at [640, 317] on td "Whole Flower" at bounding box center [636, 329] width 65 height 24
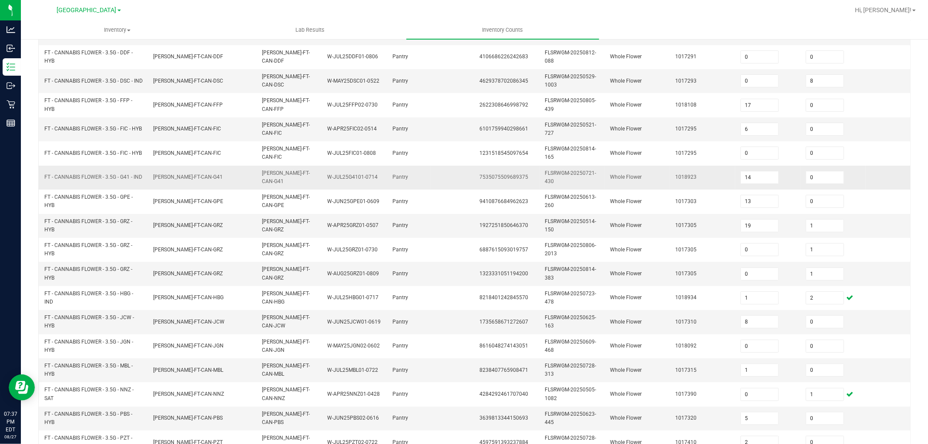
scroll to position [0, 0]
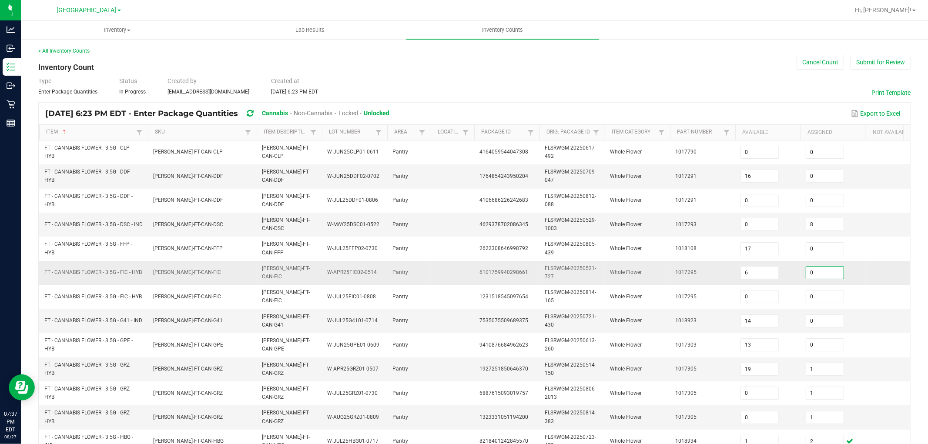
click at [838, 267] on input "0" at bounding box center [824, 273] width 37 height 12
click at [640, 222] on span "Whole Flower" at bounding box center [626, 224] width 32 height 6
click at [815, 319] on input "0" at bounding box center [824, 321] width 37 height 12
click at [640, 262] on td "Whole Flower" at bounding box center [636, 273] width 65 height 24
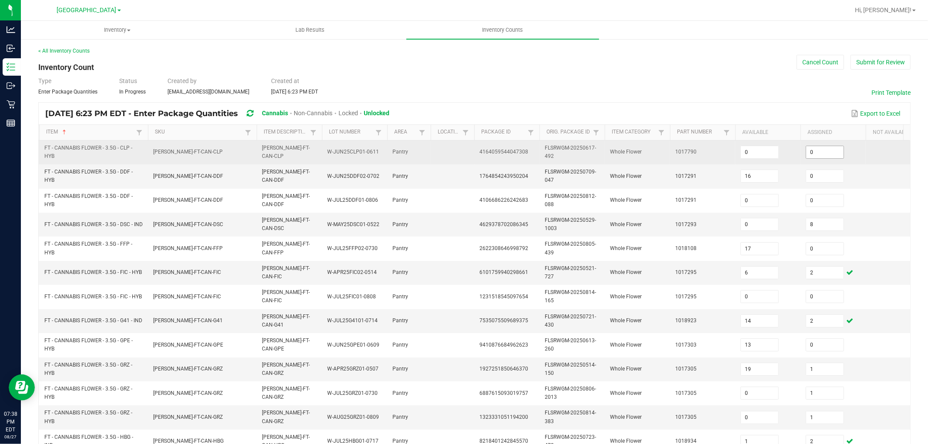
click at [821, 156] on input "0" at bounding box center [824, 152] width 37 height 12
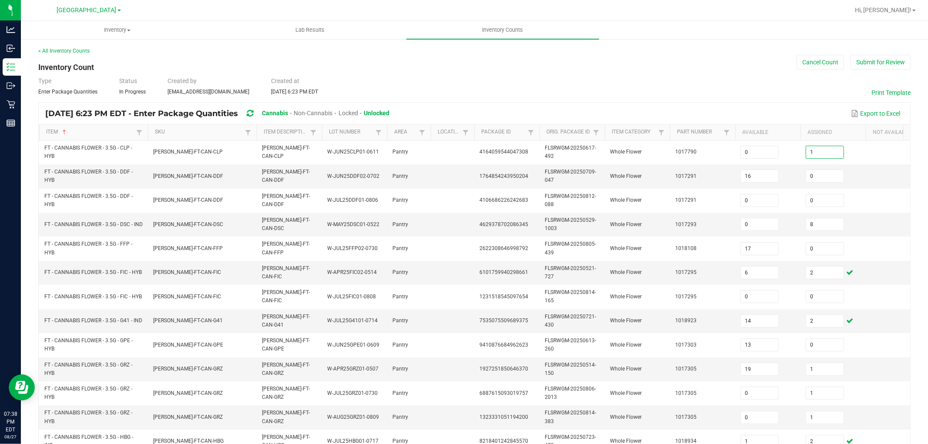
click at [714, 54] on div "< All Inventory Counts" at bounding box center [474, 51] width 872 height 8
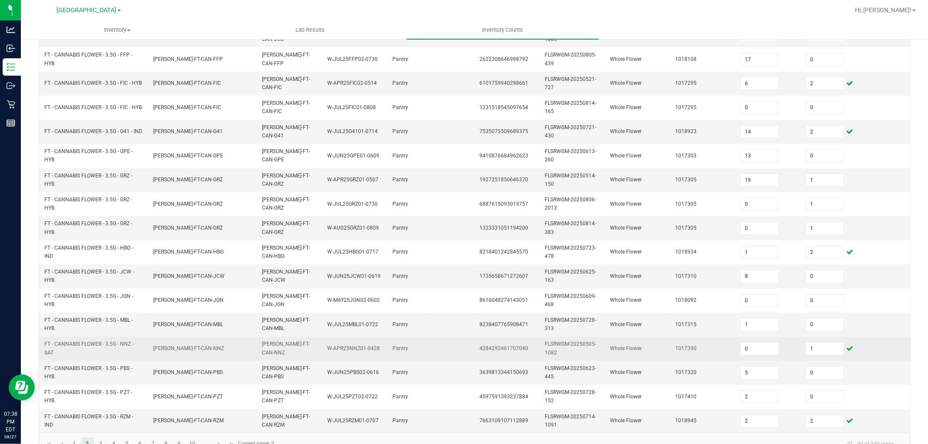
scroll to position [193, 0]
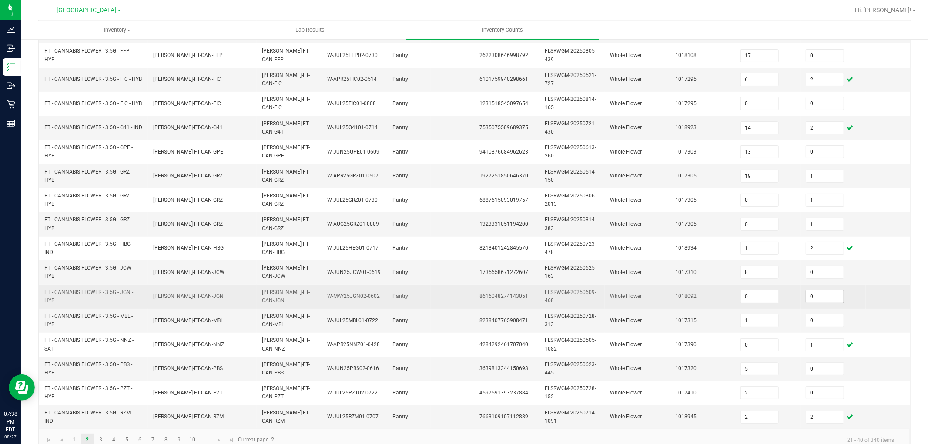
click at [824, 298] on input "0" at bounding box center [824, 296] width 37 height 12
click at [729, 287] on td "1018092" at bounding box center [702, 297] width 65 height 24
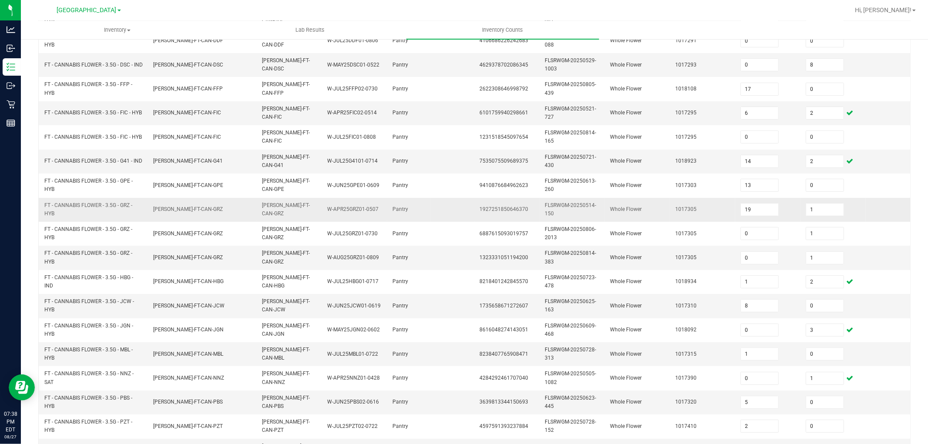
scroll to position [217, 0]
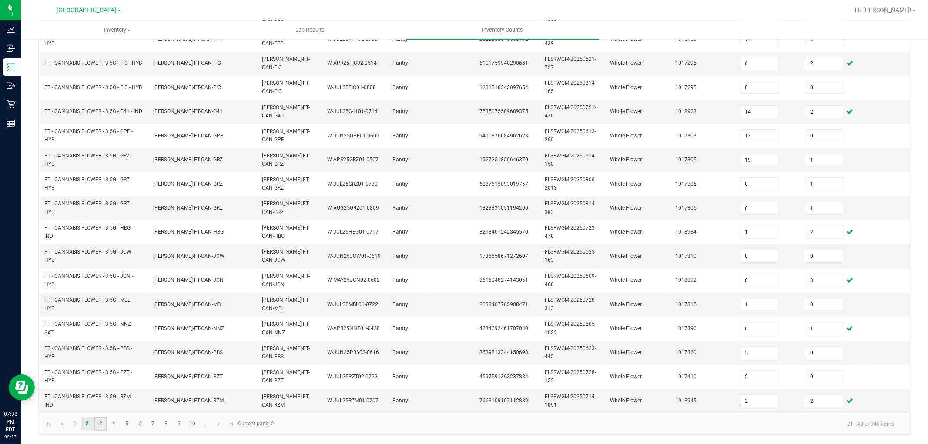
click at [101, 422] on link "3" at bounding box center [100, 423] width 13 height 13
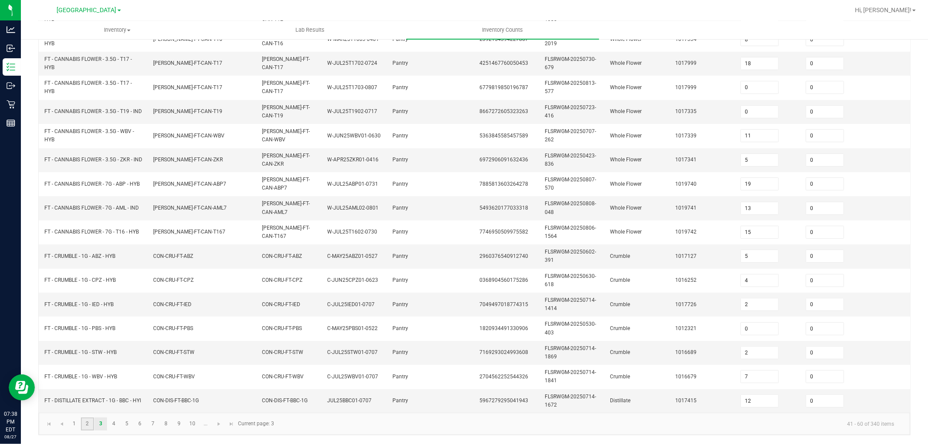
click at [85, 422] on link "2" at bounding box center [87, 423] width 13 height 13
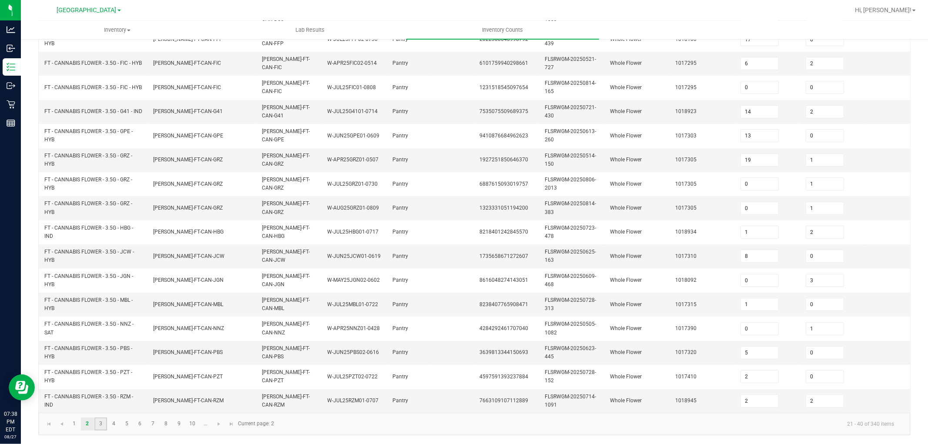
click at [97, 427] on link "3" at bounding box center [100, 423] width 13 height 13
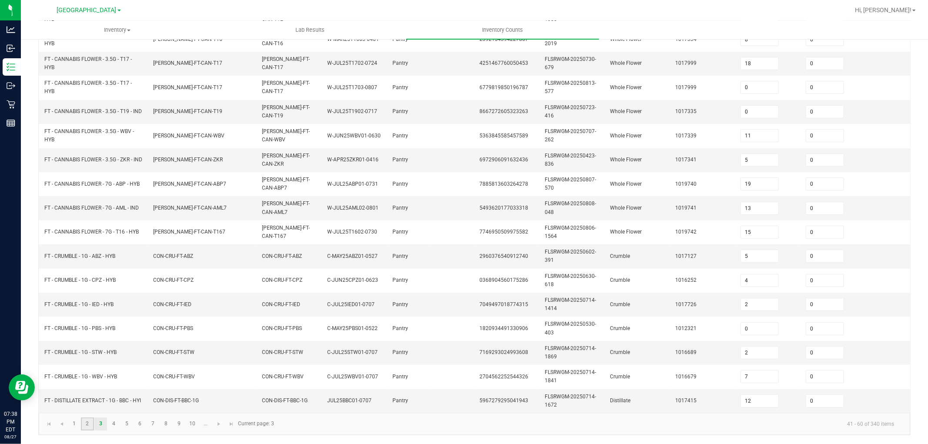
click at [89, 427] on link "2" at bounding box center [87, 423] width 13 height 13
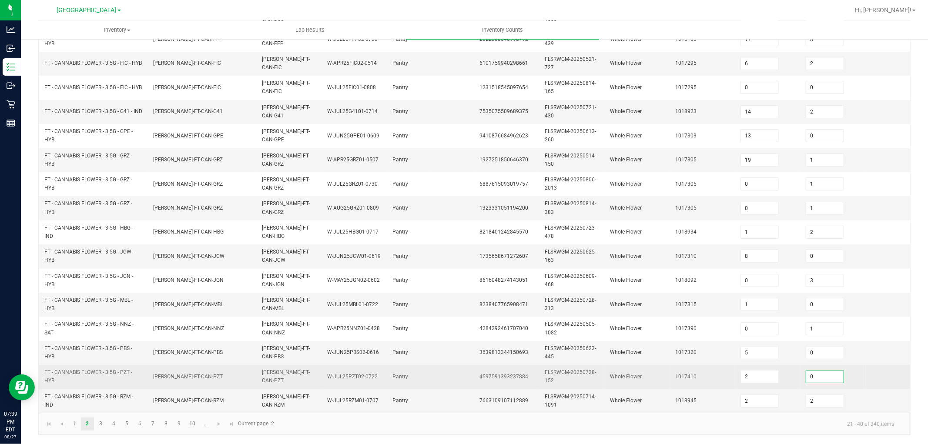
click at [829, 370] on input "0" at bounding box center [824, 376] width 37 height 12
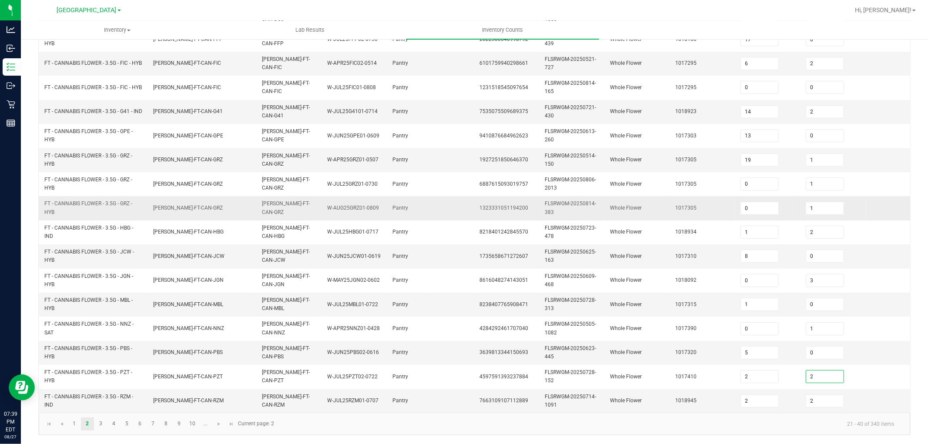
click at [418, 207] on td "Pantry" at bounding box center [408, 208] width 43 height 24
click at [189, 244] on td "FLO-BUD-FT-CAN-JCW" at bounding box center [202, 256] width 109 height 24
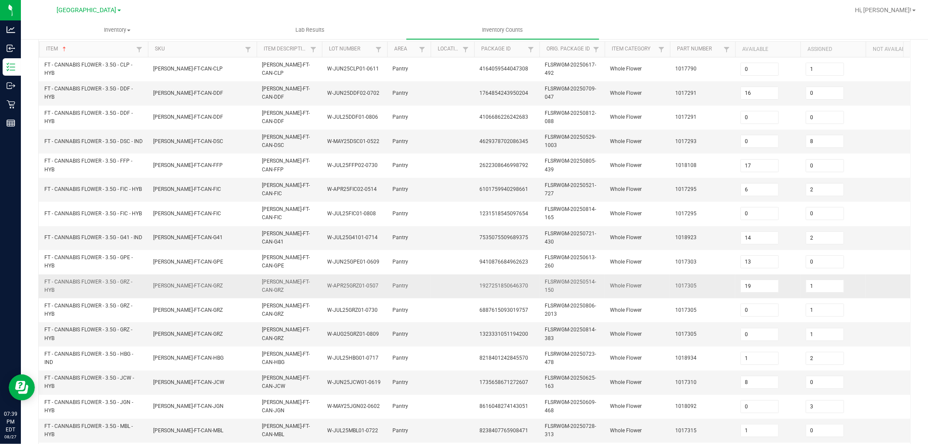
scroll to position [169, 0]
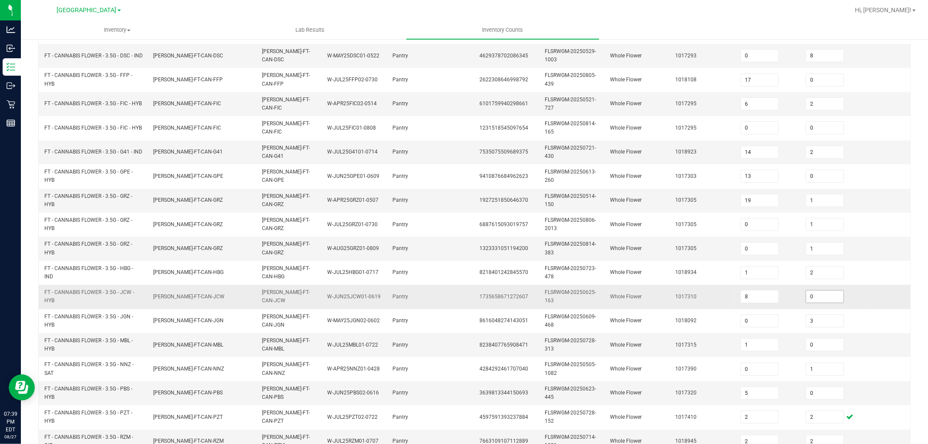
click at [819, 296] on input "0" at bounding box center [824, 296] width 37 height 12
click at [664, 250] on td "Whole Flower" at bounding box center [636, 249] width 65 height 24
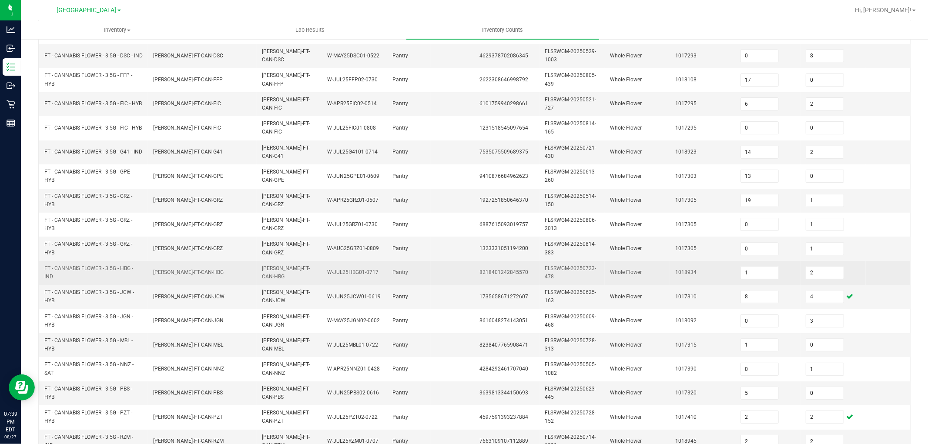
scroll to position [217, 0]
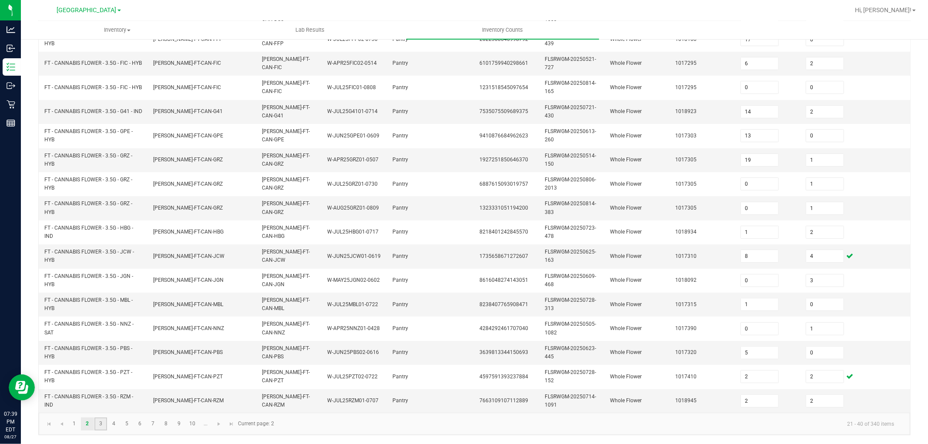
click at [102, 424] on link "3" at bounding box center [100, 423] width 13 height 13
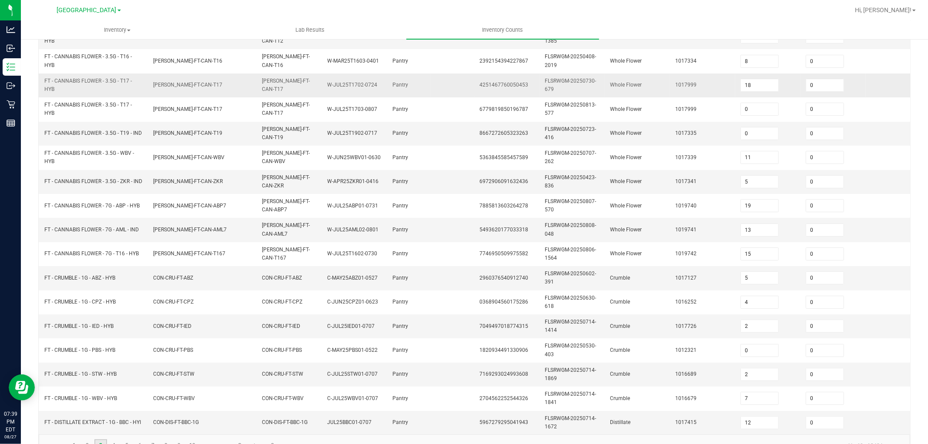
scroll to position [72, 0]
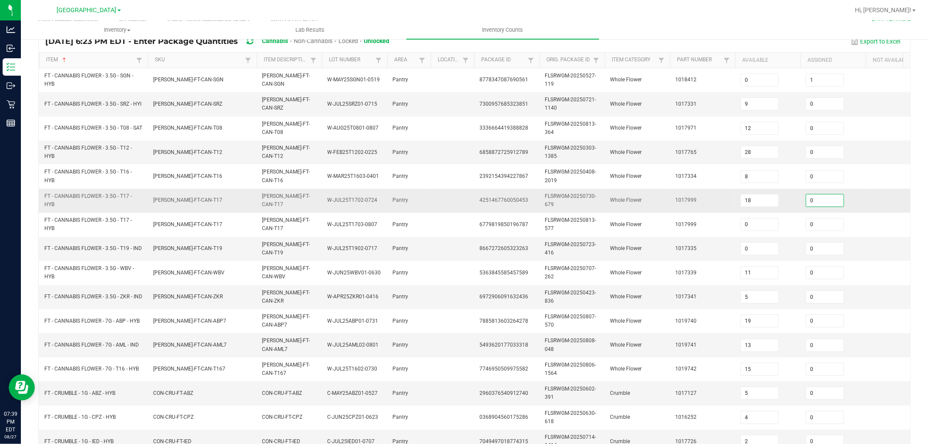
click at [827, 200] on input "0" at bounding box center [824, 200] width 37 height 12
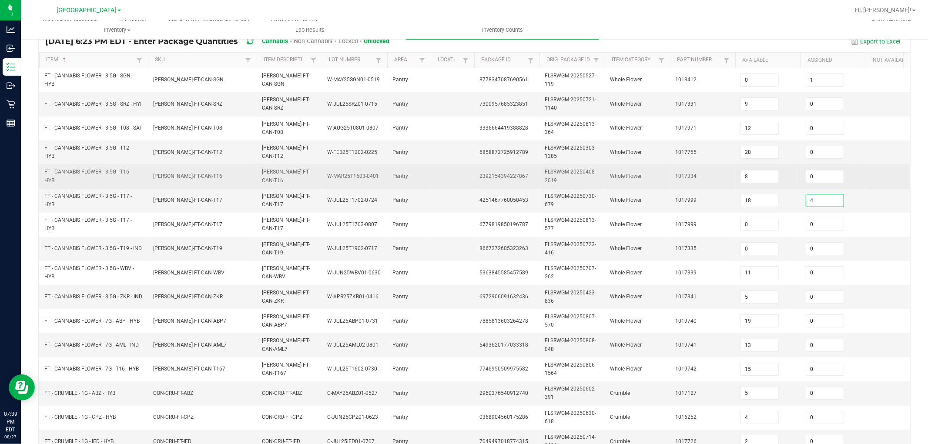
click at [695, 181] on td "1017334" at bounding box center [702, 176] width 65 height 24
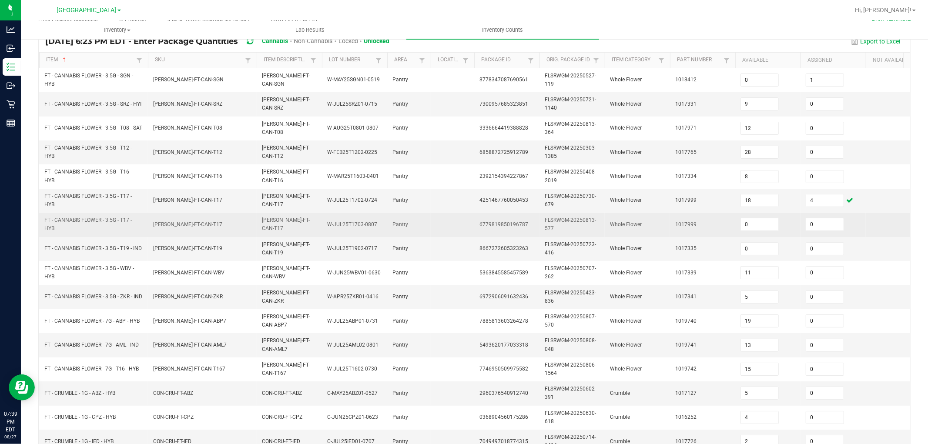
click at [150, 227] on td "FLO-BUD-FT-CAN-T17" at bounding box center [202, 225] width 109 height 24
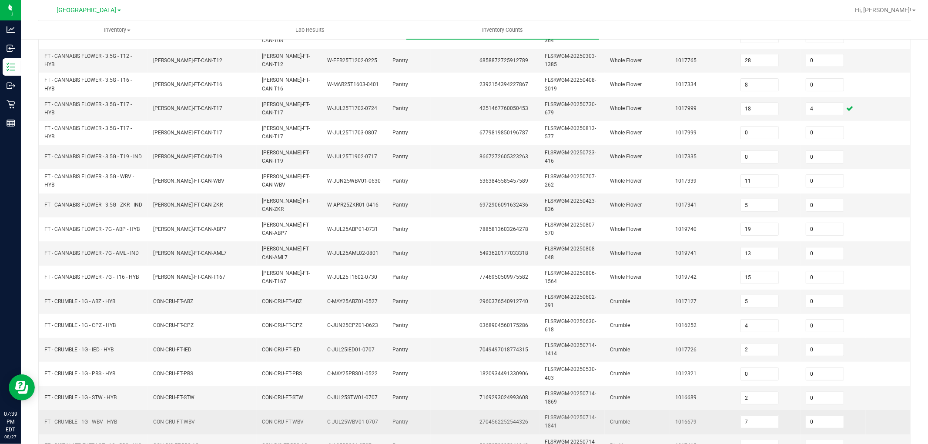
scroll to position [217, 0]
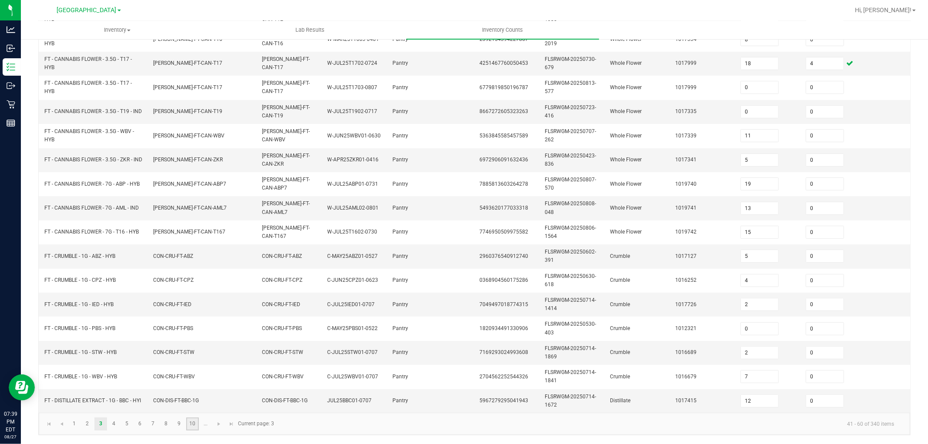
click at [186, 425] on link "10" at bounding box center [192, 423] width 13 height 13
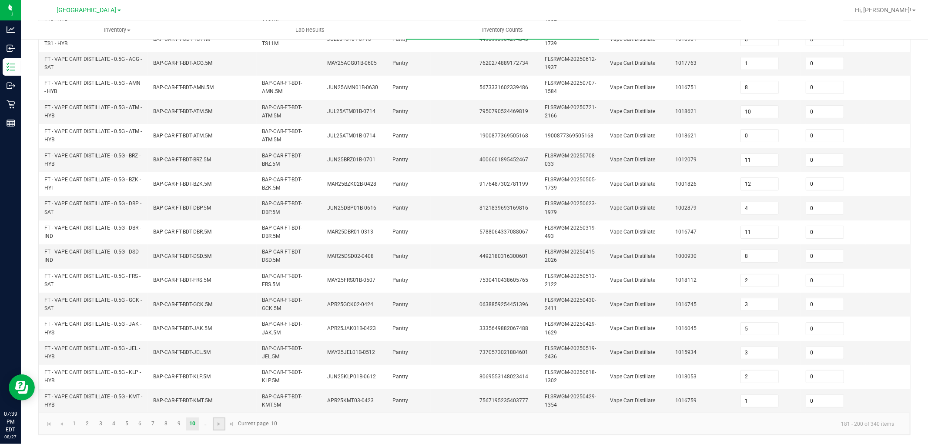
click at [214, 427] on link at bounding box center [219, 423] width 13 height 13
click at [61, 426] on span "Go to the previous page" at bounding box center [61, 423] width 7 height 7
click at [172, 422] on link "8" at bounding box center [166, 423] width 13 height 13
click at [176, 422] on link "9" at bounding box center [179, 423] width 13 height 13
click at [170, 427] on link "8" at bounding box center [166, 423] width 13 height 13
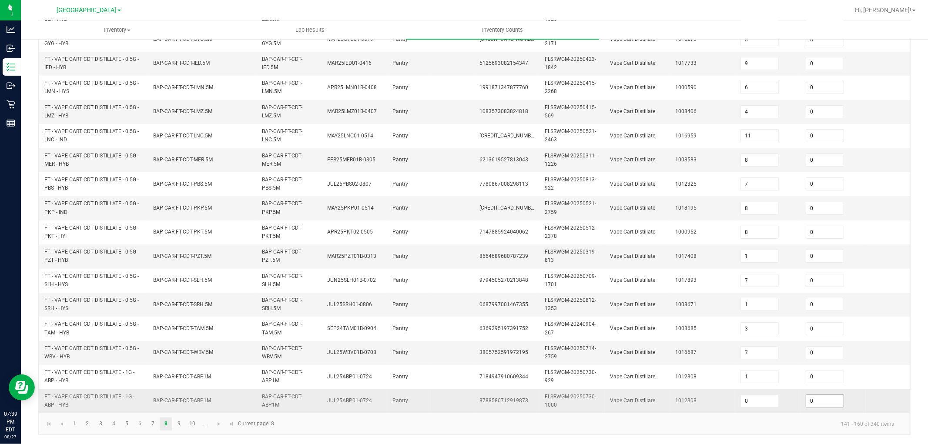
drag, startPoint x: 815, startPoint y: 385, endPoint x: 822, endPoint y: 396, distance: 12.5
click at [815, 389] on td "0" at bounding box center [832, 400] width 65 height 23
click at [822, 396] on input "0" at bounding box center [824, 401] width 37 height 12
click at [655, 341] on td "Vape Cart Distillate" at bounding box center [636, 353] width 65 height 24
click at [68, 424] on link "1" at bounding box center [74, 423] width 13 height 13
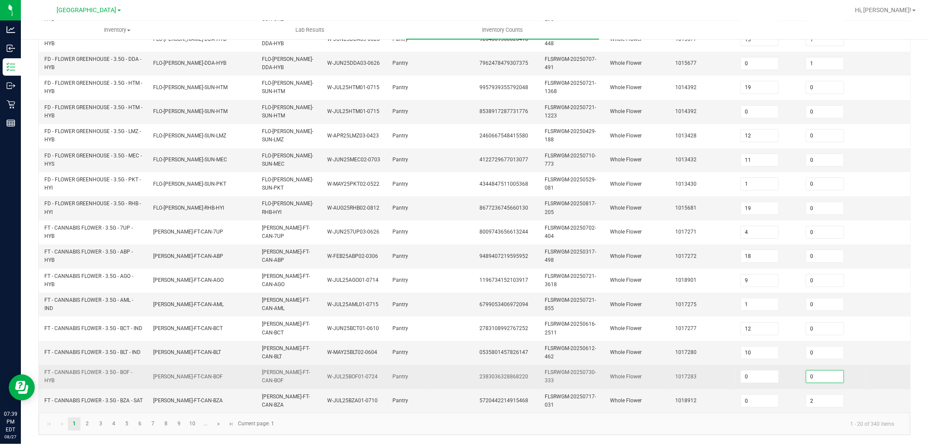
click at [818, 370] on input "0" at bounding box center [824, 376] width 37 height 12
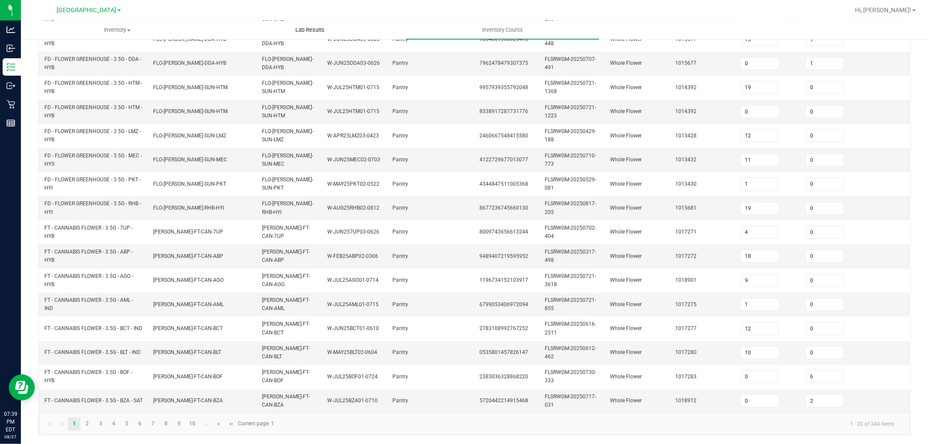
drag, startPoint x: 689, startPoint y: 319, endPoint x: 360, endPoint y: 23, distance: 443.4
click at [683, 317] on td "1017277" at bounding box center [702, 329] width 65 height 24
click at [90, 420] on link "2" at bounding box center [87, 423] width 13 height 13
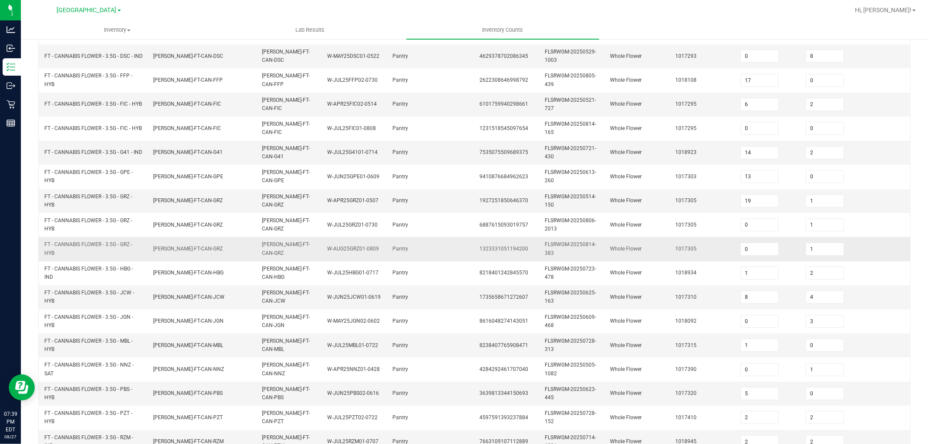
scroll to position [169, 0]
drag, startPoint x: 822, startPoint y: 272, endPoint x: 647, endPoint y: 245, distance: 176.9
click at [820, 273] on input "2" at bounding box center [824, 273] width 37 height 12
drag, startPoint x: 635, startPoint y: 240, endPoint x: 410, endPoint y: 96, distance: 267.5
click at [633, 238] on td "Whole Flower" at bounding box center [636, 249] width 65 height 24
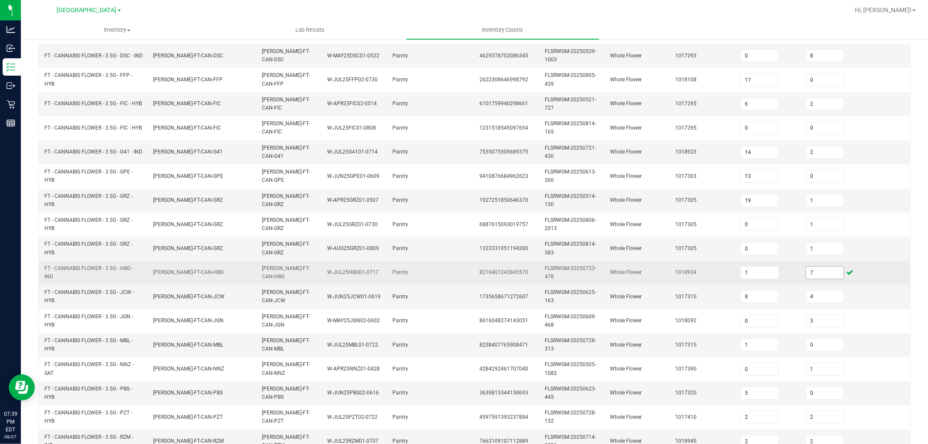
click at [815, 270] on input "7" at bounding box center [824, 273] width 37 height 12
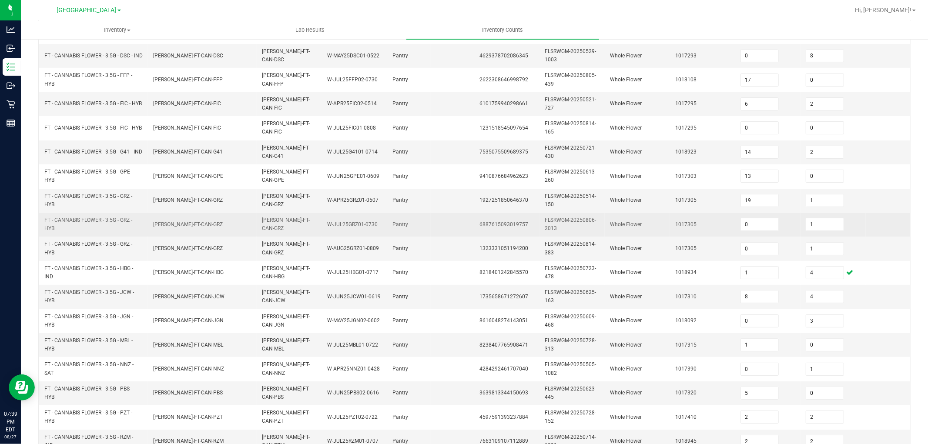
click at [701, 227] on td "1017305" at bounding box center [702, 225] width 65 height 24
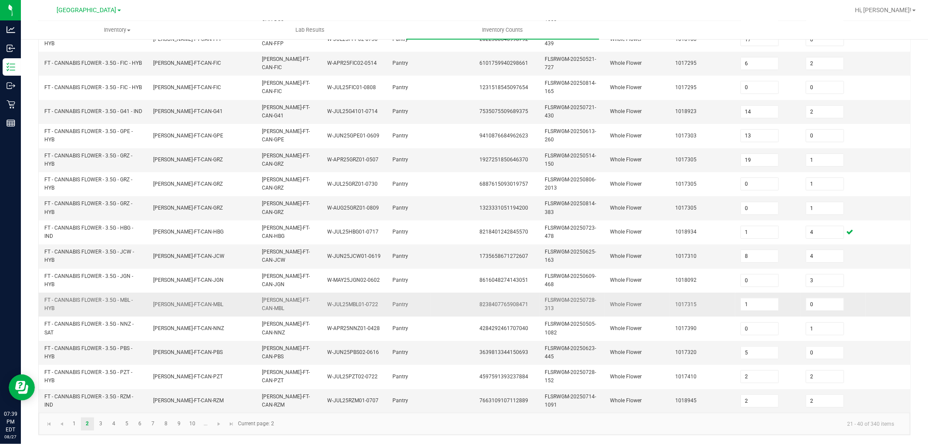
scroll to position [217, 0]
click at [814, 395] on input "2" at bounding box center [824, 401] width 37 height 12
click at [563, 297] on span "FLSRWGM-20250728-313" at bounding box center [569, 304] width 51 height 14
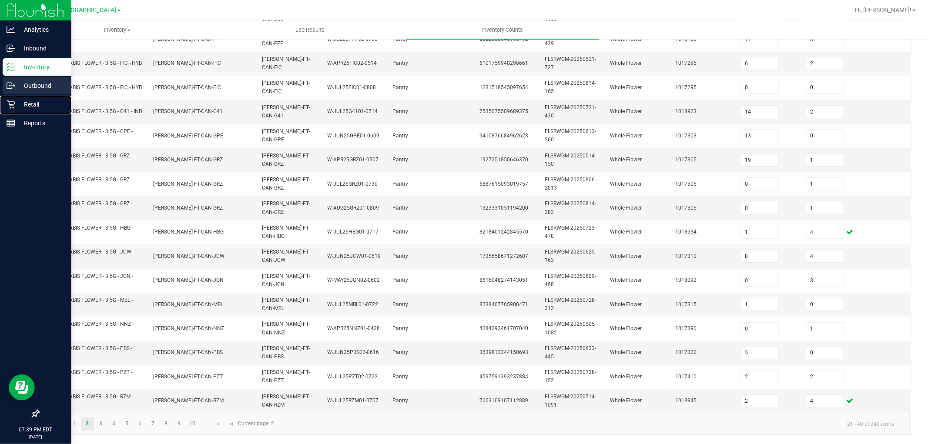
drag, startPoint x: 24, startPoint y: 109, endPoint x: 22, endPoint y: 90, distance: 19.3
click at [25, 109] on p "Retail" at bounding box center [41, 104] width 52 height 10
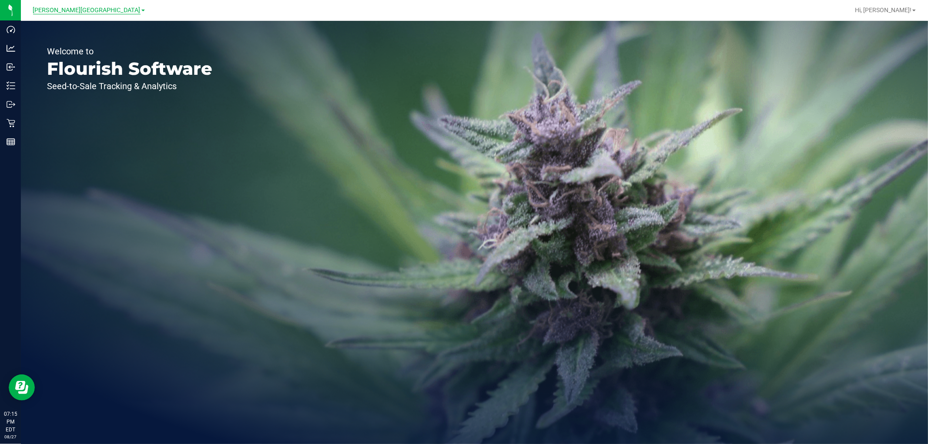
click at [87, 7] on span "[PERSON_NAME][GEOGRAPHIC_DATA]" at bounding box center [86, 11] width 107 height 8
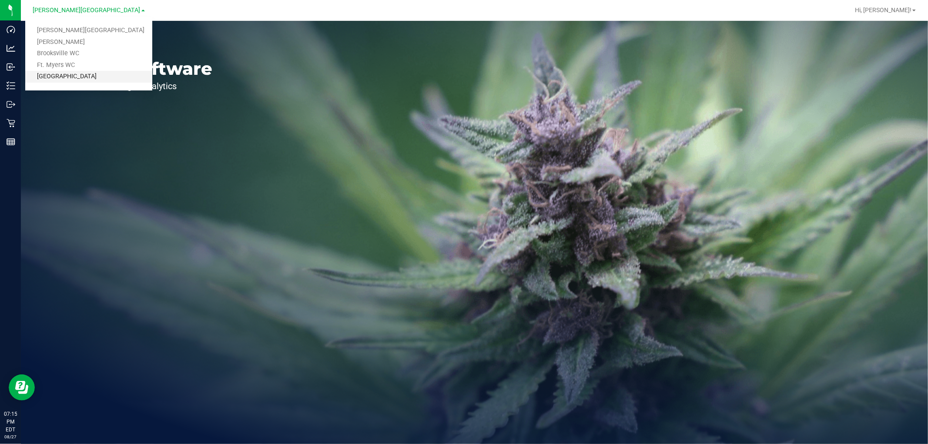
click at [77, 77] on link "[GEOGRAPHIC_DATA]" at bounding box center [88, 77] width 127 height 12
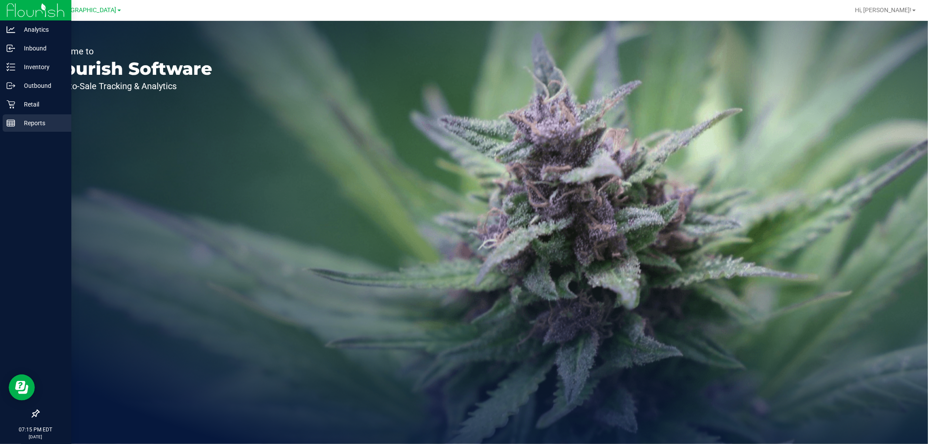
click at [9, 125] on line at bounding box center [11, 125] width 8 height 0
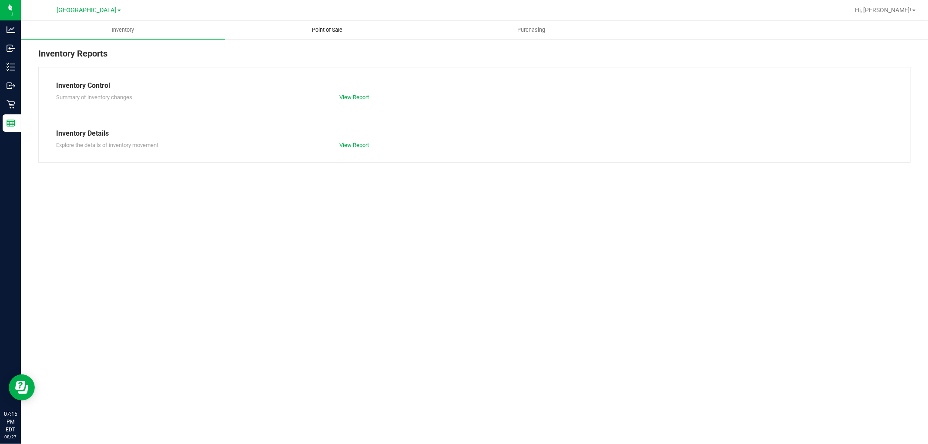
click at [328, 25] on uib-tab-heading "Point of Sale" at bounding box center [326, 29] width 203 height 17
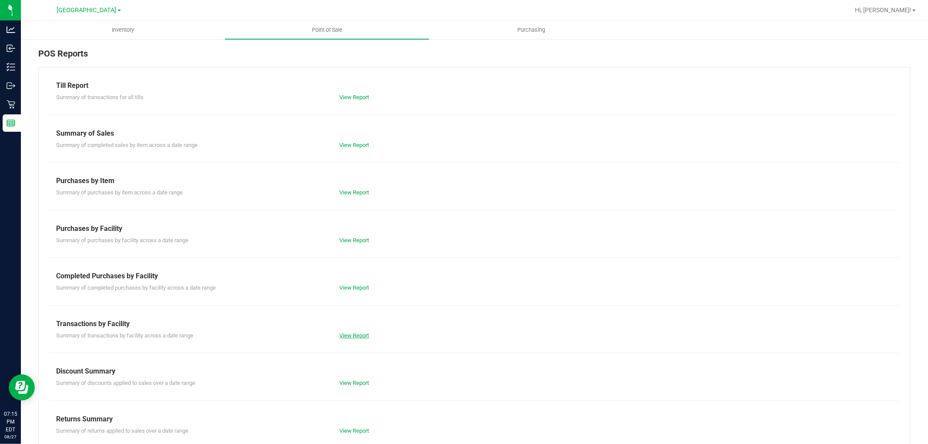
click at [351, 337] on link "View Report" at bounding box center [354, 335] width 30 height 7
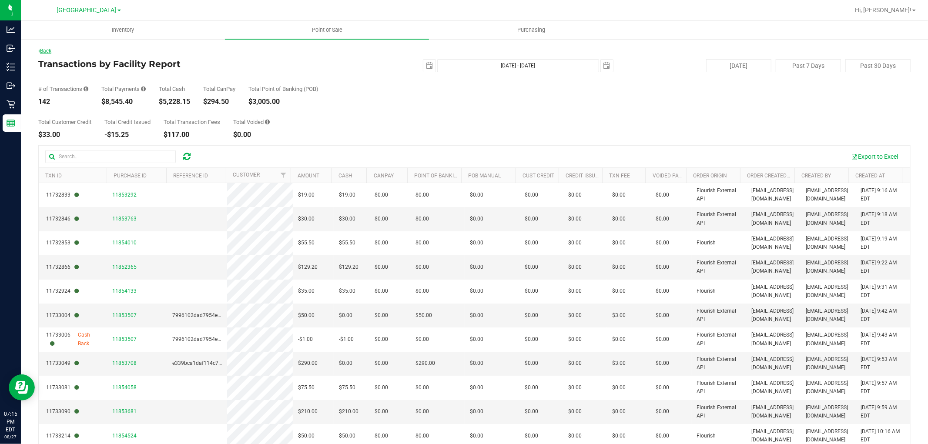
click at [47, 53] on link "Back" at bounding box center [44, 51] width 13 height 6
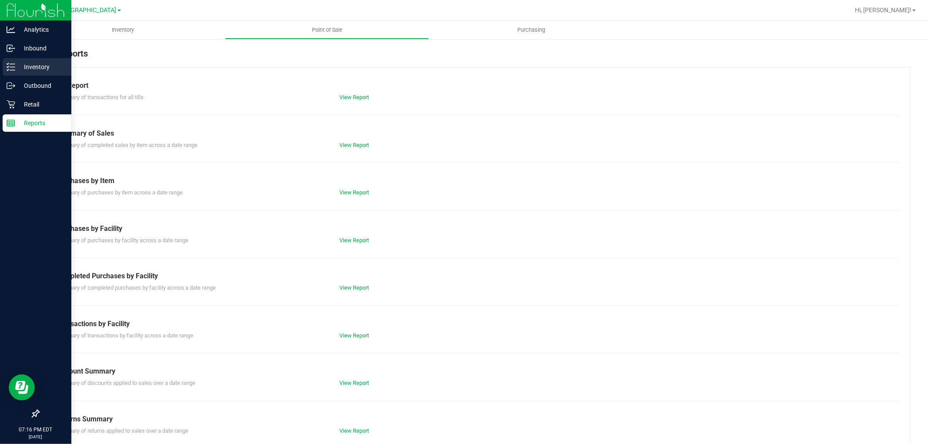
click at [15, 68] on p "Inventory" at bounding box center [41, 67] width 52 height 10
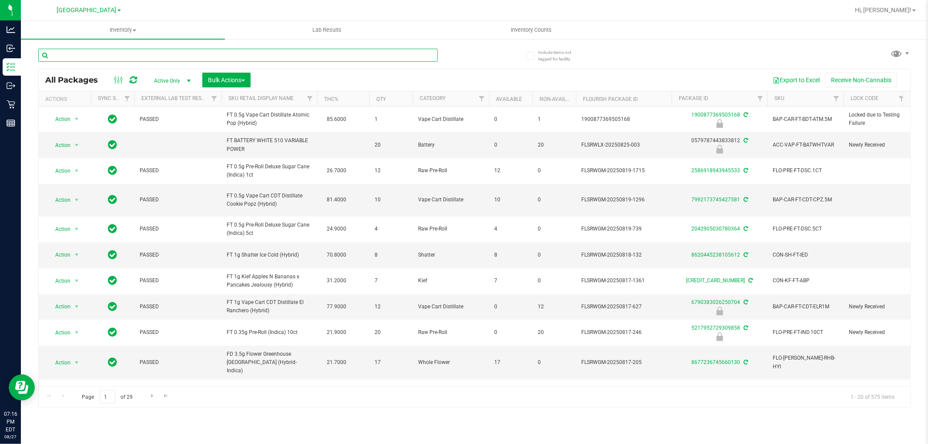
click at [117, 56] on input "text" at bounding box center [237, 55] width 399 height 13
paste input "FT BATTERY WHITE 510 VARIABLE POWER"
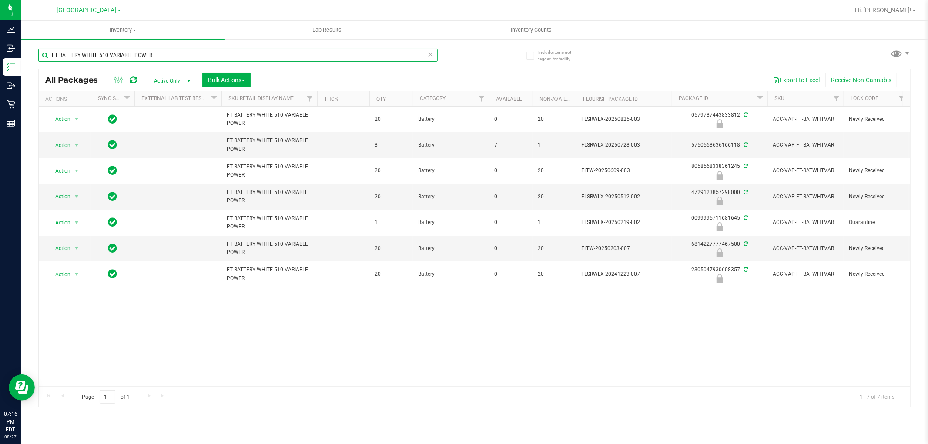
click at [111, 58] on input "FT BATTERY WHITE 510 VARIABLE POWER" at bounding box center [237, 55] width 399 height 13
paste input "X - BALM - 300MG - 1CBD-1THC"
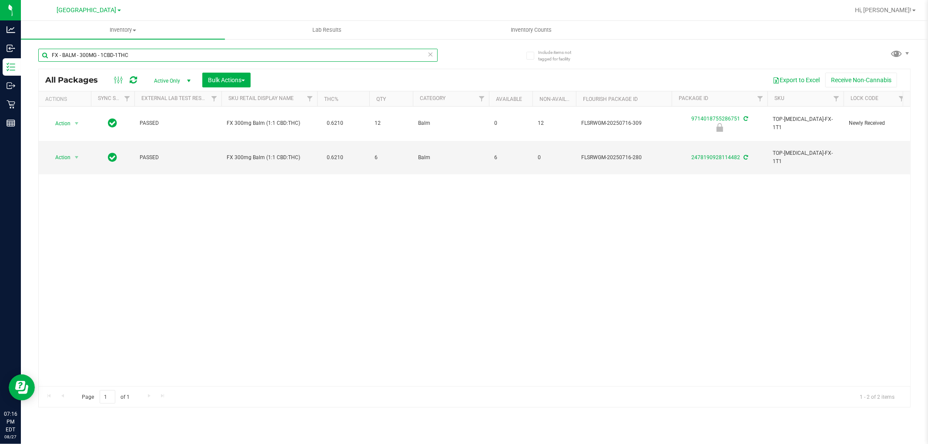
click at [112, 54] on input "FX - BALM - 300MG - 1CBD-1THC" at bounding box center [237, 55] width 399 height 13
paste input "GL - DAB TOOLKIT - 5 PC - BLACK"
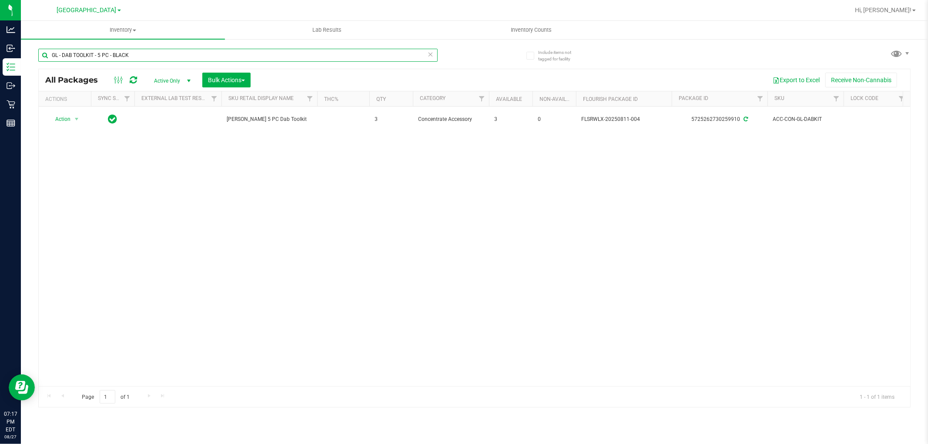
click at [113, 58] on input "GL - DAB TOOLKIT - 5 PC - BLACK" at bounding box center [237, 55] width 399 height 13
paste input "LIVE ROSIN - 0.5G - BOF - HYB"
click at [120, 50] on input "GL - LIVE ROSIN - 0.5G - BOF - HYB" at bounding box center [237, 55] width 399 height 13
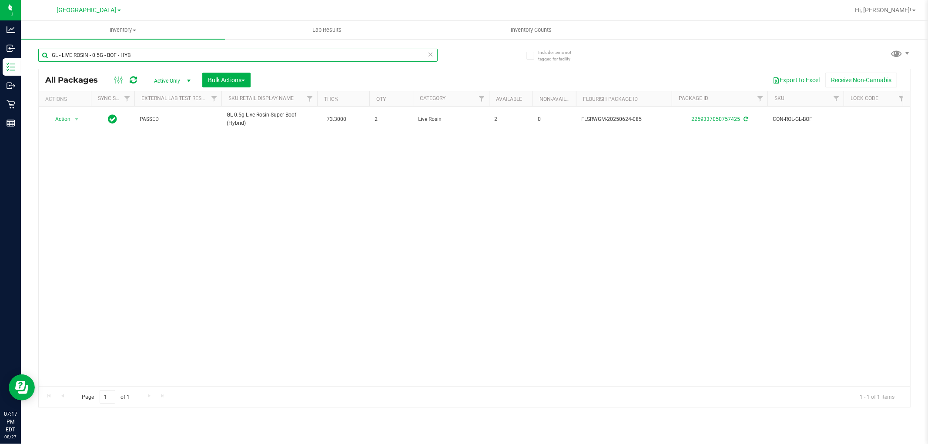
click at [120, 50] on input "GL - LIVE ROSIN - 0.5G - BOF - HYB" at bounding box center [237, 55] width 399 height 13
paste input "DD"
click at [118, 47] on div "GL - LIVE ROSIN - 0.5G - DDF - HYB" at bounding box center [256, 55] width 436 height 28
click at [113, 53] on input "GL - LIVE ROSIN - 0.5G - DDF - HYB" at bounding box center [237, 55] width 399 height 13
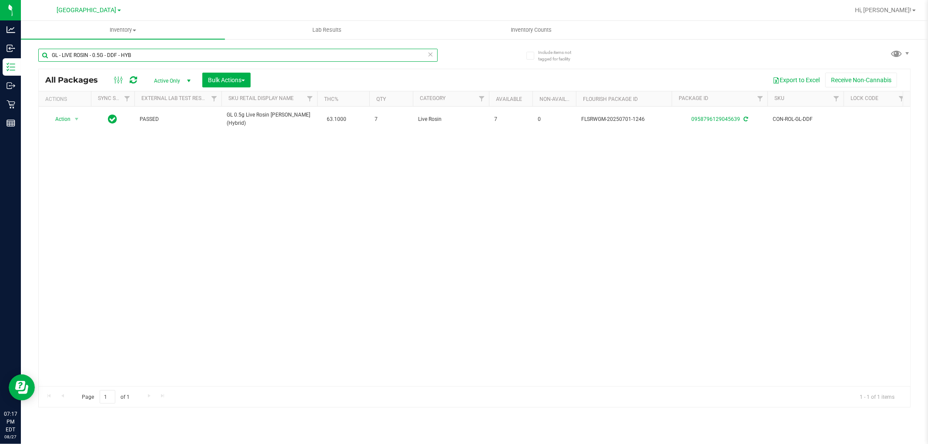
click at [113, 53] on input "GL - LIVE ROSIN - 0.5G - DDF - HYB" at bounding box center [237, 55] width 399 height 13
click at [113, 52] on input "GL - LIVE ROSIN - 0.5G - DDF - HYB" at bounding box center [237, 55] width 399 height 13
paste input "JGN"
click at [124, 55] on input "GL - LIVE ROSIN - 0.5G - JGN - HYB" at bounding box center [237, 55] width 399 height 13
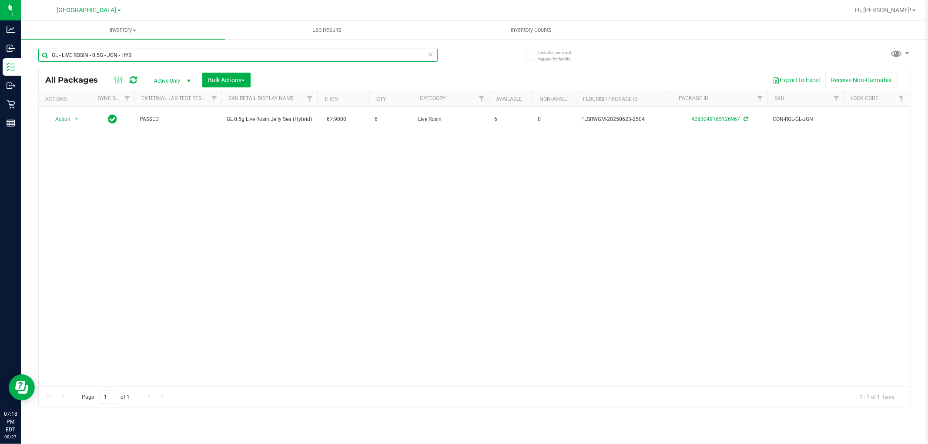
click at [124, 55] on input "GL - LIVE ROSIN - 0.5G - JGN - HYB" at bounding box center [237, 55] width 399 height 13
paste input "STW"
click at [104, 57] on input "GL - LIVE ROSIN - 0.5G - STW - HYB" at bounding box center [237, 55] width 399 height 13
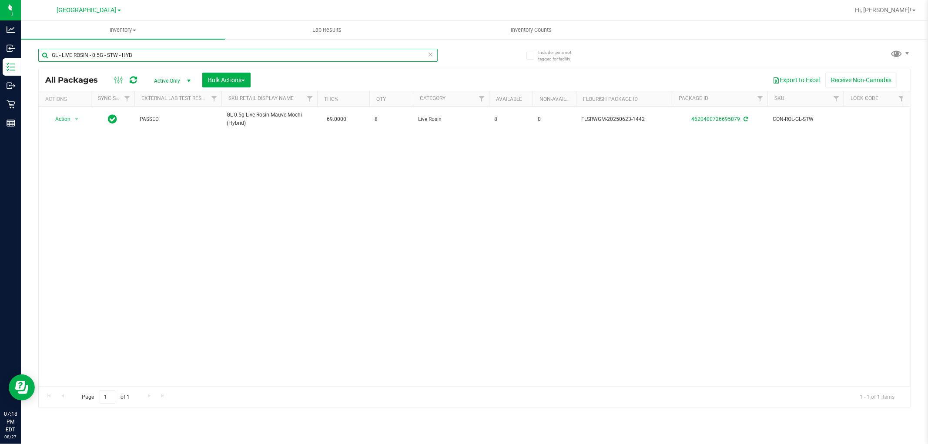
click at [104, 57] on input "GL - LIVE ROSIN - 0.5G - STW - HYB" at bounding box center [237, 55] width 399 height 13
paste input "ZKR - IND"
click at [114, 55] on input "GL - LIVE ROSIN - 0.5G - ZKR - IND" at bounding box center [237, 55] width 399 height 13
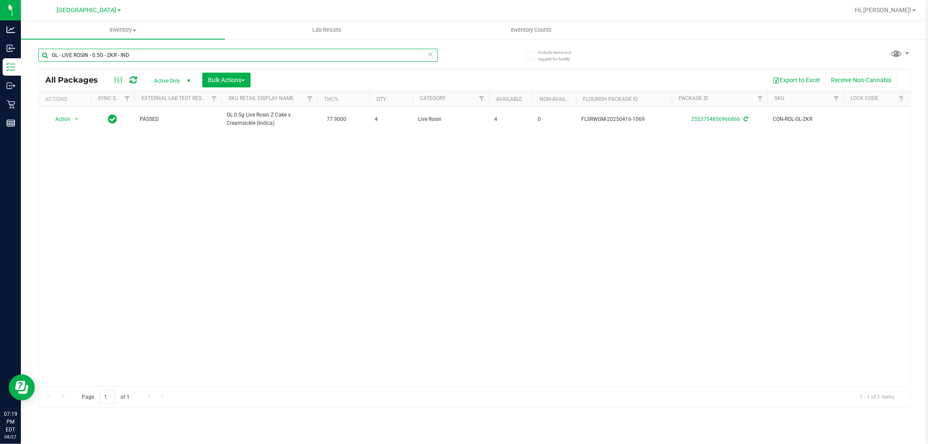
paste input "RV - BOWL - GRAV - OCTO-TASTER - 16MM - BLACK"
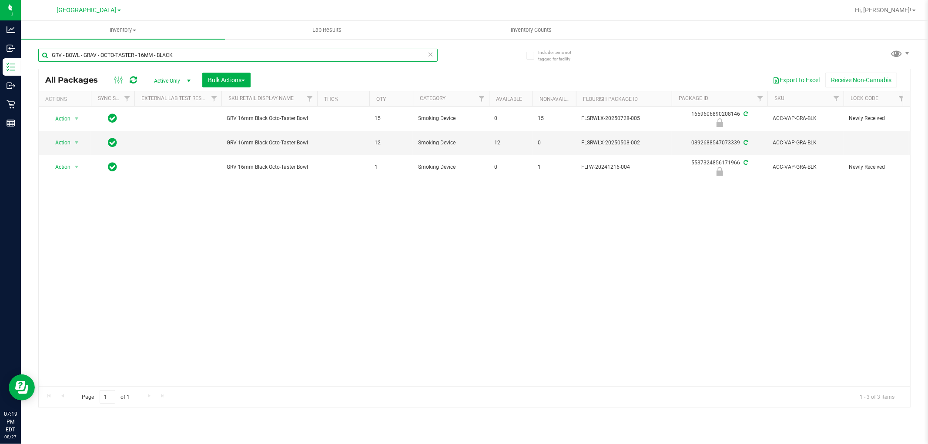
click at [127, 56] on input "GRV - BOWL - GRAV - OCTO-TASTER - 16MM - BLACK" at bounding box center [237, 55] width 399 height 13
paste input "UE"
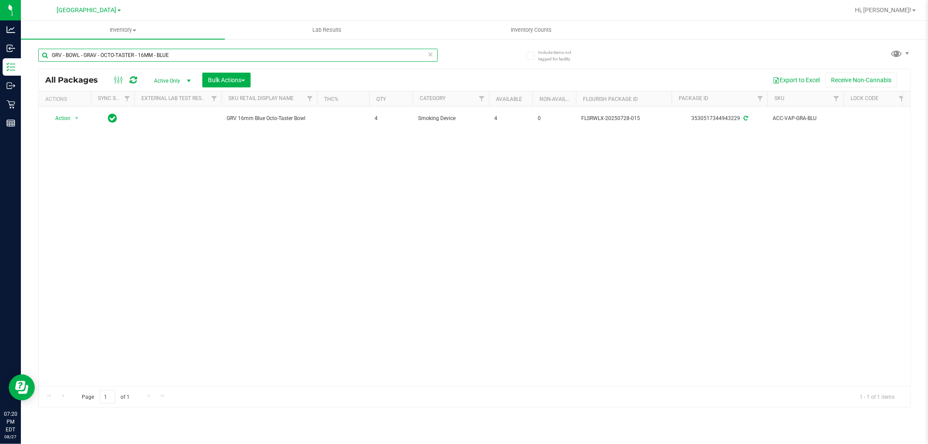
click at [122, 52] on input "GRV - BOWL - GRAV - OCTO-TASTER - 16MM - BLUE" at bounding box center [237, 55] width 399 height 13
paste input "STANDARD SPOON - 4IN"
click at [110, 57] on input "GRV - BOWL - GRAV - STANDARD SPOON - 4IN - BLUE" at bounding box center [237, 55] width 399 height 13
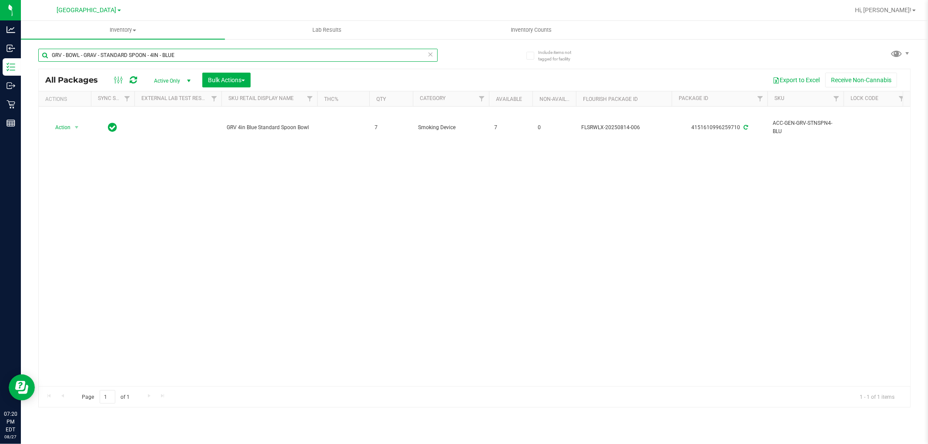
click at [110, 56] on input "GRV - BOWL - GRAV - STANDARD SPOON - 4IN - BLUE" at bounding box center [237, 55] width 399 height 13
paste input "STANDARD SPOON - 4IN - SMOK"
click at [121, 57] on input "GRV - BOWL - STANDARD SPOON - 4IN - SMOKE" at bounding box center [237, 55] width 399 height 13
click at [120, 57] on input "GRV - BOWL - STANDARD SPOON - 4IN - SMOKE" at bounding box center [237, 55] width 399 height 13
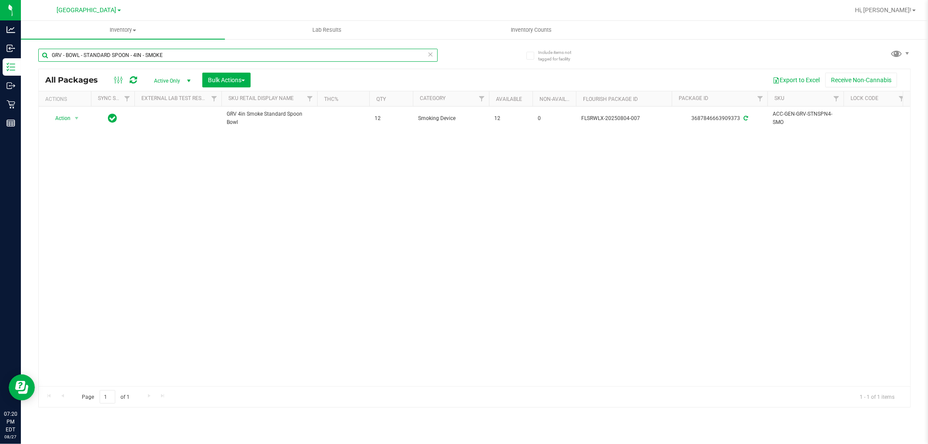
click at [120, 56] on input "GRV - BOWL - STANDARD SPOON - 4IN - SMOKE" at bounding box center [237, 55] width 399 height 13
paste input "HT - BAR - 100MG - THC - DARK CHOCOLATE MINT"
click at [104, 58] on input "HT - BAR - 100MG - THC - DARK CHOCOLATE MINT" at bounding box center [237, 55] width 399 height 13
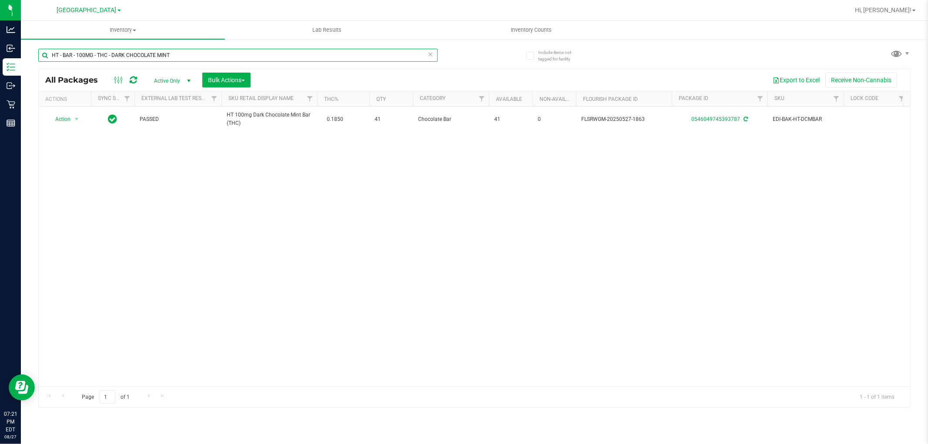
paste input "RAW - ROLLING PAPER - RAW - CLASSIC - 1.25""
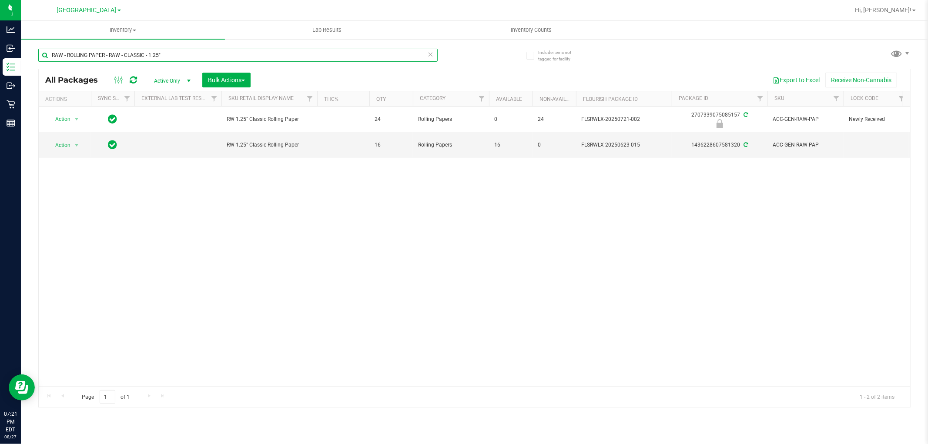
click at [142, 56] on input "RAW - ROLLING PAPER - RAW - CLASSIC - 1.25"" at bounding box center [237, 55] width 399 height 13
paste input "W - CONE PAPERS - RAW - CLASSIC - 1.25IN"
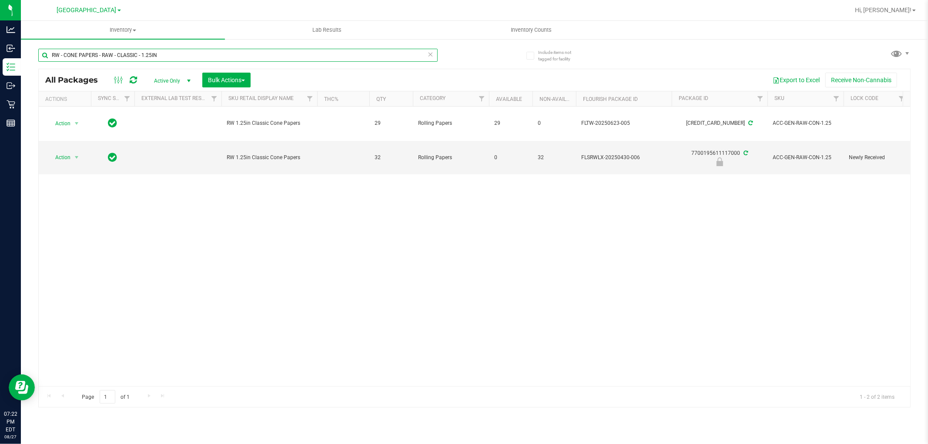
click at [106, 53] on input "RW - CONE PAPERS - RAW - CLASSIC - 1.25IN" at bounding box center [237, 55] width 399 height 13
paste input "VBS - ROLLING PAPERS - VIBES - RICE BLUE"
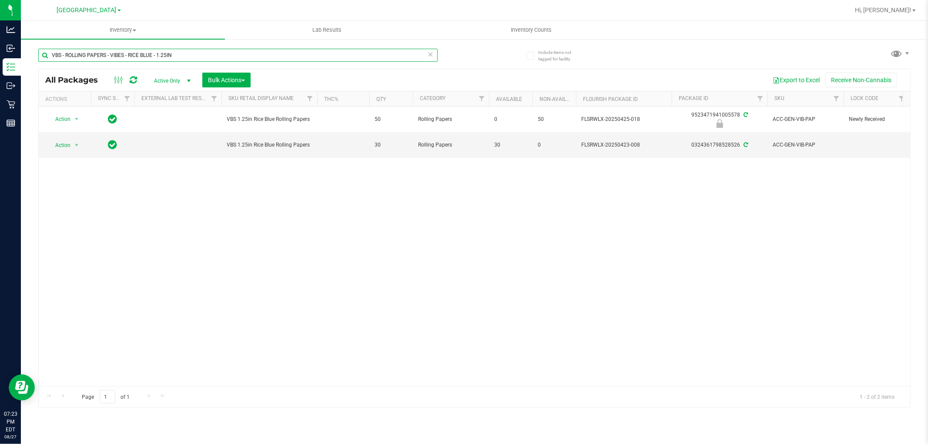
click at [130, 54] on input "VBS - ROLLING PAPERS - VIBES - RICE BLUE - 1.25IN" at bounding box center [237, 55] width 399 height 13
click at [130, 53] on input "VBS - ROLLING PAPERS - VIBES - RICE BLUE - 1.25IN" at bounding box center [237, 55] width 399 height 13
paste input "SW - LIGHTER - BIC - MAXI - BLACK"
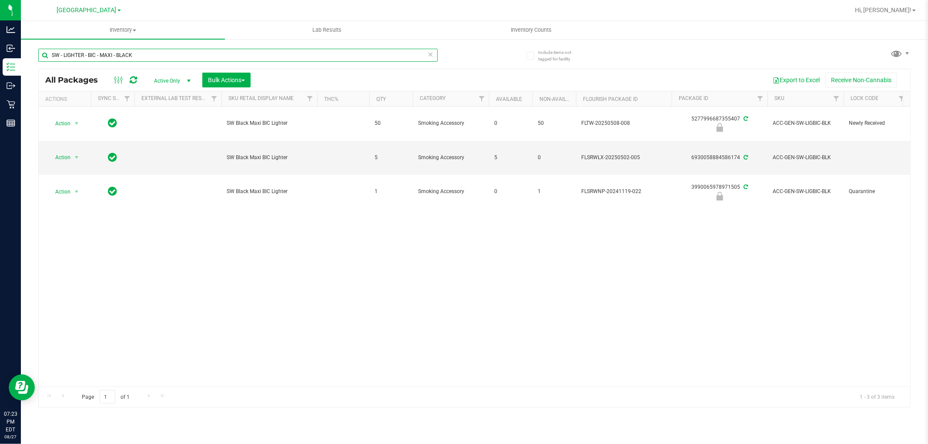
type input "SW - LIGHTER - BIC - MAXI - BLACK"
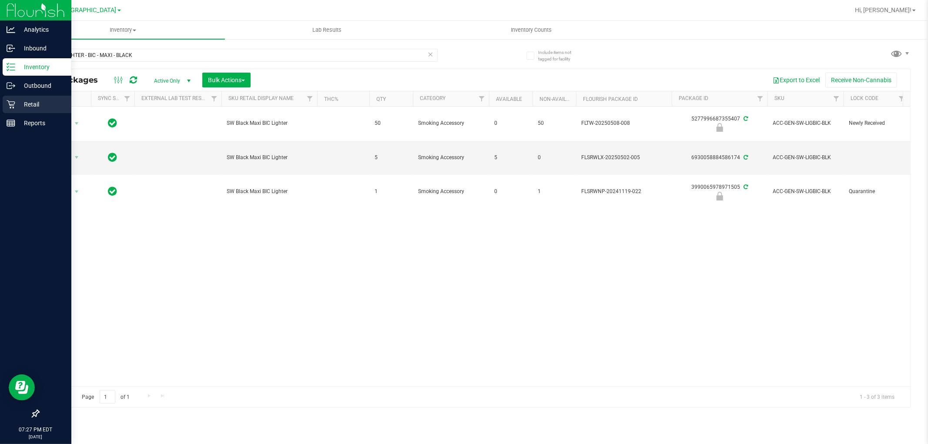
click at [17, 103] on p "Retail" at bounding box center [41, 104] width 52 height 10
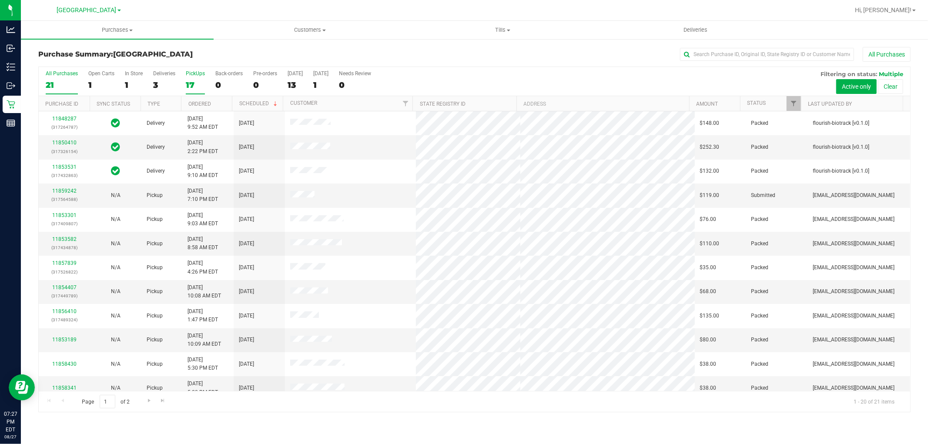
click at [189, 81] on div "17" at bounding box center [195, 85] width 19 height 10
click at [0, 0] on input "PickUps 17" at bounding box center [0, 0] width 0 height 0
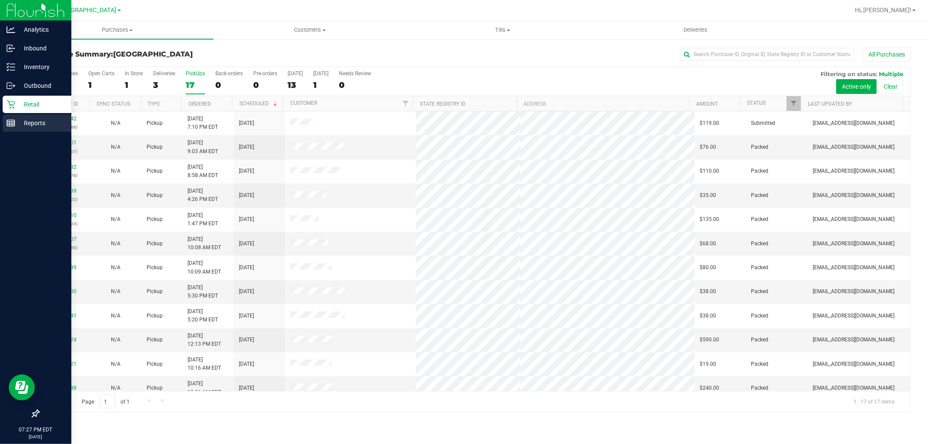
click at [12, 119] on icon at bounding box center [11, 123] width 9 height 9
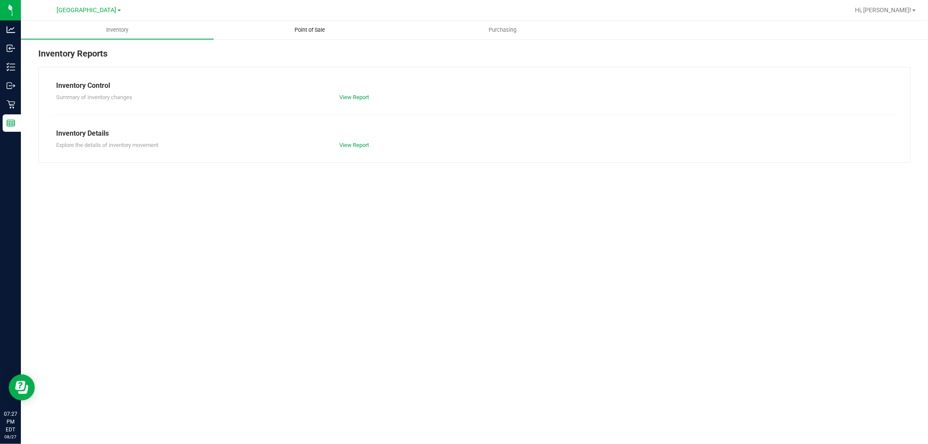
click at [304, 30] on span "Point of Sale" at bounding box center [310, 30] width 54 height 8
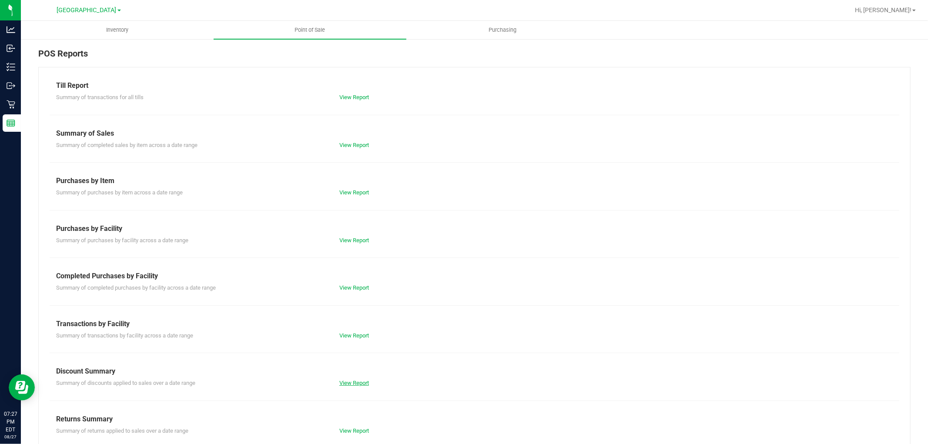
click at [339, 384] on link "View Report" at bounding box center [354, 383] width 30 height 7
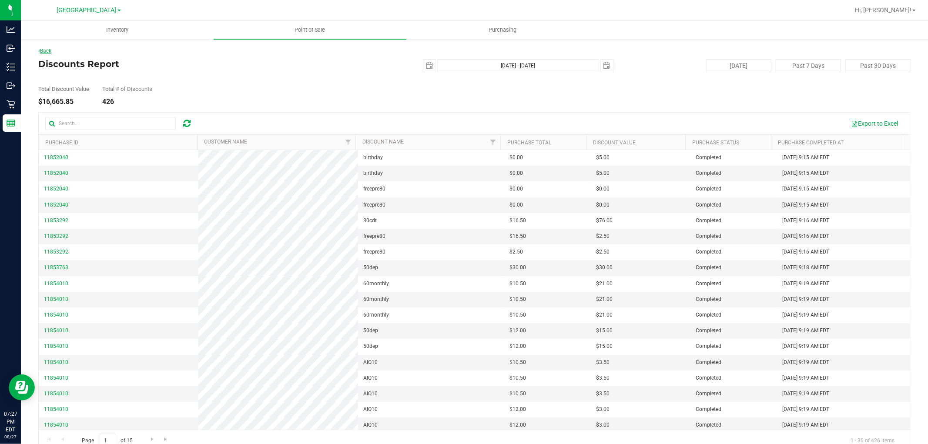
click at [40, 49] on icon at bounding box center [39, 50] width 2 height 5
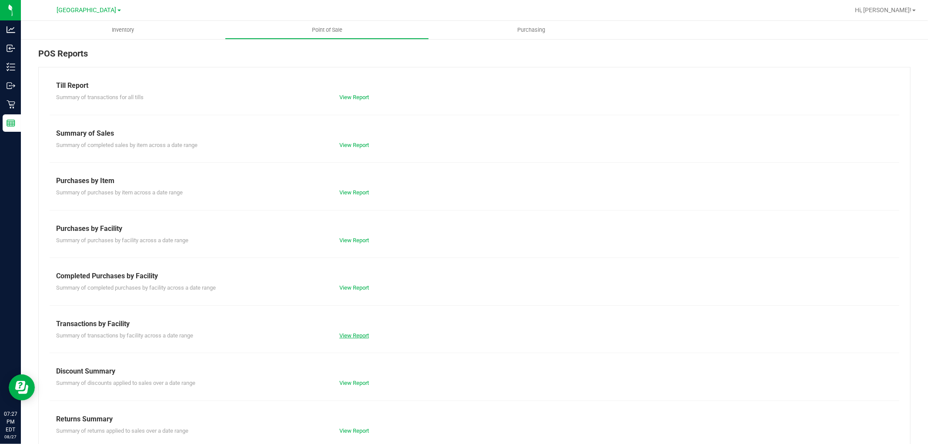
click at [358, 337] on link "View Report" at bounding box center [354, 335] width 30 height 7
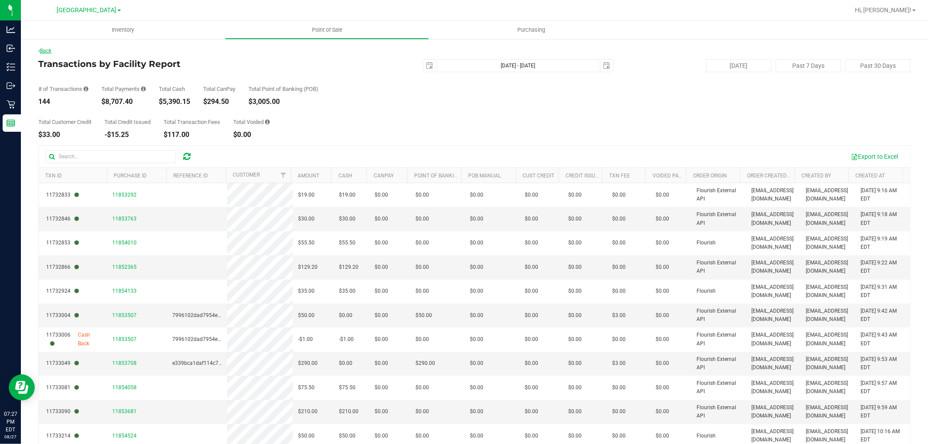
click at [46, 48] on link "Back" at bounding box center [44, 51] width 13 height 6
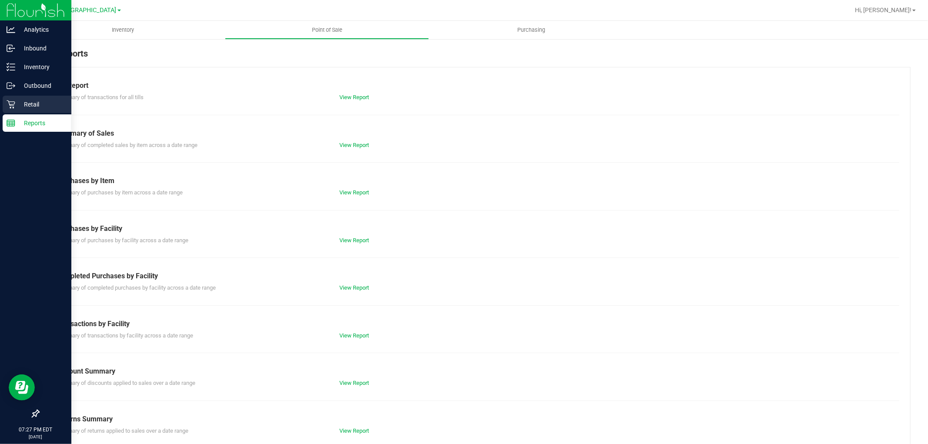
click at [11, 104] on icon at bounding box center [11, 104] width 8 height 8
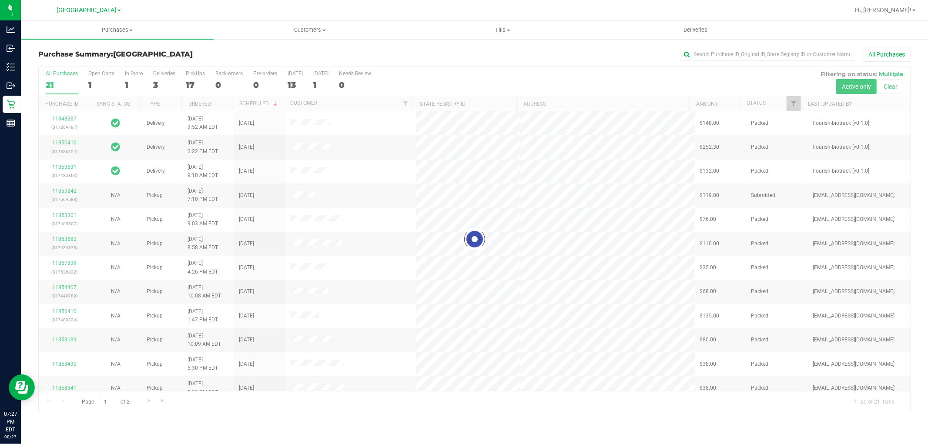
click at [162, 86] on div at bounding box center [474, 239] width 871 height 345
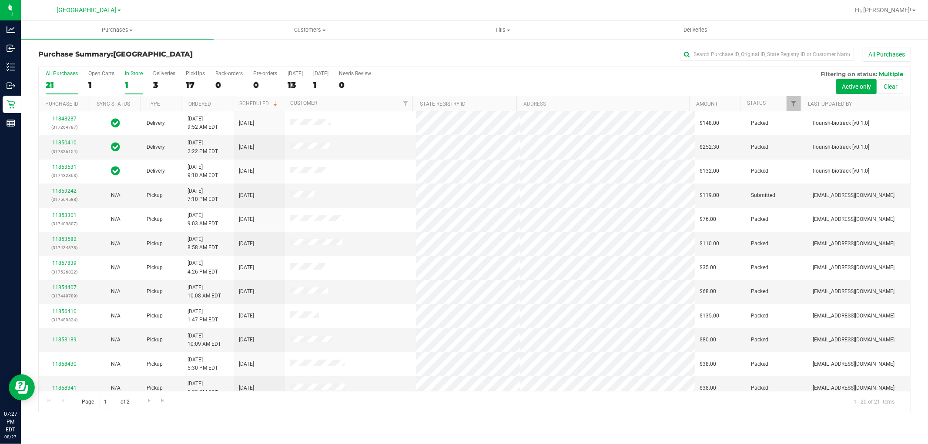
click at [128, 83] on div "1" at bounding box center [134, 85] width 18 height 10
click at [0, 0] on input "In Store 1" at bounding box center [0, 0] width 0 height 0
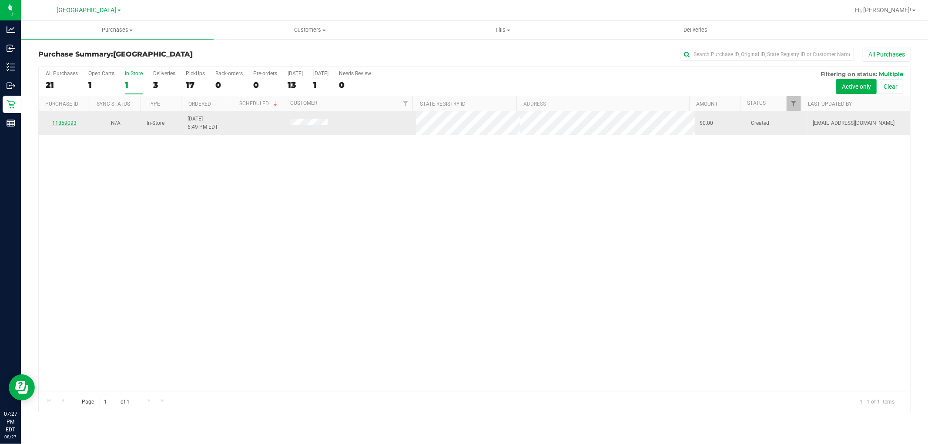
click at [67, 122] on link "11859093" at bounding box center [64, 123] width 24 height 6
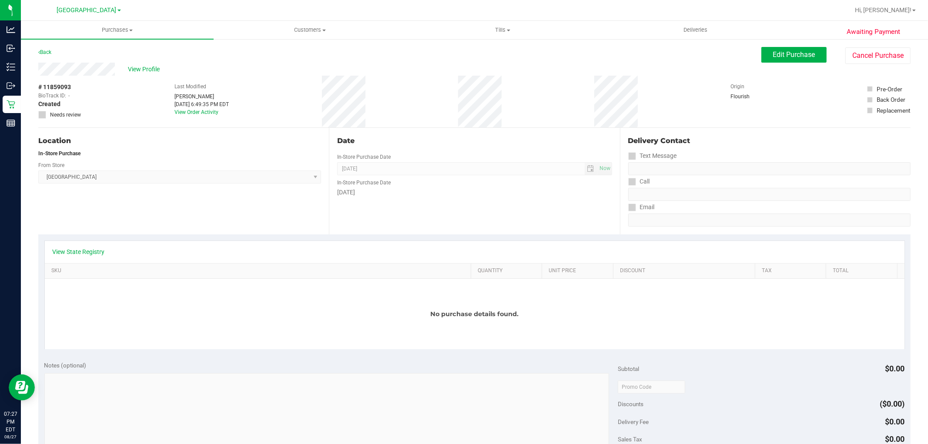
click at [76, 247] on div "View State Registry" at bounding box center [474, 252] width 859 height 22
click at [87, 258] on div "View State Registry" at bounding box center [474, 252] width 859 height 22
click at [103, 248] on link "View State Registry" at bounding box center [79, 251] width 52 height 9
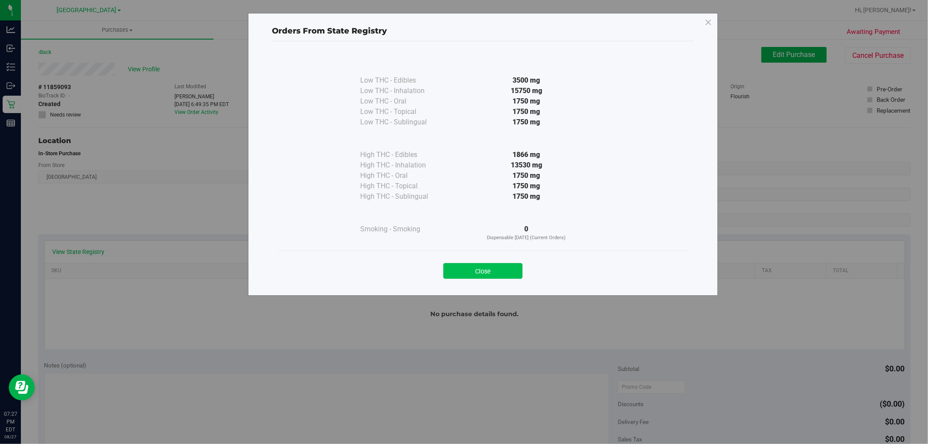
click at [492, 267] on button "Close" at bounding box center [482, 271] width 79 height 16
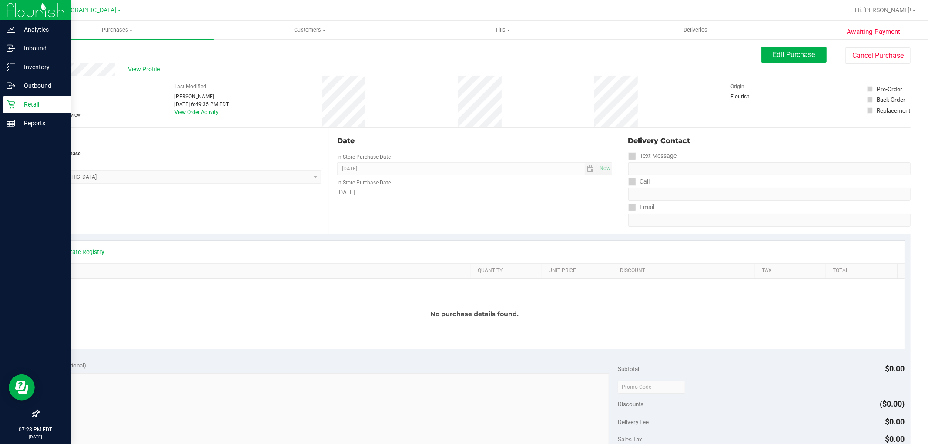
click at [10, 109] on div "Retail" at bounding box center [37, 104] width 69 height 17
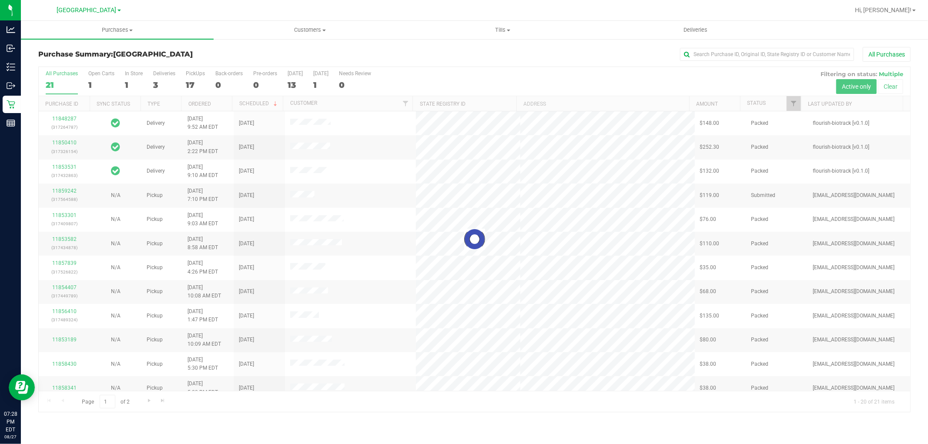
click at [158, 84] on div at bounding box center [474, 239] width 871 height 345
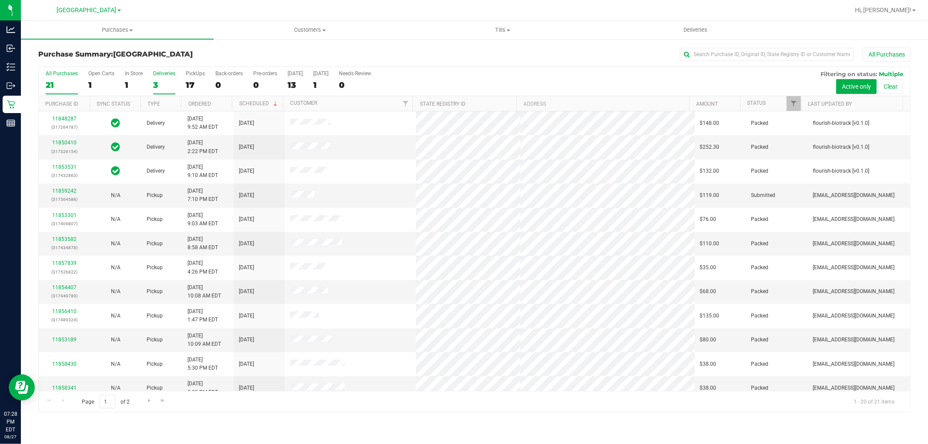
click at [158, 86] on div "3" at bounding box center [164, 85] width 22 height 10
click at [0, 0] on input "Deliveries 3" at bounding box center [0, 0] width 0 height 0
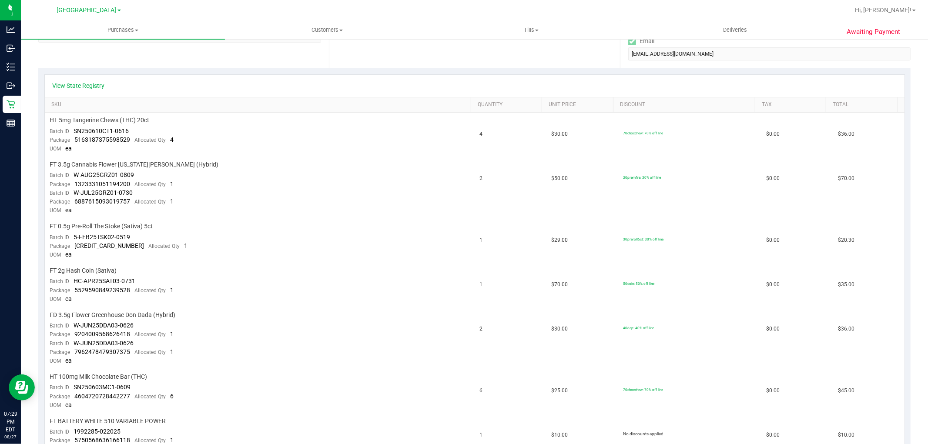
scroll to position [193, 0]
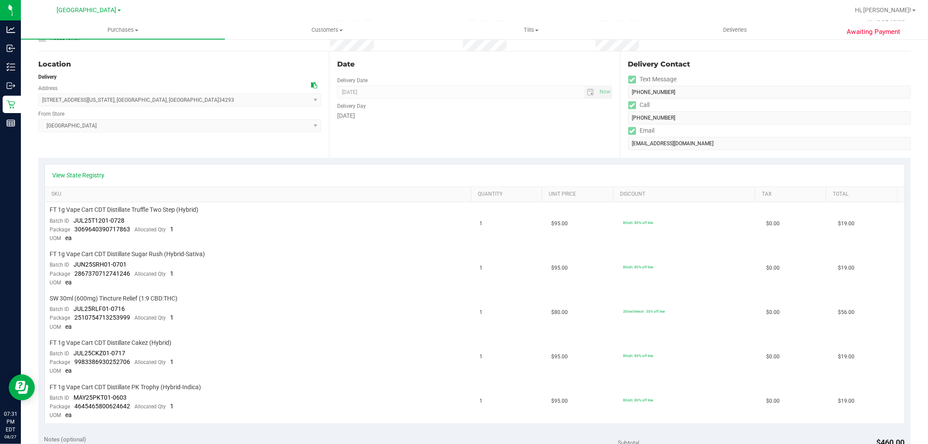
scroll to position [97, 0]
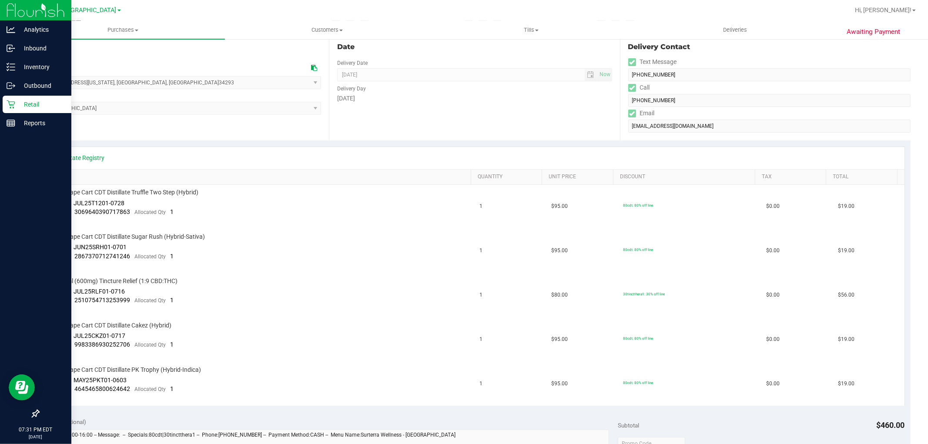
click at [3, 106] on div "Retail" at bounding box center [37, 104] width 69 height 17
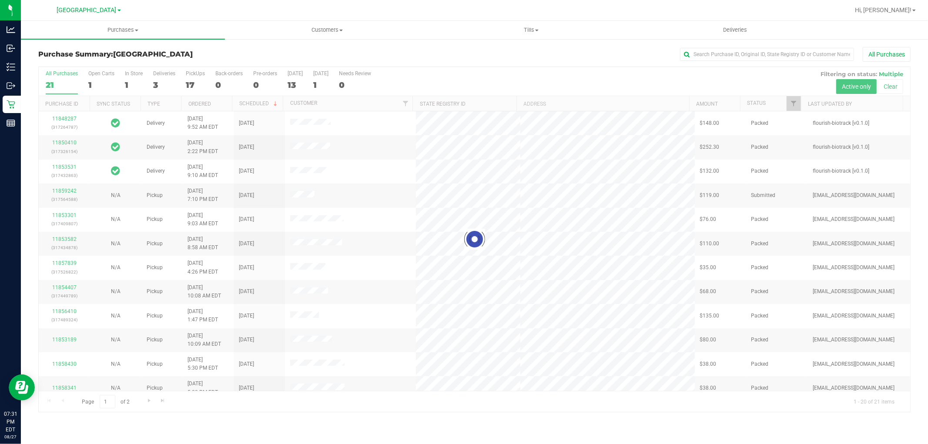
click at [192, 84] on div at bounding box center [474, 239] width 871 height 345
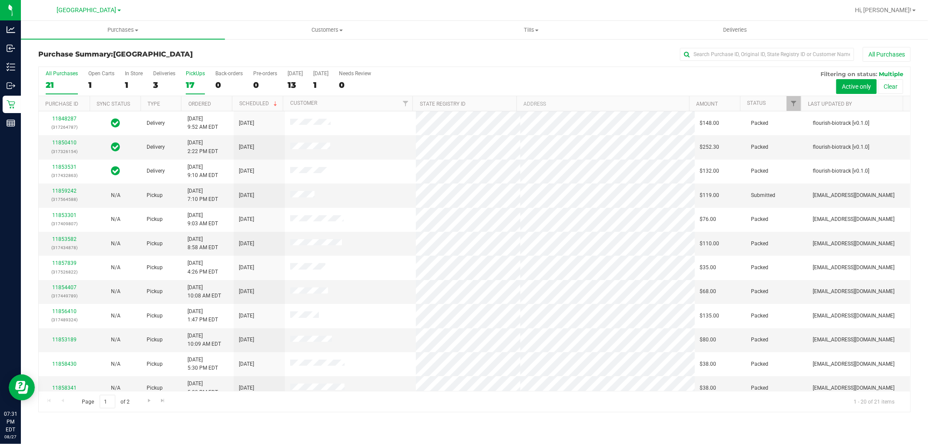
click at [190, 84] on div "17" at bounding box center [195, 85] width 19 height 10
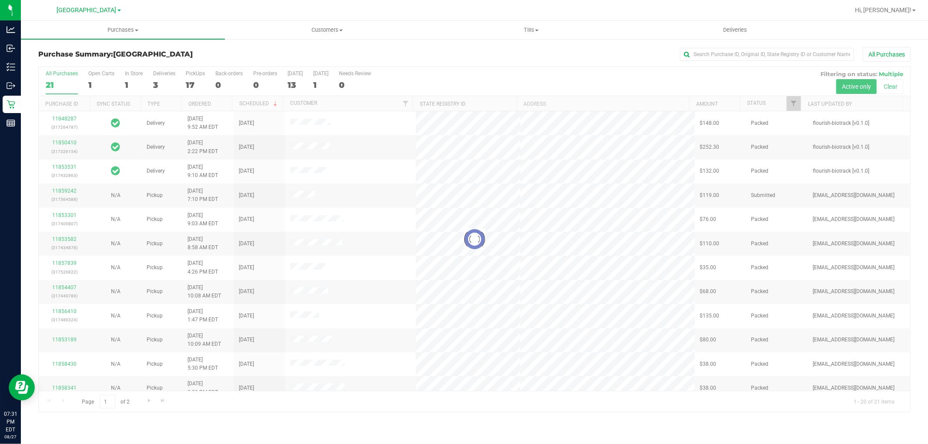
click at [206, 57] on h3 "Purchase Summary: North Port WC" at bounding box center [183, 54] width 290 height 8
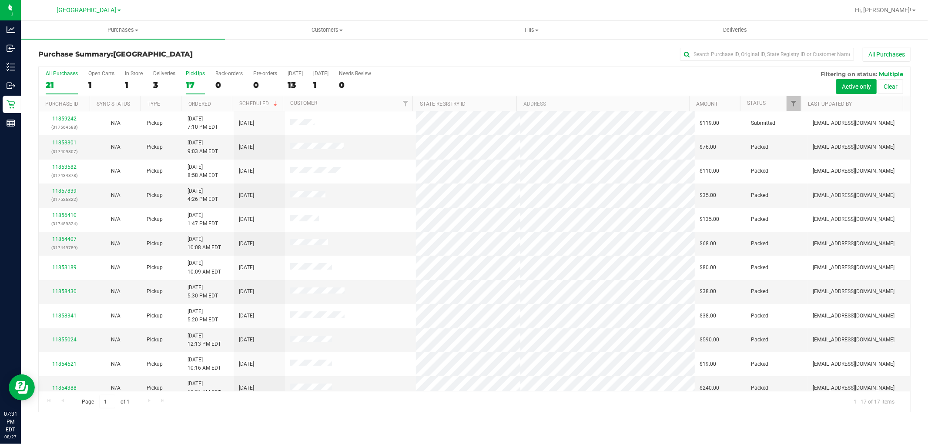
click at [198, 78] on label "PickUps 17" at bounding box center [195, 82] width 19 height 24
click at [0, 0] on input "PickUps 17" at bounding box center [0, 0] width 0 height 0
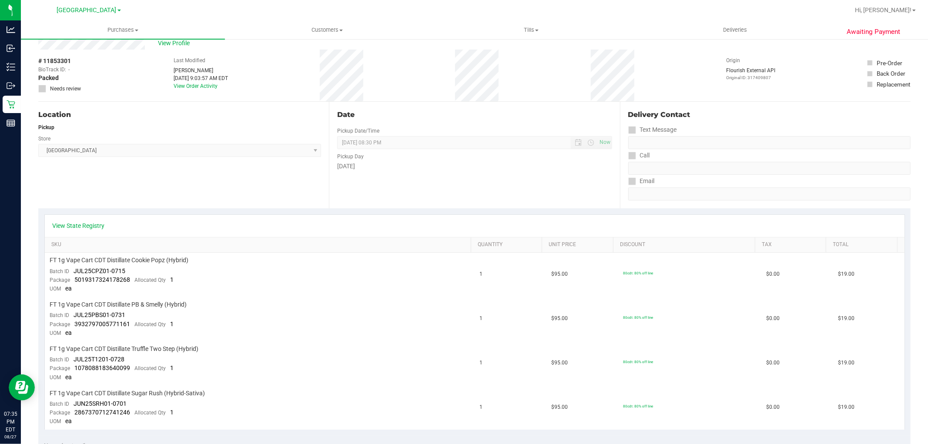
scroll to position [48, 0]
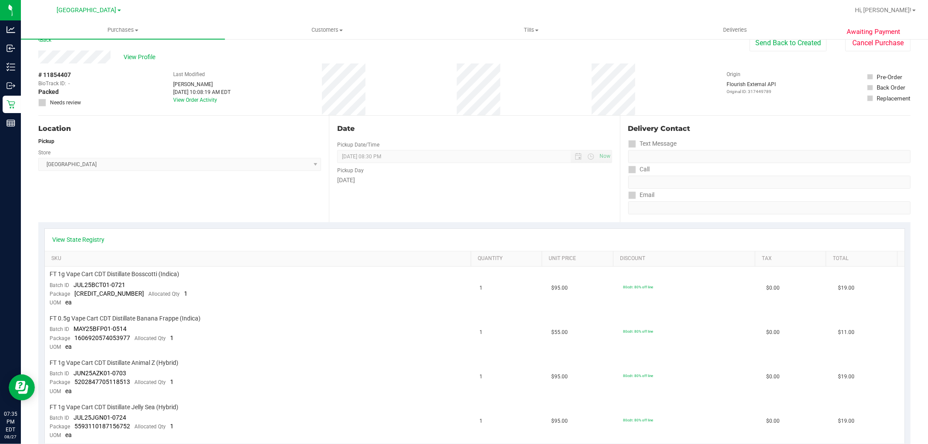
scroll to position [48, 0]
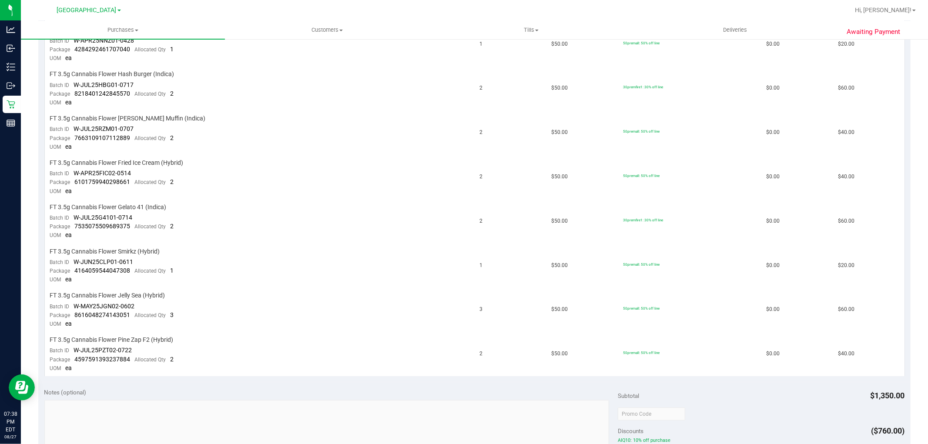
scroll to position [435, 0]
click at [103, 339] on span "FT 3.5g Cannabis Flower Pine Zap F2 (Hybrid)" at bounding box center [111, 338] width 123 height 8
drag, startPoint x: 103, startPoint y: 339, endPoint x: 184, endPoint y: 382, distance: 91.4
